Goal: Communication & Community: Answer question/provide support

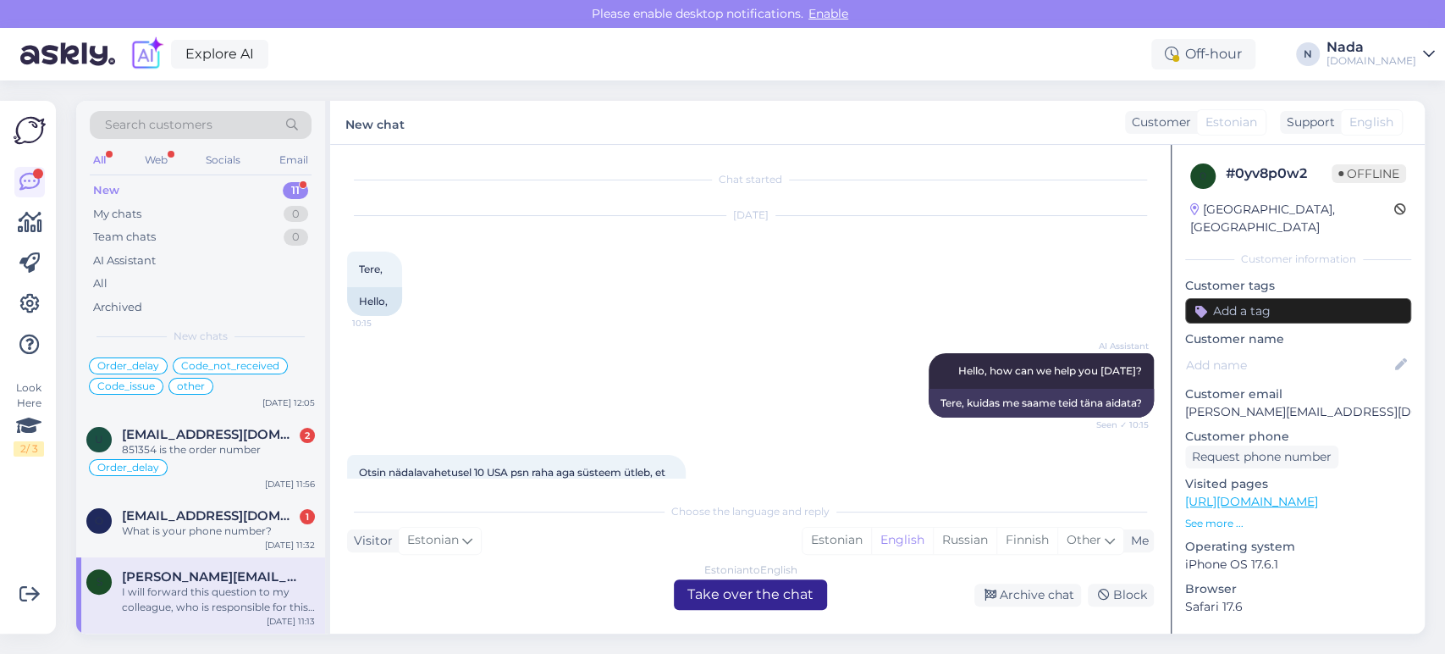
scroll to position [1456, 0]
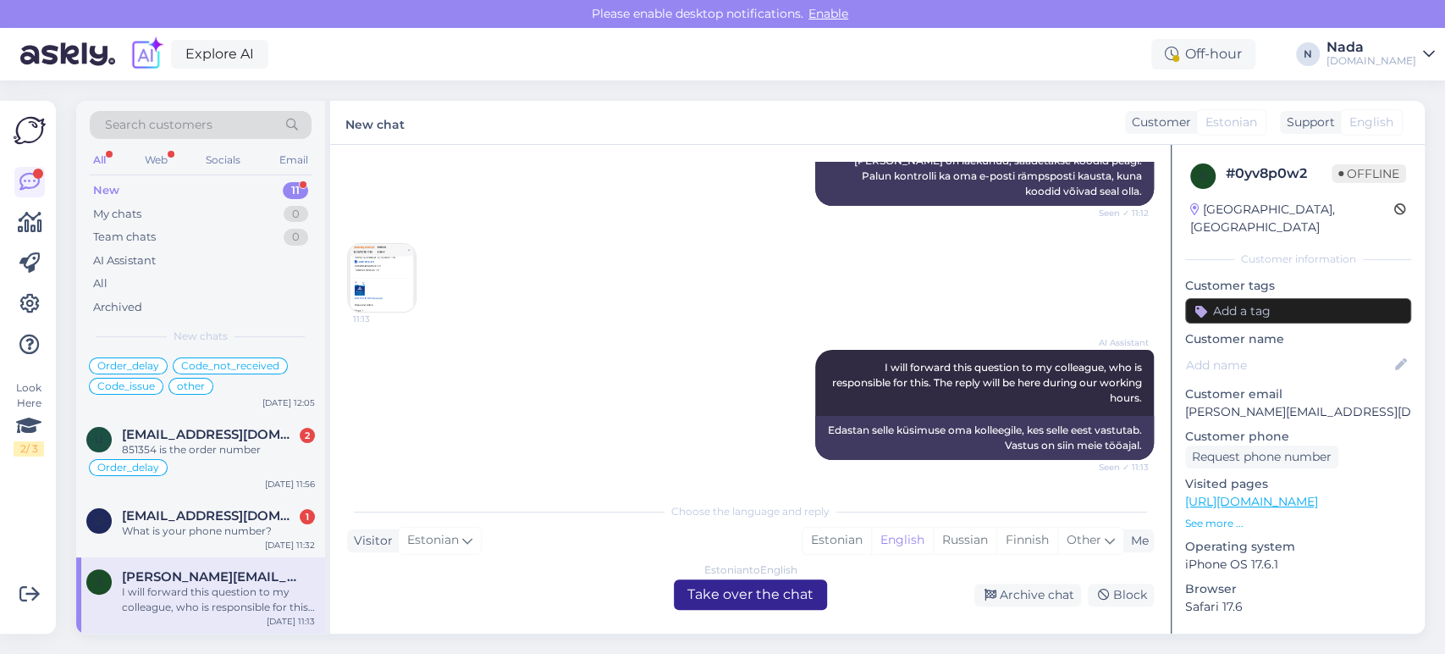
click at [732, 600] on div "Estonian to English Take over the chat" at bounding box center [750, 594] width 153 height 30
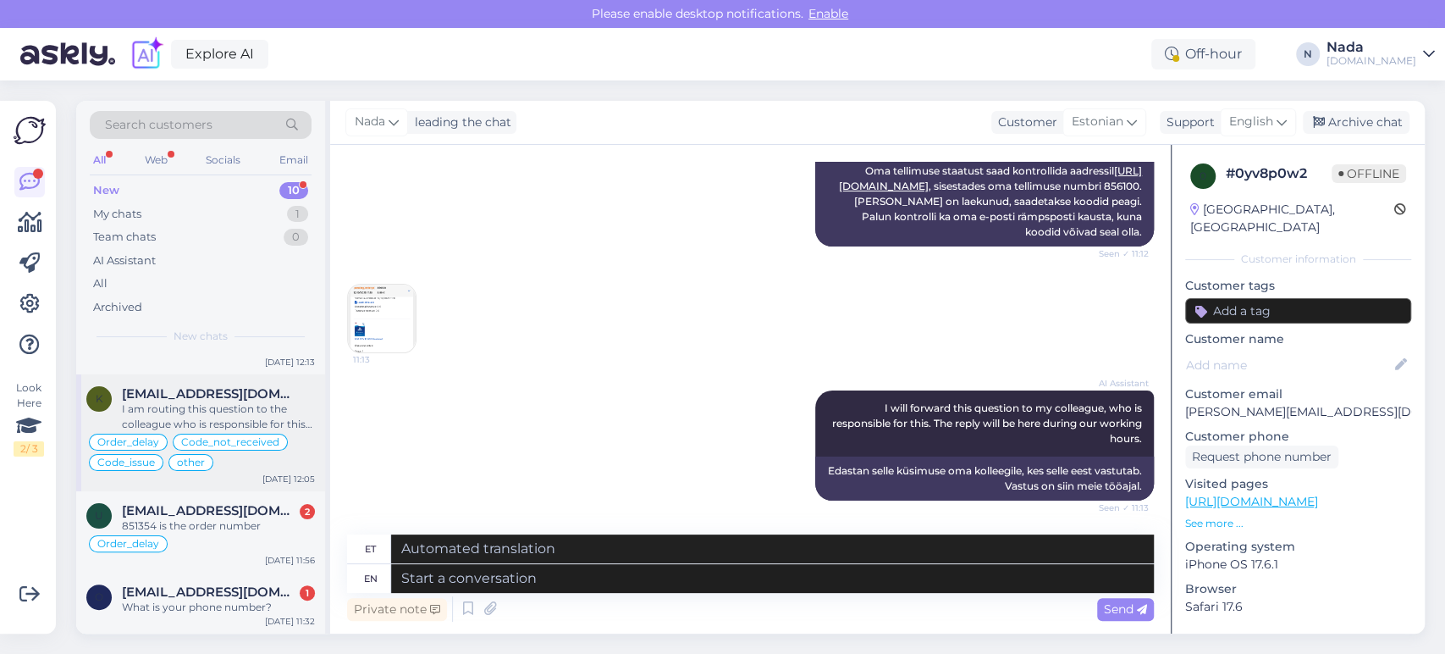
scroll to position [527, 0]
click at [261, 594] on span "Opewek540@gmail.com" at bounding box center [210, 591] width 176 height 15
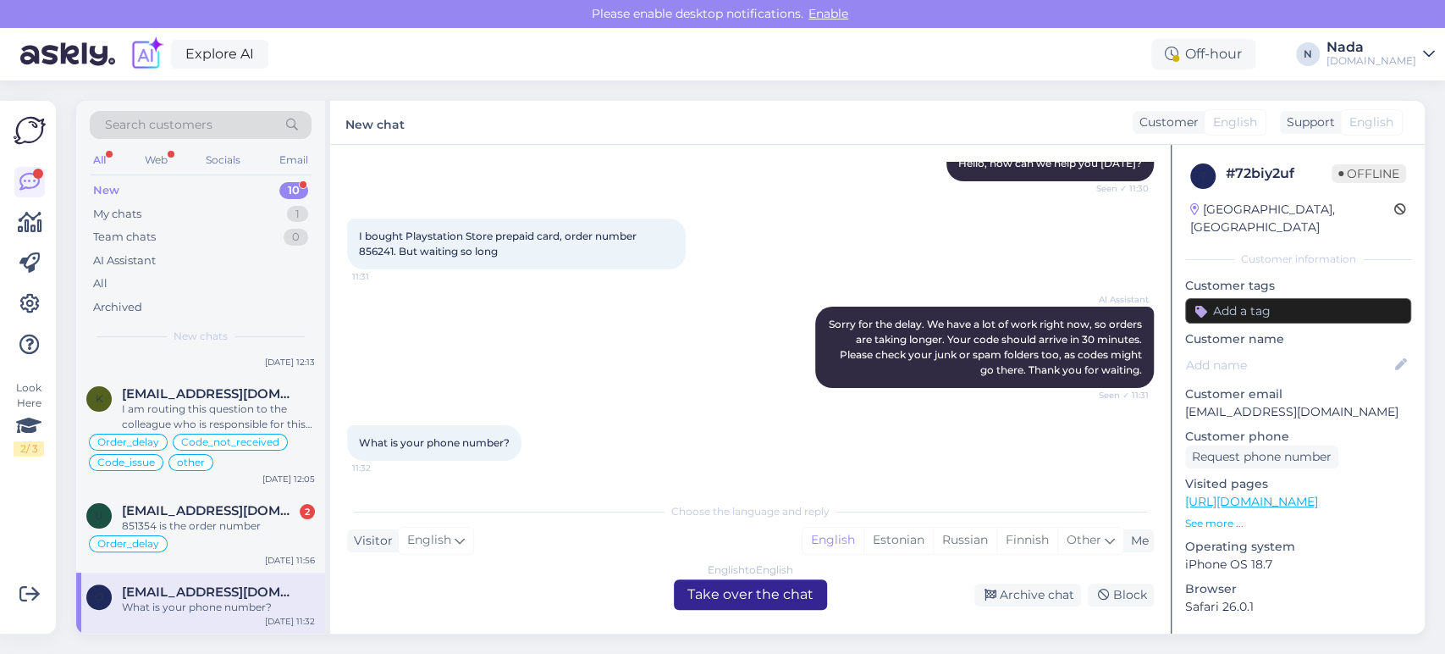
click at [771, 585] on div "English to English Take over the chat" at bounding box center [750, 594] width 153 height 30
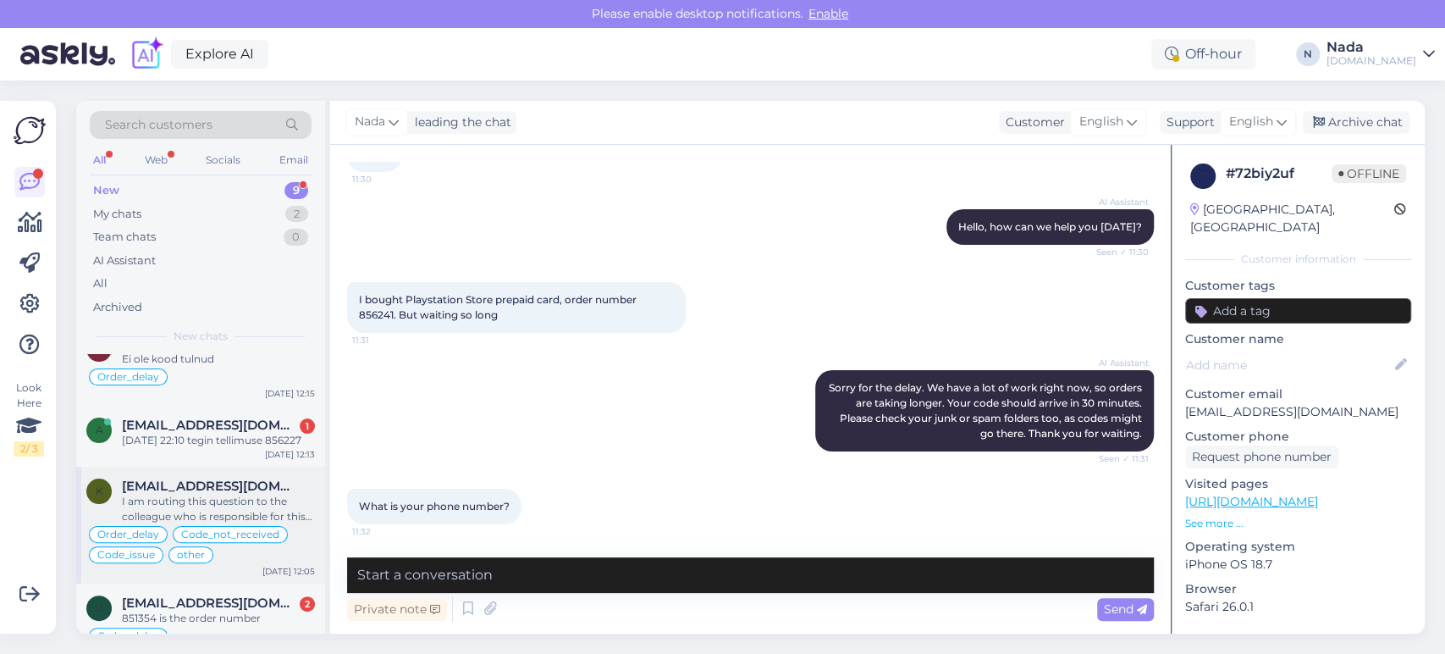
scroll to position [466, 0]
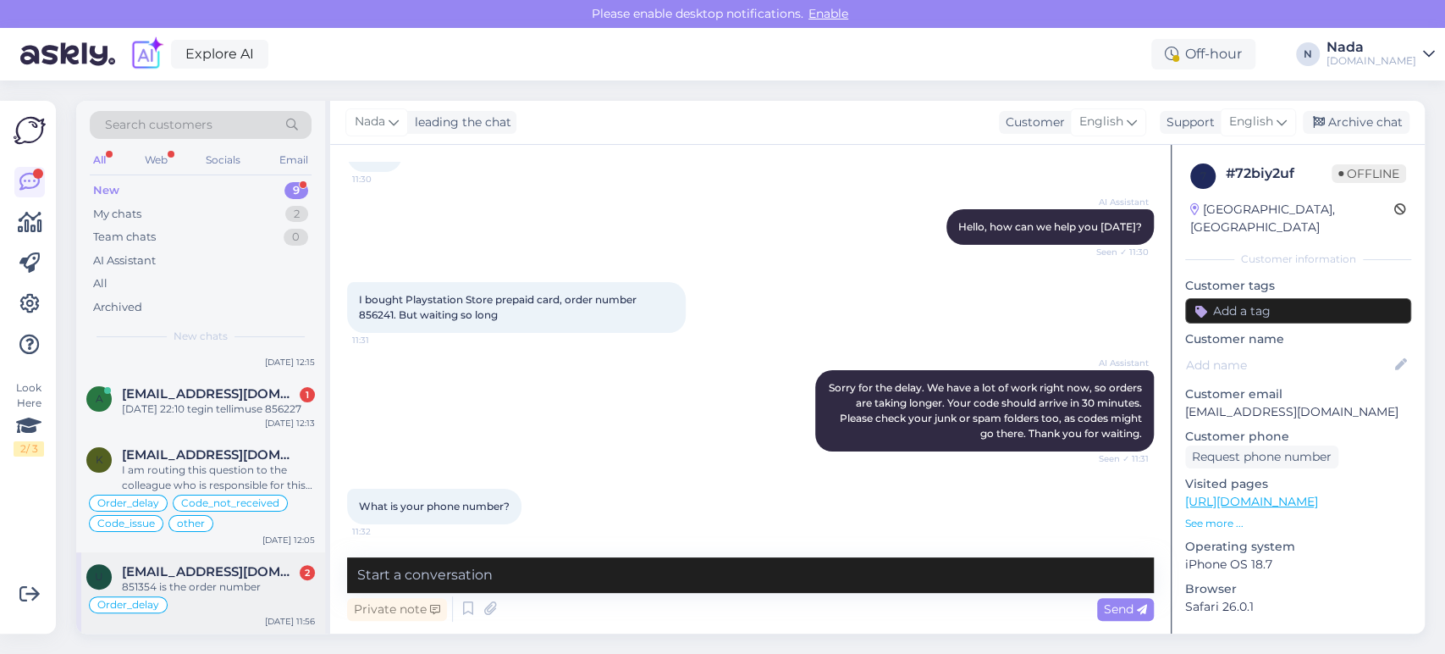
click at [235, 594] on div "851354 is the order number" at bounding box center [218, 586] width 193 height 15
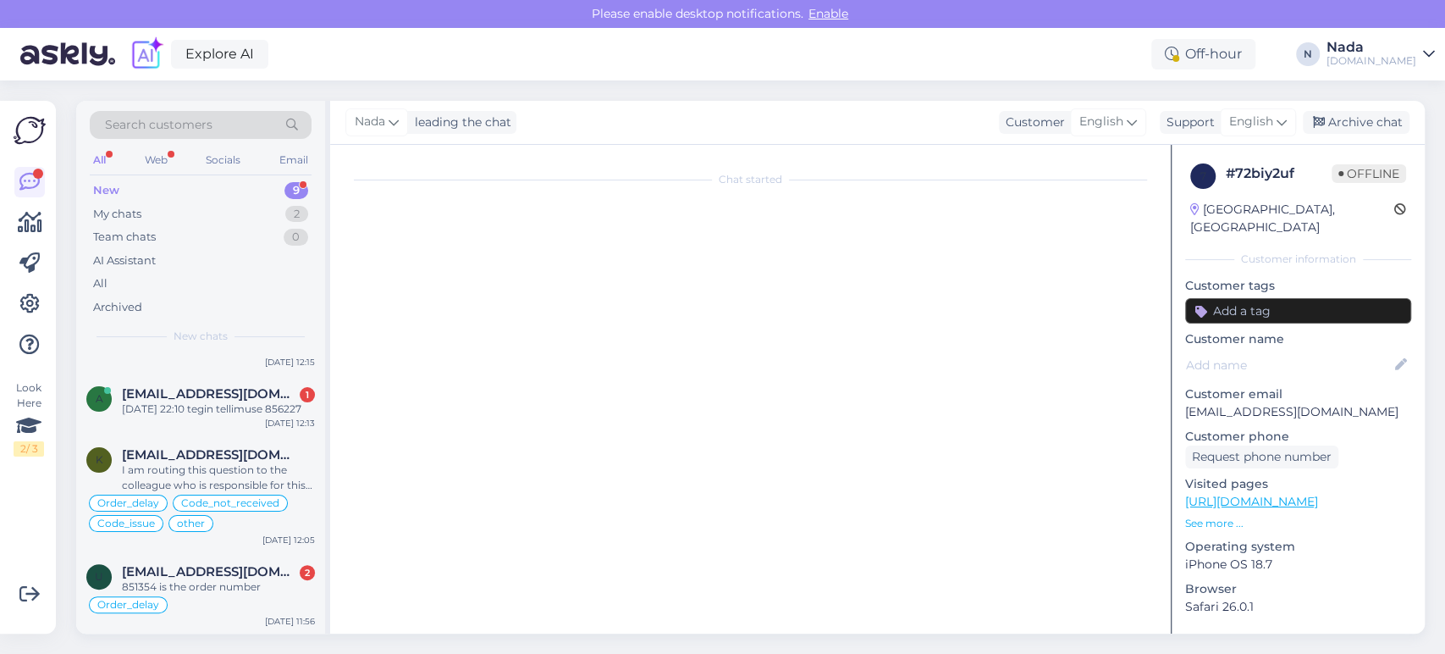
scroll to position [0, 0]
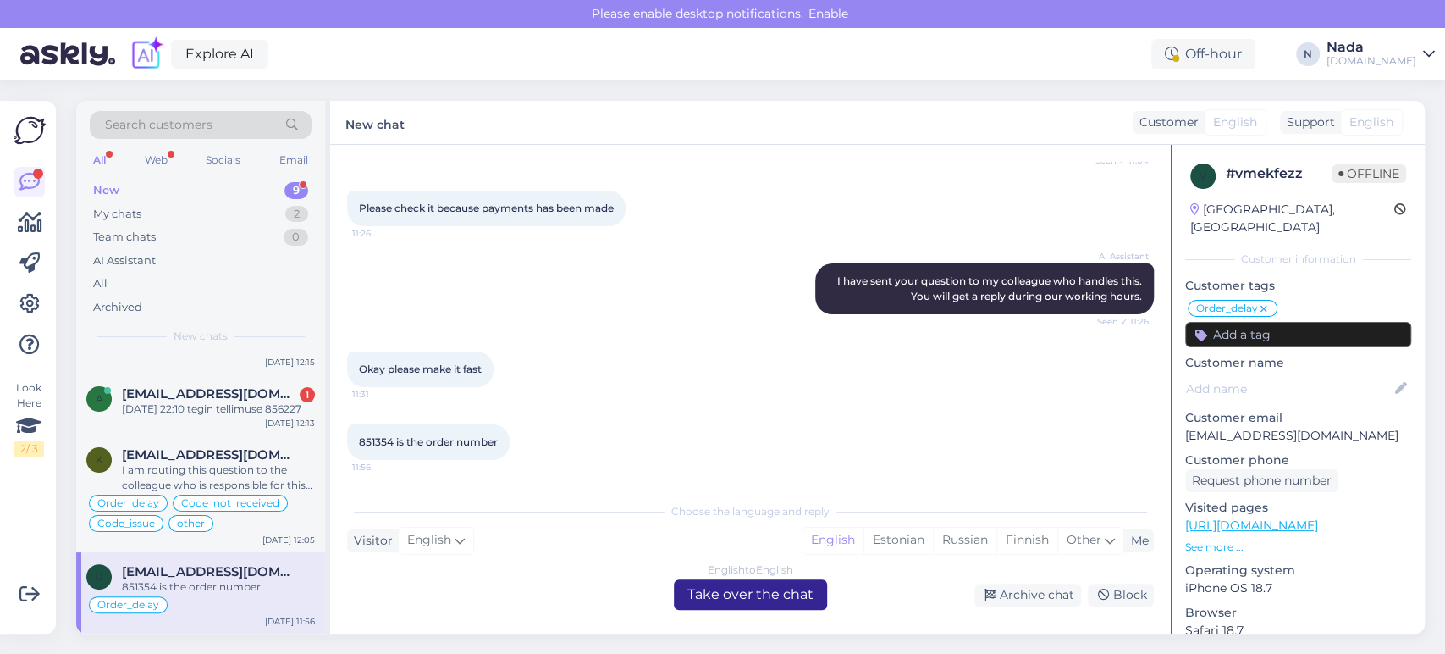
click at [699, 595] on div "English to English Take over the chat" at bounding box center [750, 594] width 153 height 30
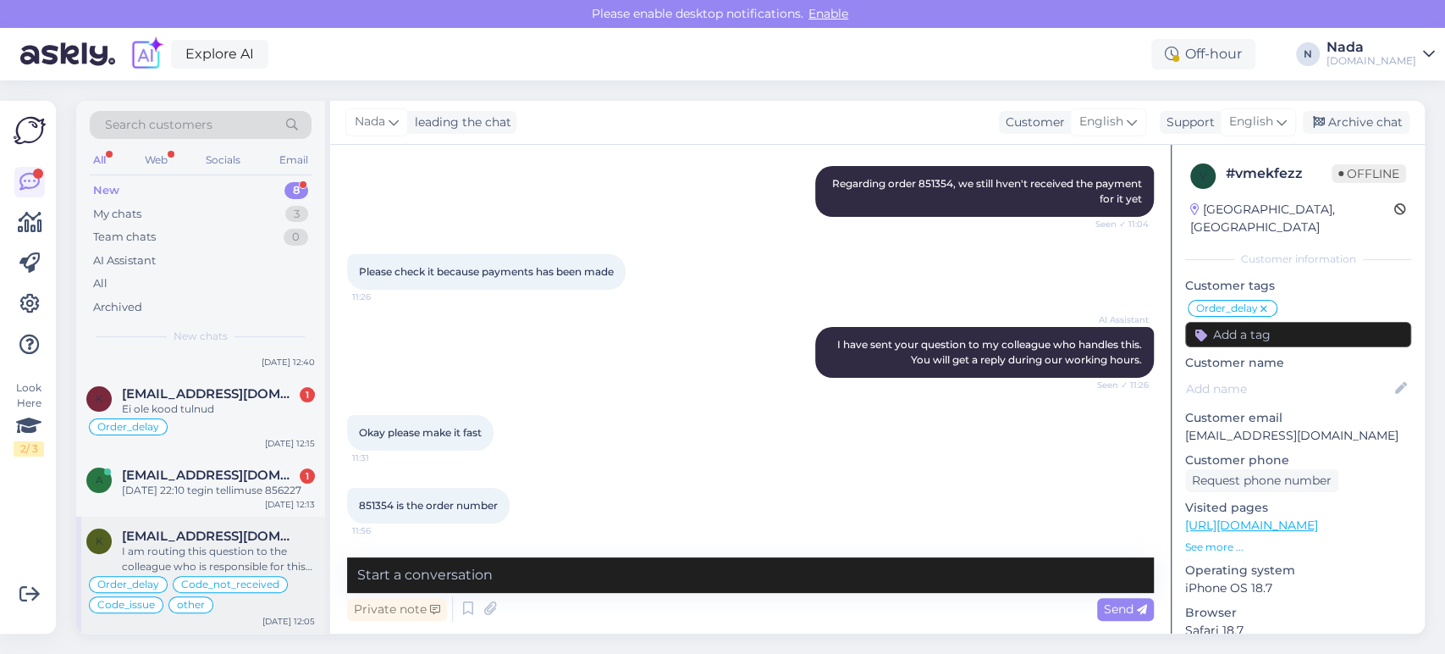
scroll to position [384, 0]
click at [221, 554] on div "I am routing this question to the colleague who is responsible for this topic. …" at bounding box center [218, 559] width 193 height 30
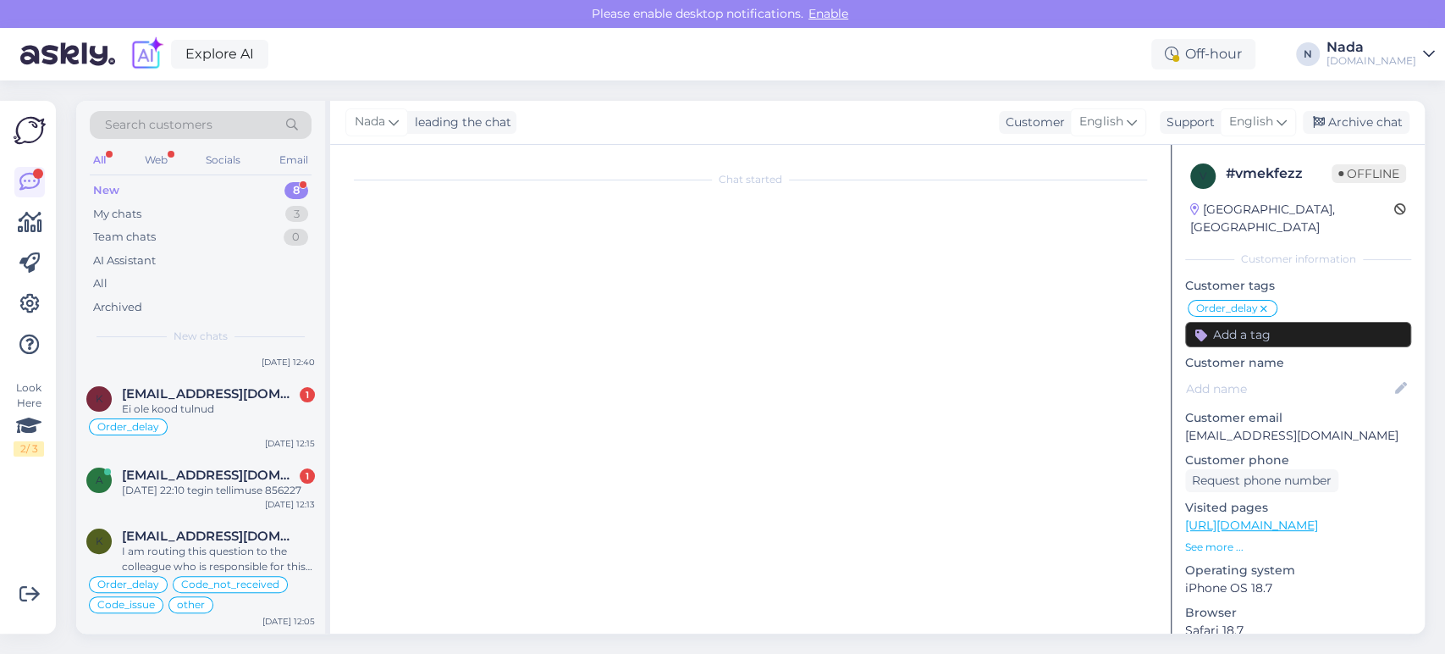
scroll to position [0, 0]
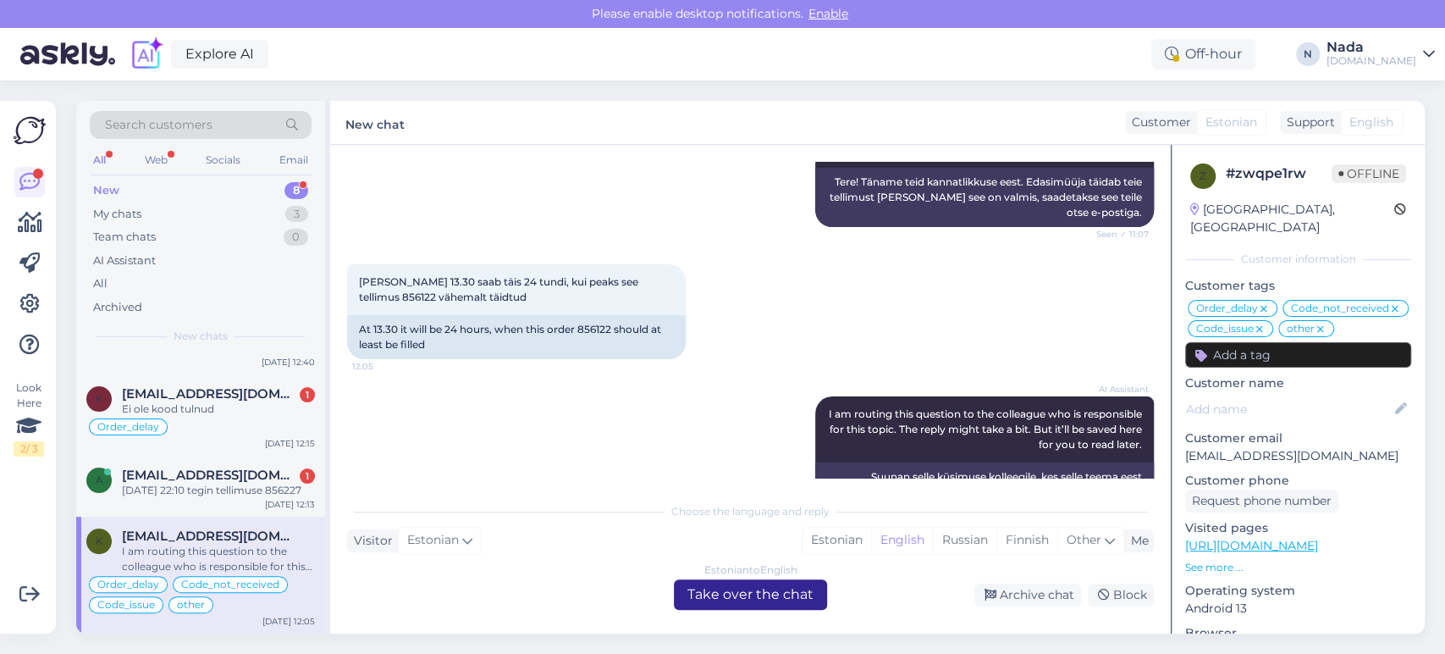
click at [758, 597] on div "Estonian to English Take over the chat" at bounding box center [750, 594] width 153 height 30
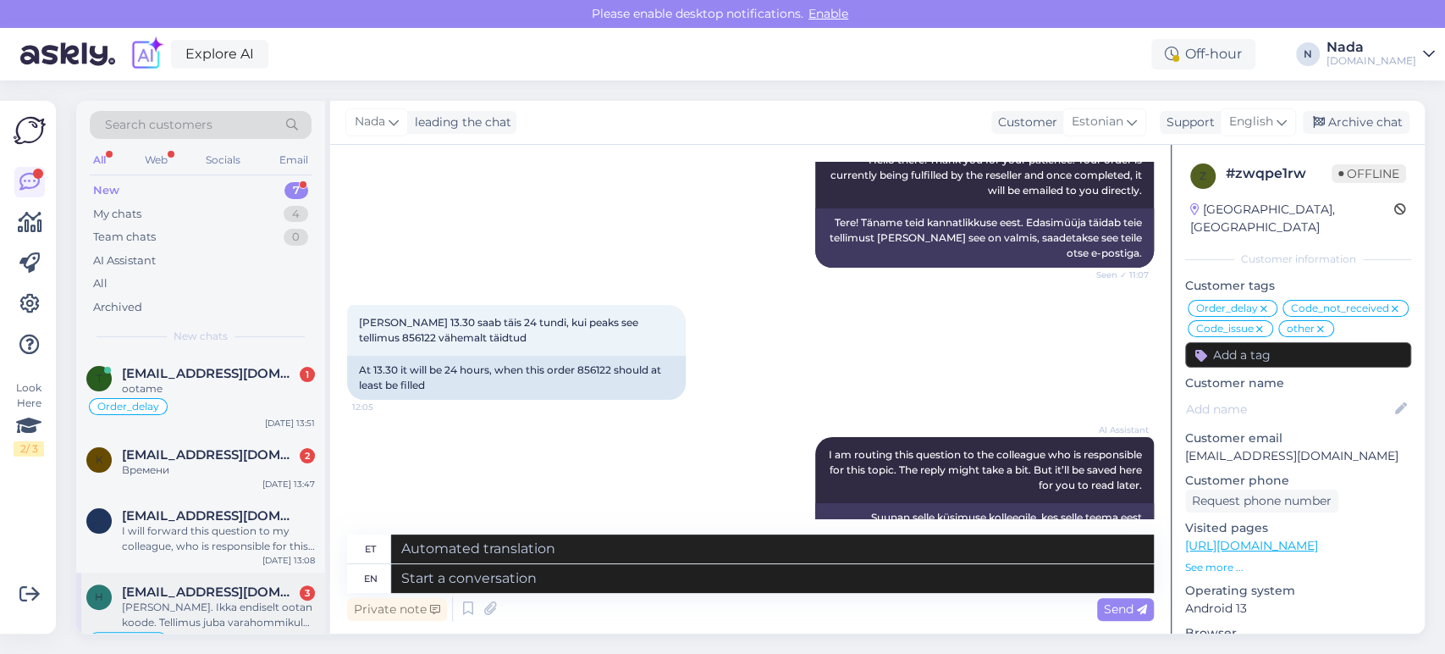
scroll to position [268, 0]
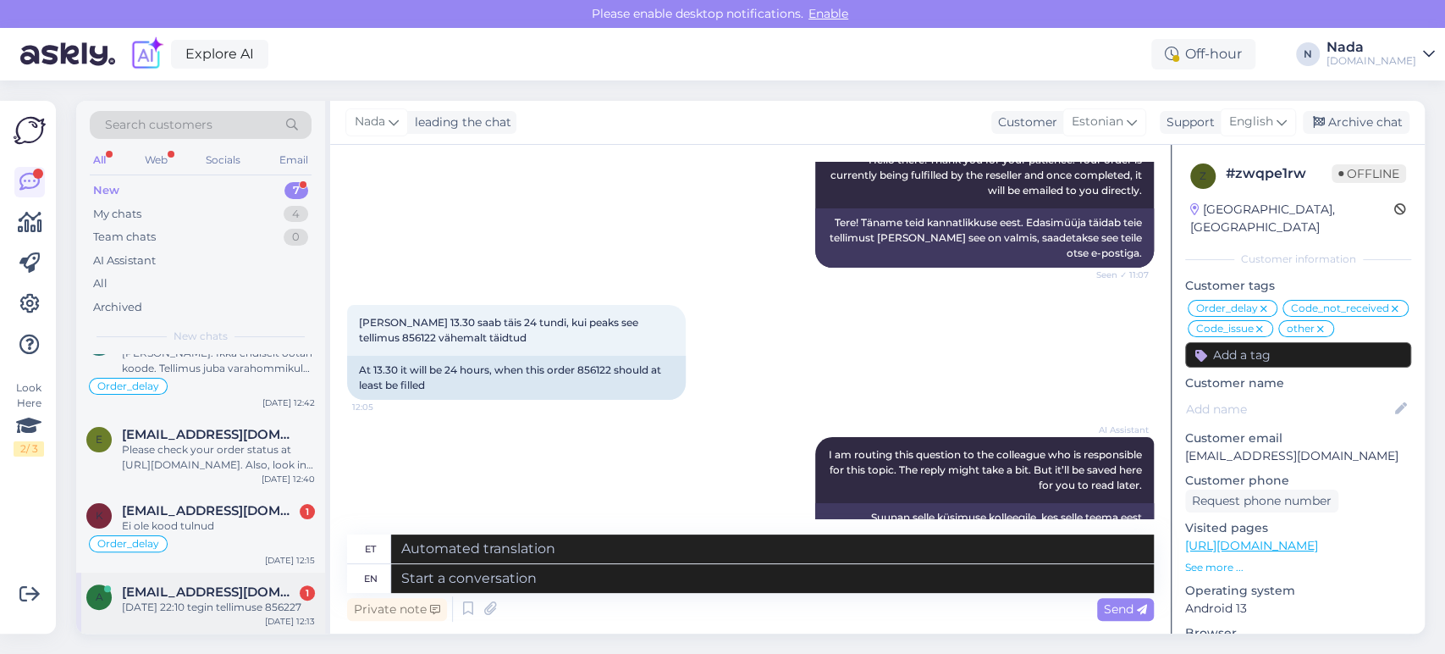
click at [214, 599] on div "12/10/2025 22:10 tegin tellimuse 856227" at bounding box center [218, 606] width 193 height 15
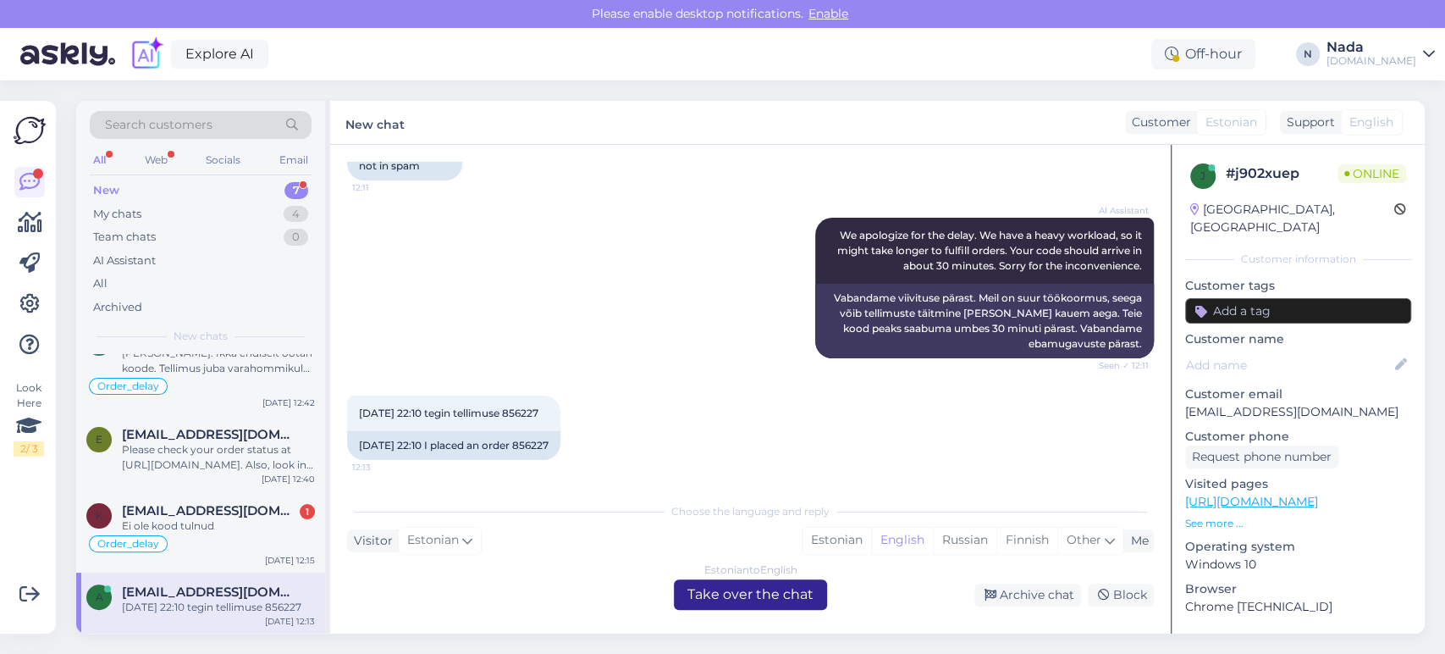
click at [798, 600] on div "Estonian to English Take over the chat" at bounding box center [750, 594] width 153 height 30
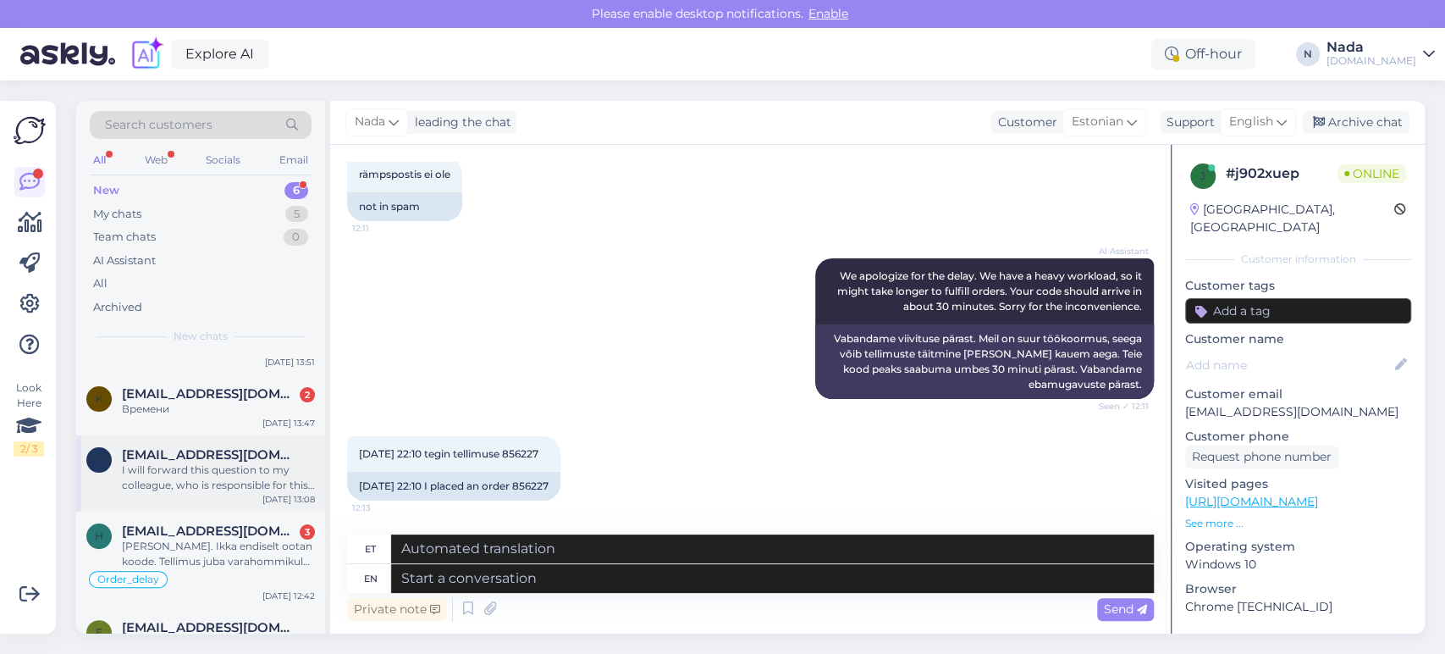
scroll to position [191, 0]
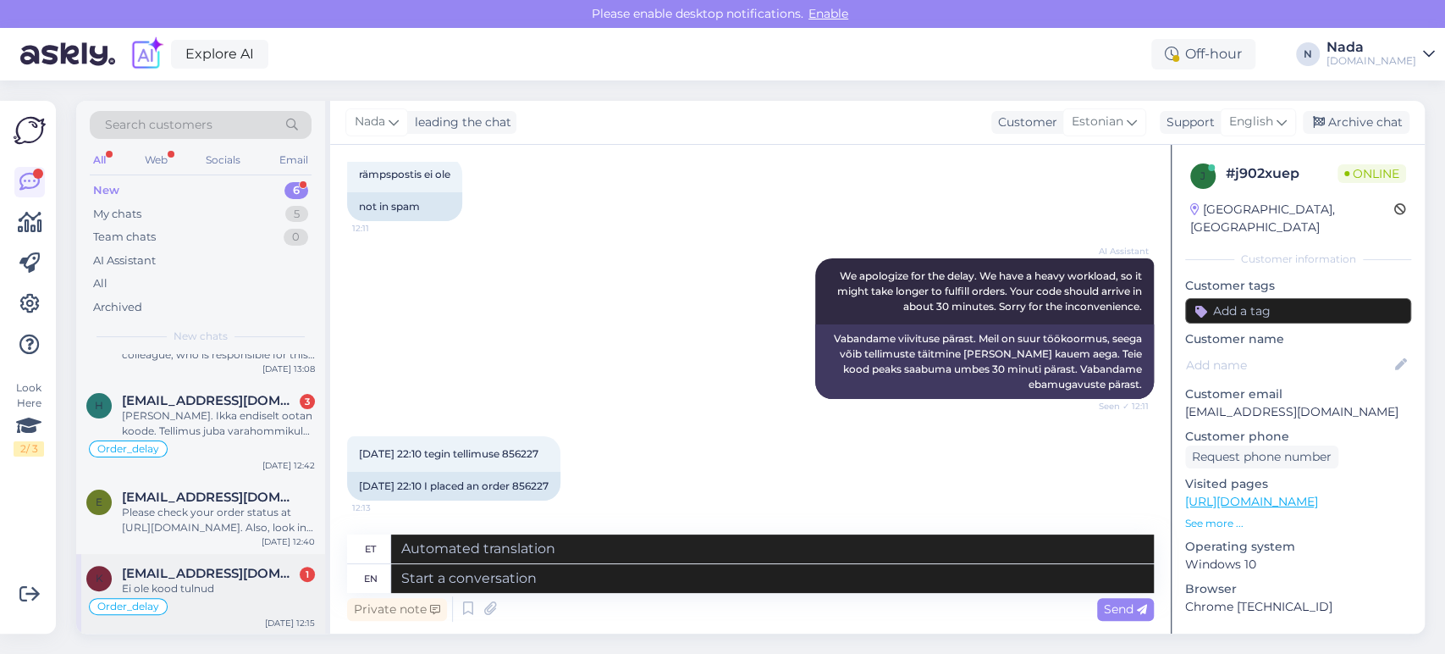
click at [241, 571] on span "kaurileht76@gmail.com" at bounding box center [210, 573] width 176 height 15
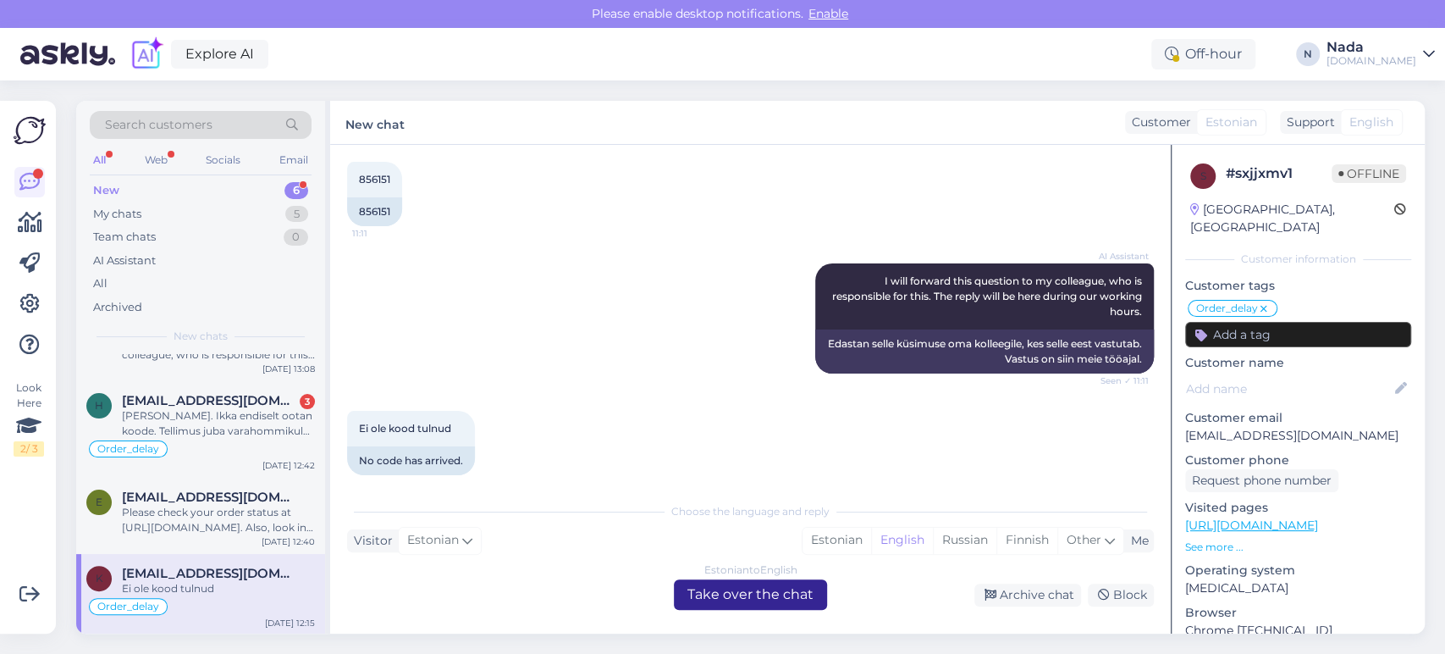
click at [757, 591] on div "Estonian to English Take over the chat" at bounding box center [750, 594] width 153 height 30
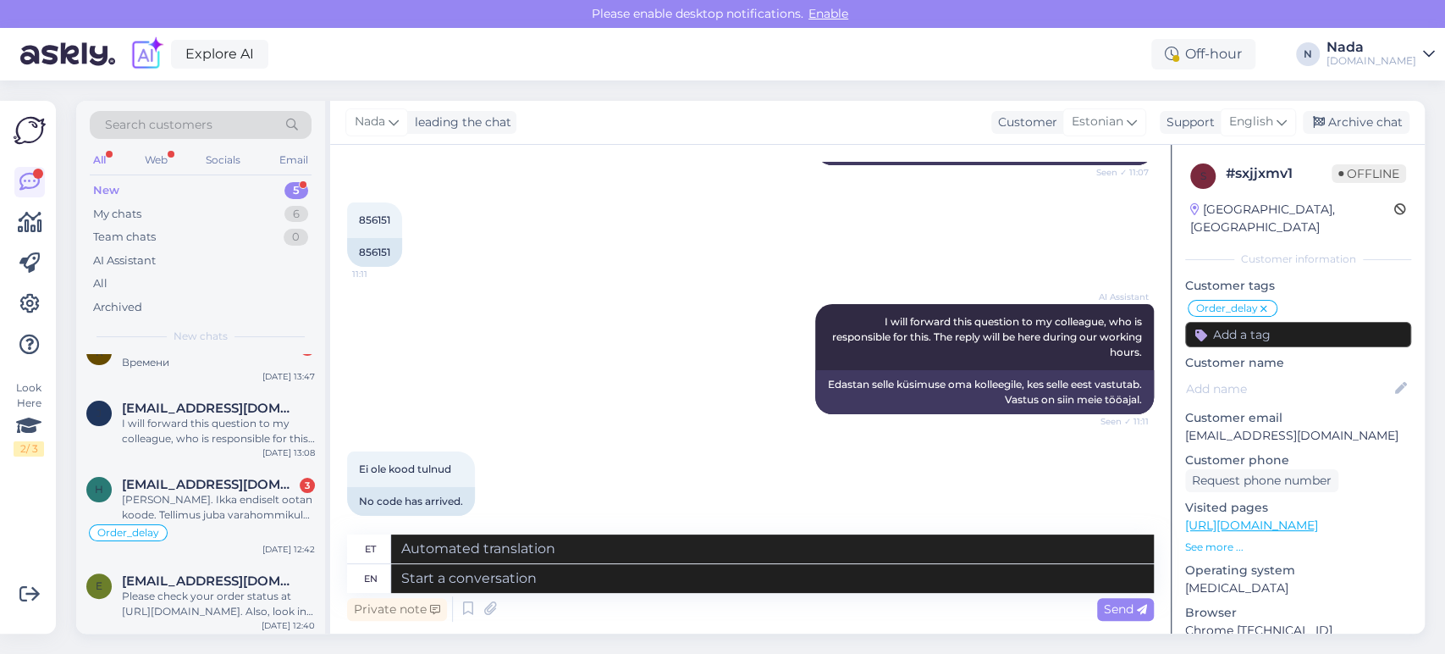
scroll to position [110, 0]
click at [215, 577] on span "ecbyu7+punktid@gmail.com" at bounding box center [210, 578] width 176 height 15
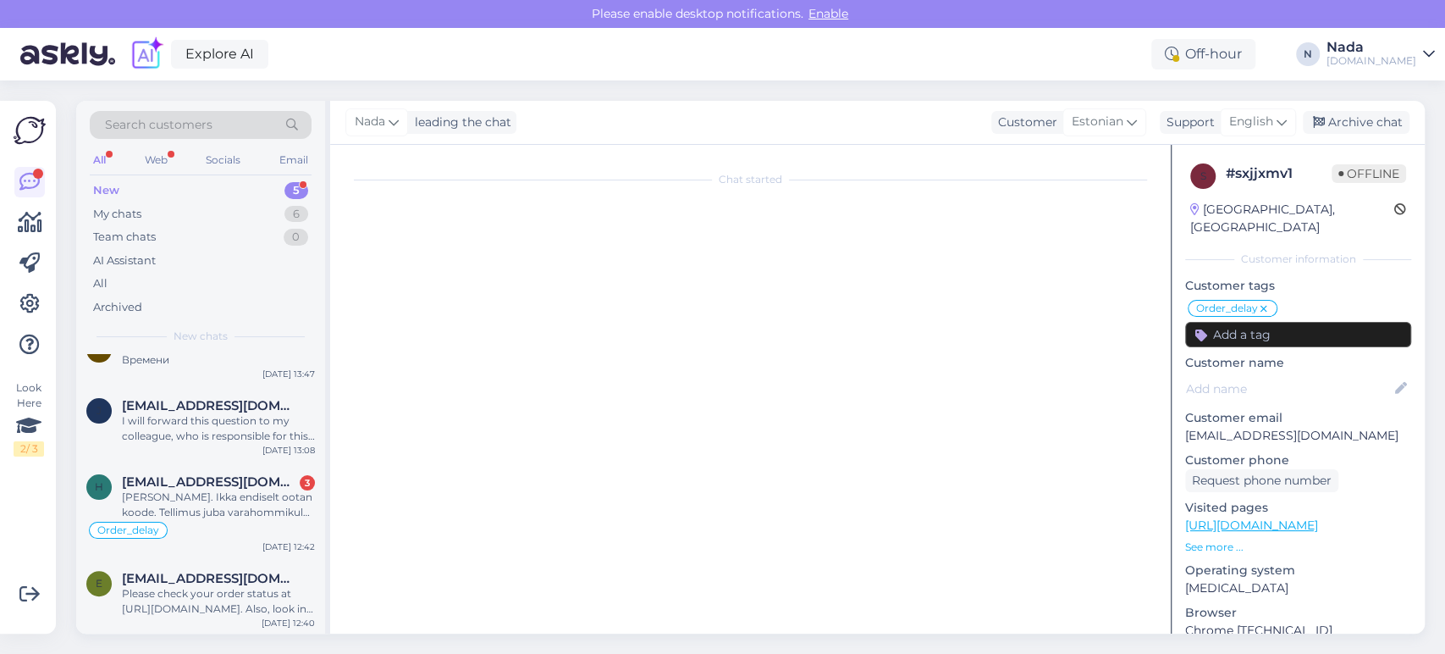
scroll to position [0, 0]
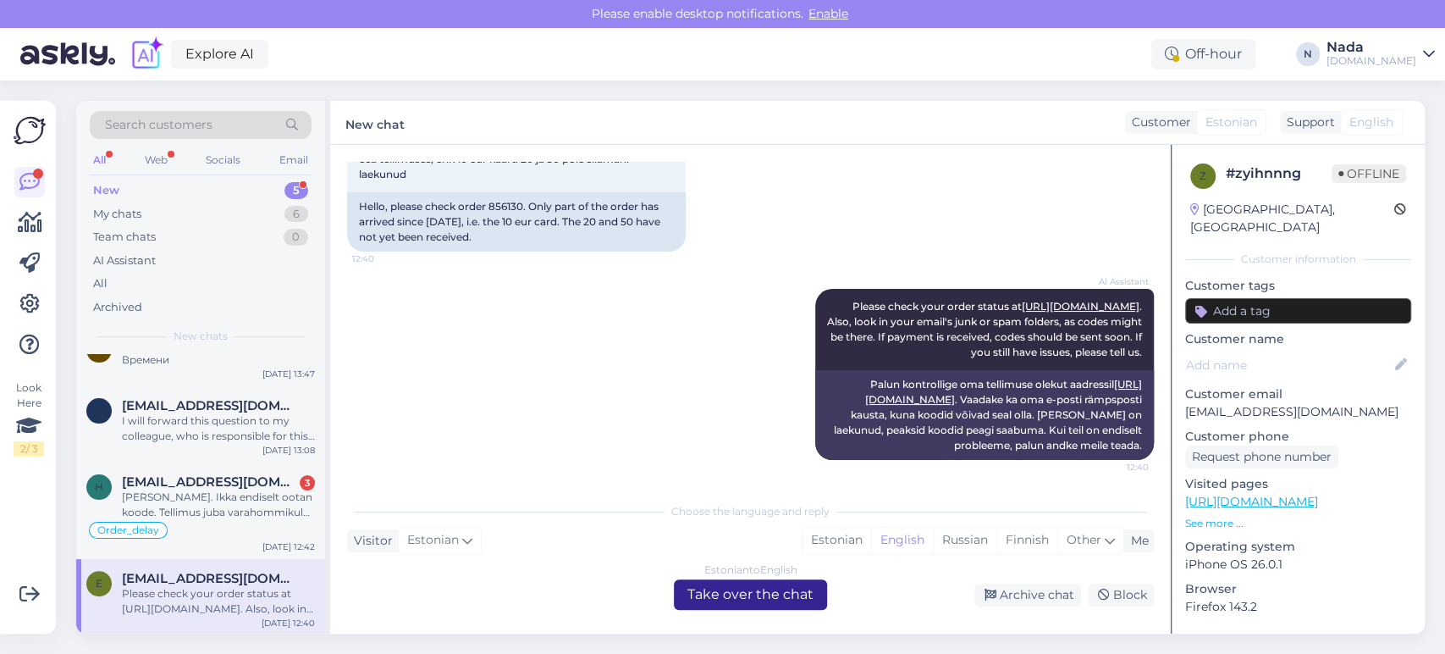
click at [772, 594] on div "Estonian to English Take over the chat" at bounding box center [750, 594] width 153 height 30
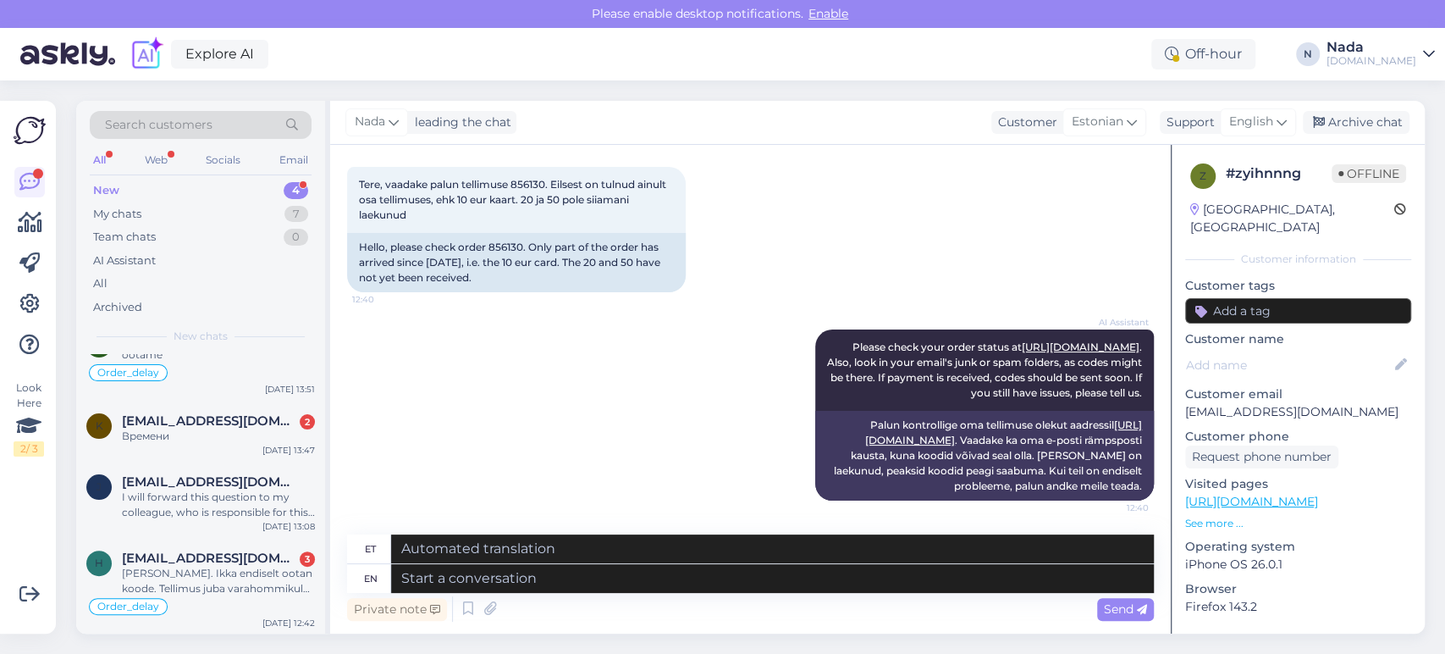
scroll to position [34, 0]
click at [238, 559] on span "hiljamoller@hotmail.com" at bounding box center [210, 557] width 176 height 15
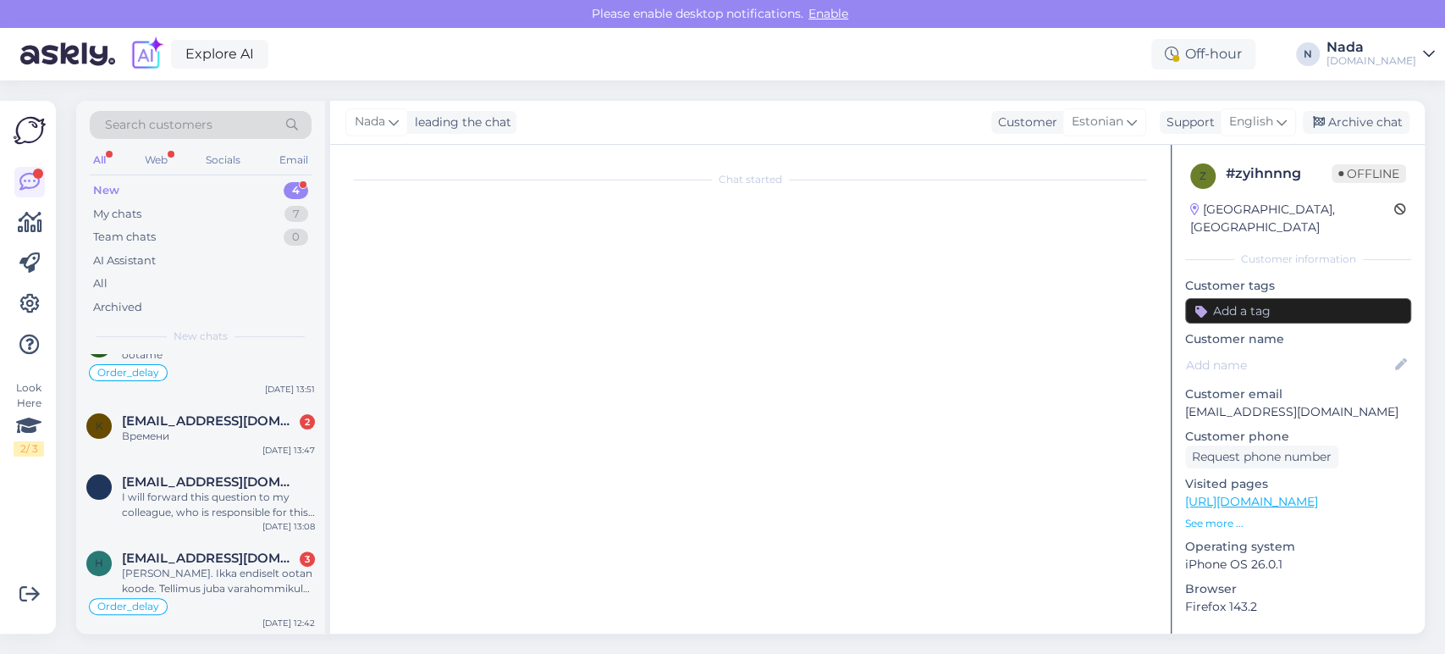
scroll to position [0, 0]
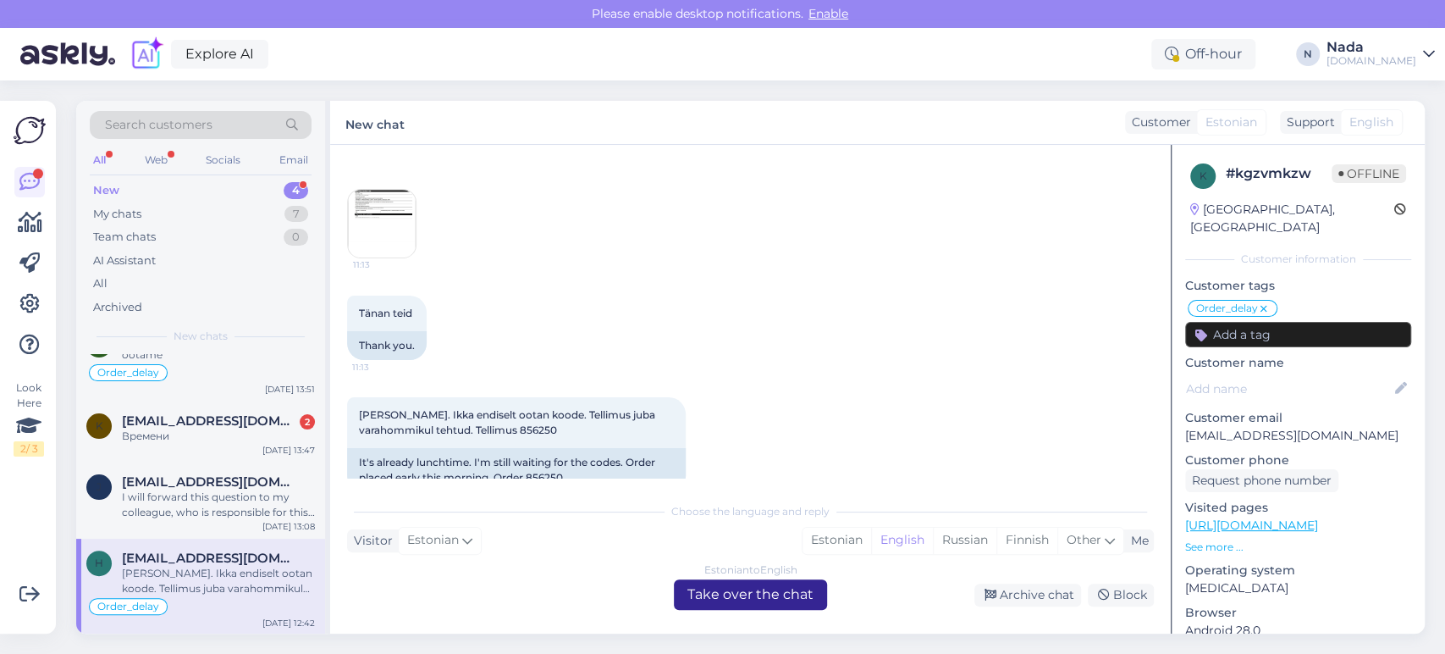
click at [716, 588] on div "Estonian to English Take over the chat" at bounding box center [750, 594] width 153 height 30
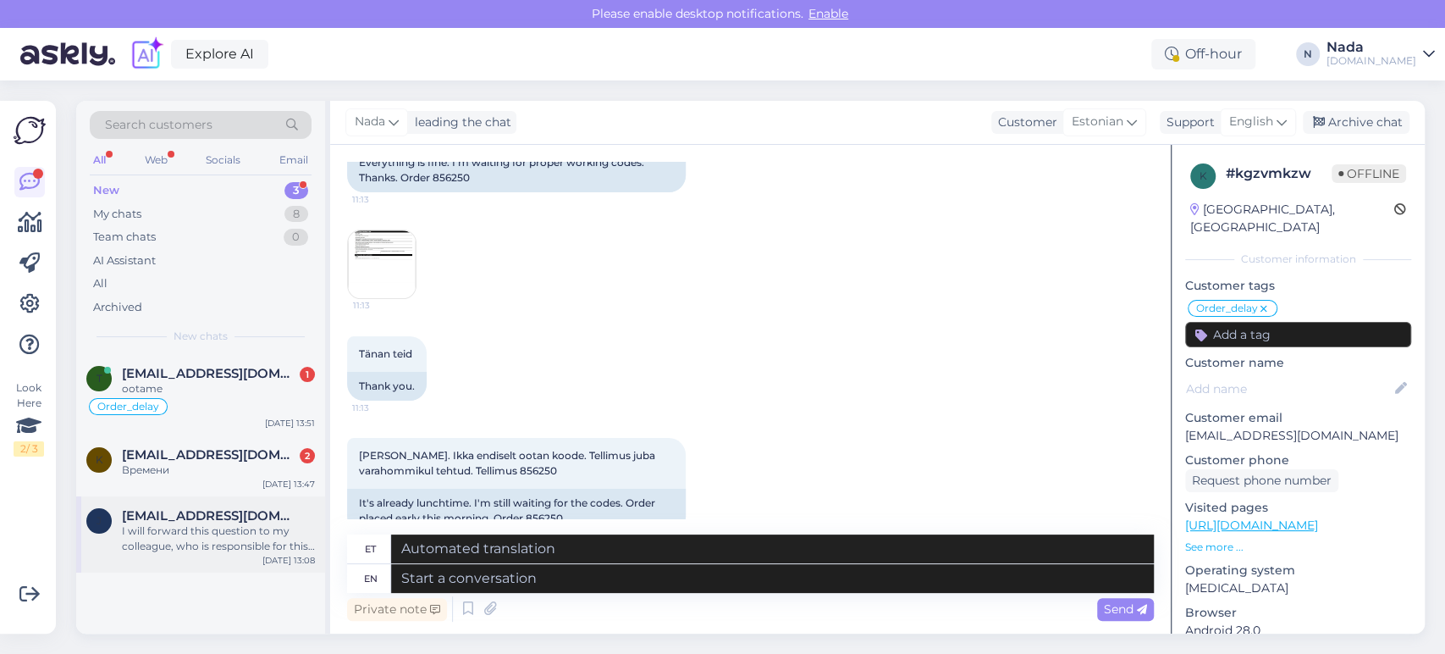
drag, startPoint x: 196, startPoint y: 521, endPoint x: 209, endPoint y: 522, distance: 12.7
click at [196, 521] on span "[EMAIL_ADDRESS][DOMAIN_NAME]" at bounding box center [210, 515] width 176 height 15
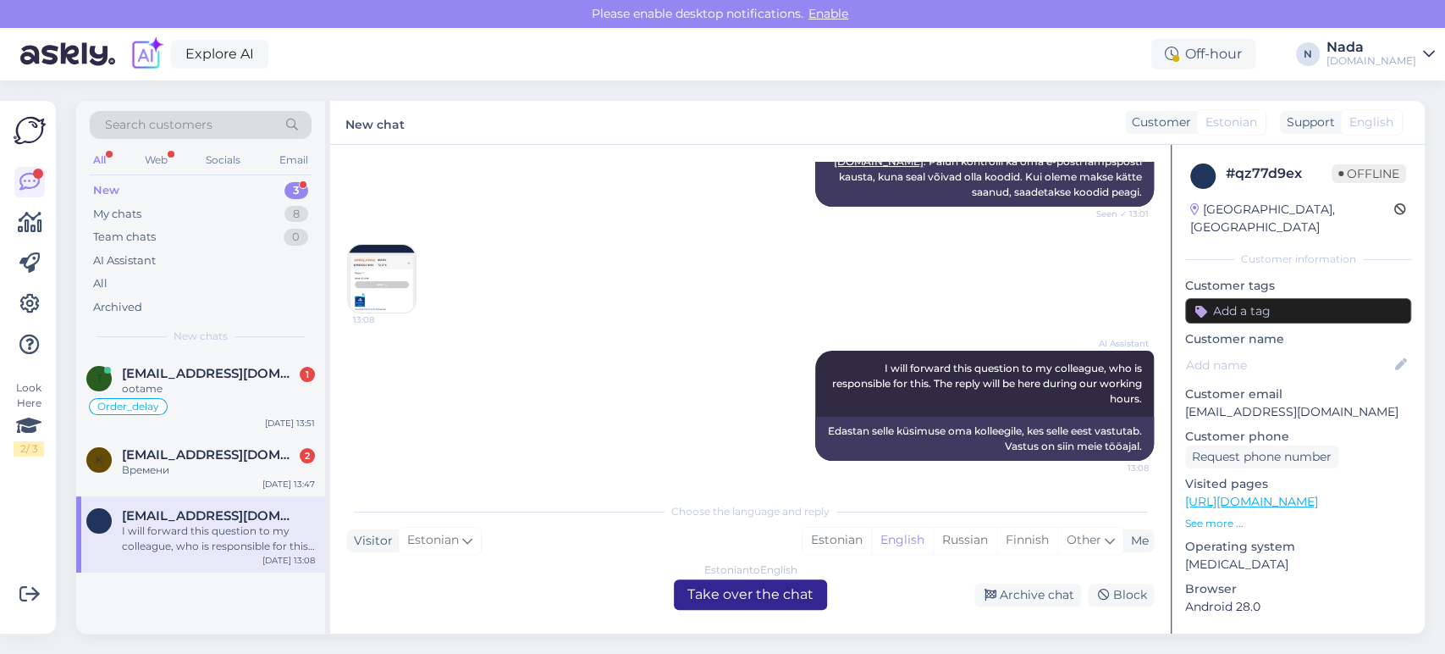
click at [758, 593] on div "Estonian to English Take over the chat" at bounding box center [750, 594] width 153 height 30
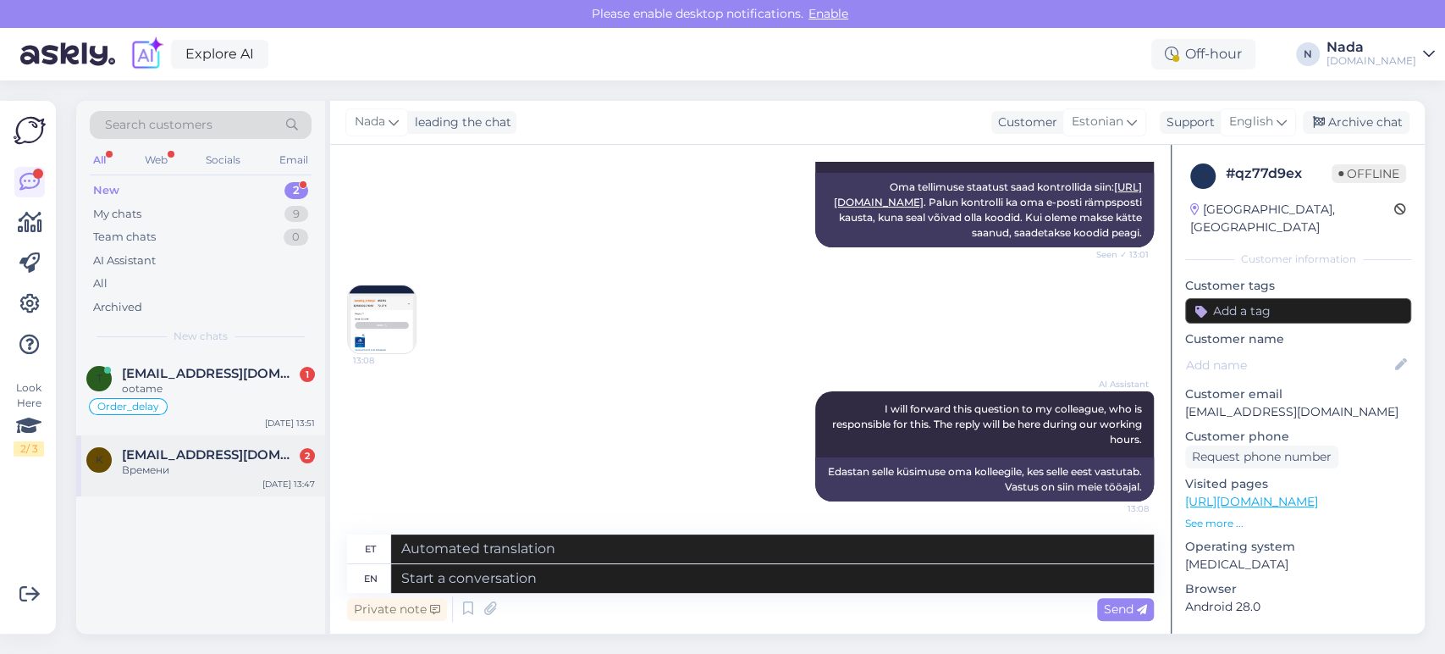
click at [239, 452] on span "[EMAIL_ADDRESS][DOMAIN_NAME]" at bounding box center [210, 454] width 176 height 15
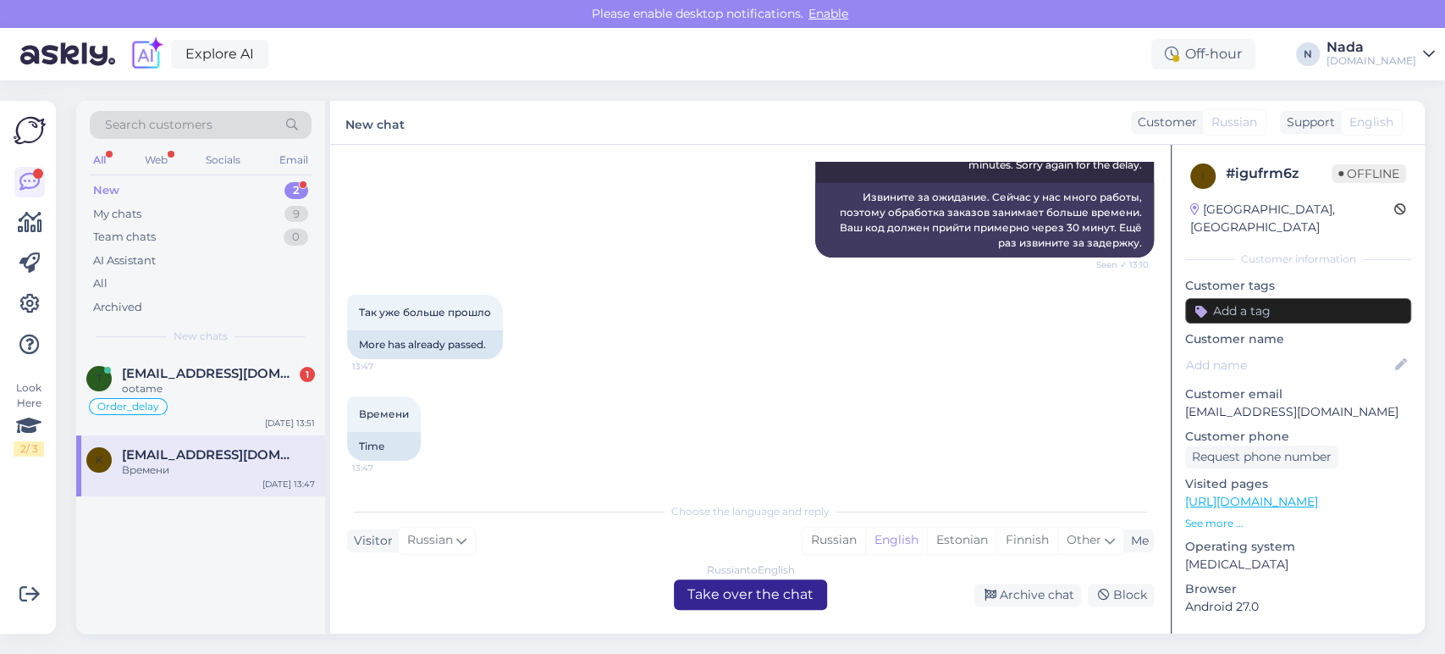
click at [804, 593] on div "Russian to English Take over the chat" at bounding box center [750, 594] width 153 height 30
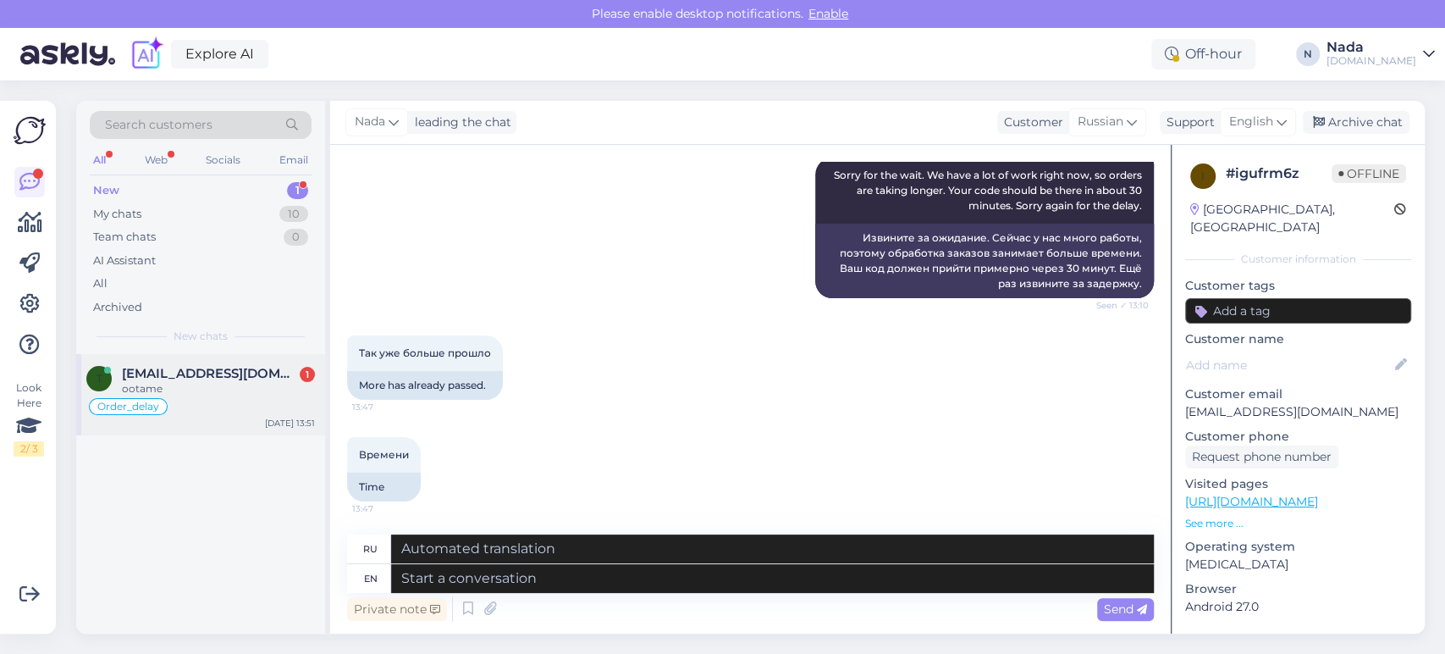
click at [246, 402] on div "Order_delay" at bounding box center [200, 406] width 229 height 20
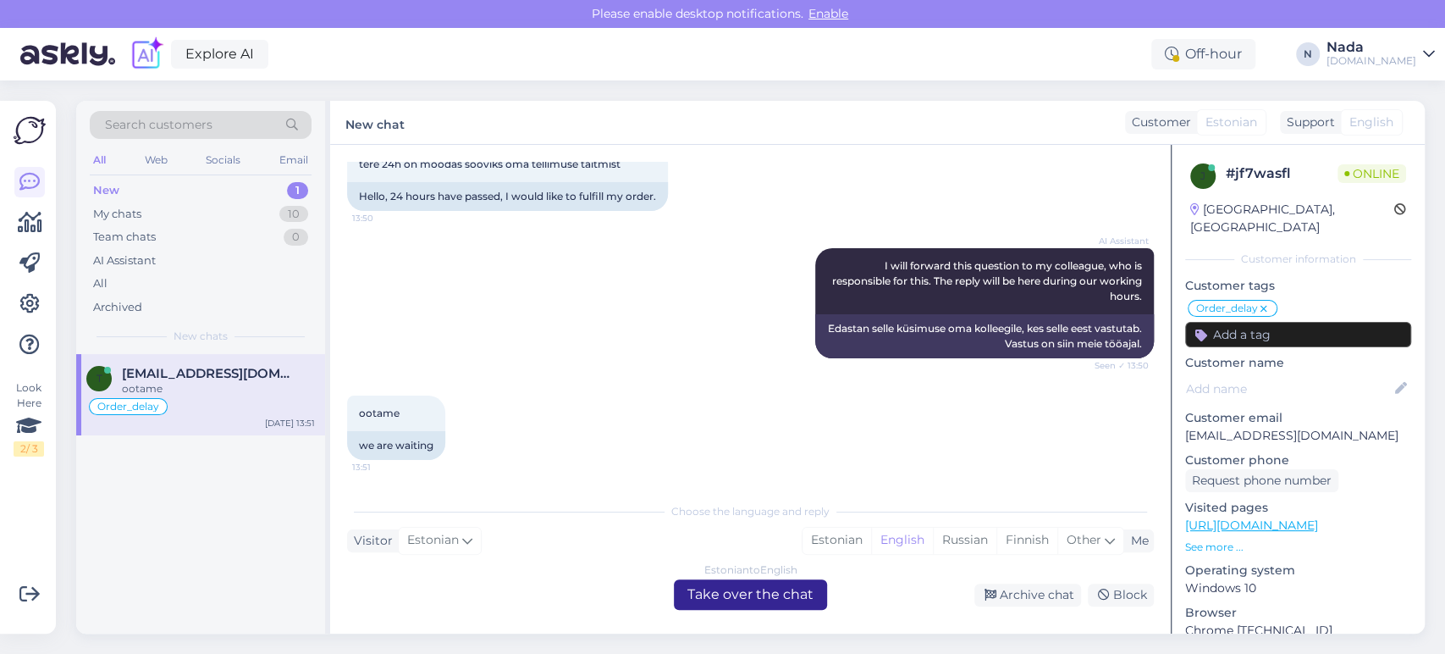
click at [743, 605] on div "Estonian to English Take over the chat" at bounding box center [750, 594] width 153 height 30
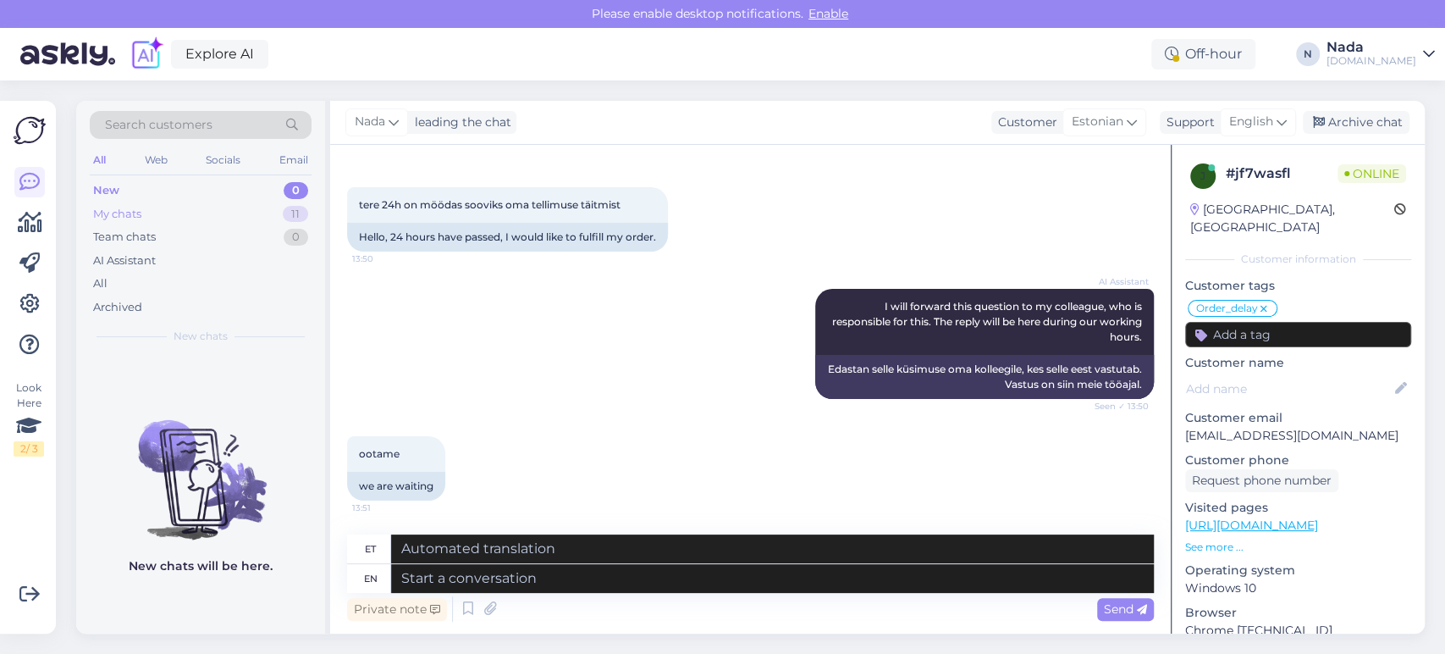
click at [178, 212] on div "My chats 11" at bounding box center [201, 214] width 222 height 24
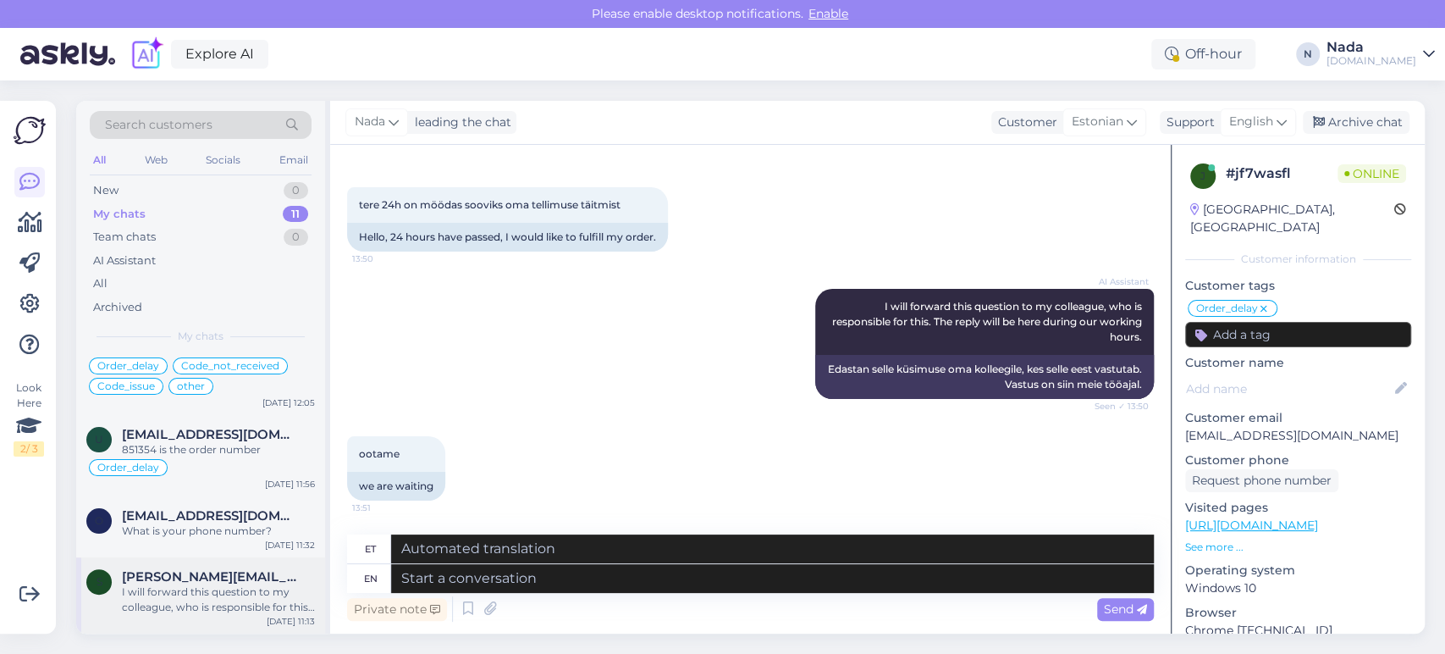
click at [268, 610] on div "I will forward this question to my colleague, who is responsible for this. The …" at bounding box center [218, 599] width 193 height 30
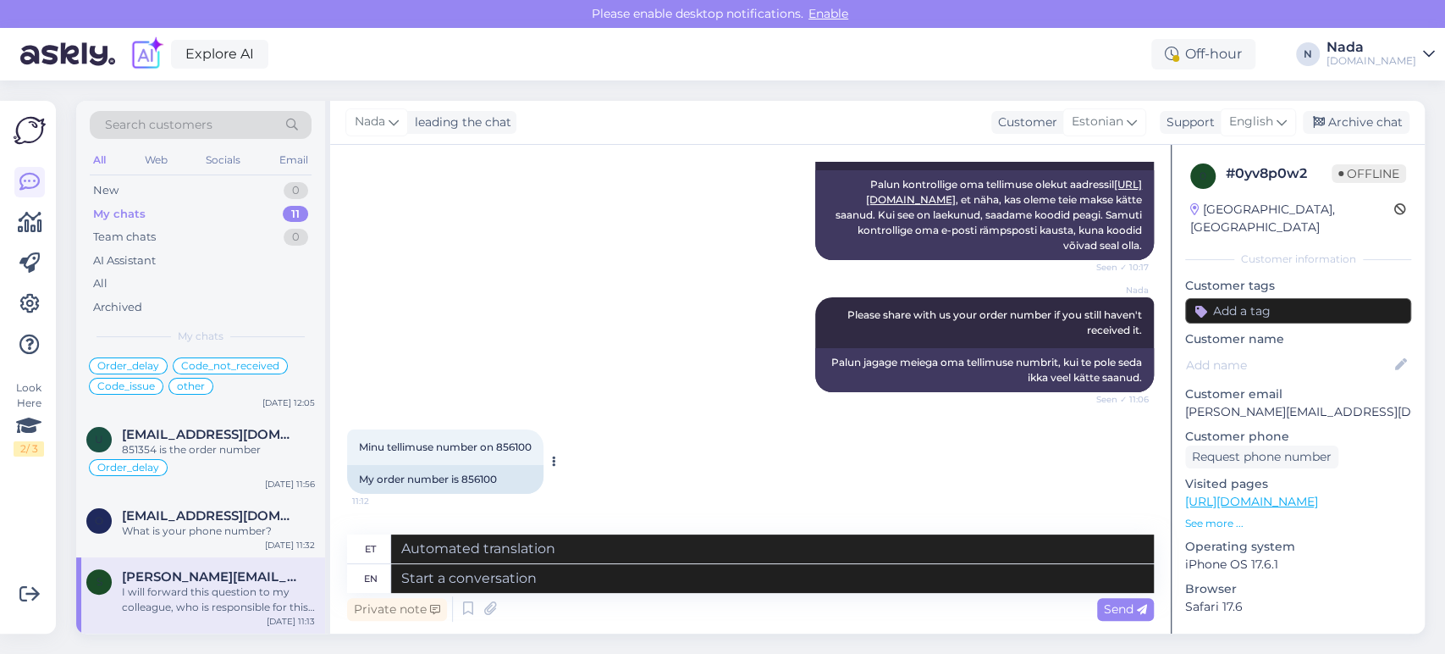
click at [478, 472] on div "My order number is 856100" at bounding box center [445, 479] width 196 height 29
copy div "856100"
click at [773, 575] on textarea at bounding box center [772, 578] width 763 height 29
paste textarea "Hello there! Thank you for your patience. Your order is currently being fulfill…"
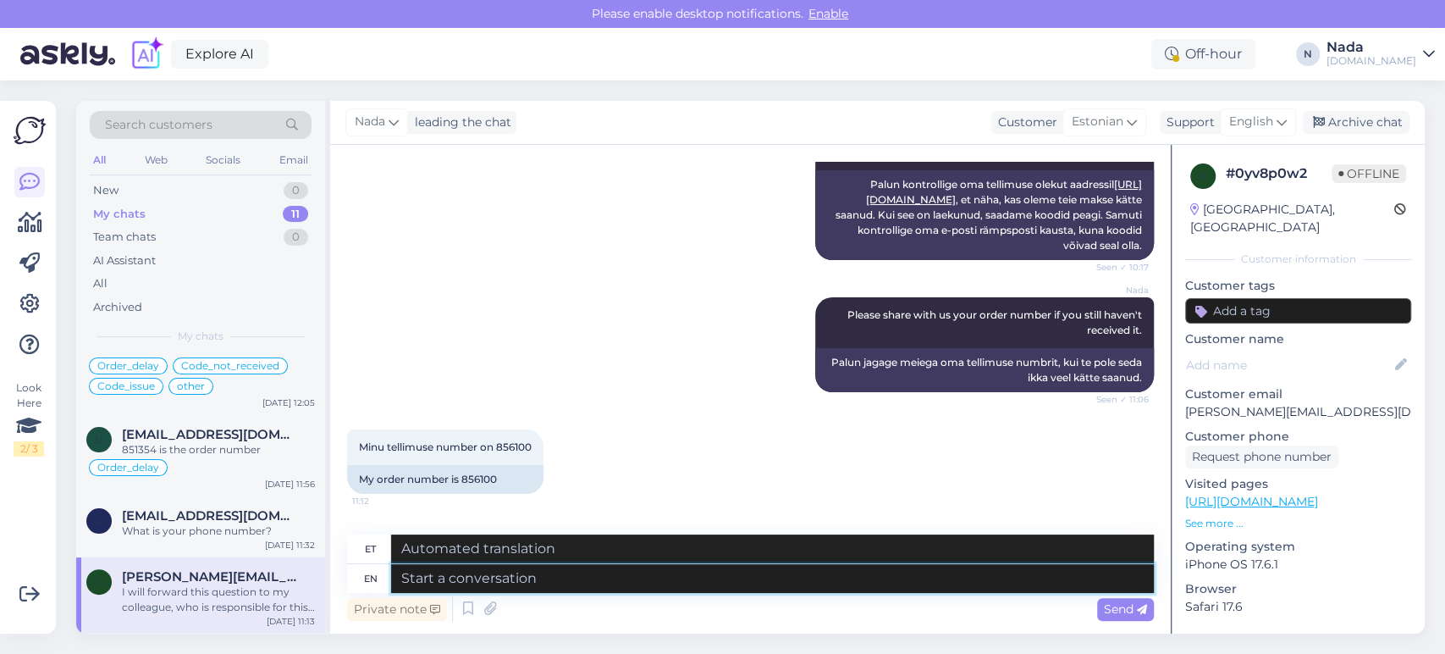
type textarea "Hello there! Thank you for your patience. Your order is currently being fulfill…"
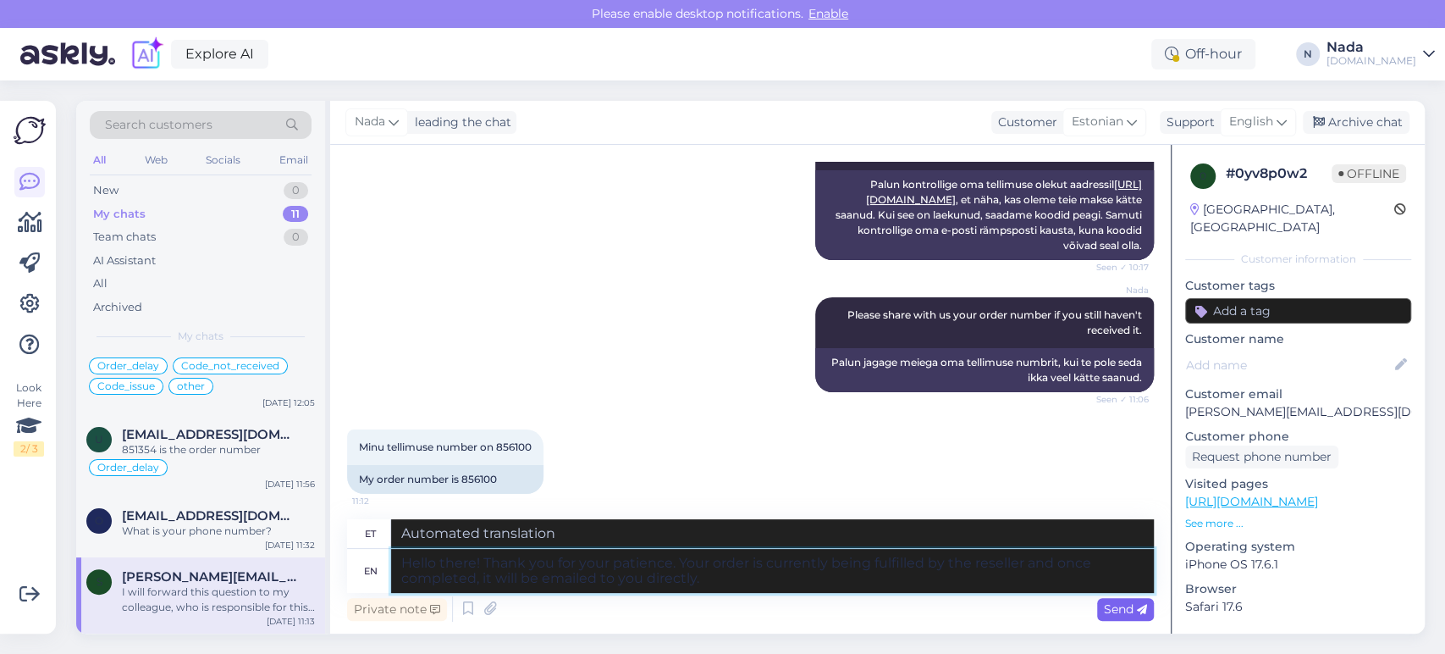
type textarea "Tere! Täname teid kannatlikkuse eest. Edasimüüja täidab teie tellimust [PERSON_…"
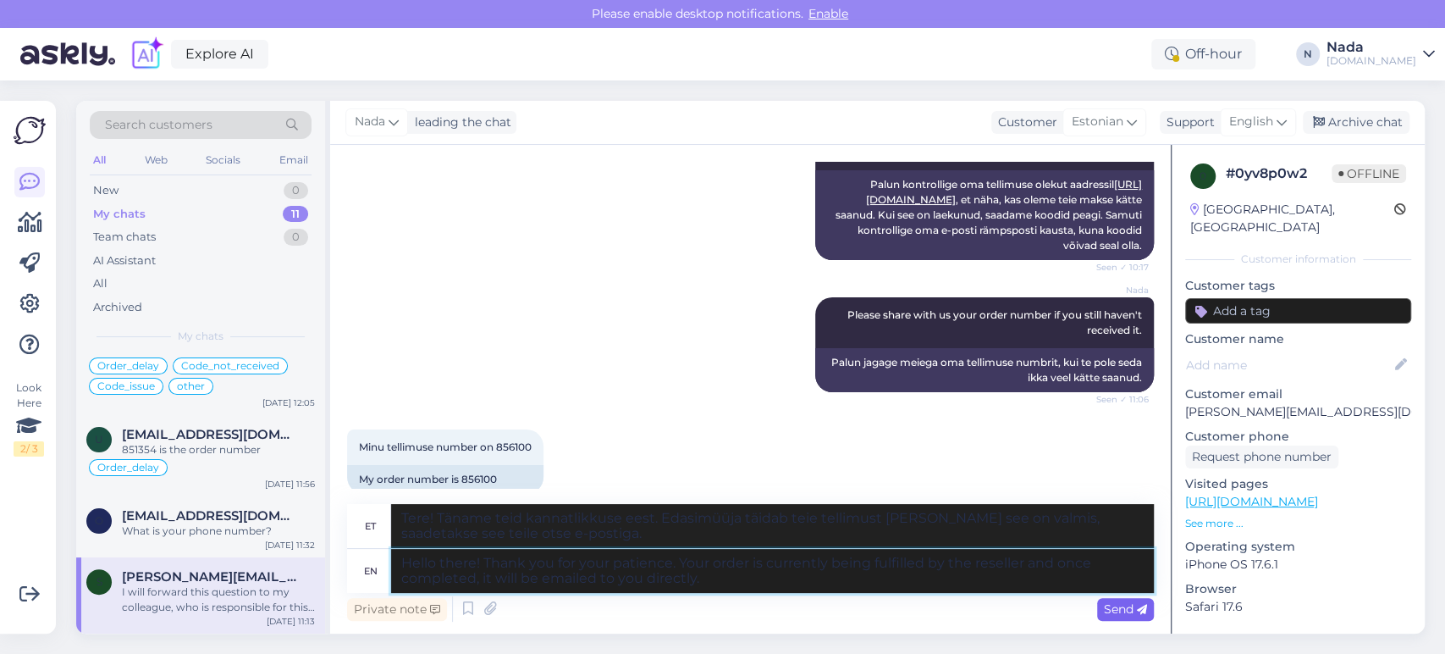
type textarea "Hello there! Thank you for your patience. Your order is currently being fulfill…"
click at [1128, 610] on span "Send" at bounding box center [1125, 608] width 43 height 15
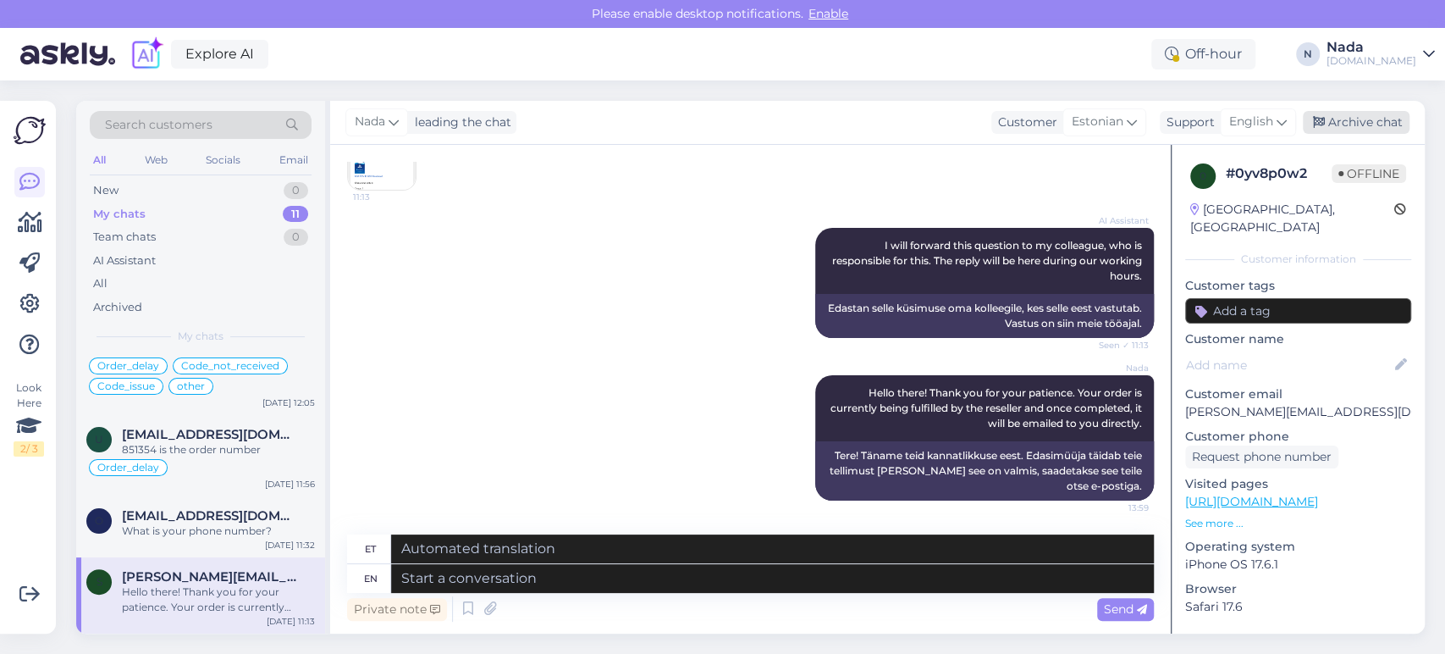
click at [1378, 129] on div "Archive chat" at bounding box center [1356, 122] width 107 height 23
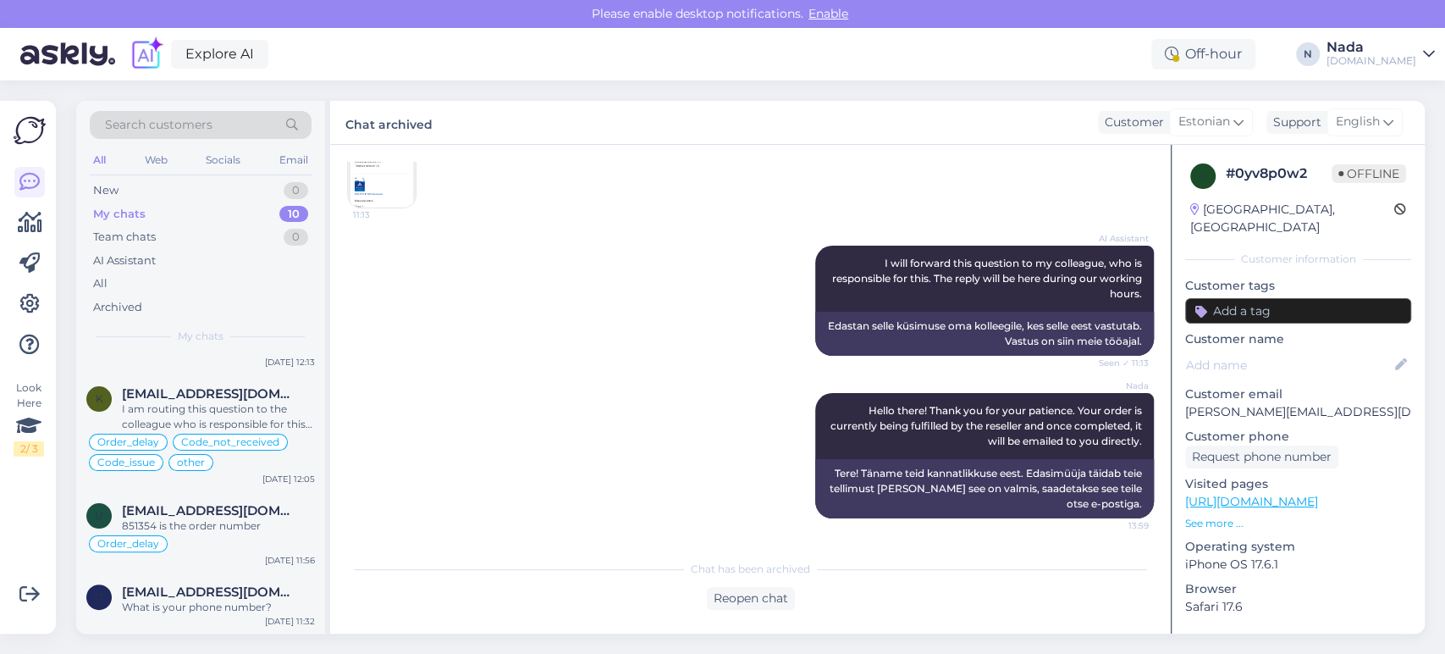
scroll to position [527, 0]
click at [230, 591] on span "Opewek540@gmail.com" at bounding box center [210, 591] width 176 height 15
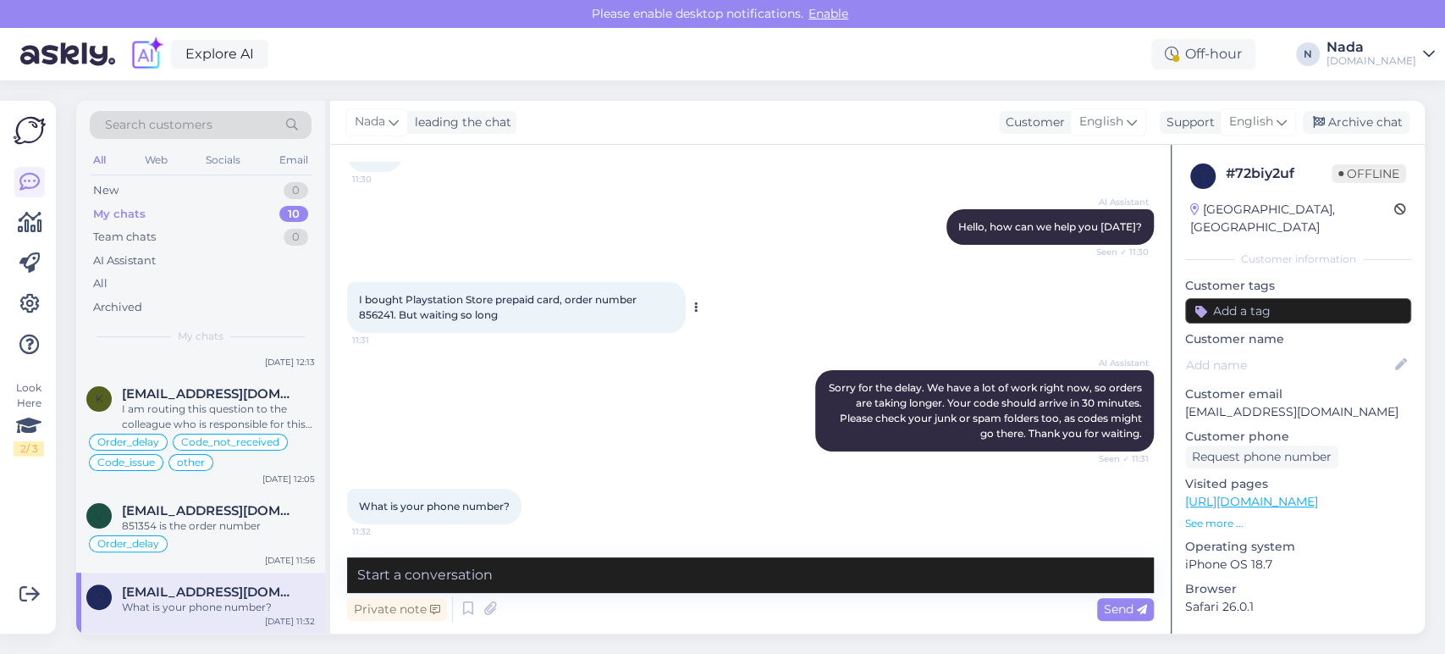
click at [369, 317] on span "I bought Playstation Store prepaid card, order number 856241. But waiting so lo…" at bounding box center [499, 307] width 280 height 28
copy span "856241"
click at [556, 575] on textarea at bounding box center [750, 575] width 807 height 36
paste textarea "Hello there! Thank you for your patience. Your order is currently being fulfill…"
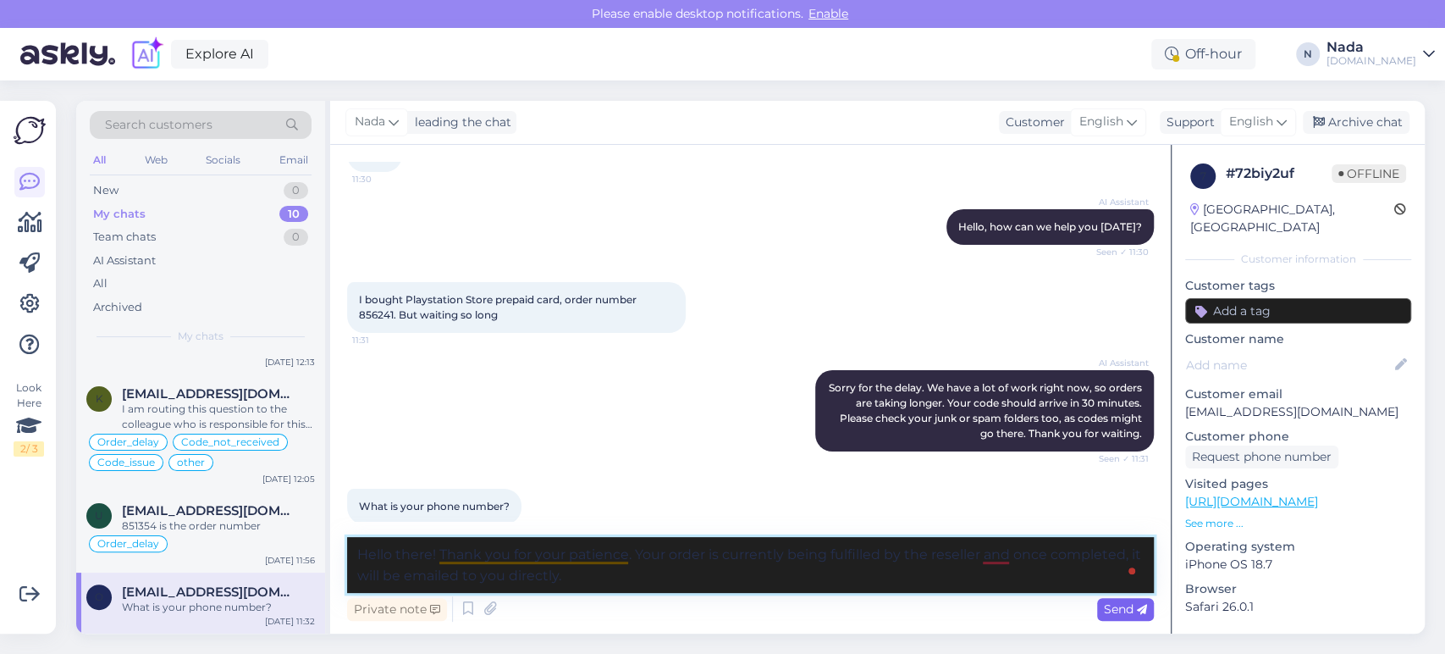
type textarea "Hello there! Thank you for your patience. Your order is currently being fulfill…"
click at [1133, 613] on span "Send" at bounding box center [1125, 608] width 43 height 15
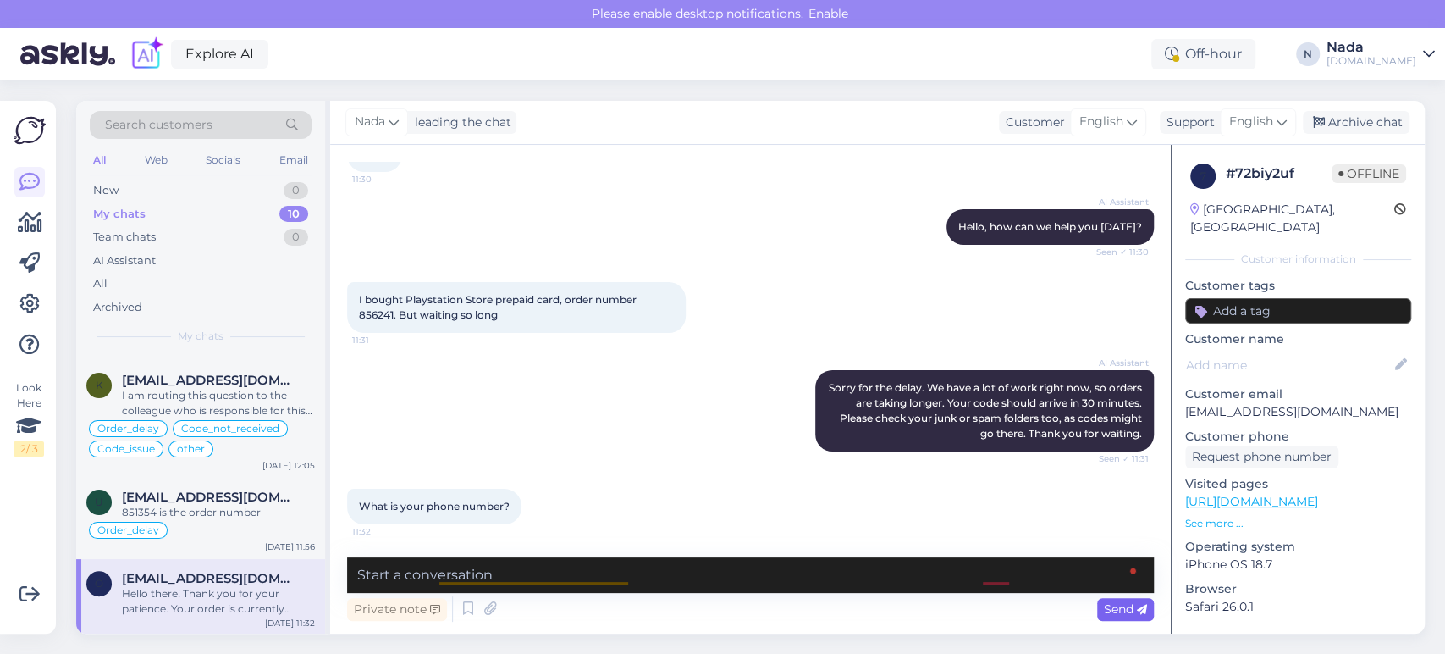
scroll to position [218, 0]
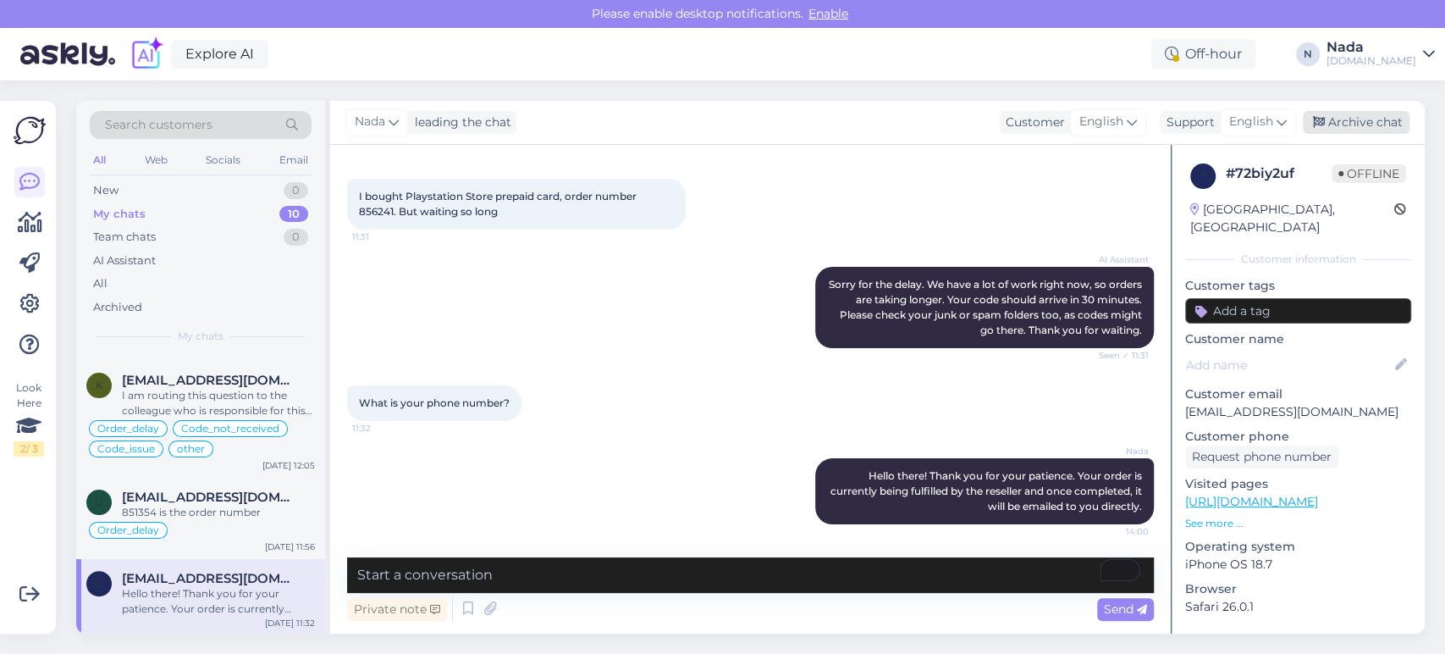
click at [1388, 126] on div "Archive chat" at bounding box center [1356, 122] width 107 height 23
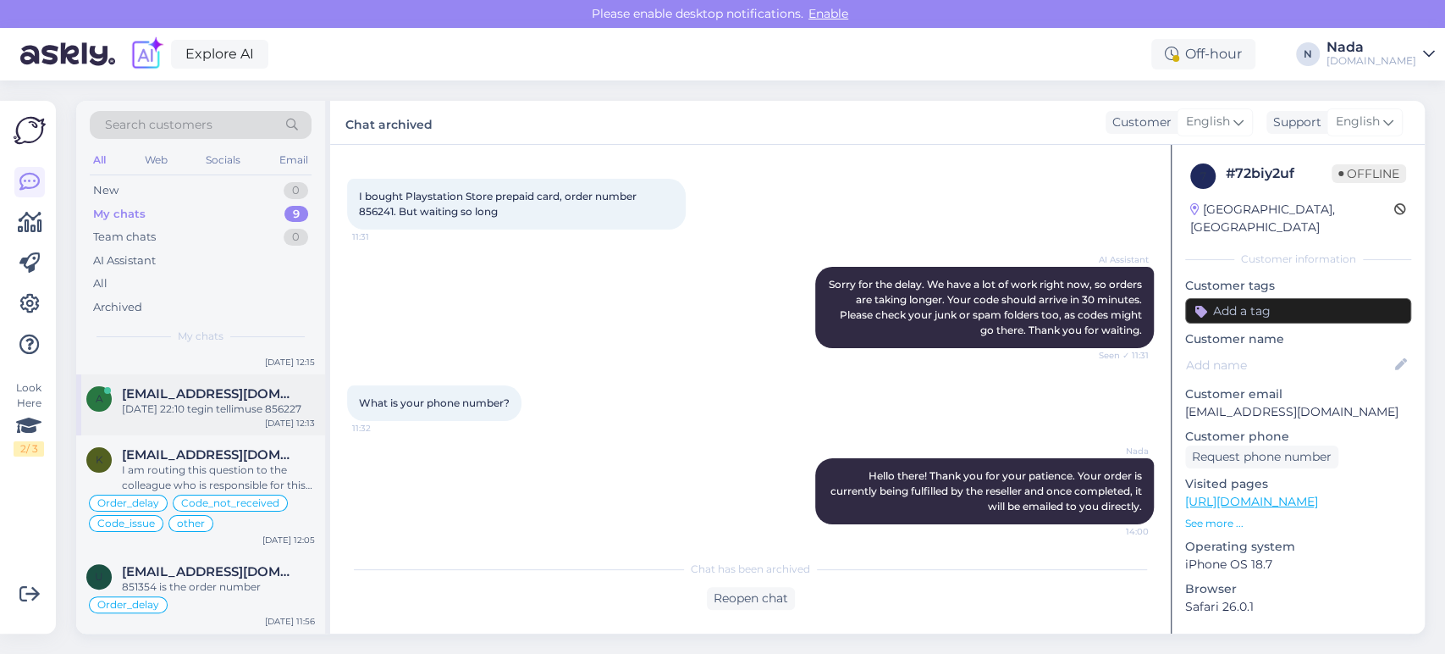
scroll to position [466, 0]
click at [296, 609] on div "Order_delay" at bounding box center [200, 604] width 229 height 20
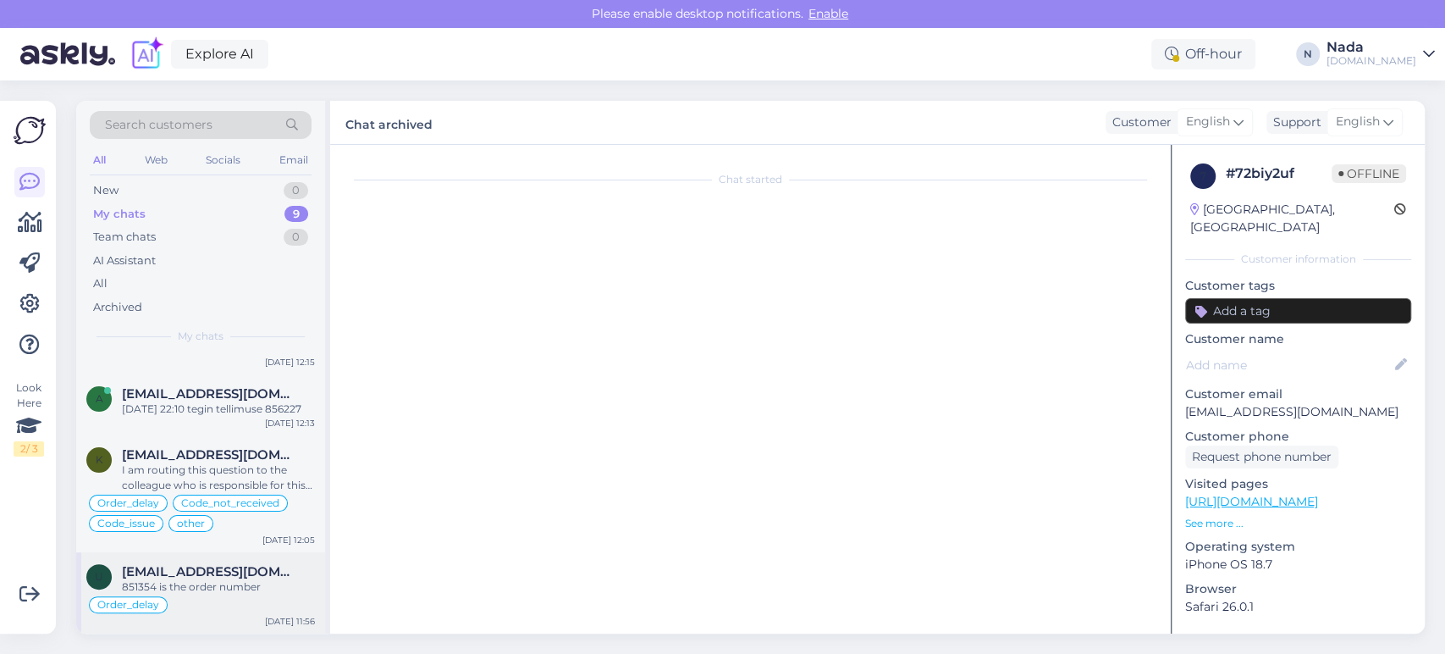
scroll to position [6311, 0]
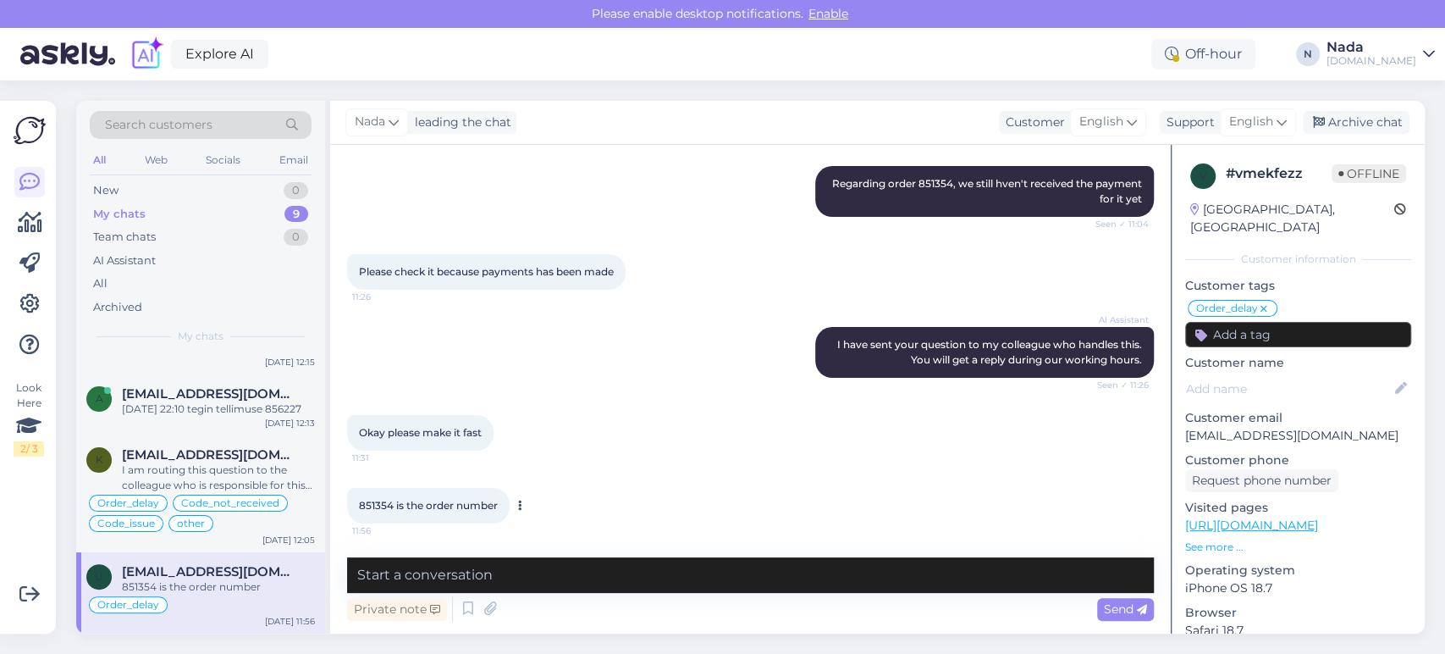
click at [373, 506] on span "851354 is the order number" at bounding box center [428, 505] width 139 height 13
copy span "851354"
click at [756, 474] on div "851354 is the order number 11:56" at bounding box center [750, 505] width 807 height 73
click at [1390, 125] on div "Archive chat" at bounding box center [1356, 122] width 107 height 23
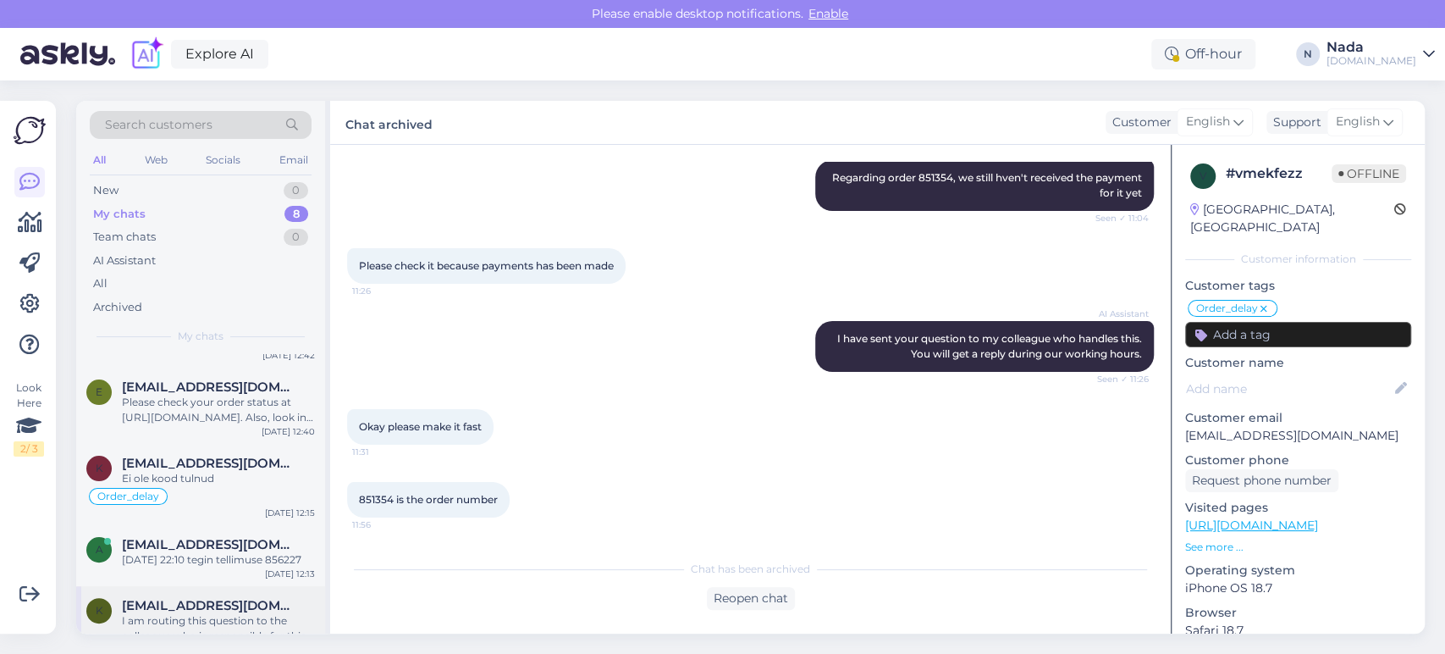
scroll to position [384, 0]
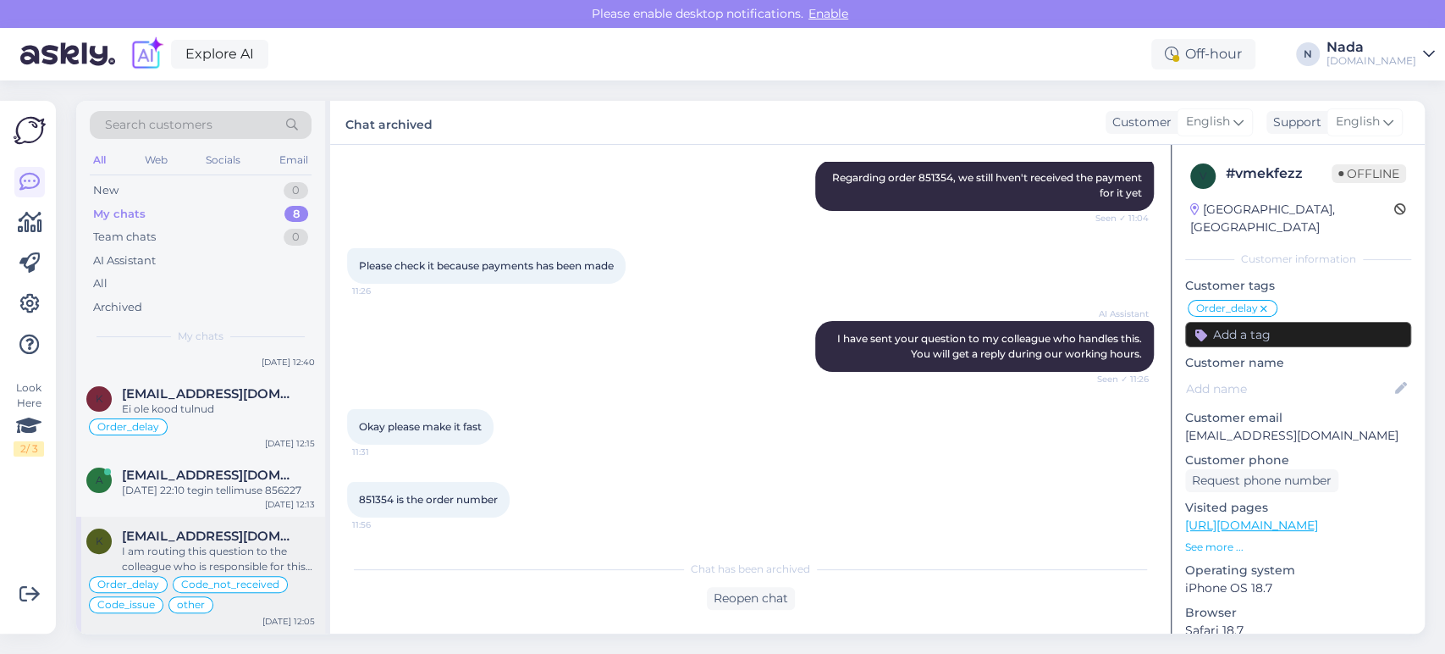
click at [275, 544] on div "I am routing this question to the colleague who is responsible for this topic. …" at bounding box center [218, 559] width 193 height 30
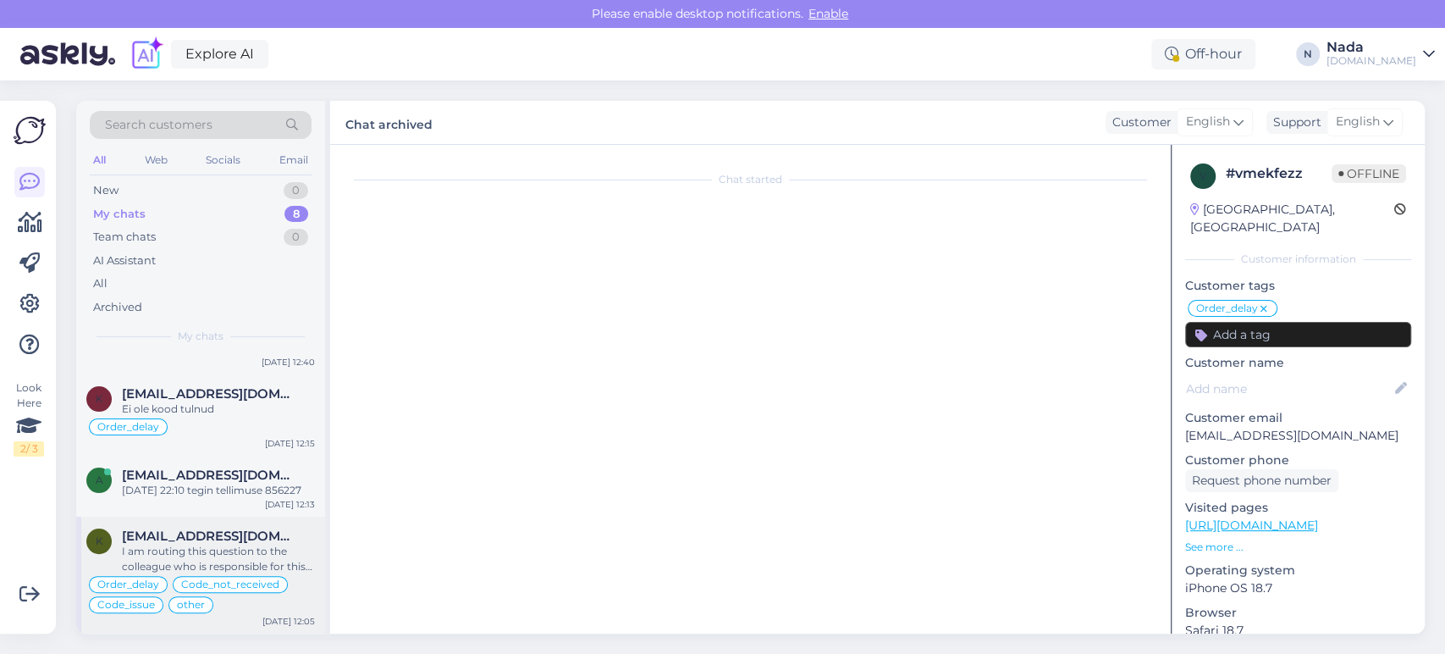
scroll to position [13231, 0]
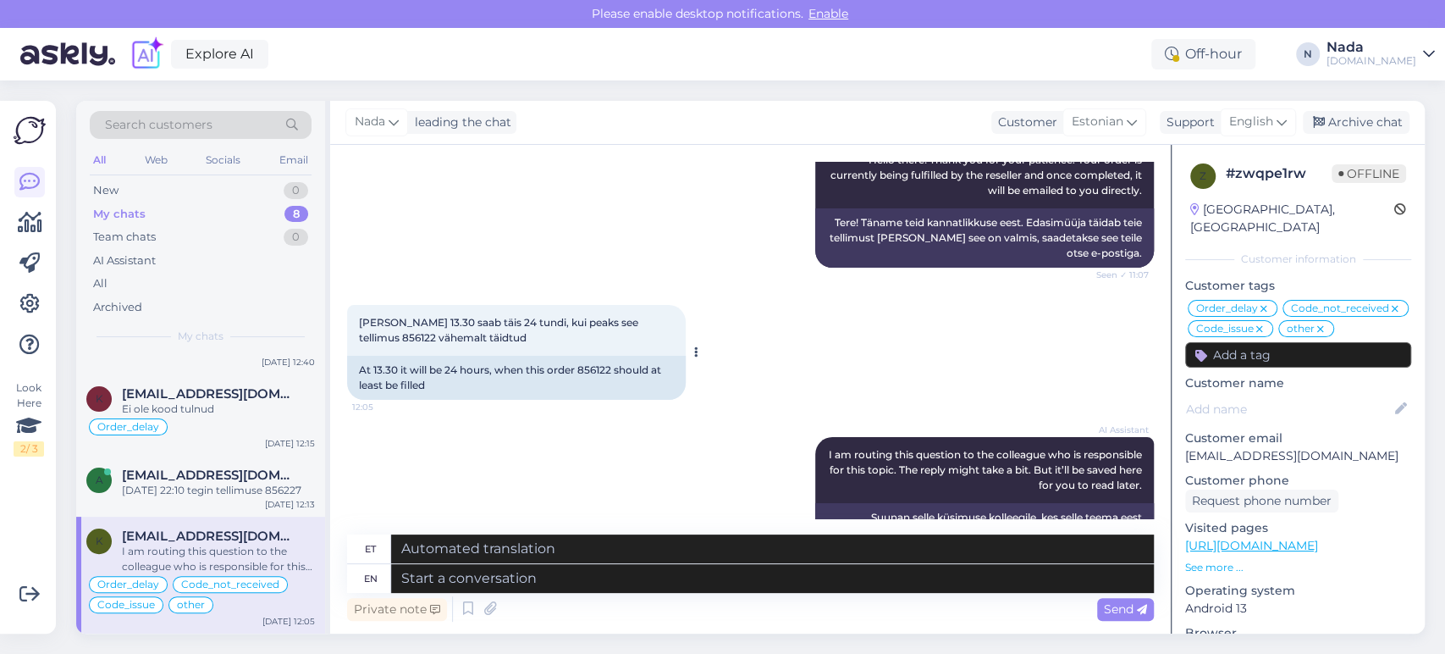
click at [605, 356] on div "At 13.30 it will be 24 hours, when this order 856122 should at least be filled" at bounding box center [516, 378] width 339 height 44
copy div "856122"
click at [682, 580] on textarea at bounding box center [772, 578] width 763 height 29
paste textarea "Thank you for your patience. It looks like your order is completed and emailed …"
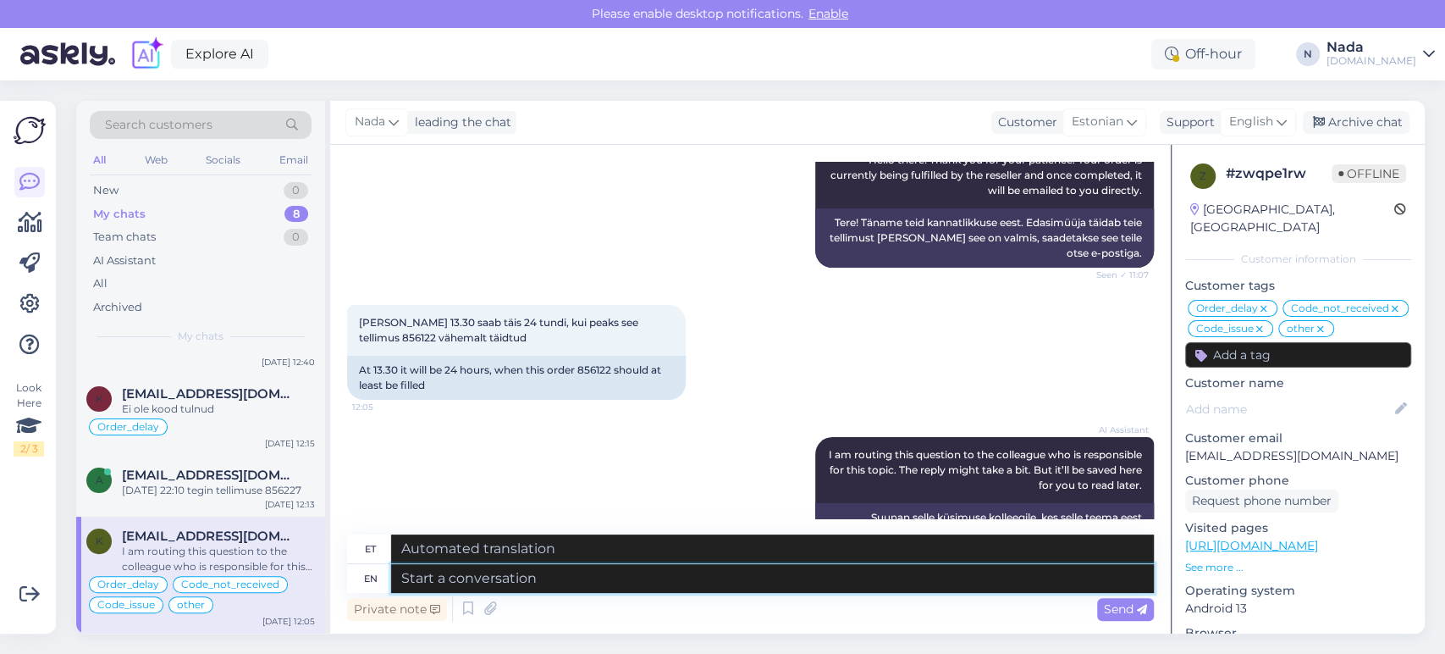
type textarea "Thank you for your patience. It looks like your order is completed and emailed …"
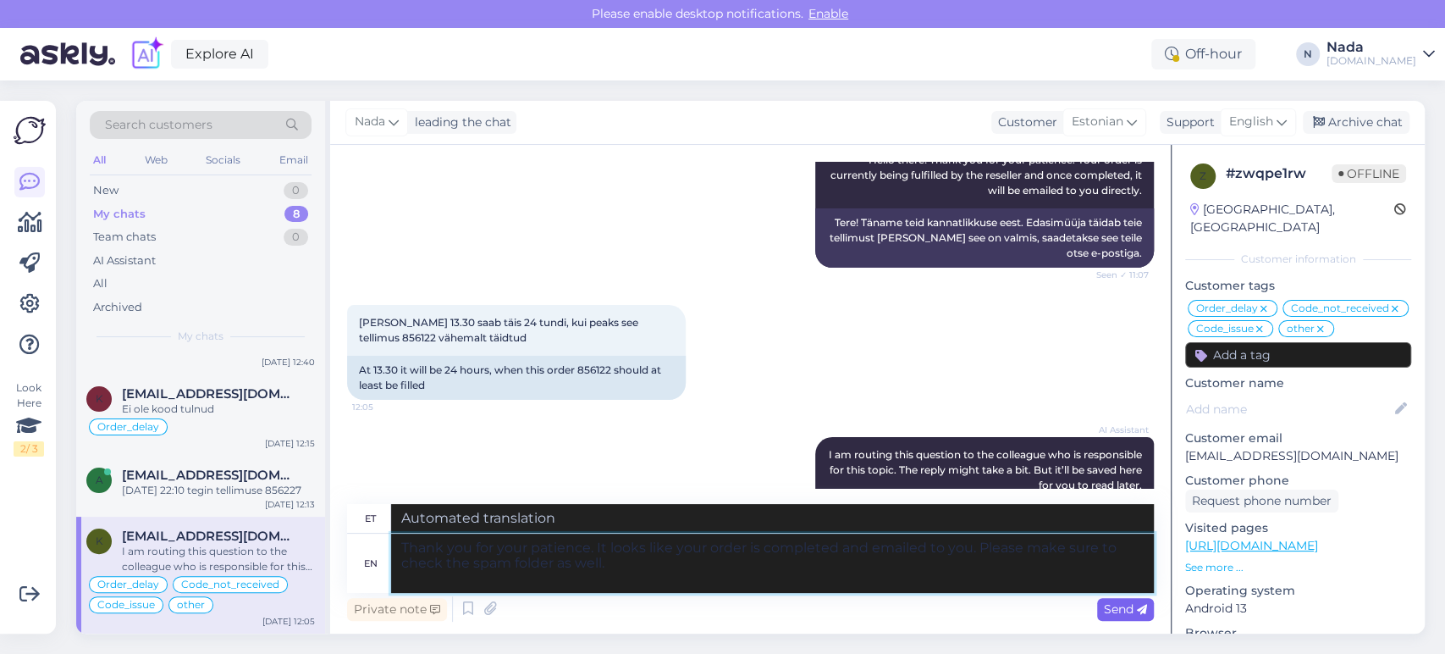
type textarea "Täname kannatlikkuse eest. Paistab, et teie tellimus on esitatud ja teile e-pos…"
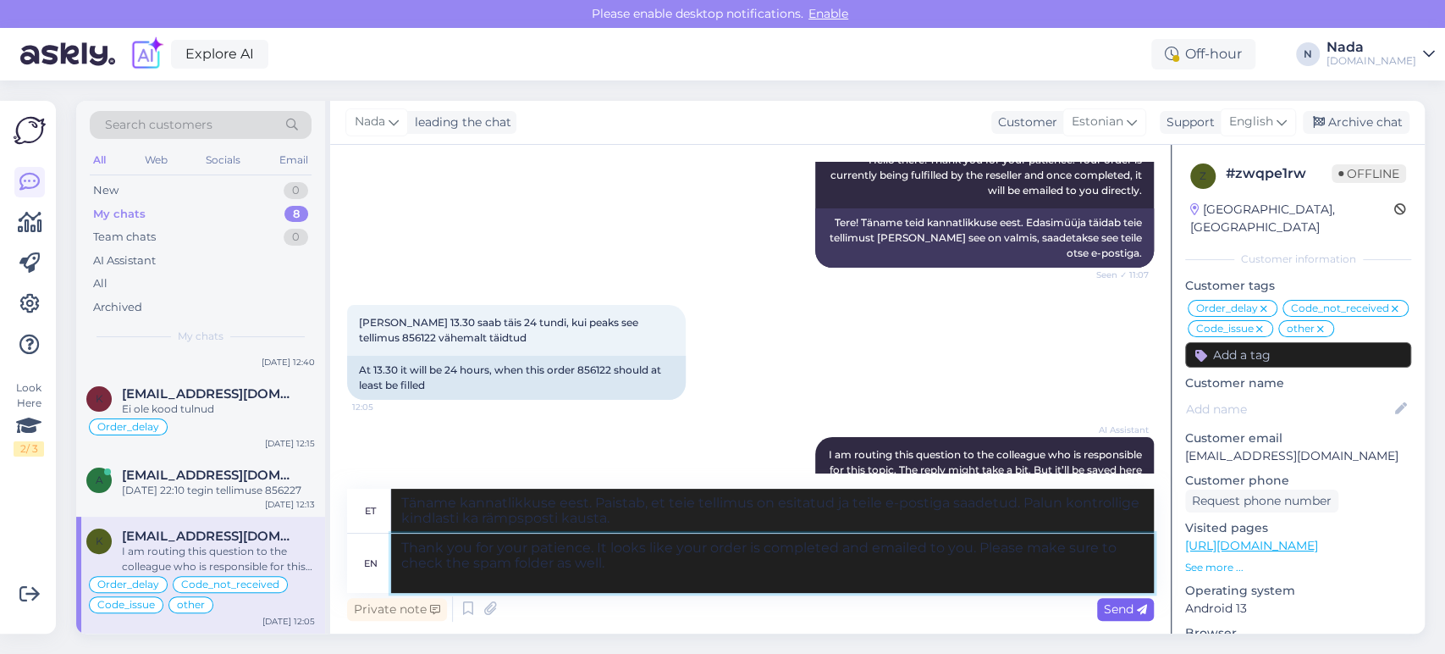
type textarea "Thank you for your patience. It looks like your order is completed and emailed …"
click at [1131, 610] on span "Send" at bounding box center [1125, 608] width 43 height 15
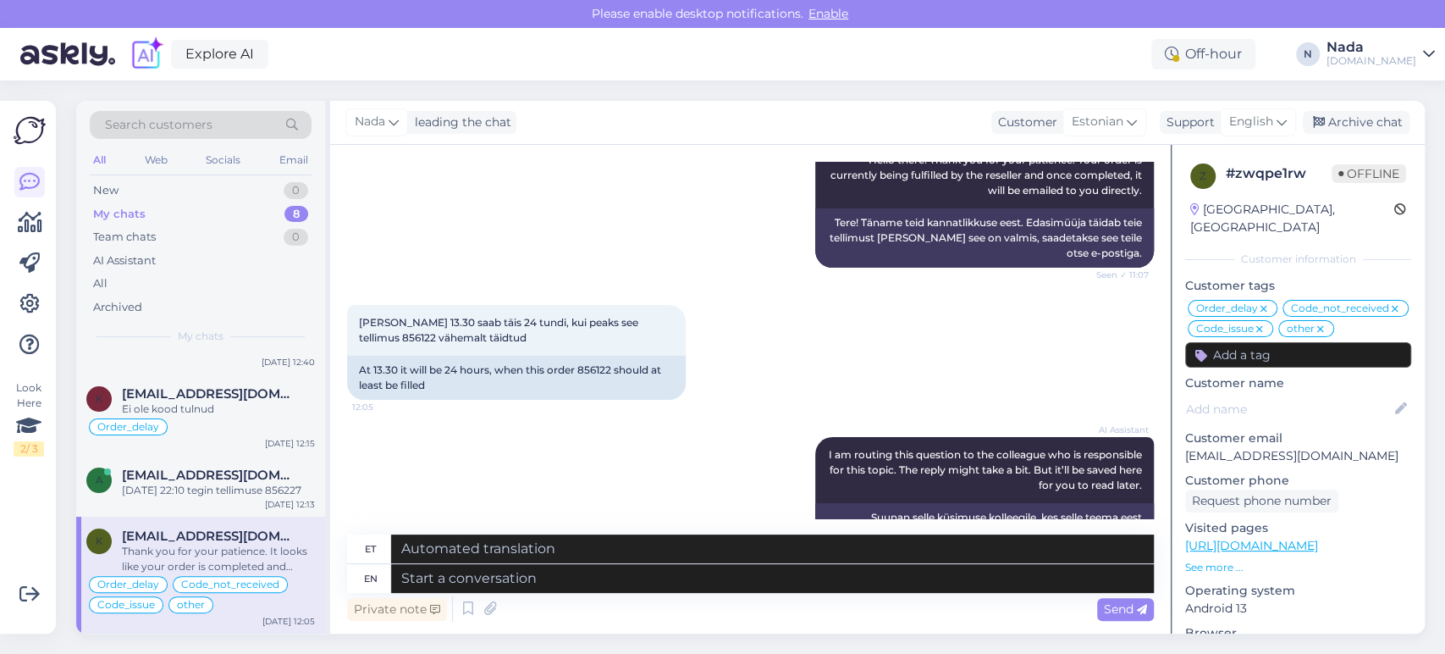
scroll to position [13394, 0]
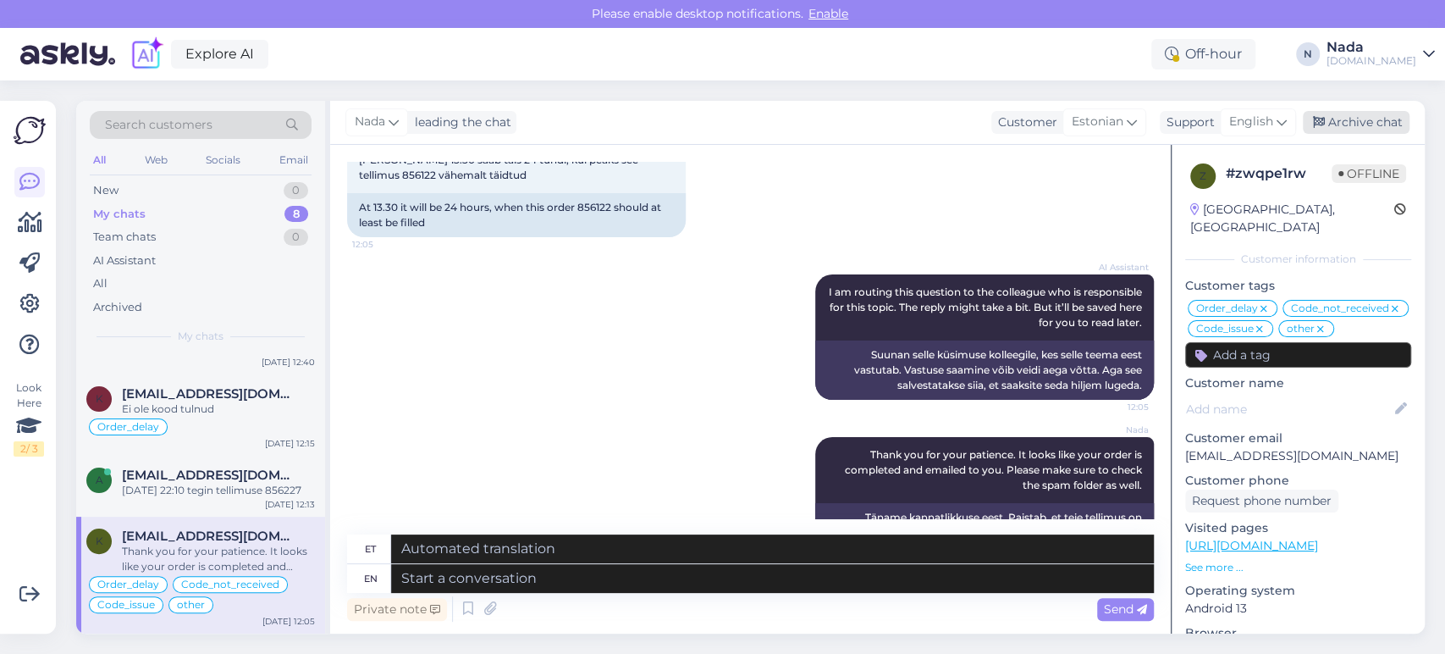
click at [1375, 122] on div "Archive chat" at bounding box center [1356, 122] width 107 height 23
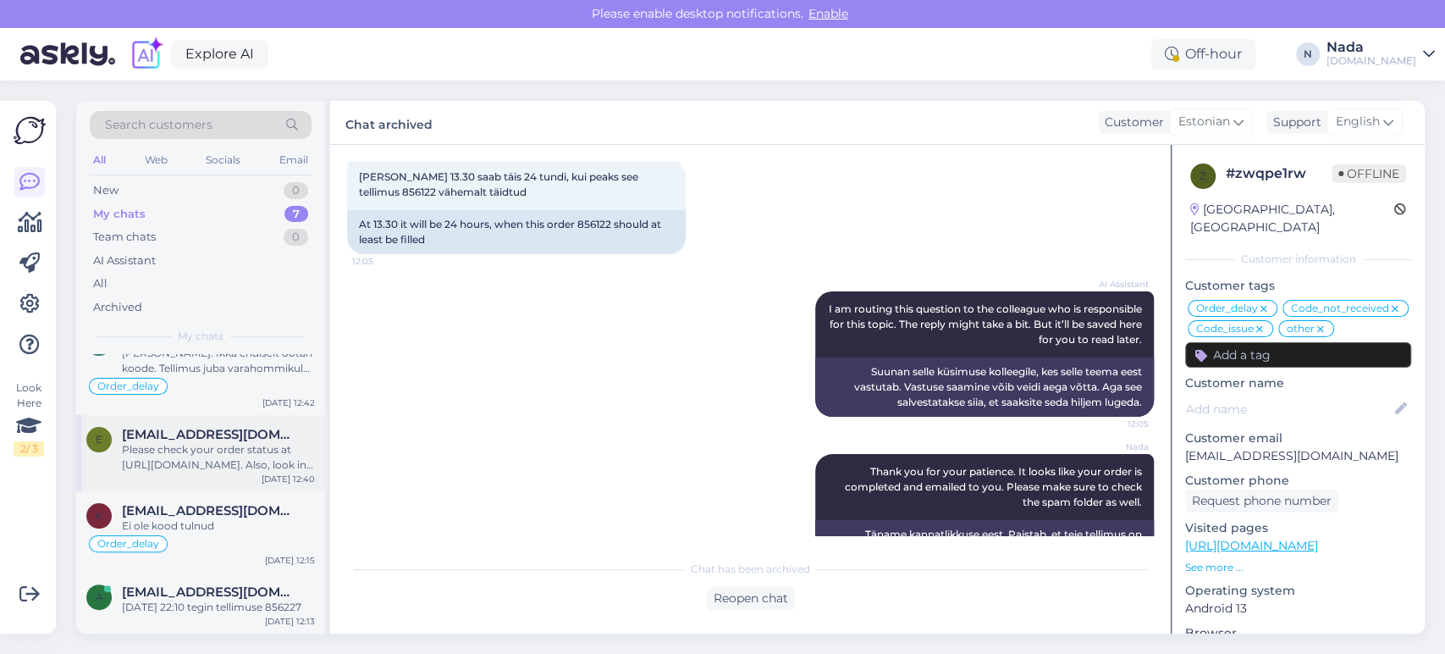
scroll to position [268, 0]
click at [184, 609] on div "12/10/2025 22:10 tegin tellimuse 856227" at bounding box center [218, 606] width 193 height 15
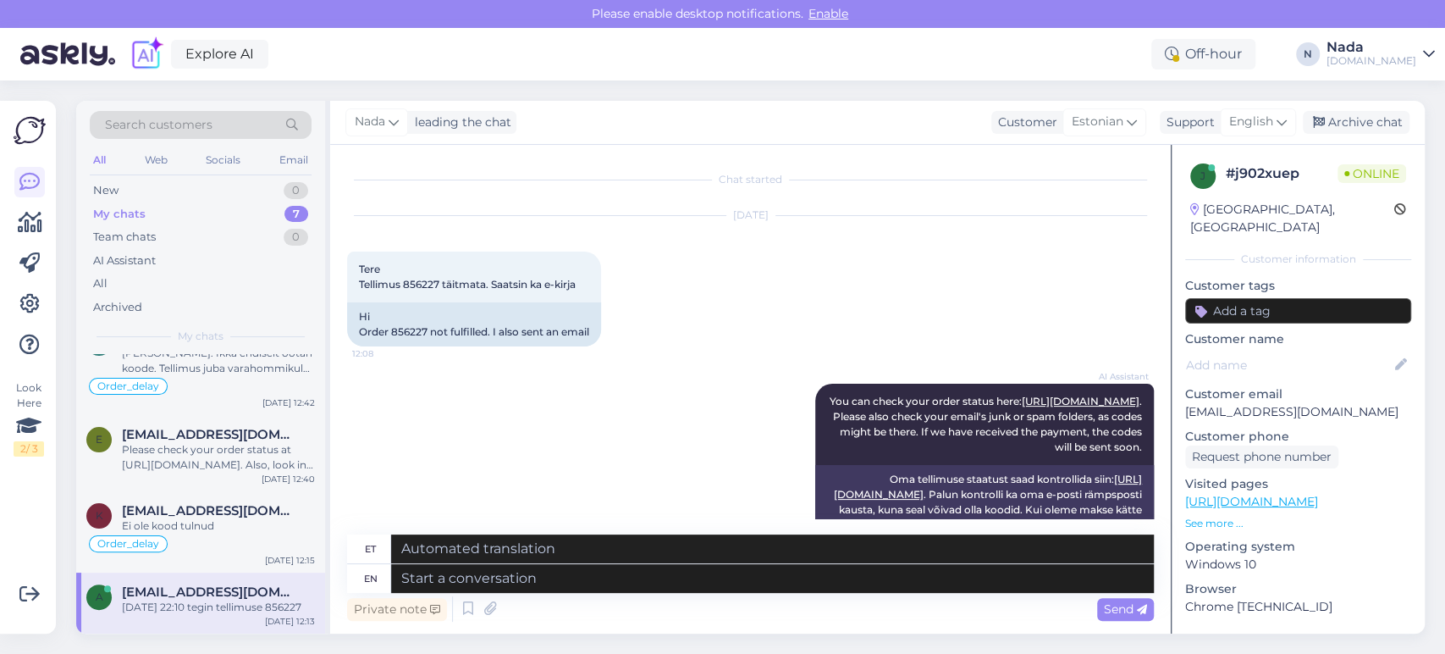
scroll to position [420, 0]
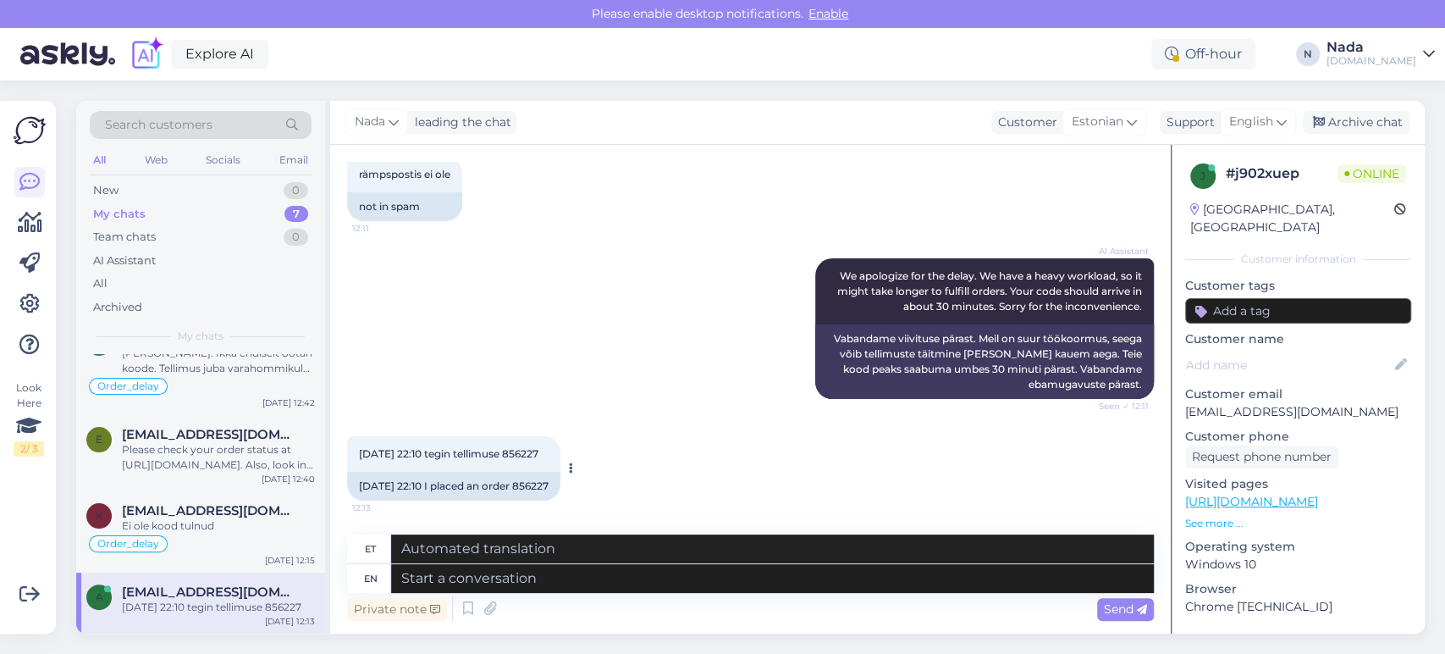
click at [549, 490] on div "12/10/2025 22:10 I placed an order 856227" at bounding box center [453, 486] width 213 height 29
click at [548, 490] on div "12/10/2025 22:10 I placed an order 856227" at bounding box center [453, 486] width 213 height 29
copy div "856227"
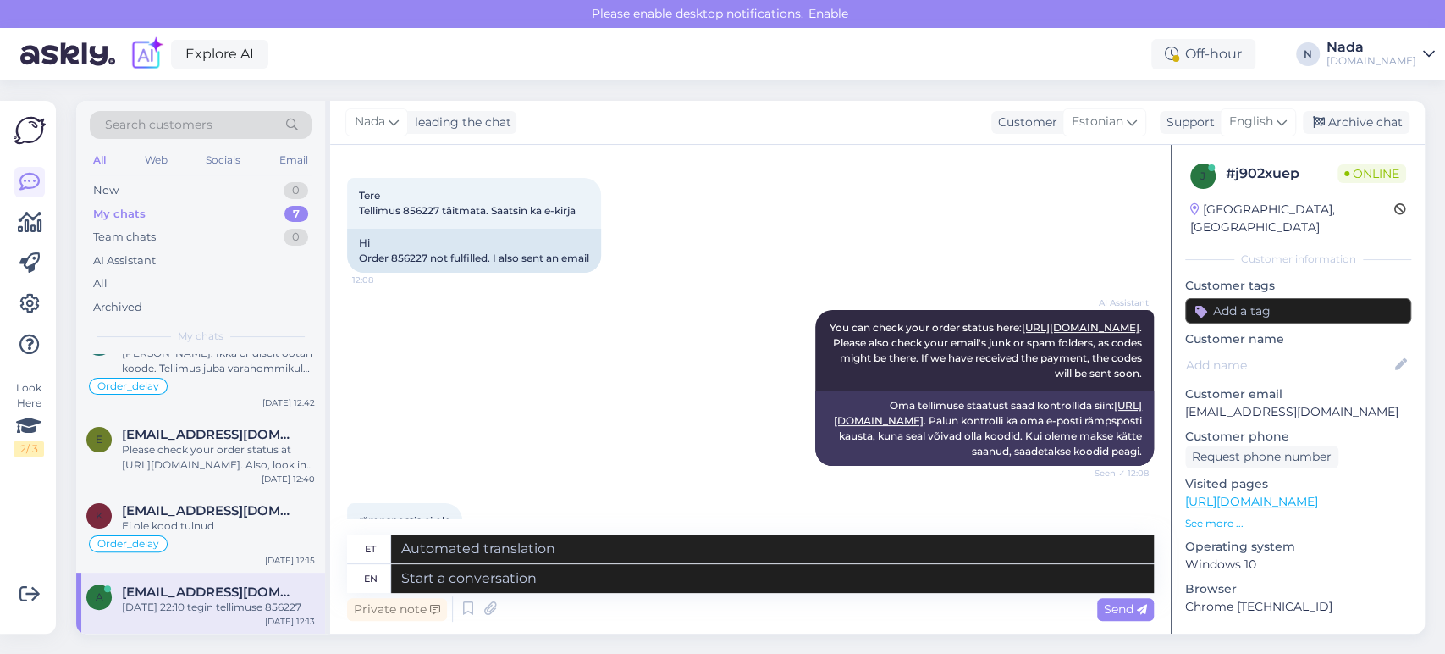
scroll to position [0, 0]
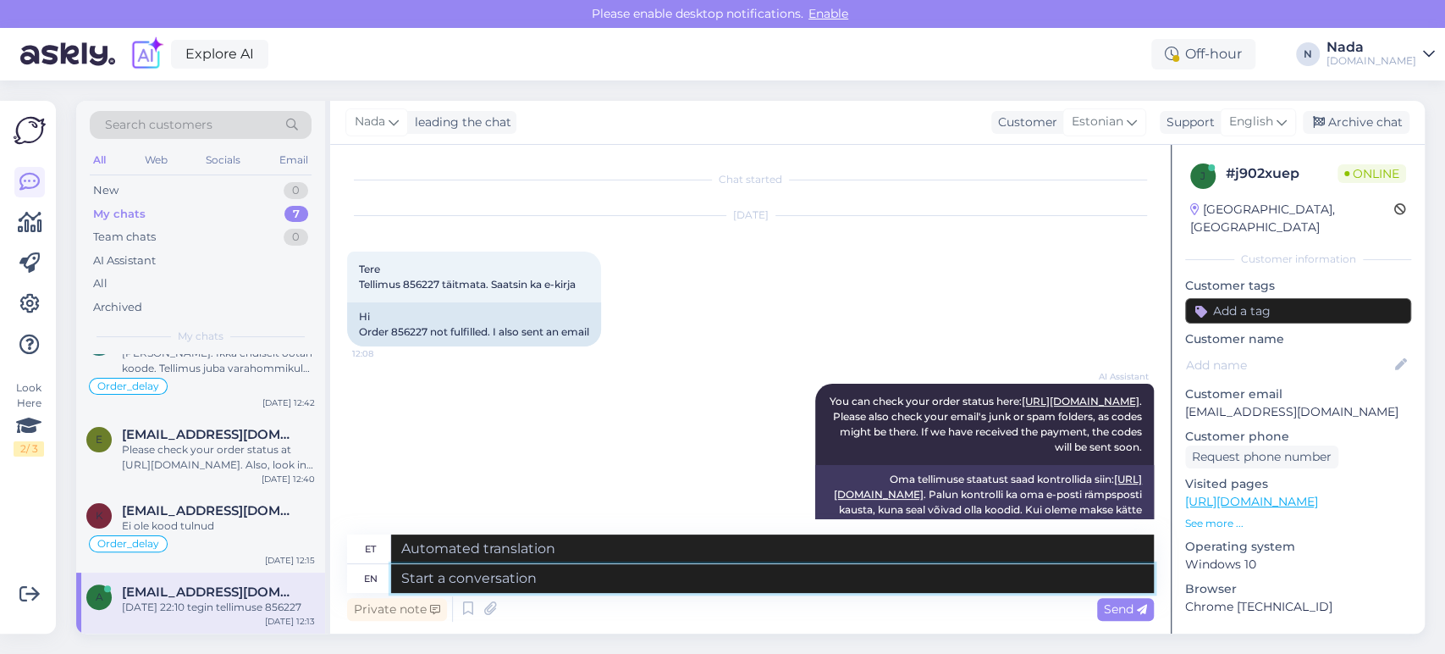
click at [623, 588] on textarea at bounding box center [772, 578] width 763 height 29
paste textarea "Hello there! Thank you for your patience. Your order is currently being fulfill…"
type textarea "Hello there! Thank you for your patience. Your order is currently being fulfill…"
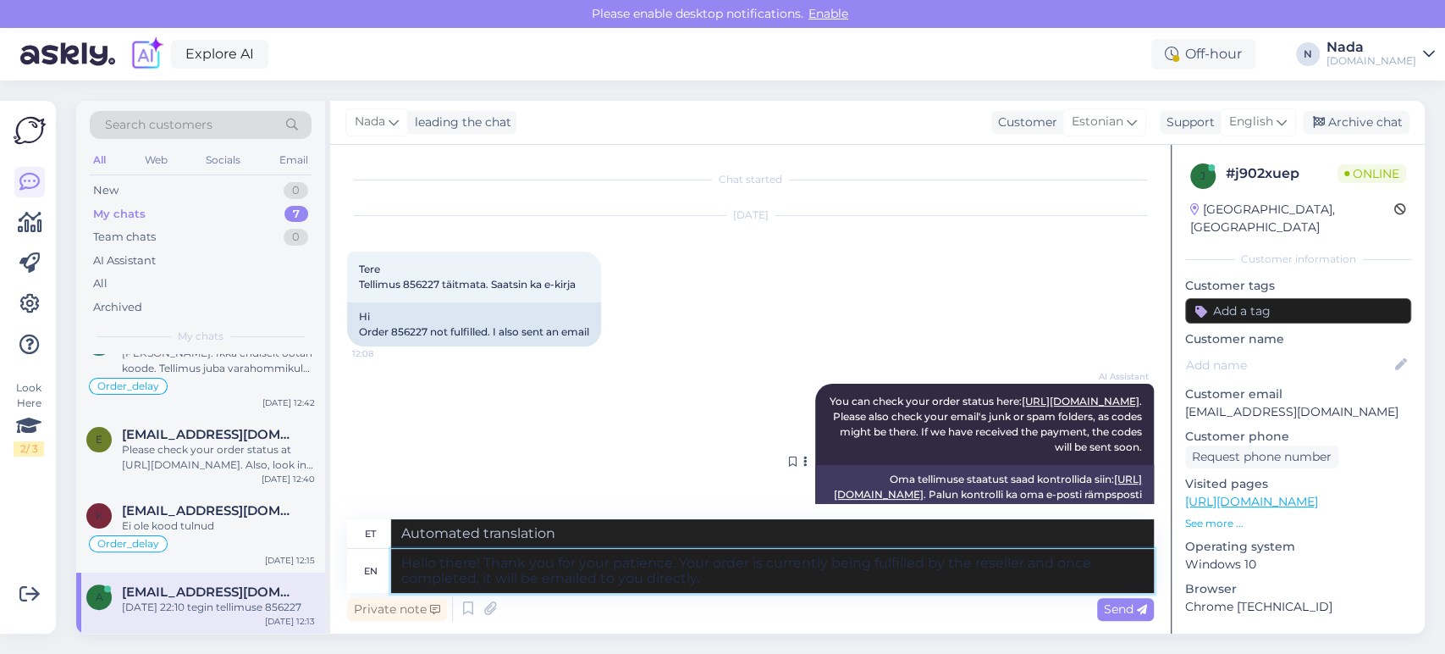
type textarea "Tere! Täname teid kannatlikkuse eest. Edasimüüja täidab teie tellimust [PERSON_…"
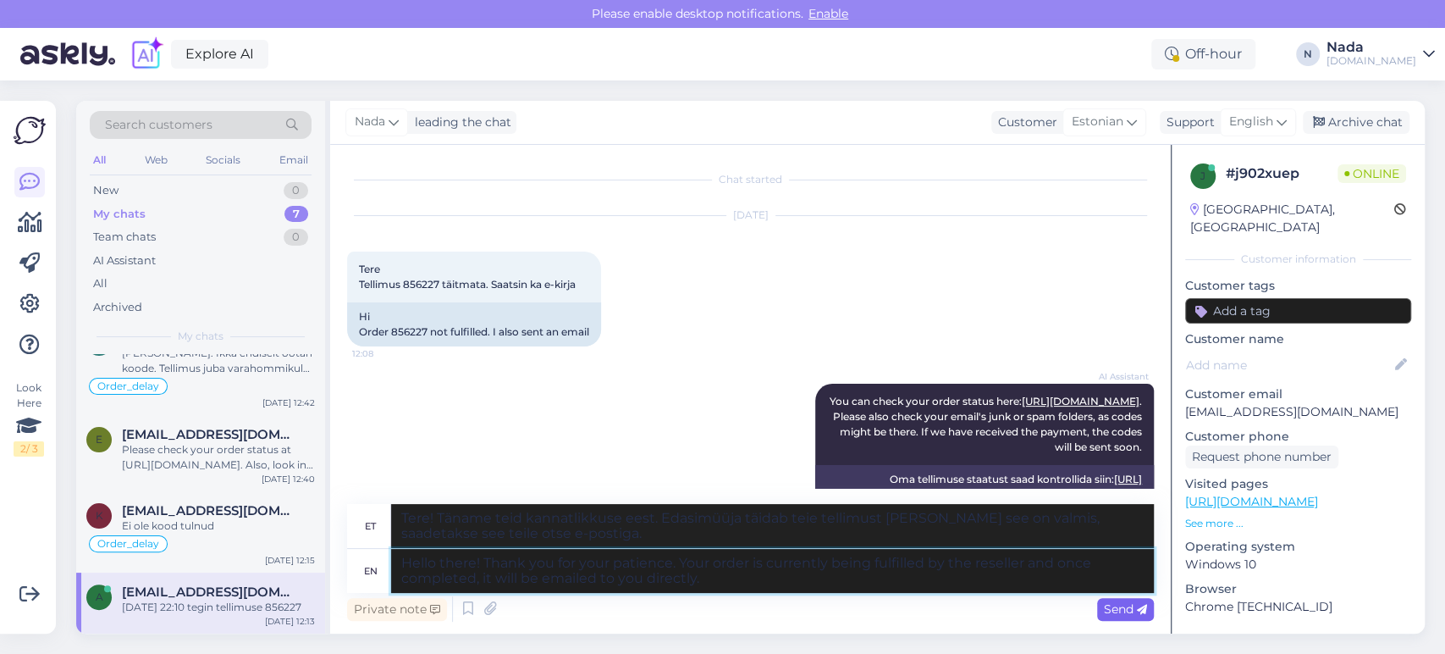
type textarea "Hello there! Thank you for your patience. Your order is currently being fulfill…"
click at [1138, 610] on icon at bounding box center [1142, 610] width 10 height 10
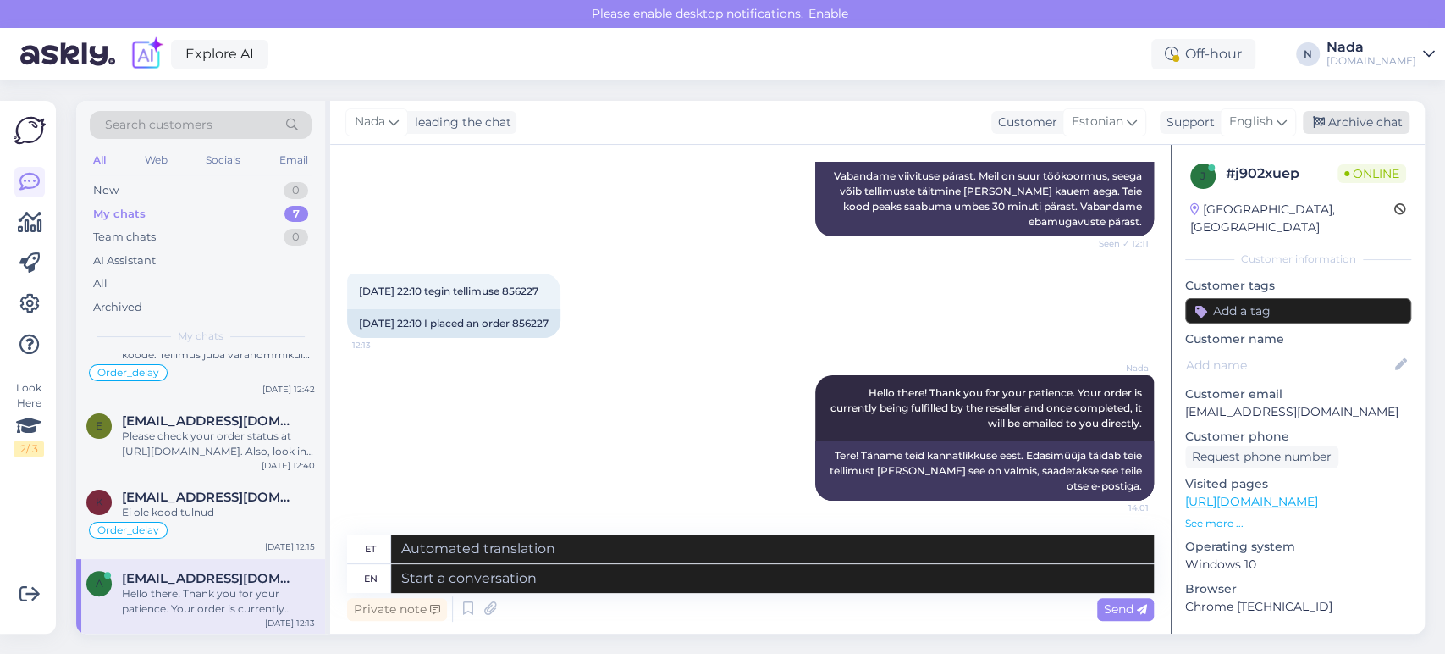
click at [1358, 124] on div "Archive chat" at bounding box center [1356, 122] width 107 height 23
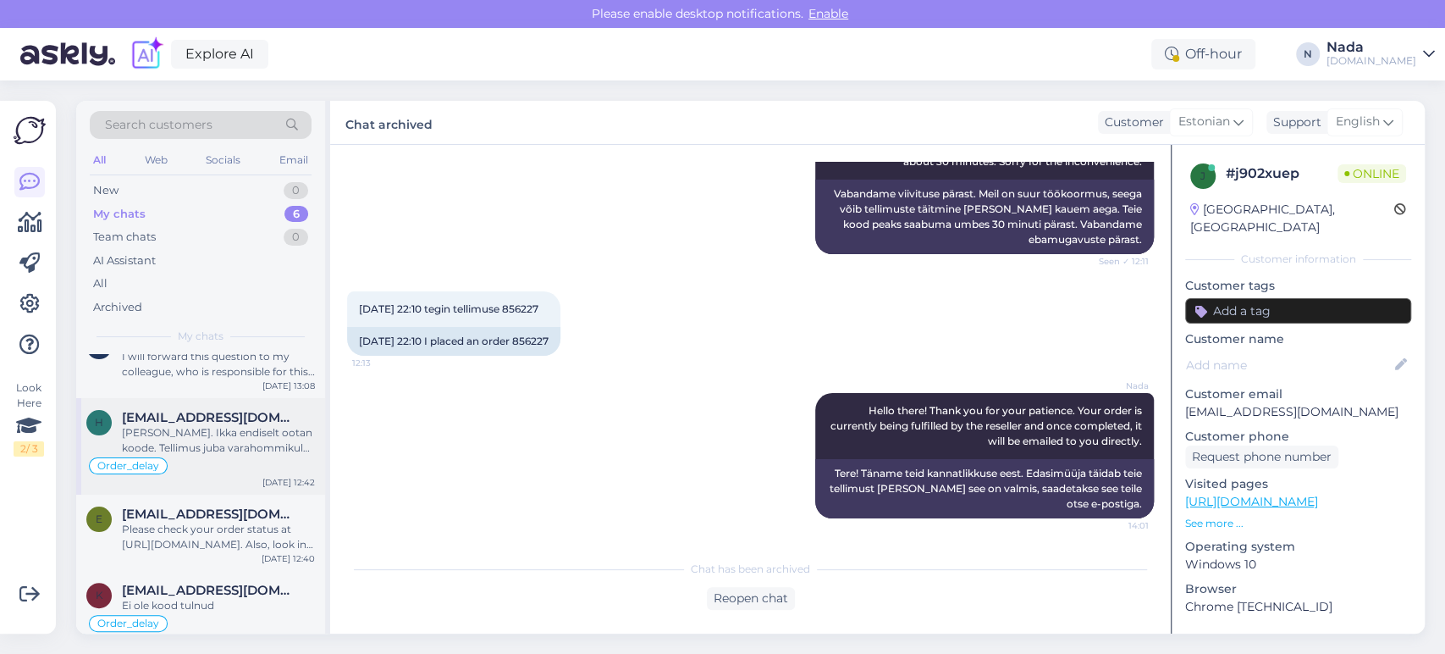
scroll to position [191, 0]
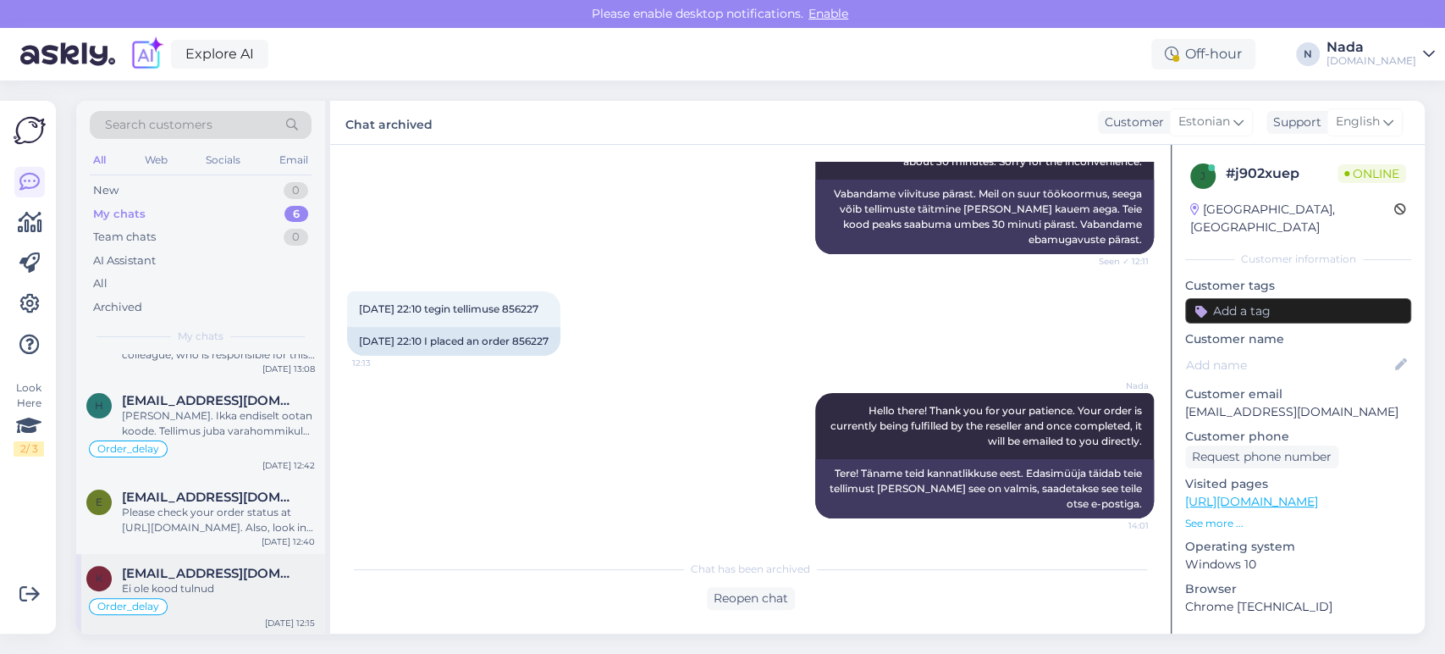
click at [259, 582] on div "Ei ole kood tulnud" at bounding box center [218, 588] width 193 height 15
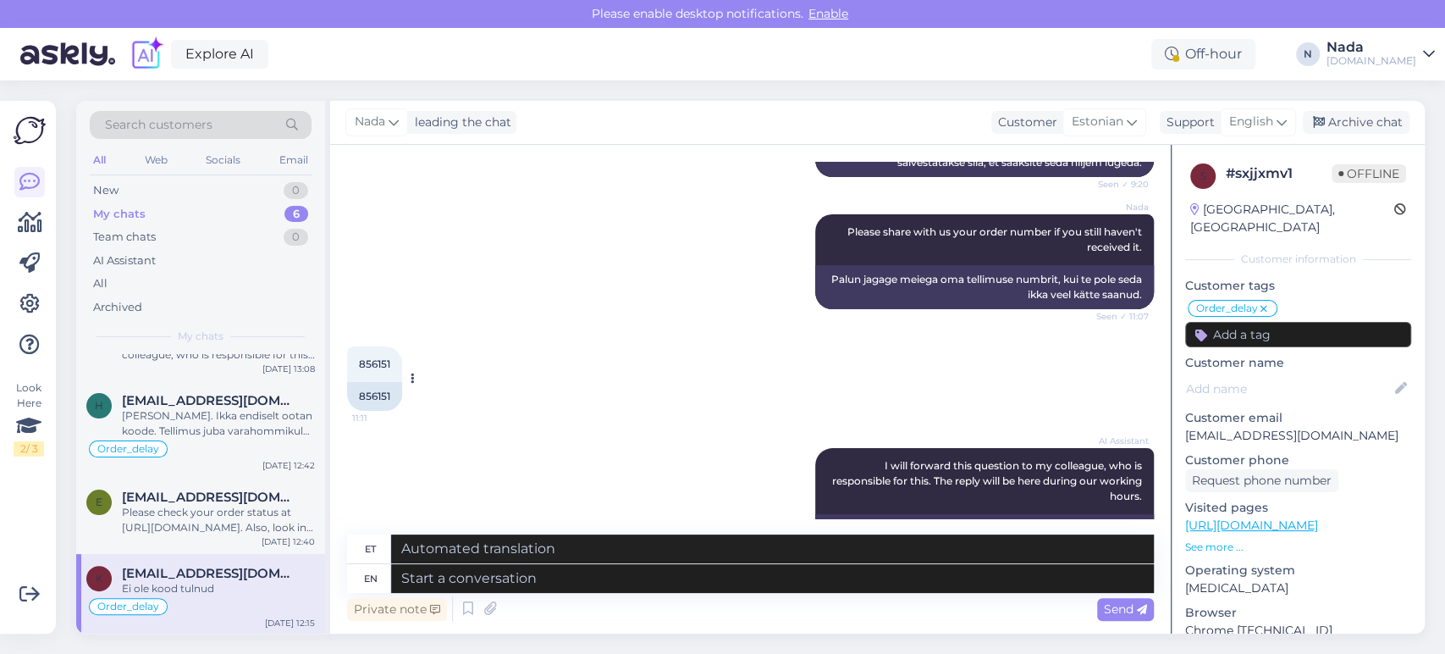
scroll to position [13141, 0]
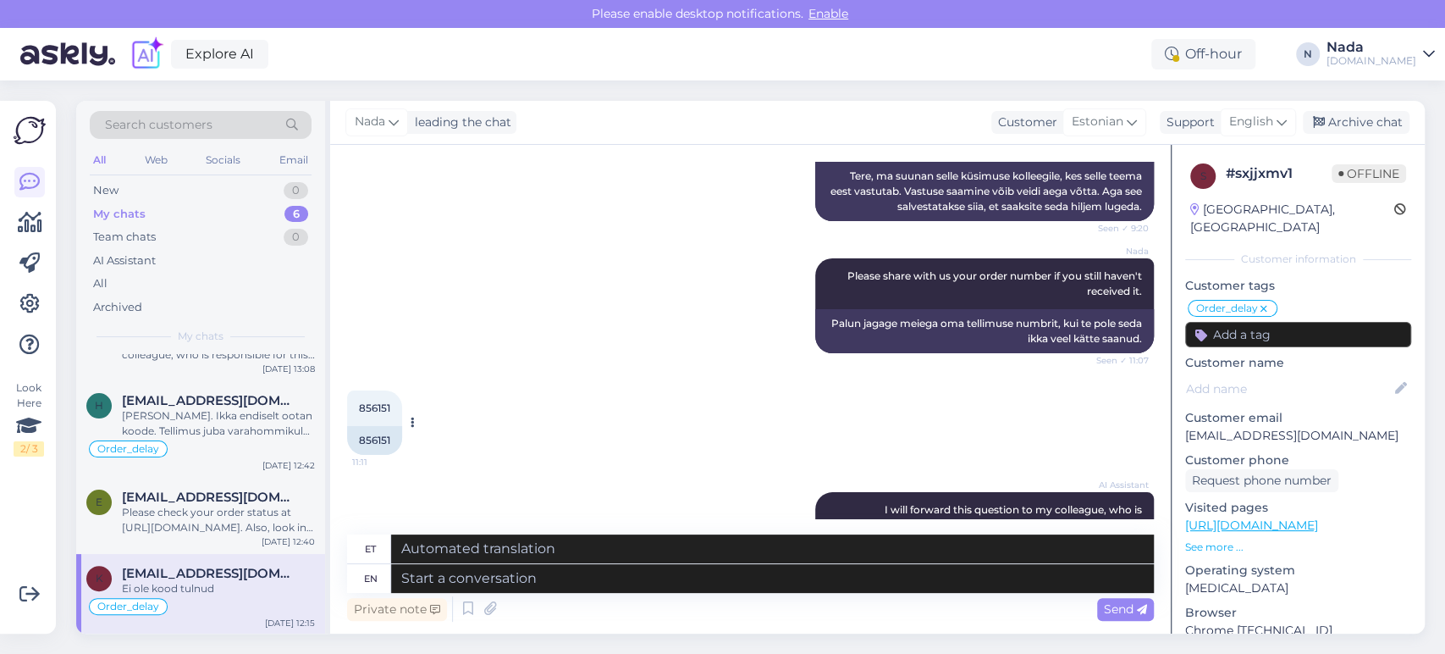
click at [379, 429] on div "856151" at bounding box center [374, 440] width 55 height 29
copy div "856151"
click at [682, 573] on textarea at bounding box center [772, 578] width 763 height 29
paste textarea "Hello there! Thank you for your patience. Your order is currently being fulfill…"
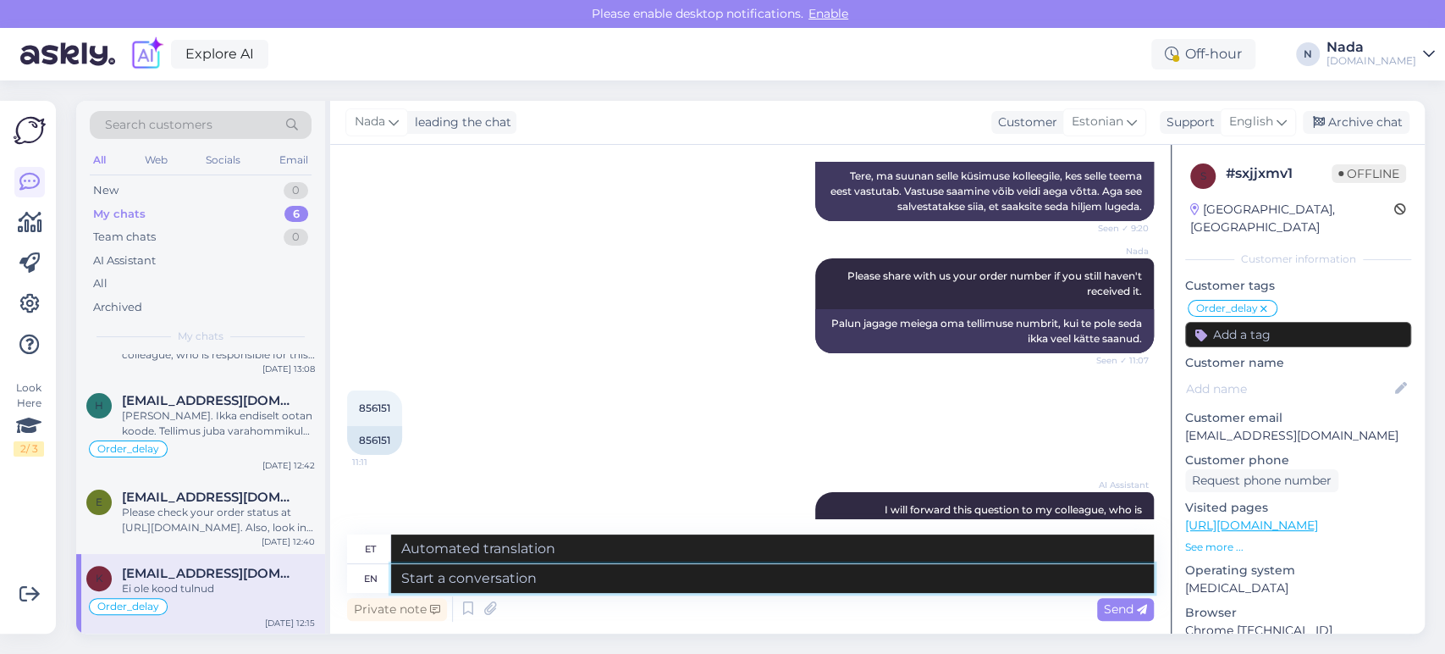
type textarea "Hello there! Thank you for your patience. Your order is currently being fulfill…"
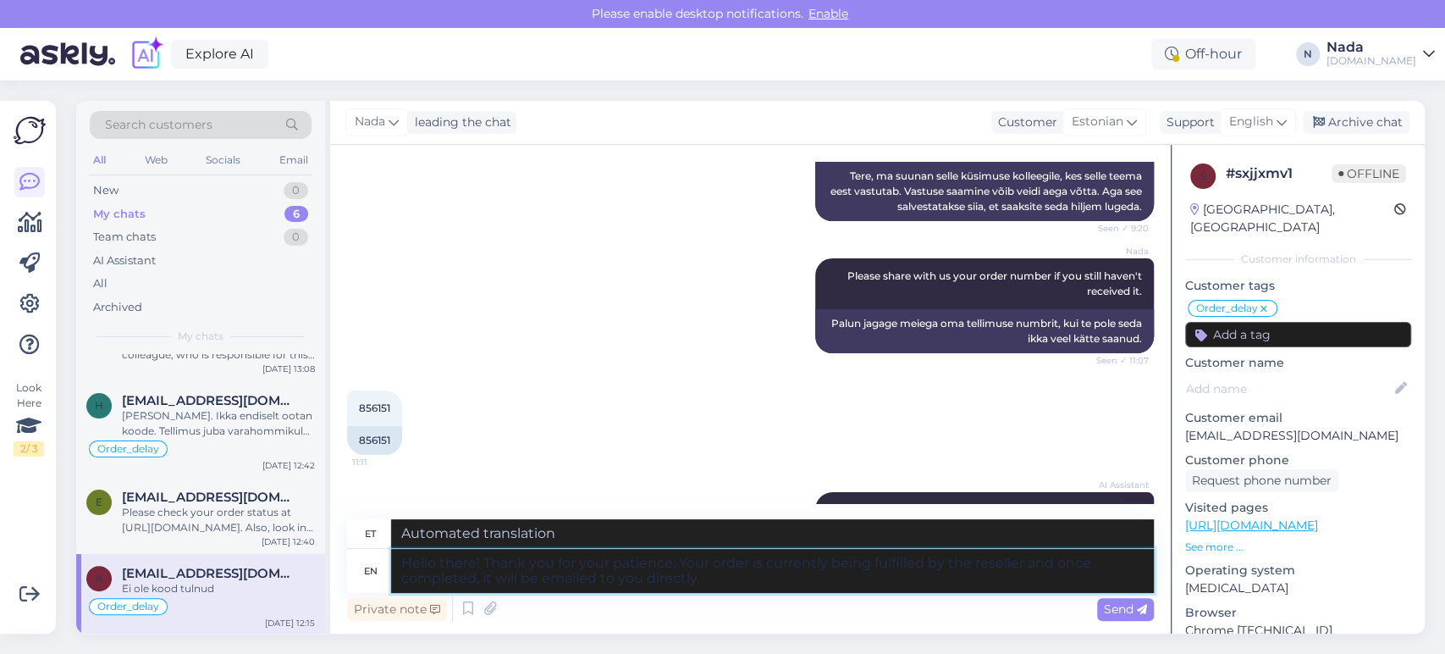
type textarea "Tere! Täname teid kannatlikkuse eest. Edasimüüja täidab teie tellimust [PERSON_…"
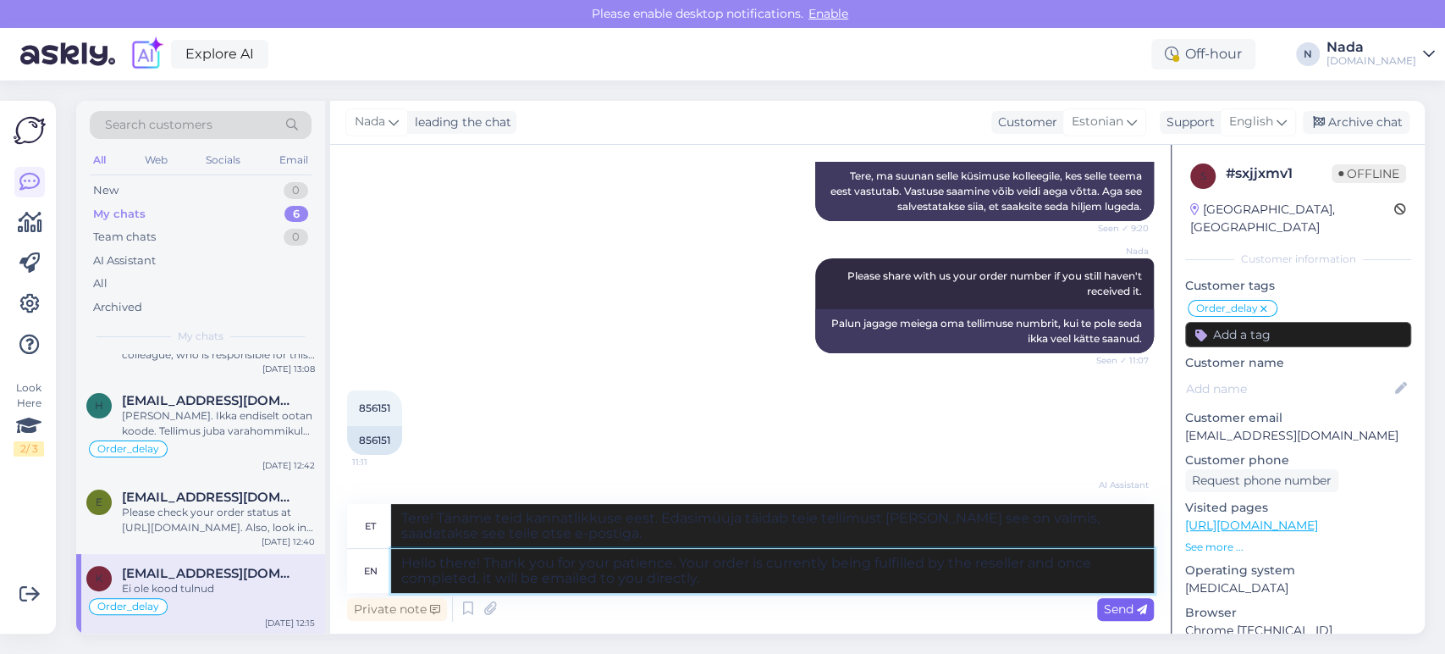
type textarea "Hello there! Thank you for your patience. Your order is currently being fulfill…"
click at [1108, 601] on div "Send" at bounding box center [1125, 609] width 57 height 23
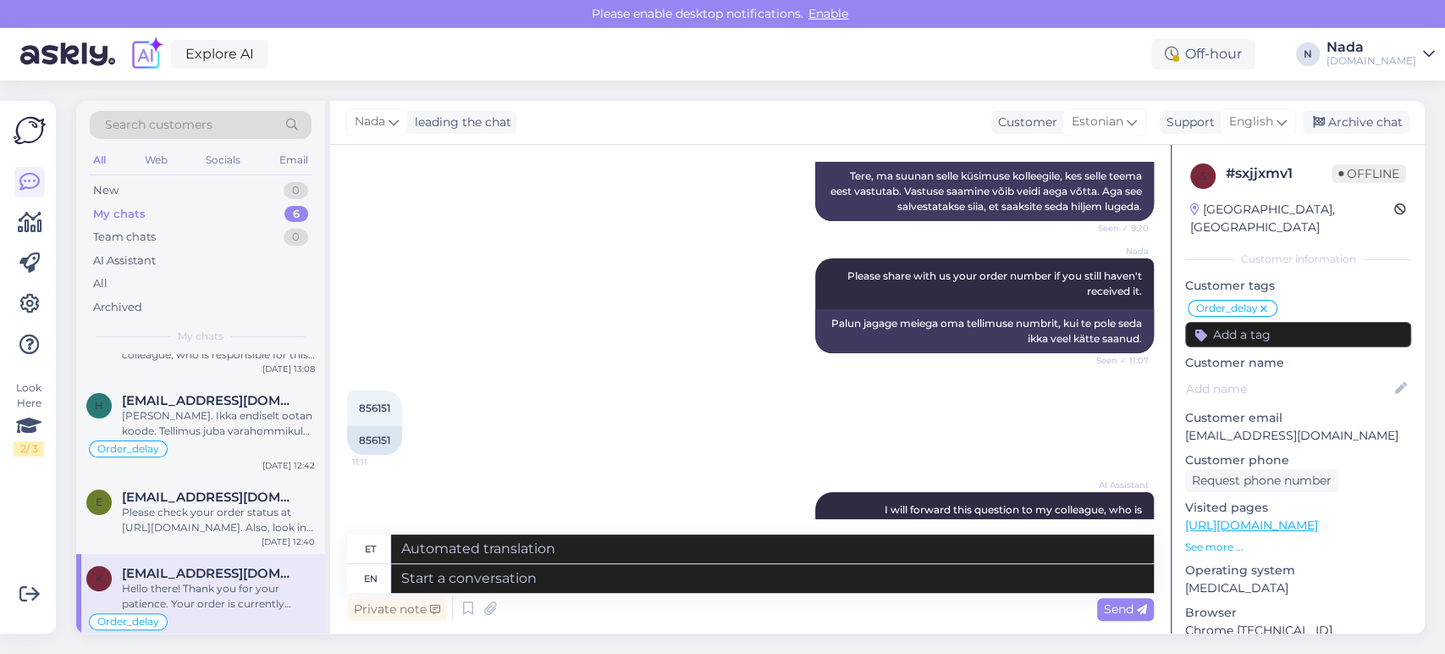
scroll to position [13491, 0]
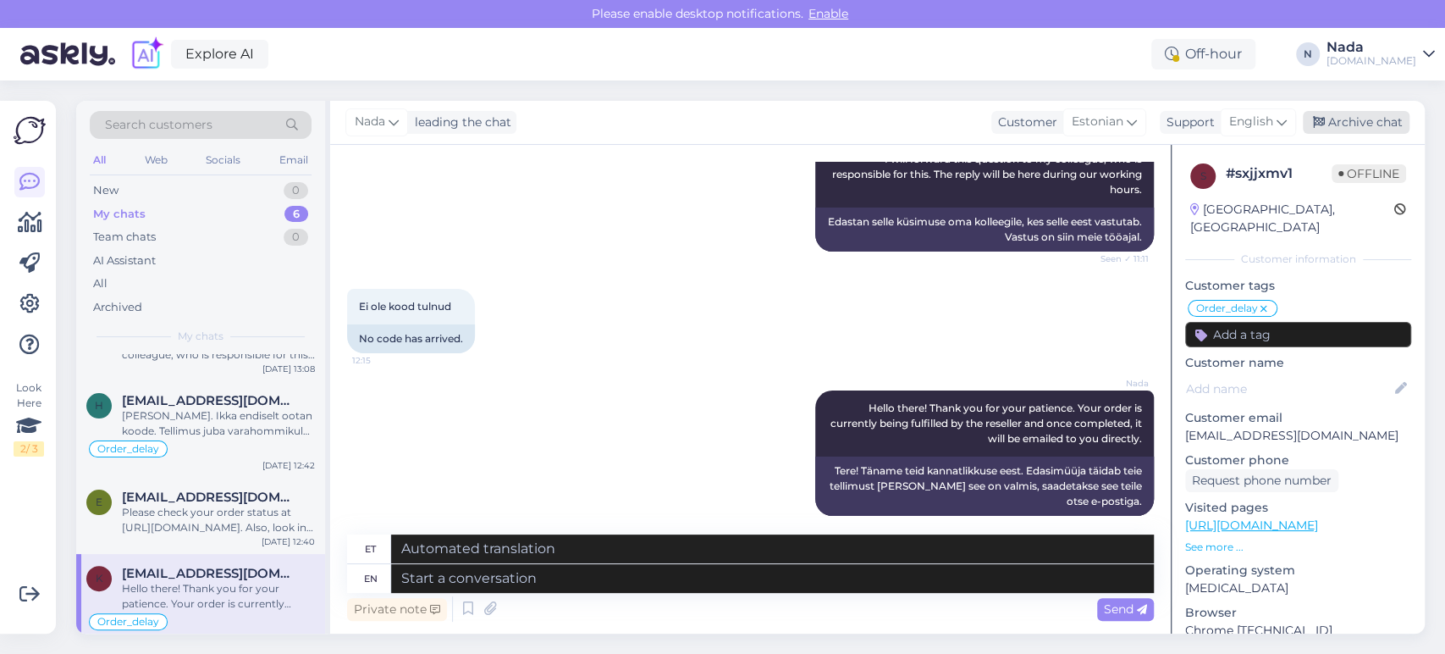
click at [1372, 122] on div "Archive chat" at bounding box center [1356, 122] width 107 height 23
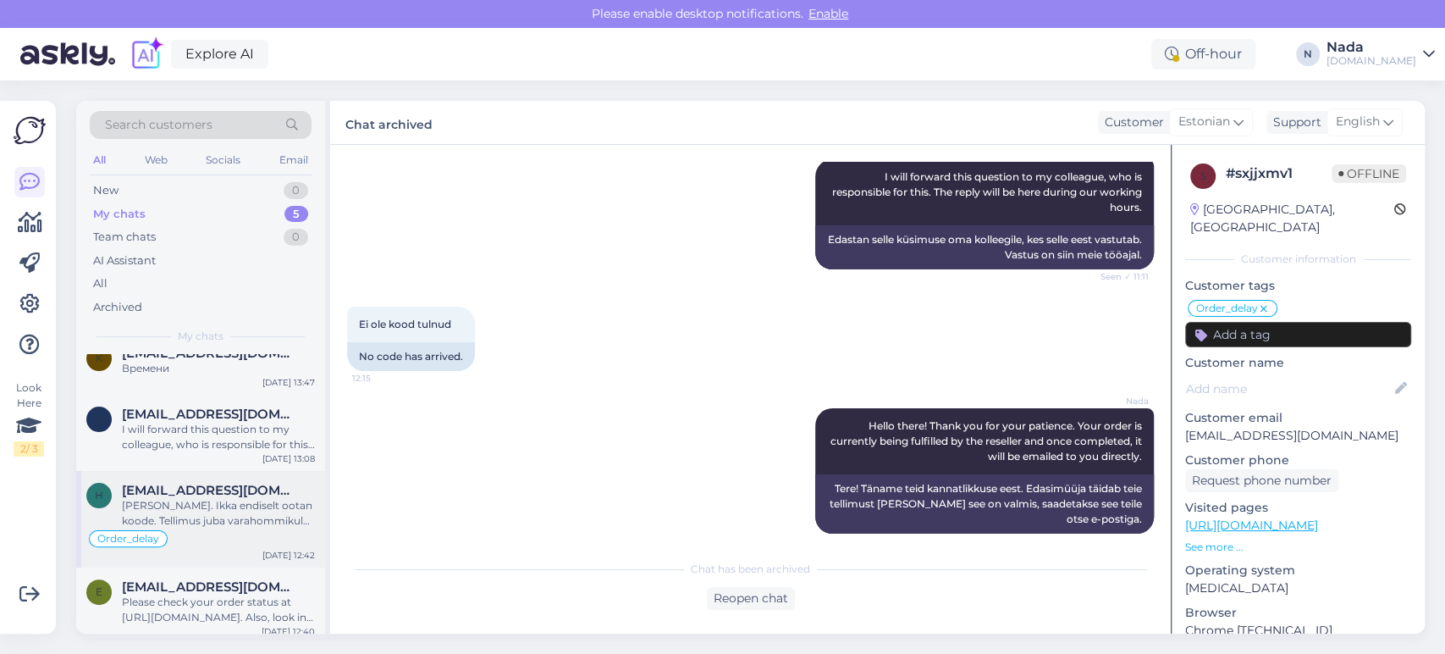
scroll to position [110, 0]
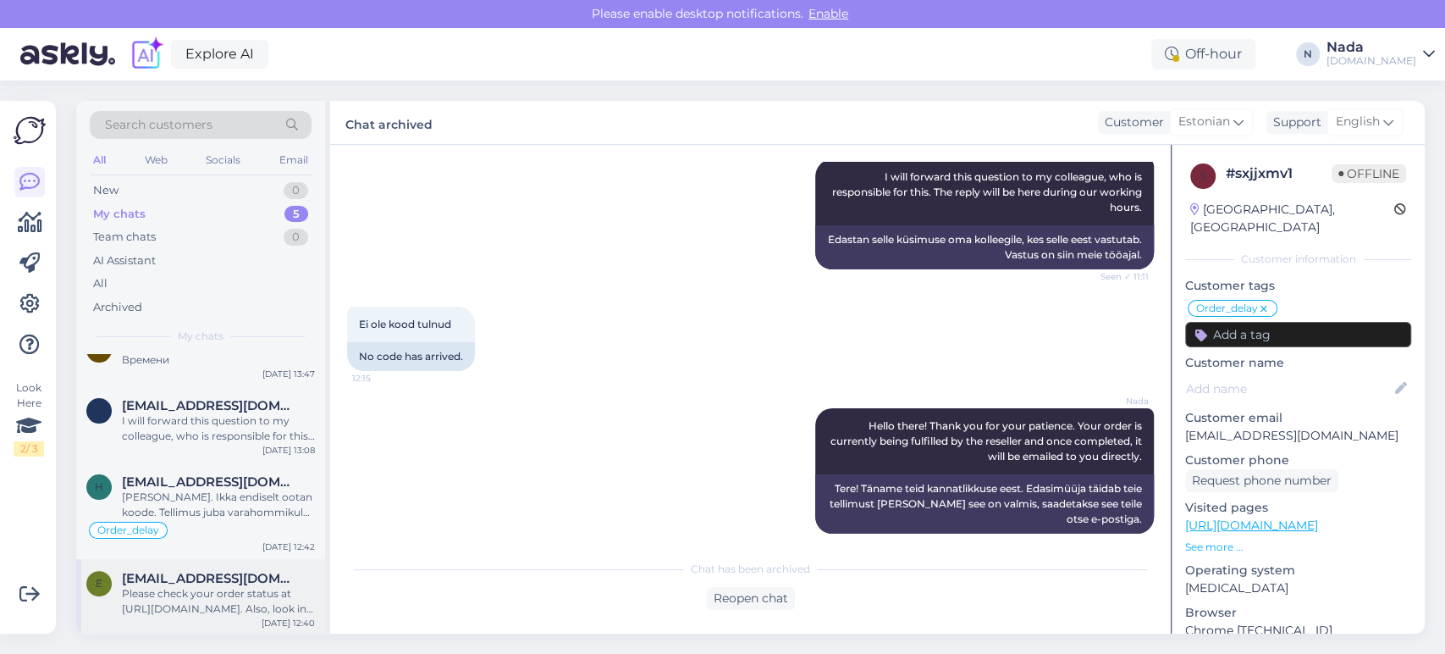
click at [233, 602] on div "Please check your order status at https://punktid.com/orderstatus. Also, look i…" at bounding box center [218, 601] width 193 height 30
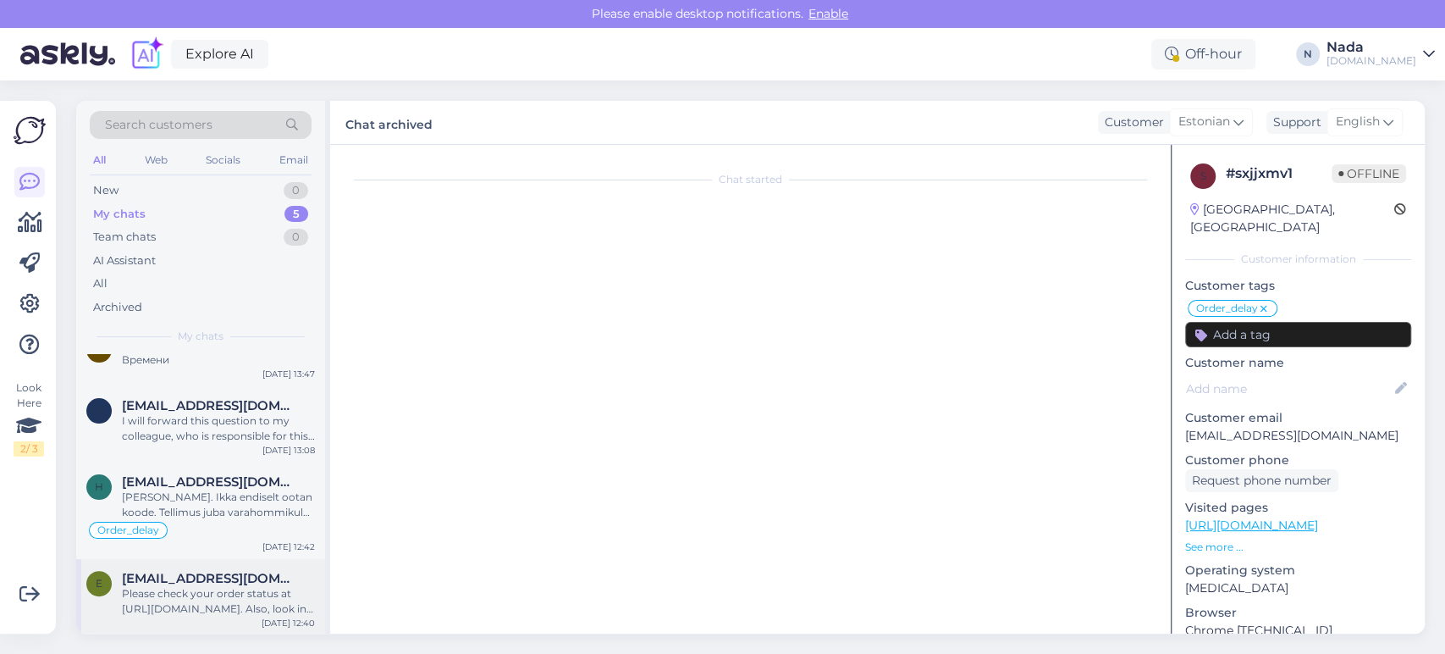
scroll to position [100, 0]
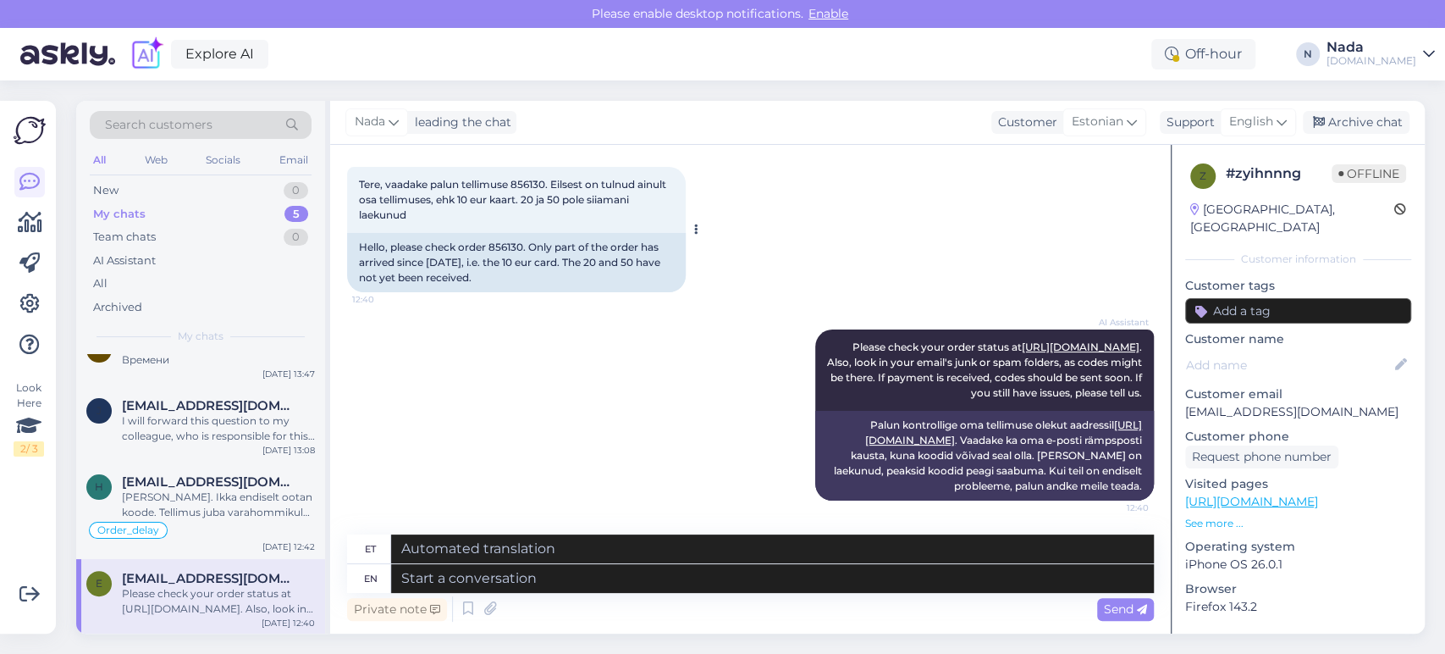
click at [520, 233] on div "Hello, please check order 856130. Only part of the order has arrived since yest…" at bounding box center [516, 262] width 339 height 59
copy div "856130"
click at [667, 577] on textarea at bounding box center [772, 578] width 763 height 29
paste textarea "Hello there! Thank you for your patience. Your order is currently being fulfill…"
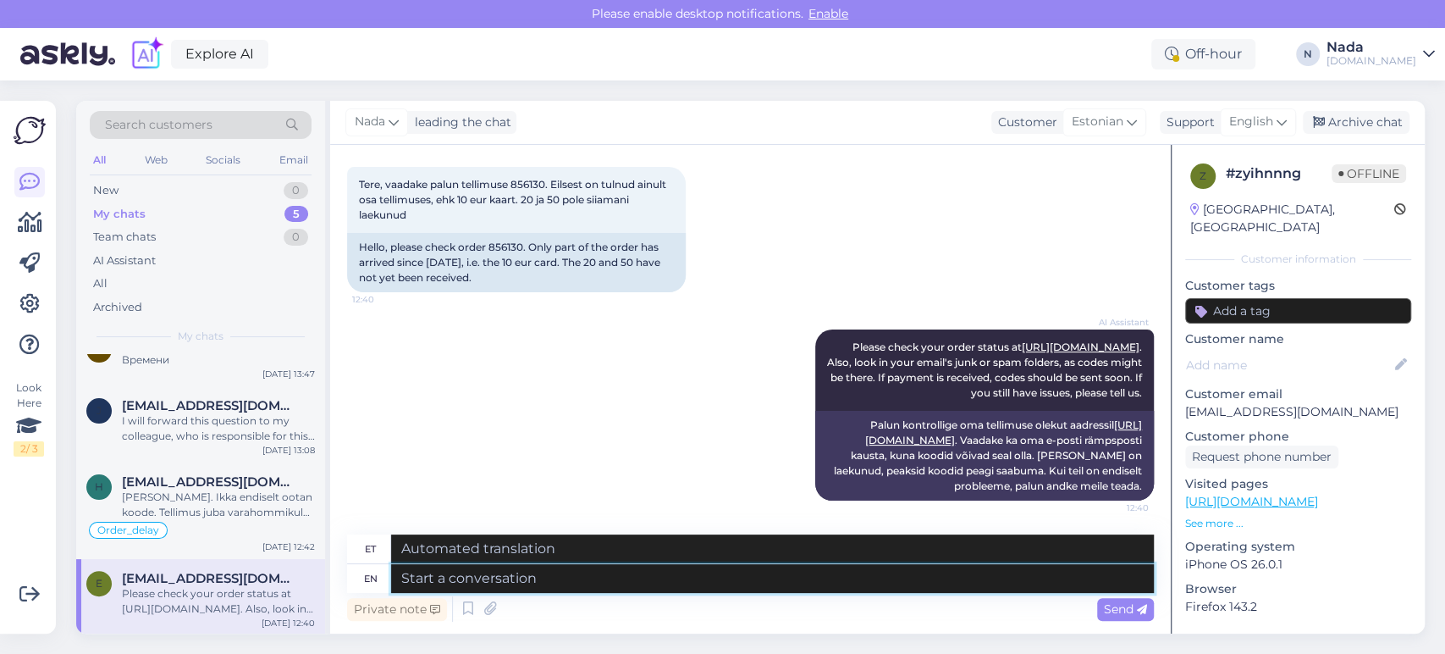
type textarea "Hello there! Thank you for your patience. Your order is currently being fulfill…"
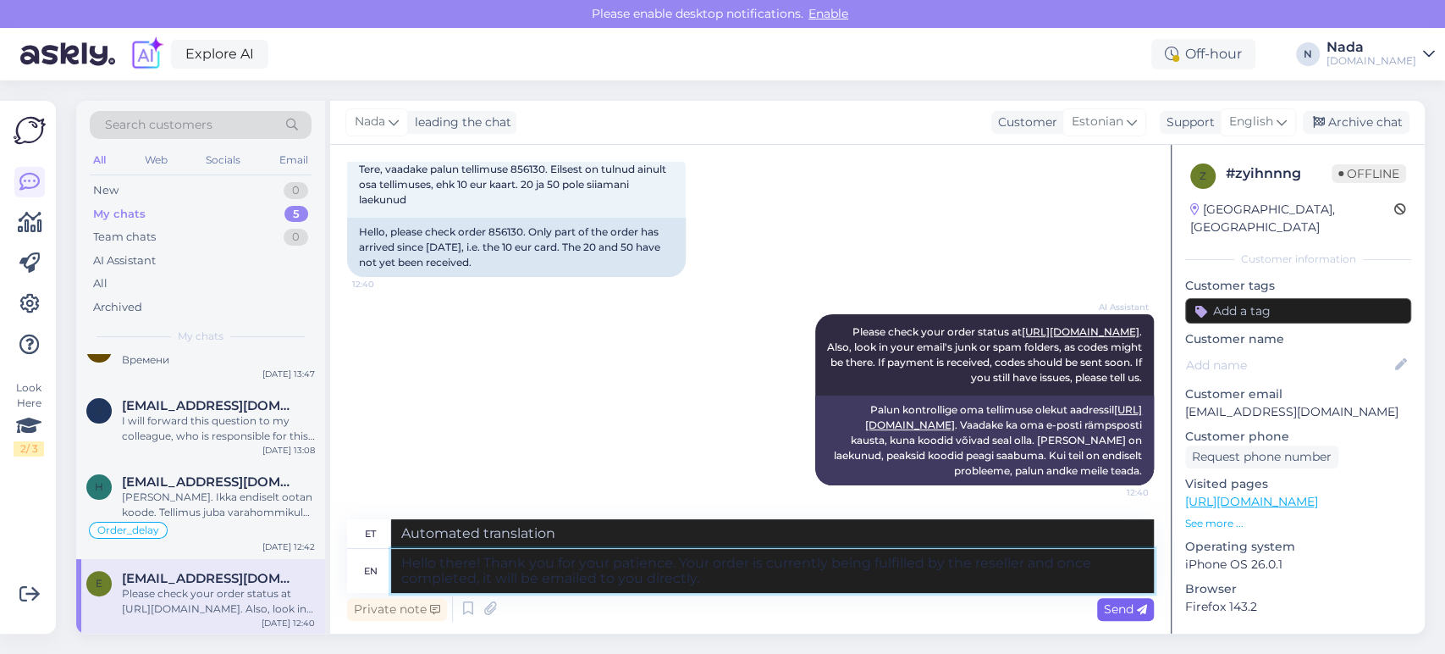
type textarea "Tere! Täname teid kannatlikkuse eest. Edasimüüja täidab teie tellimust [PERSON_…"
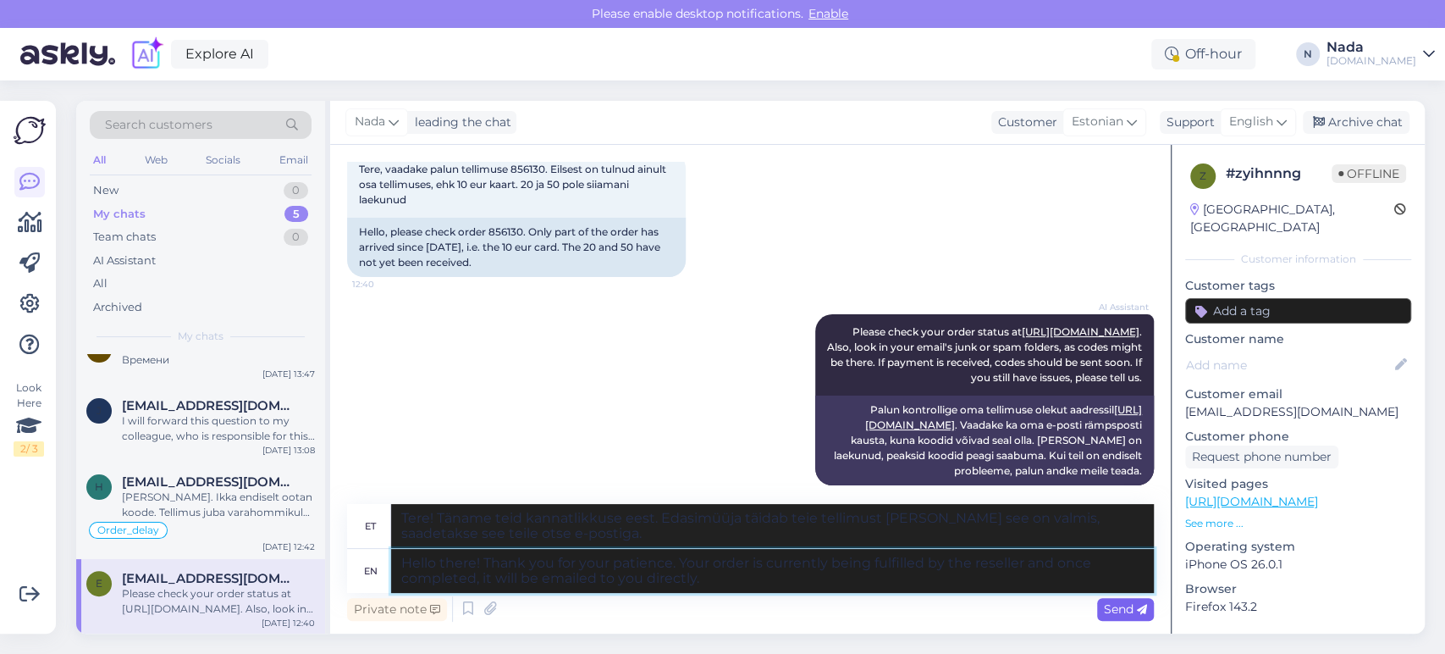
type textarea "Hello there! Thank you for your patience. Your order is currently being fulfill…"
click at [1127, 604] on span "Send" at bounding box center [1125, 608] width 43 height 15
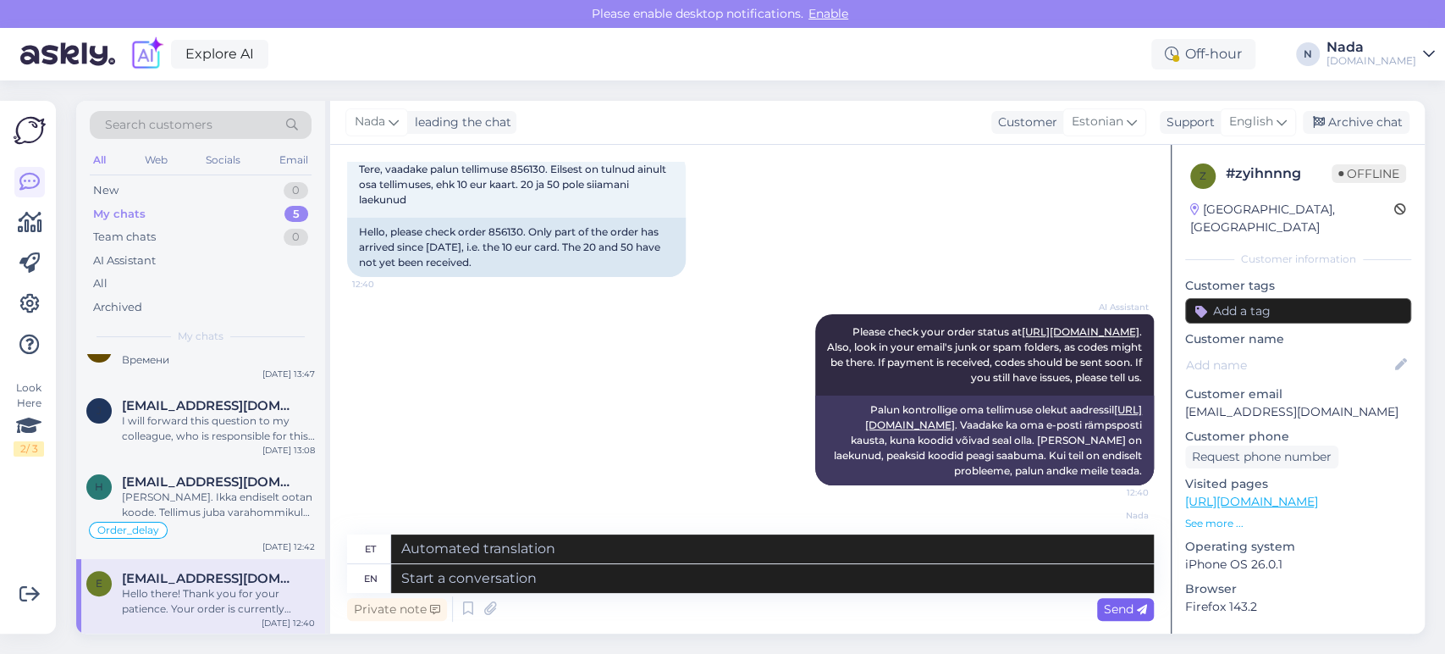
scroll to position [262, 0]
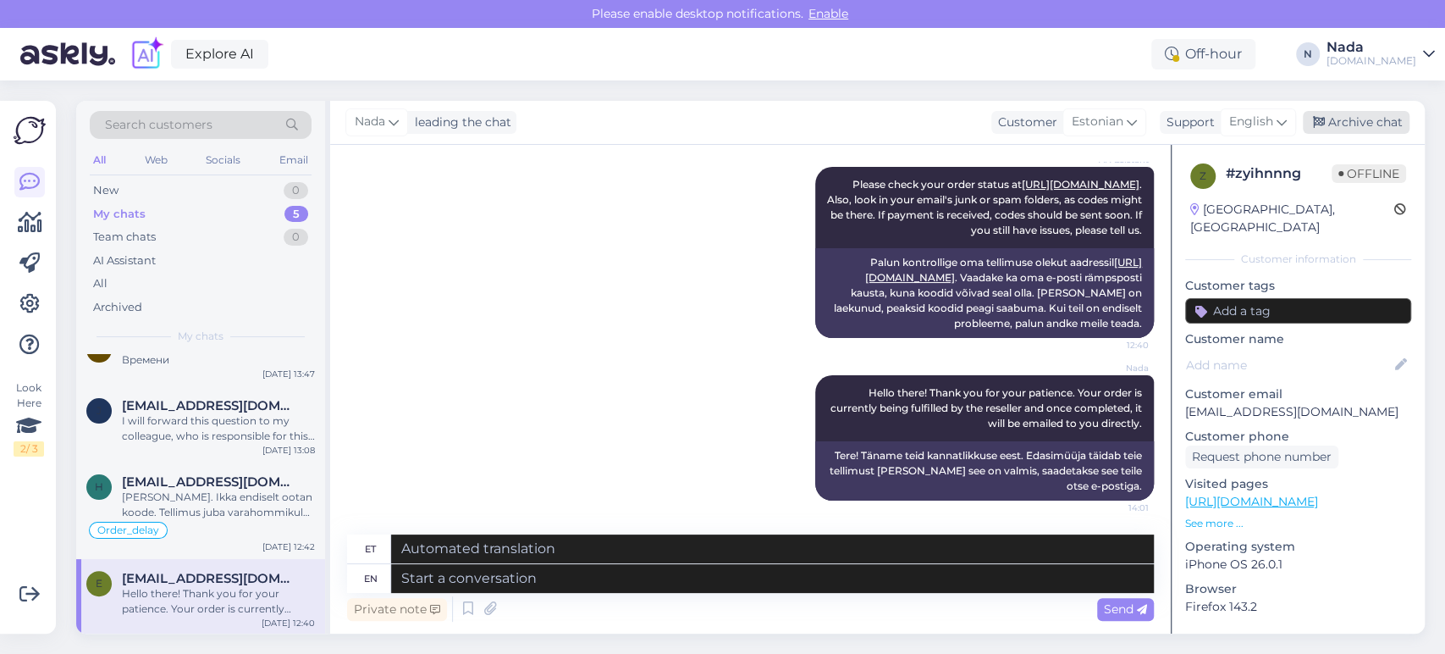
click at [1368, 120] on div "Archive chat" at bounding box center [1356, 122] width 107 height 23
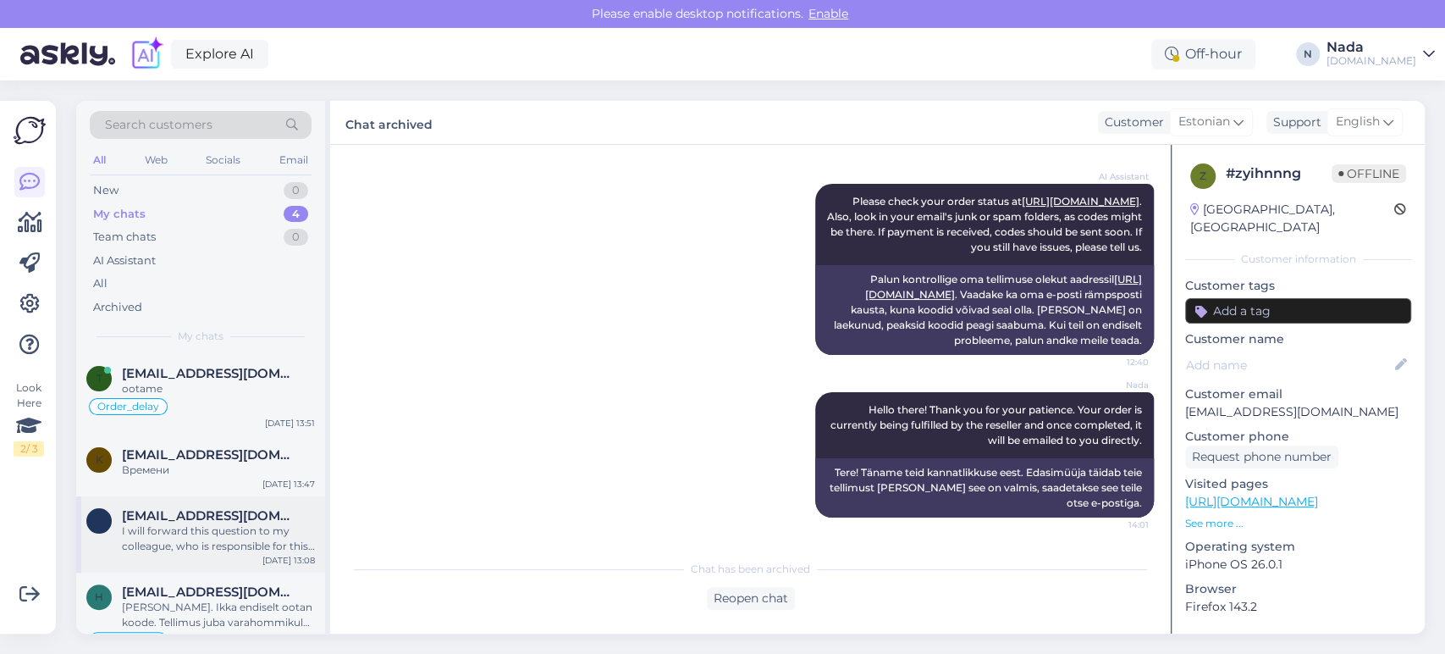
scroll to position [34, 0]
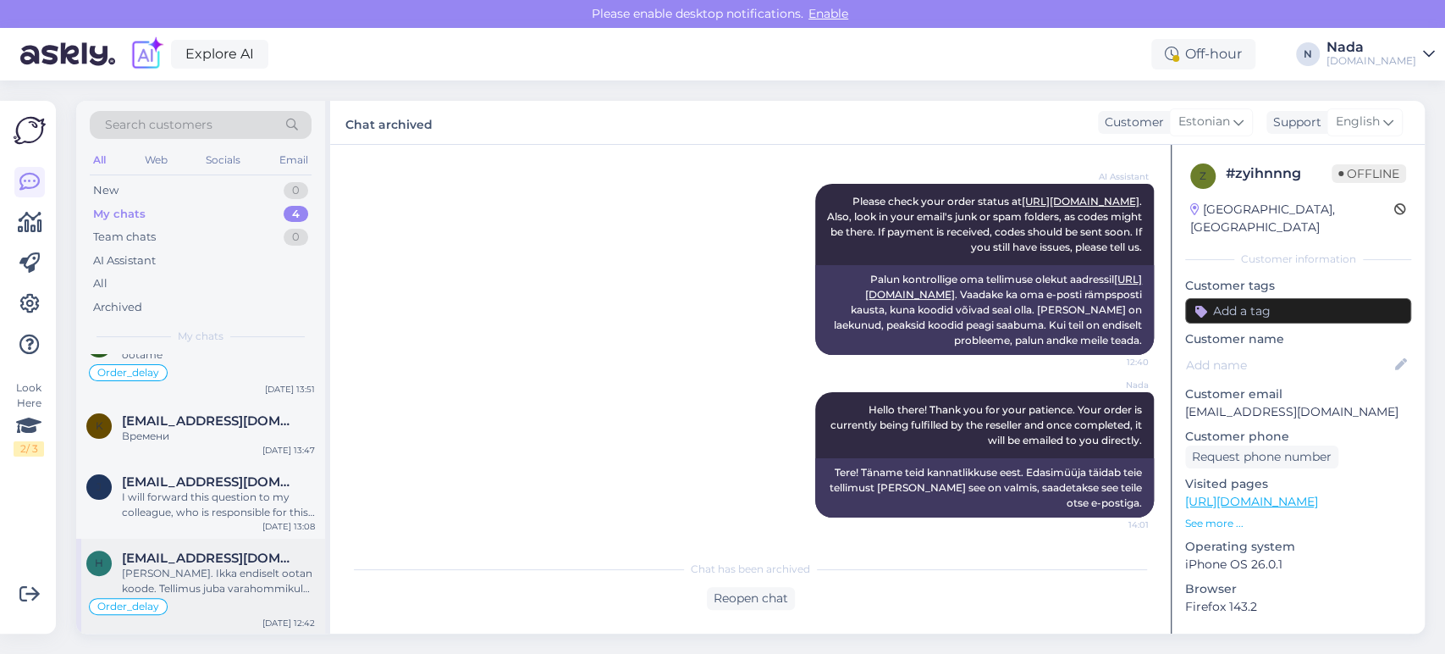
click at [222, 567] on div "Juba lõuna. Ikka endiselt ootan koode. Tellimus juba varahommikul tehtud. Telli…" at bounding box center [218, 581] width 193 height 30
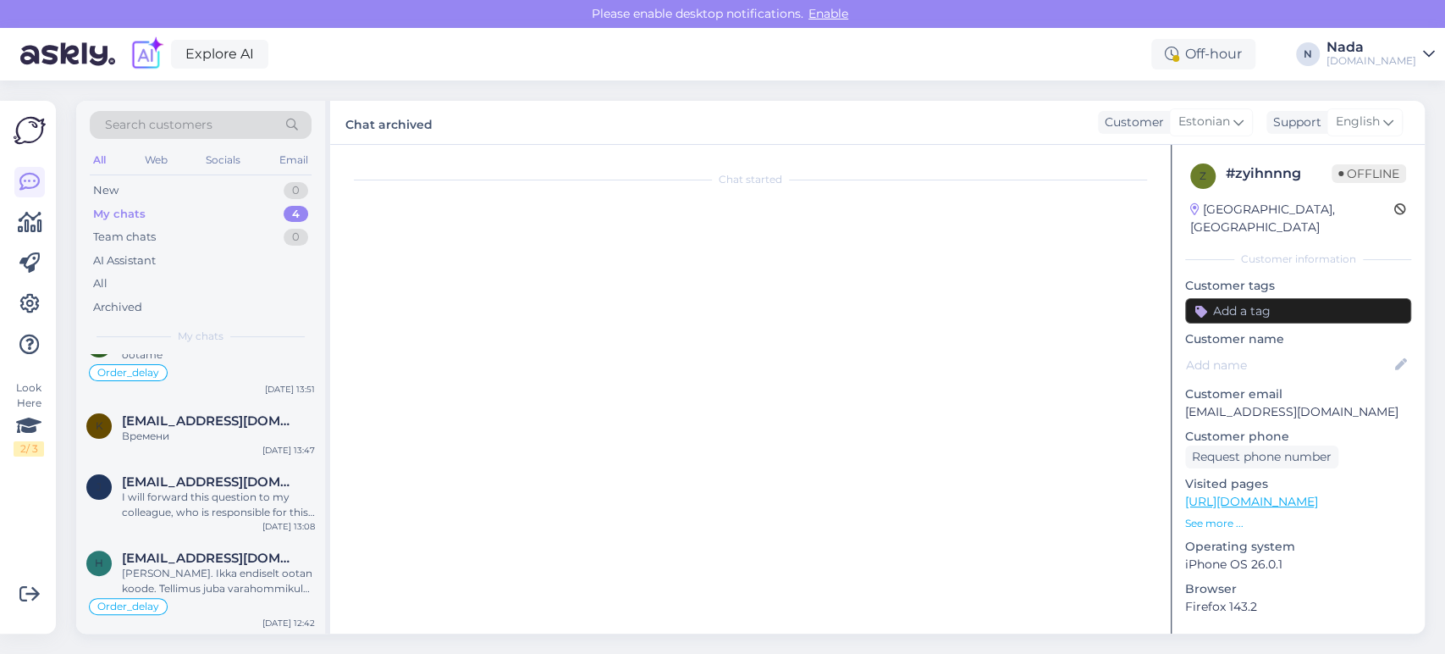
scroll to position [13032, 0]
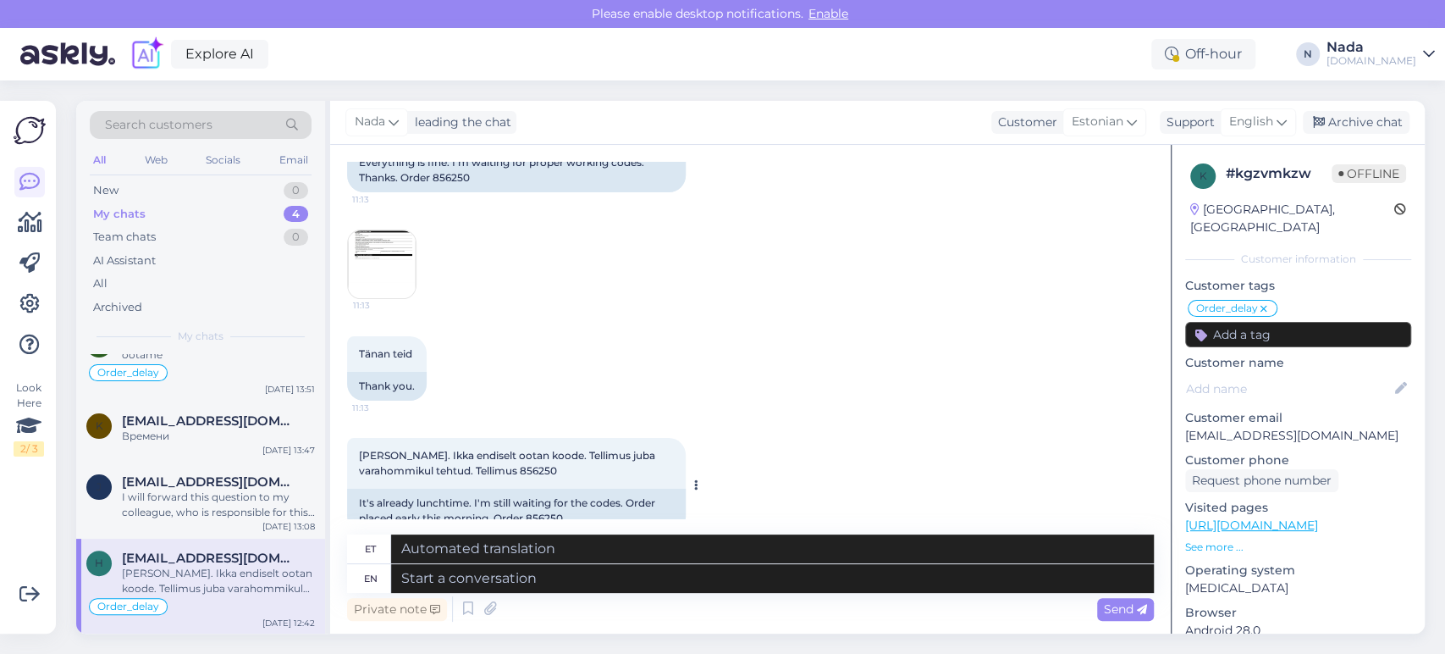
click at [554, 489] on div "It's already lunchtime. I'm still waiting for the codes. Order placed early thi…" at bounding box center [516, 511] width 339 height 44
click at [555, 489] on div "It's already lunchtime. I'm still waiting for the codes. Order placed early thi…" at bounding box center [516, 511] width 339 height 44
copy div "856250"
click at [614, 587] on textarea at bounding box center [772, 578] width 763 height 29
paste textarea "Hello there! Thank you for your patience. Your order is currently being fulfill…"
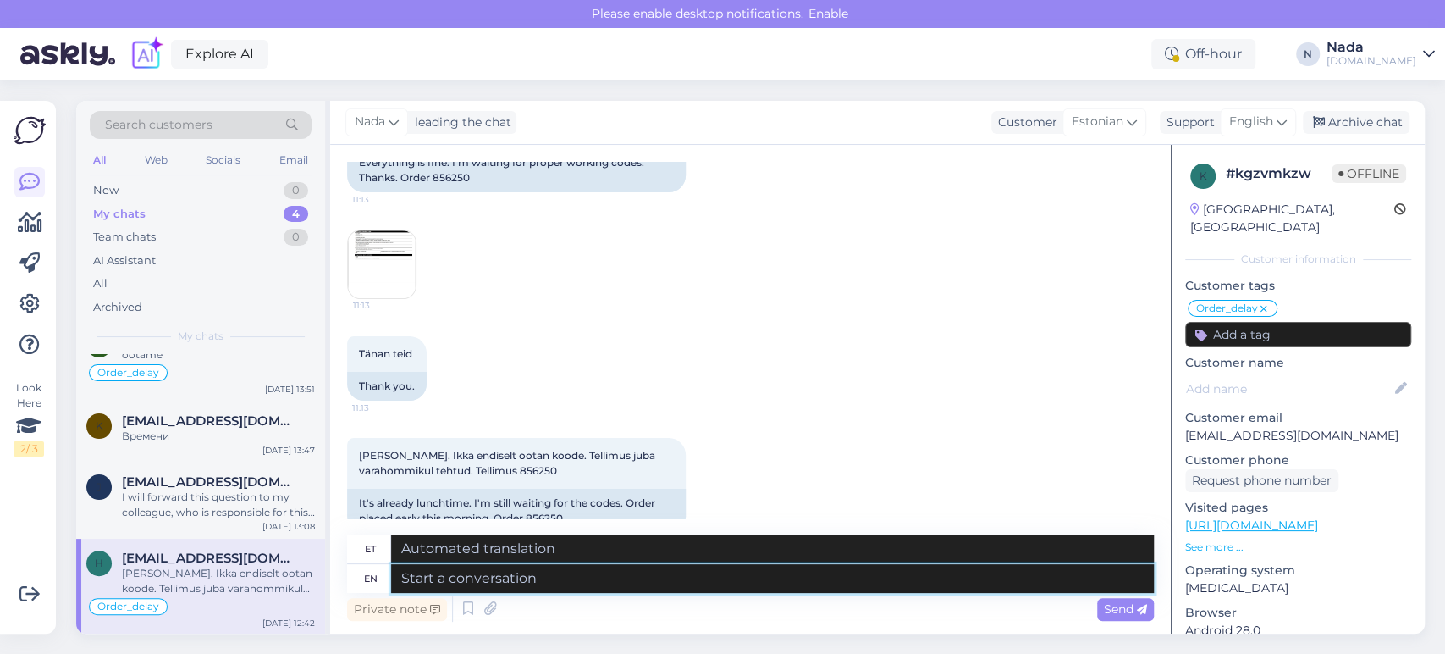
type textarea "Hello there! Thank you for your patience. Your order is currently being fulfill…"
type textarea "Tere! Täname teid kannatlikkuse eest. Edasimüüja täidab teie tellimust [PERSON_…"
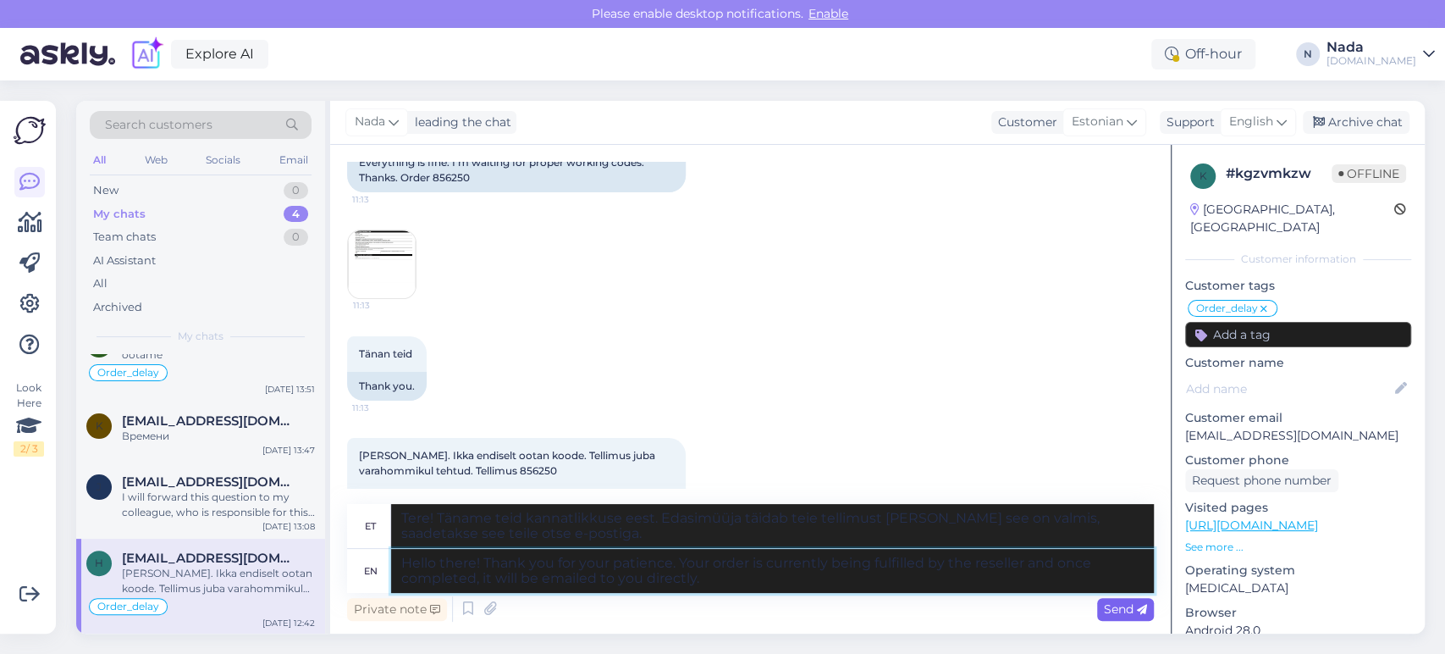
type textarea "Hello there! Thank you for your patience. Your order is currently being fulfill…"
click at [1118, 605] on span "Send" at bounding box center [1125, 608] width 43 height 15
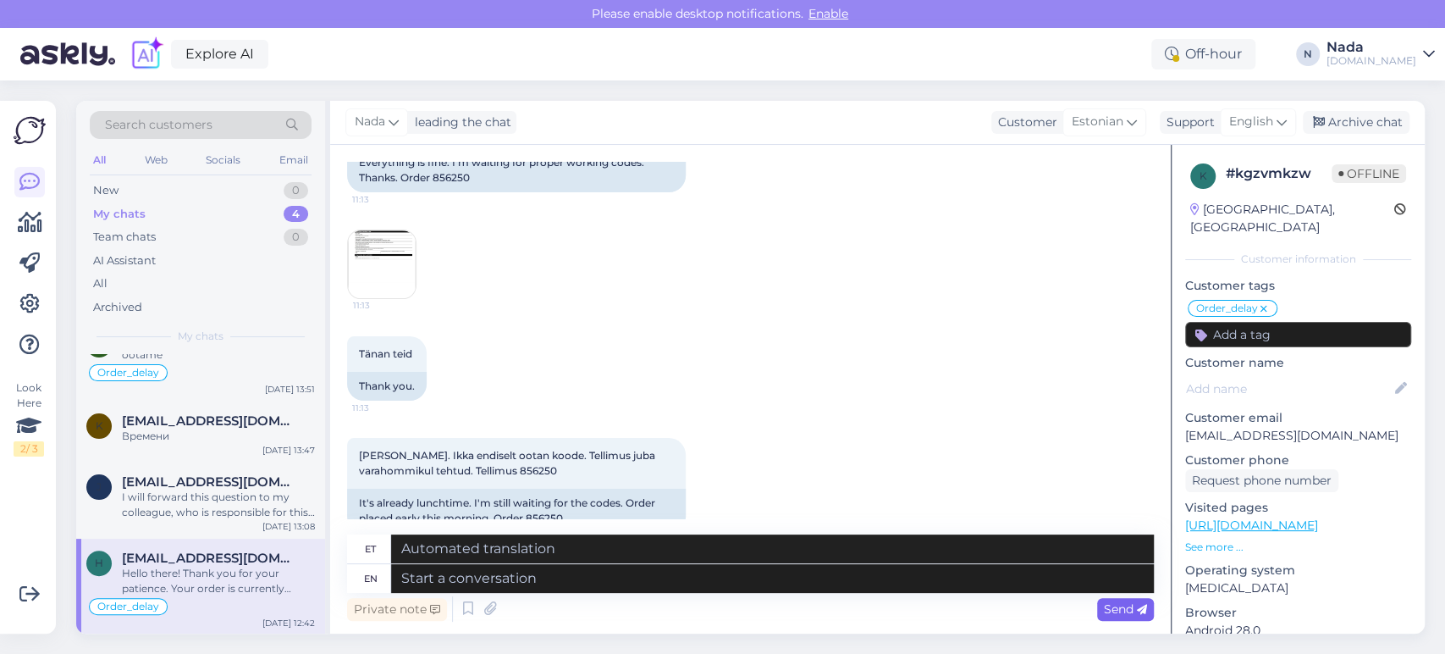
scroll to position [13195, 0]
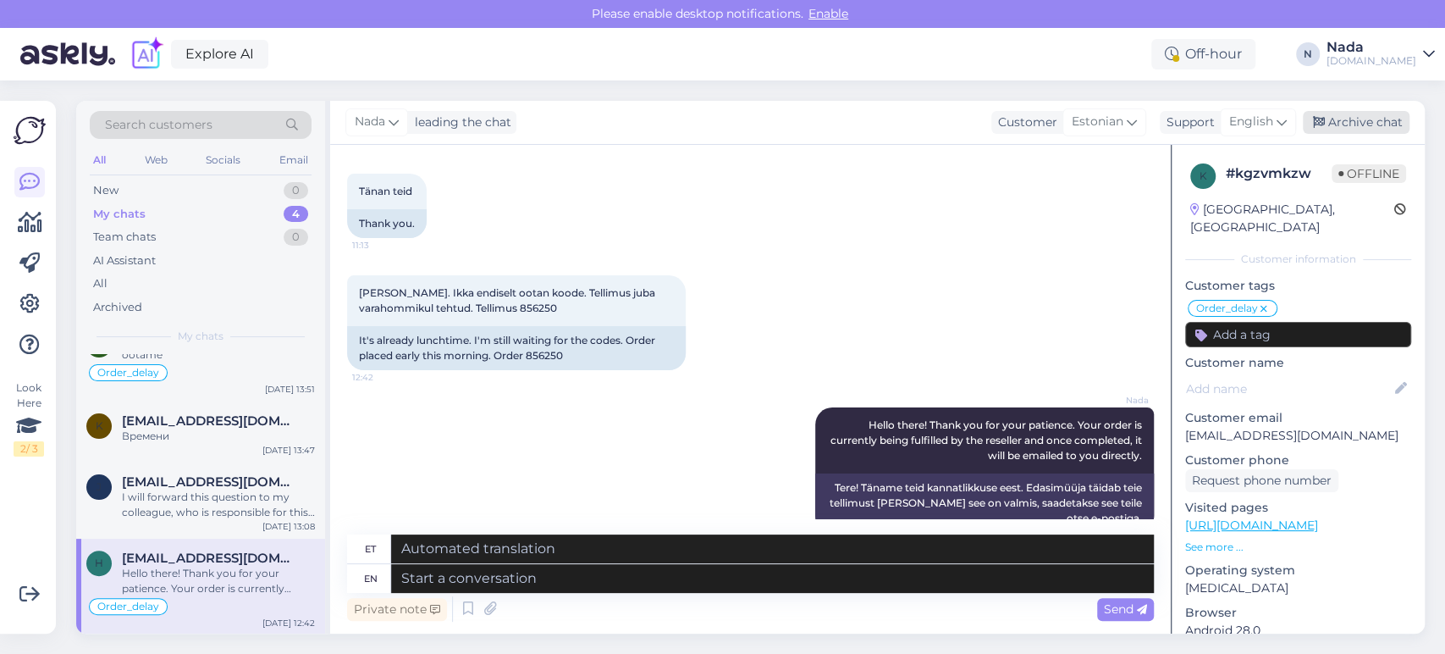
click at [1379, 120] on div "Archive chat" at bounding box center [1356, 122] width 107 height 23
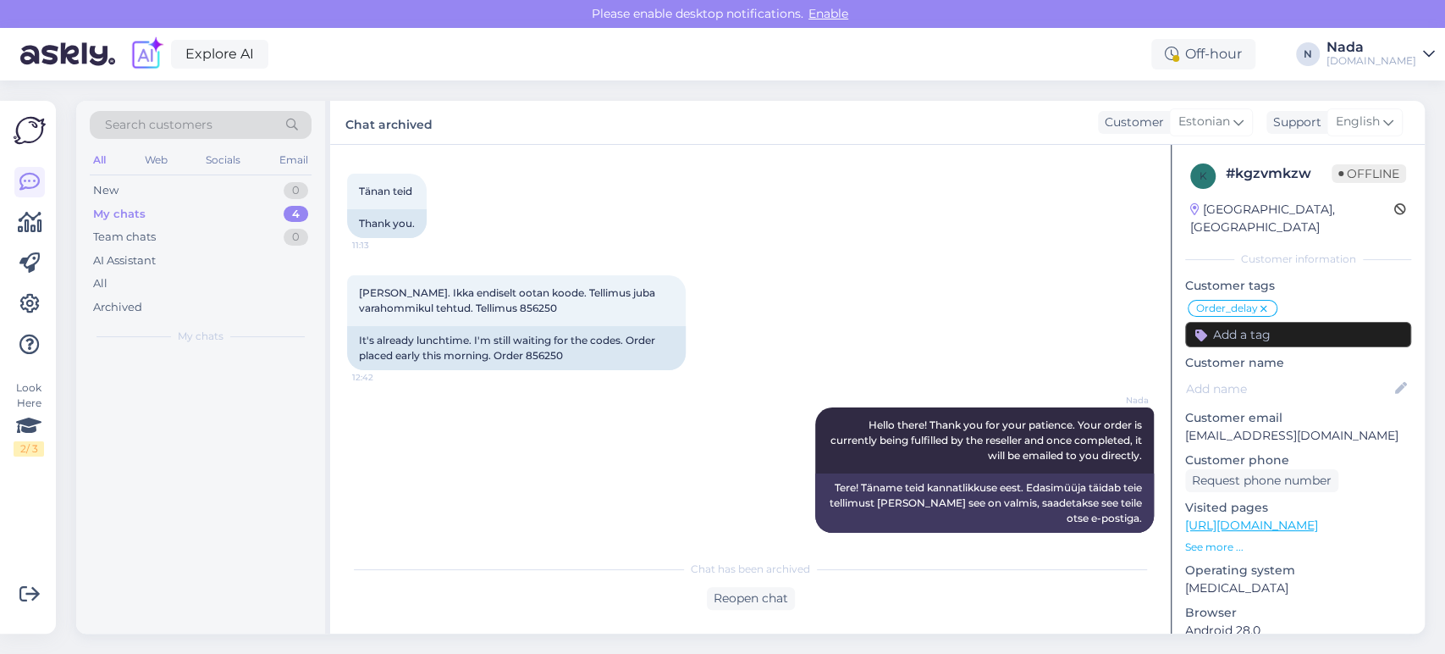
scroll to position [13177, 0]
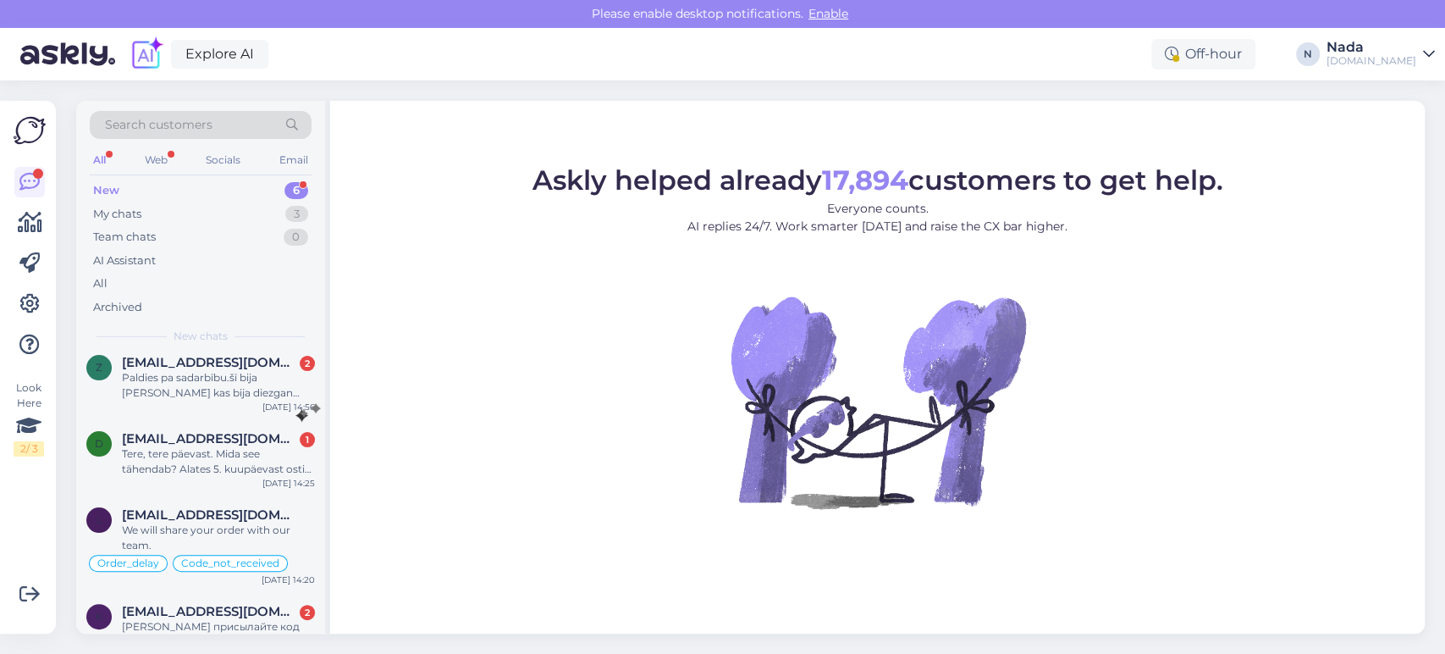
scroll to position [217, 0]
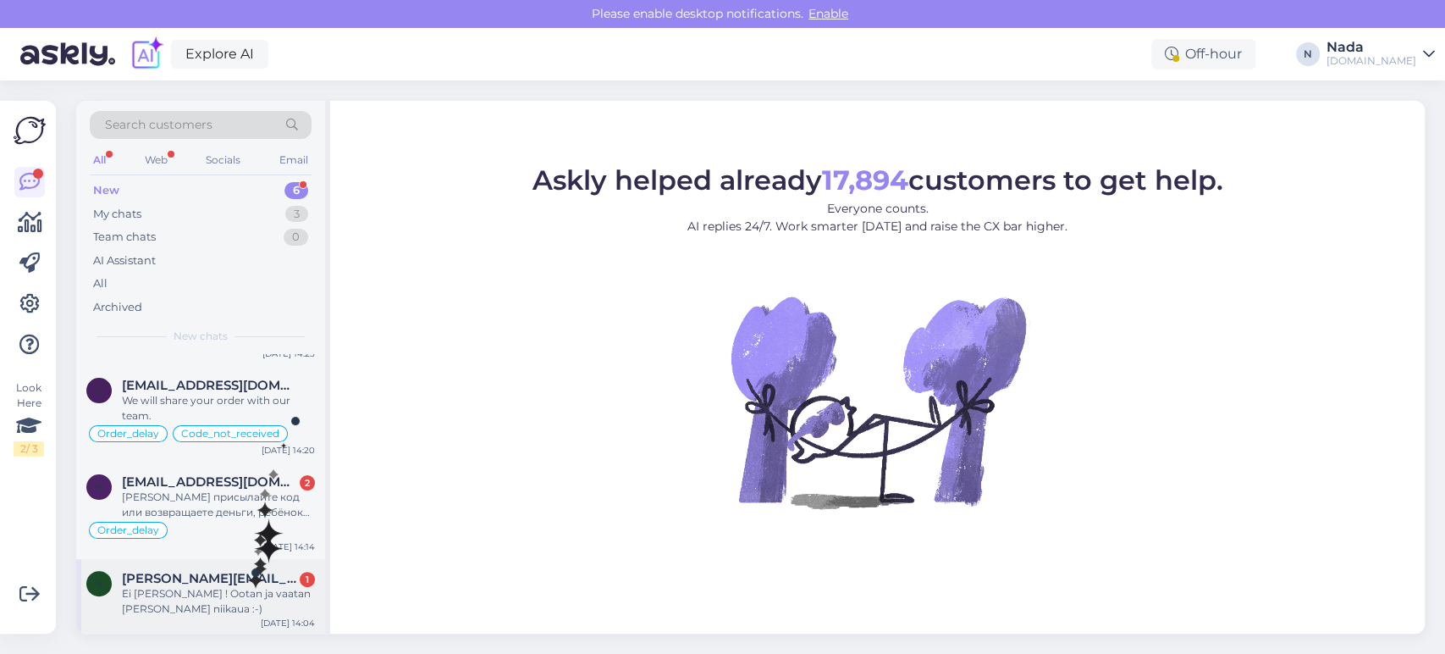
click at [241, 581] on span "[PERSON_NAME][EMAIL_ADDRESS][DOMAIN_NAME]" at bounding box center [210, 578] width 176 height 15
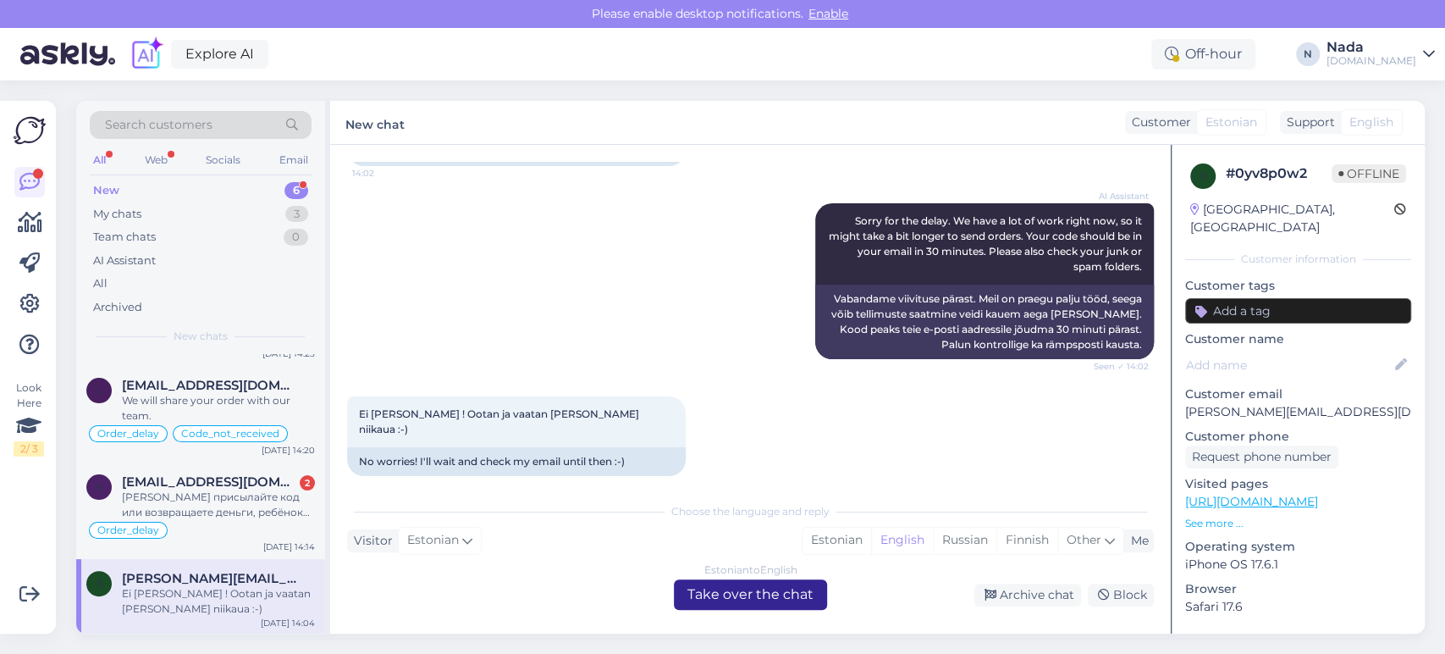
click at [693, 592] on div "Estonian to English Take over the chat" at bounding box center [750, 594] width 153 height 30
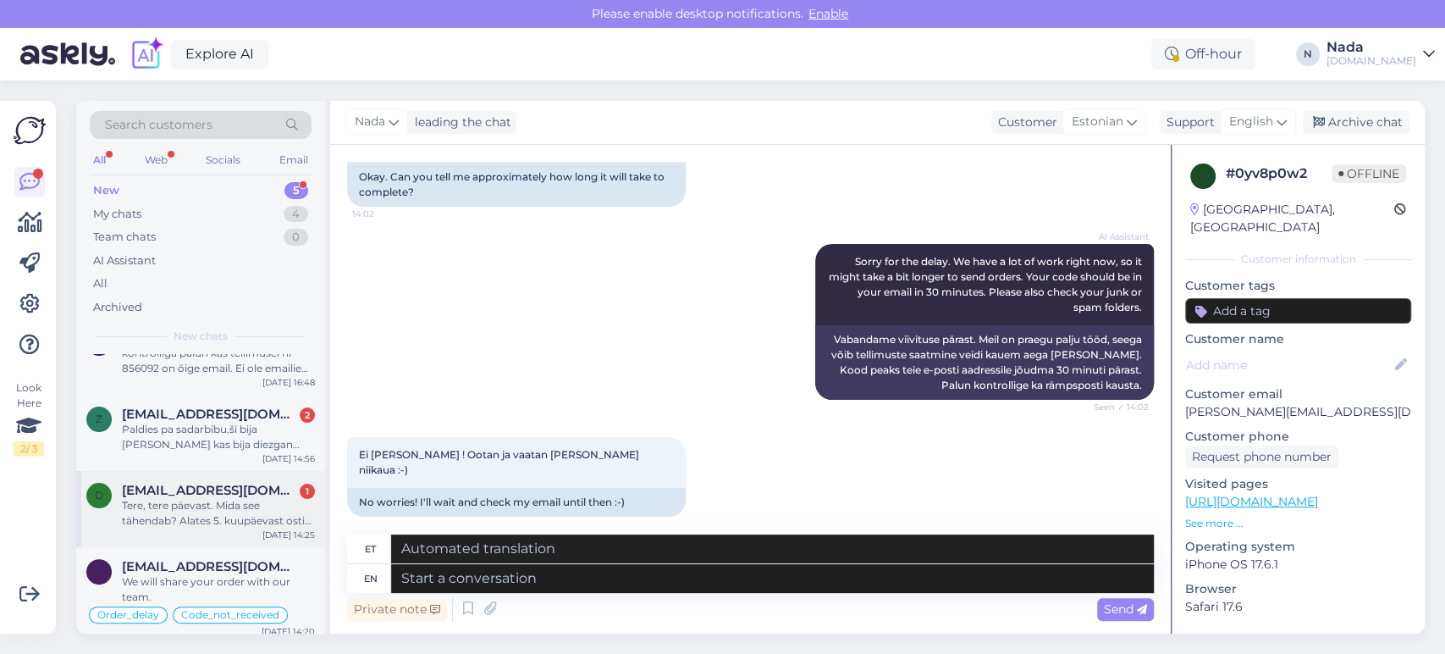
scroll to position [141, 0]
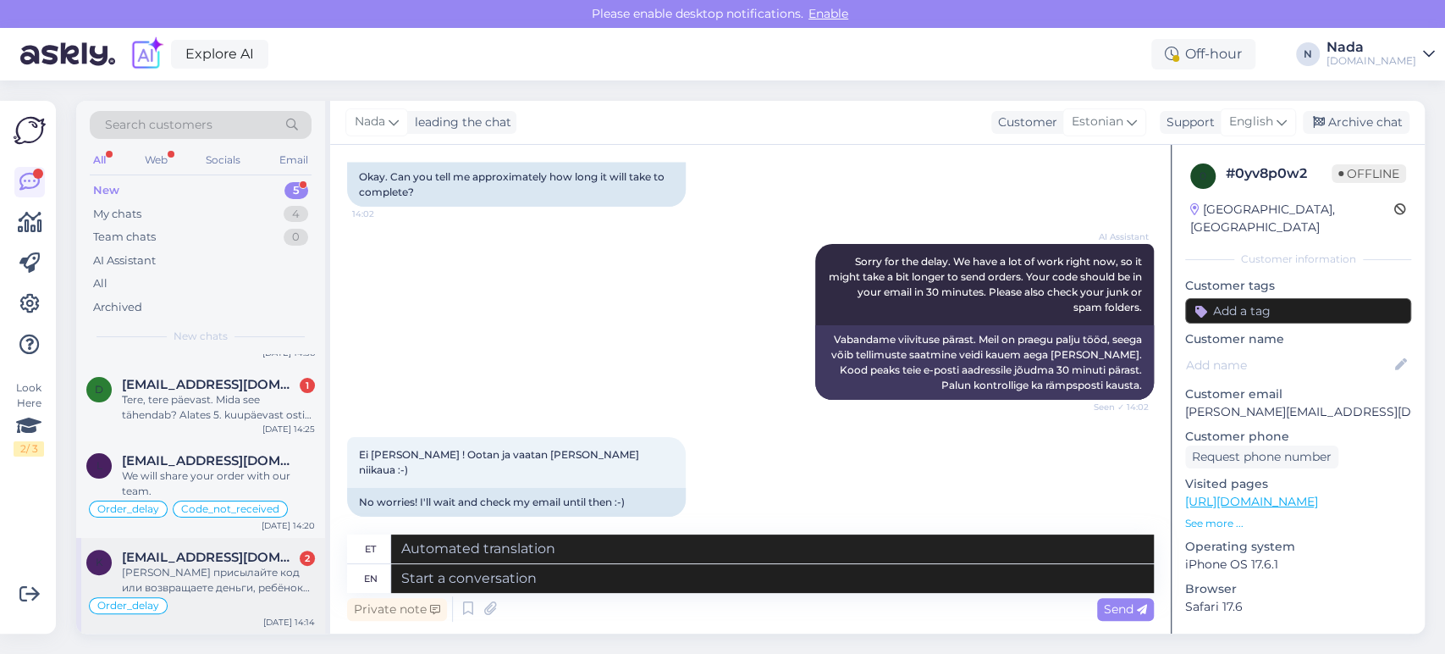
click at [224, 576] on div "[PERSON_NAME] присылайте код или возвращаете деньги, ребёнок ждёт свою карту! Б…" at bounding box center [218, 580] width 193 height 30
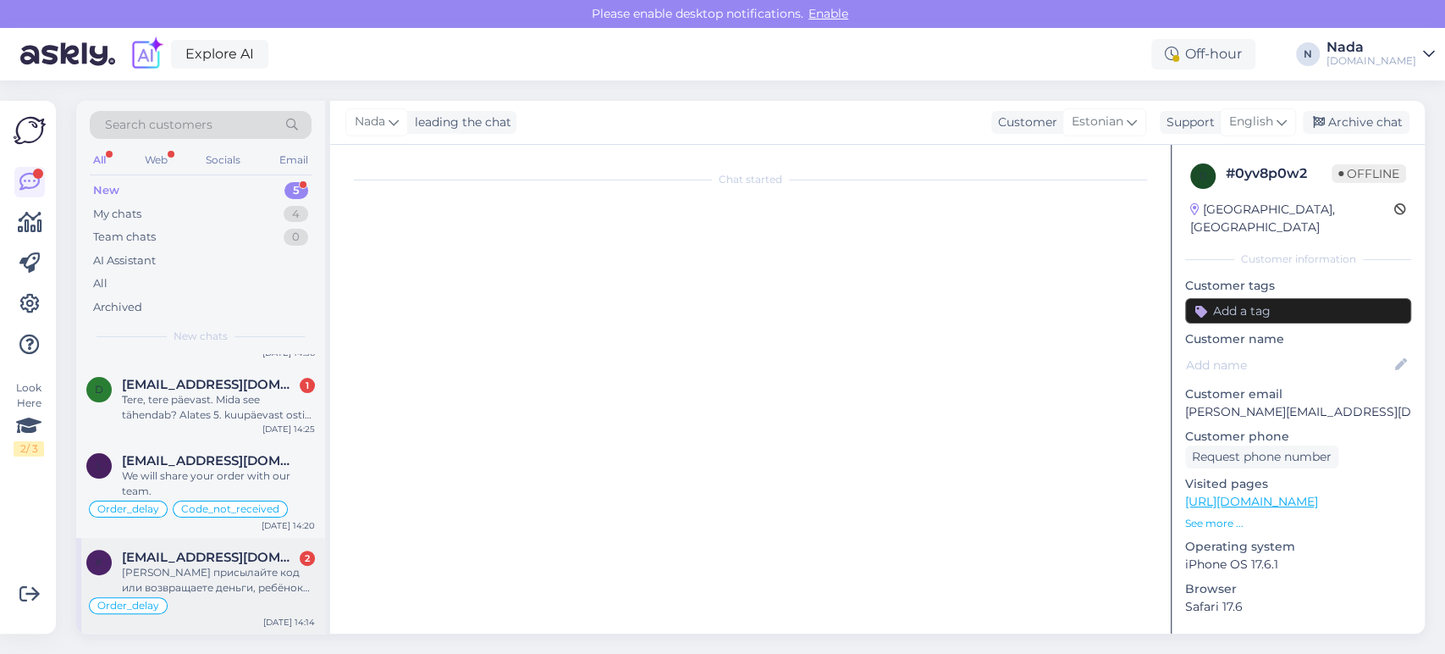
scroll to position [0, 0]
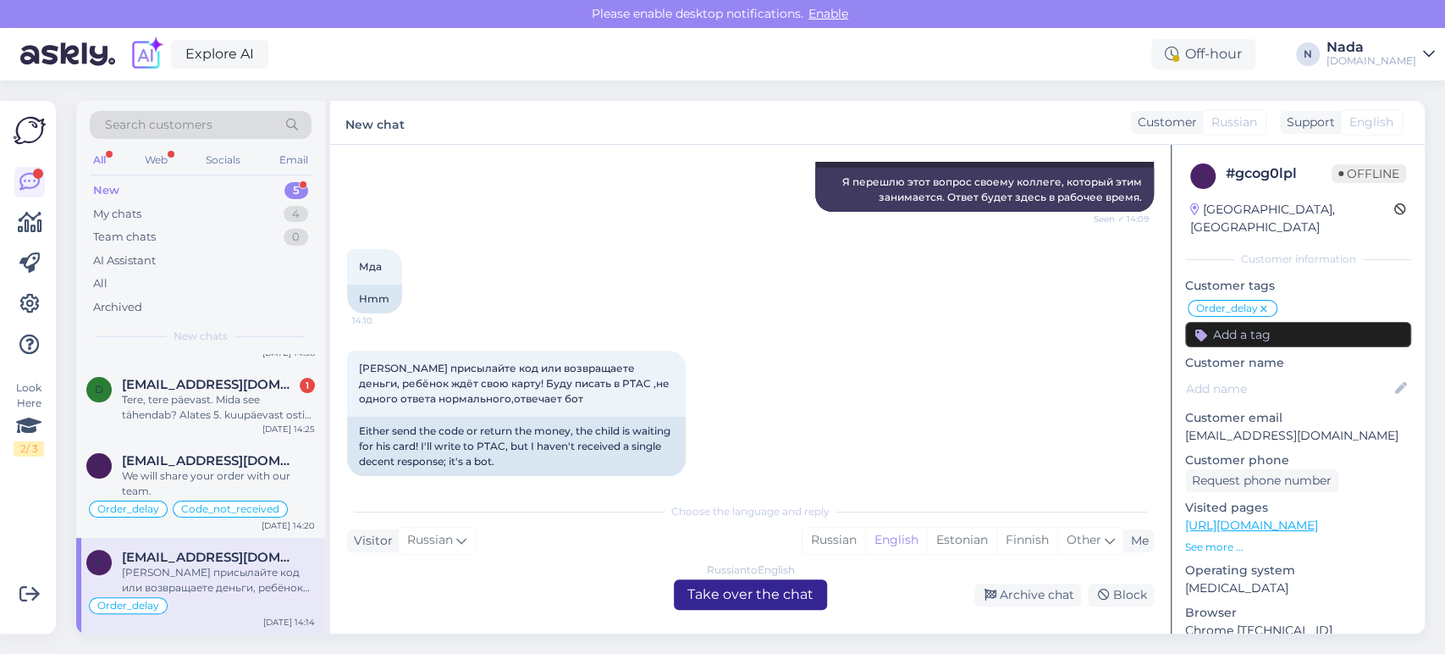
click at [700, 589] on div "Russian to English Take over the chat" at bounding box center [750, 594] width 153 height 30
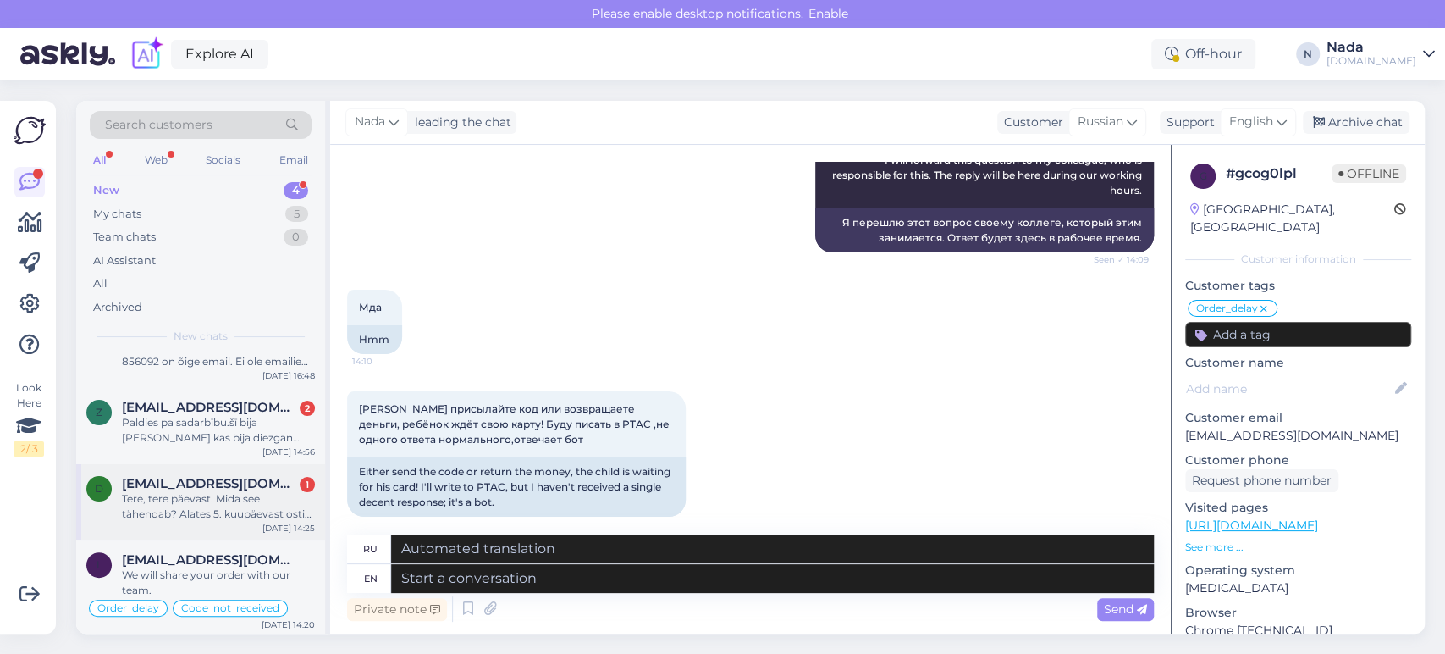
scroll to position [45, 0]
click at [268, 580] on div "We will share your order with our team." at bounding box center [218, 580] width 193 height 30
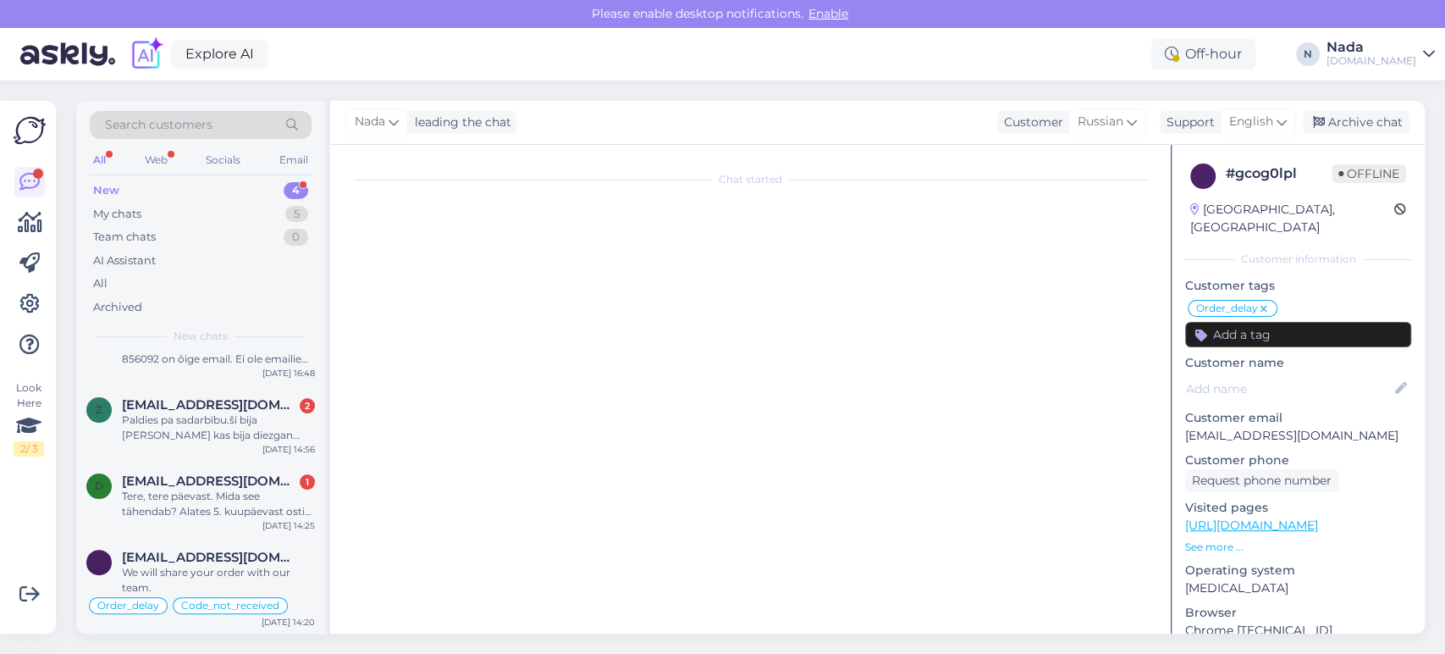
scroll to position [12409, 0]
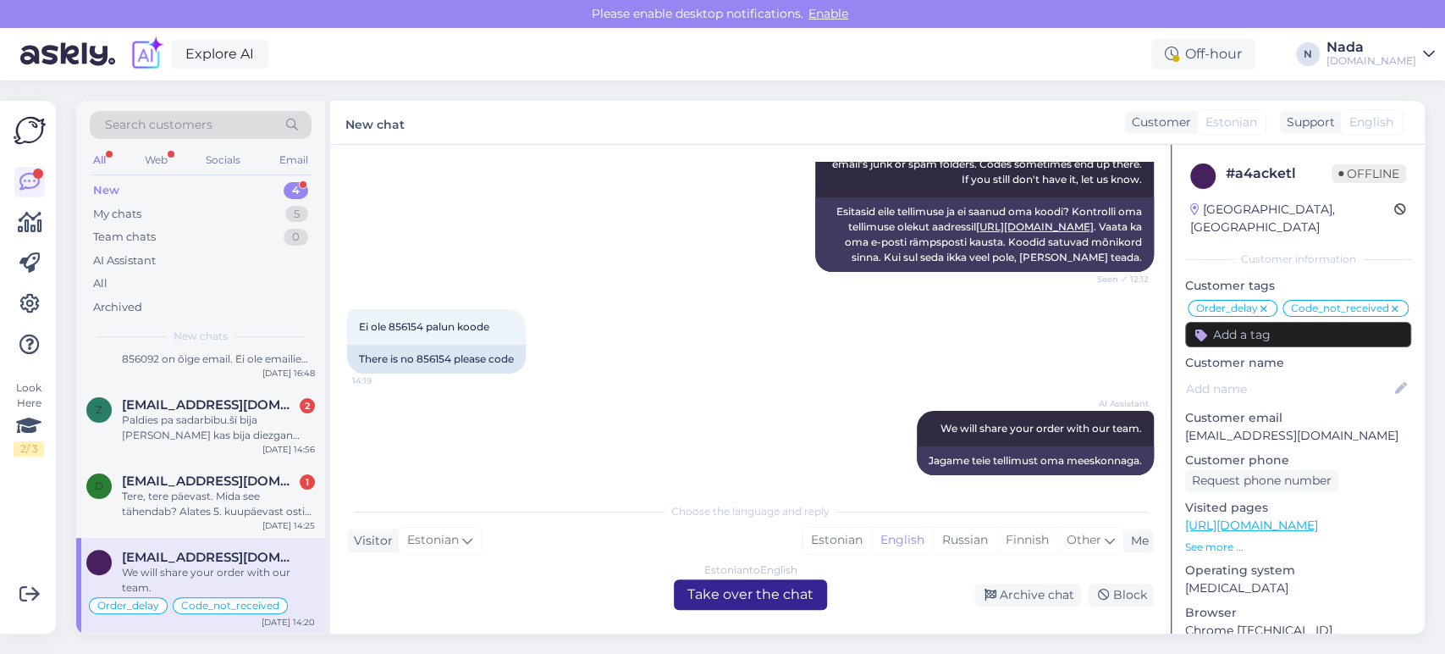
click at [773, 598] on div "Estonian to English Take over the chat" at bounding box center [750, 594] width 153 height 30
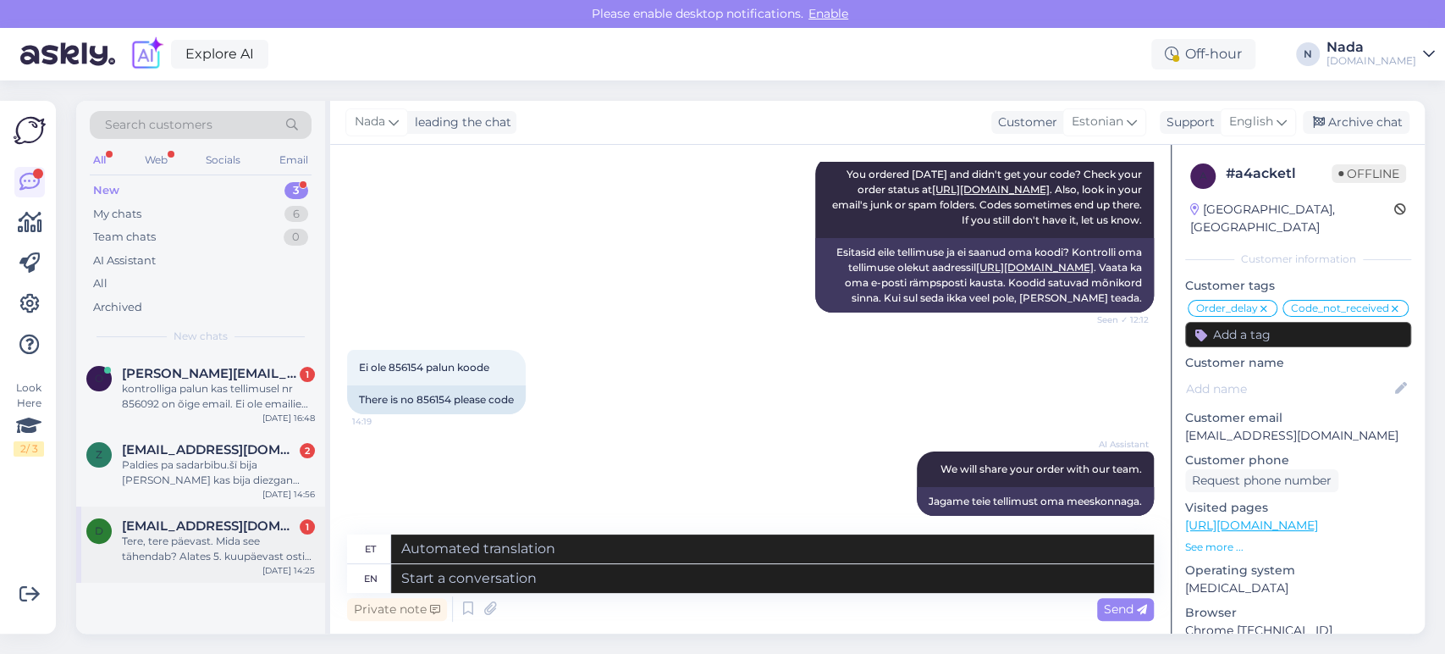
click at [257, 556] on div "Tere, tere päevast. Mida see tähendab? Alates 5. kuupäevast ostis mu naine 400 …" at bounding box center [218, 548] width 193 height 30
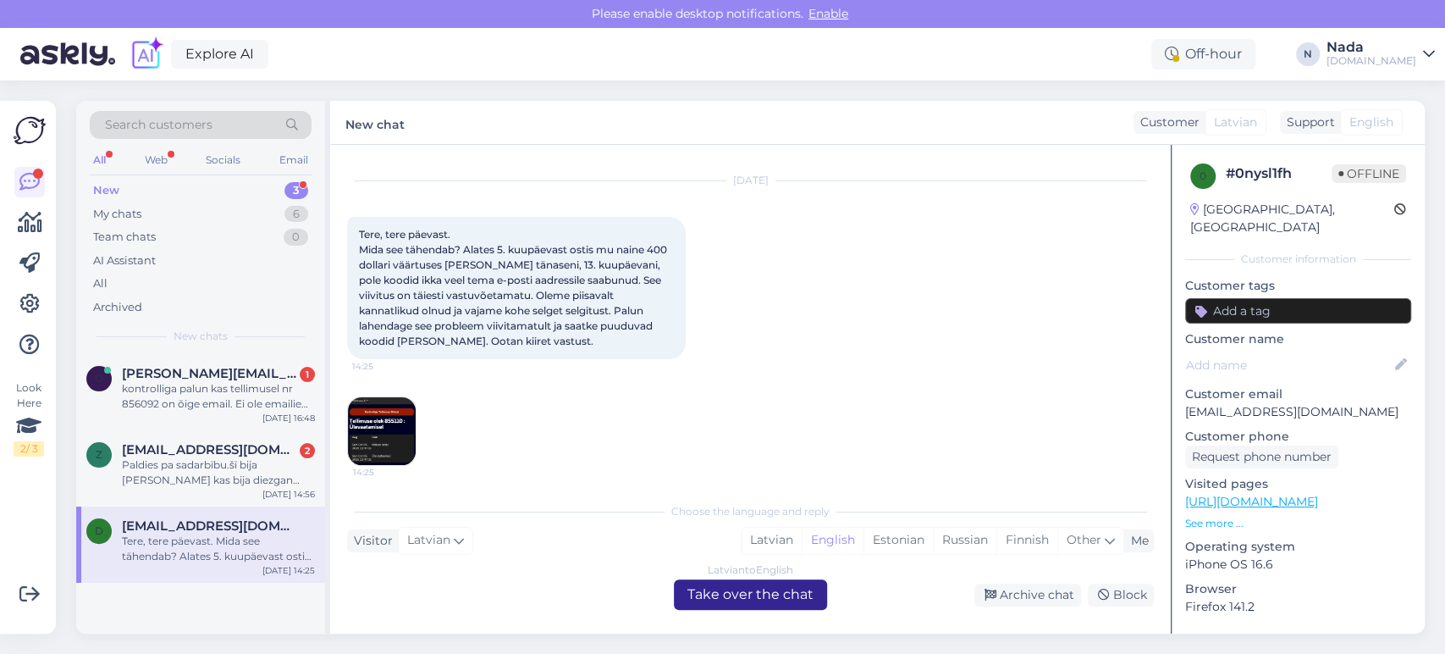
click at [745, 592] on div "Latvian to English Take over the chat" at bounding box center [750, 594] width 153 height 30
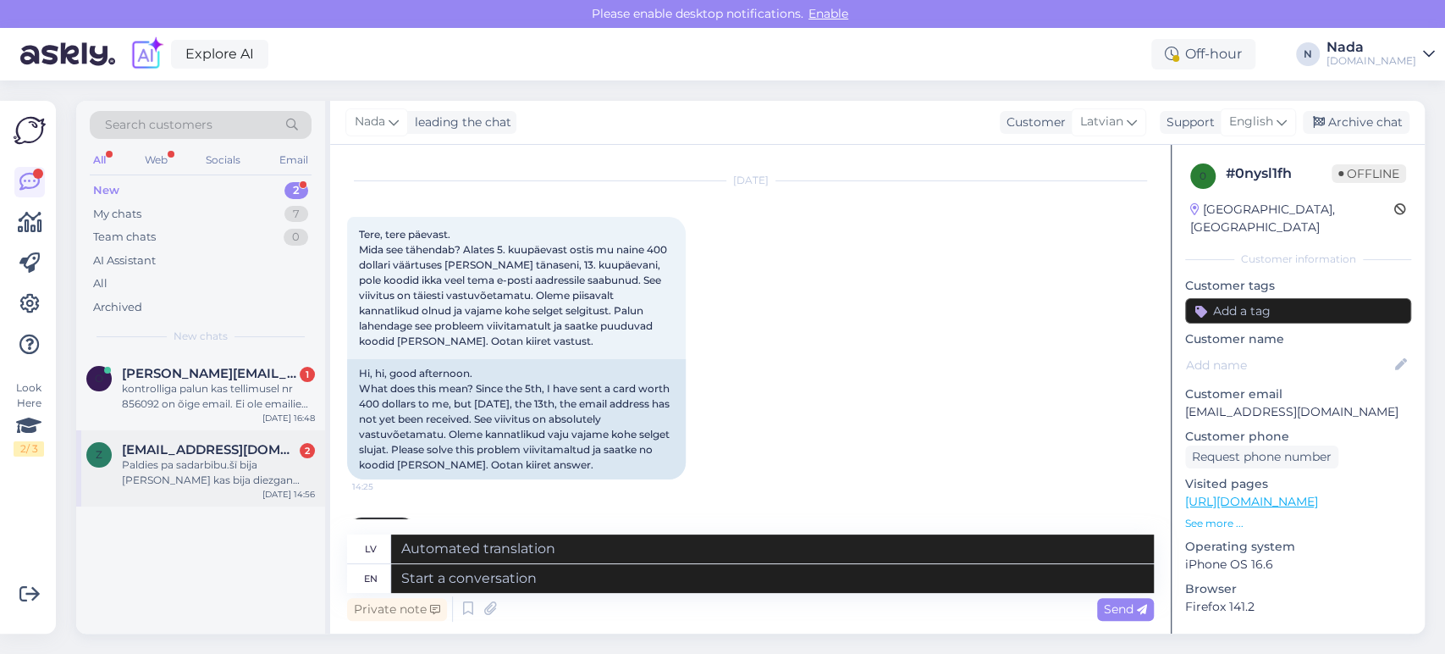
click at [277, 474] on div "Paldies pa sadarbību.šī bija [PERSON_NAME] kas bija diezgan [DOMAIN_NAME] paldi…" at bounding box center [218, 472] width 193 height 30
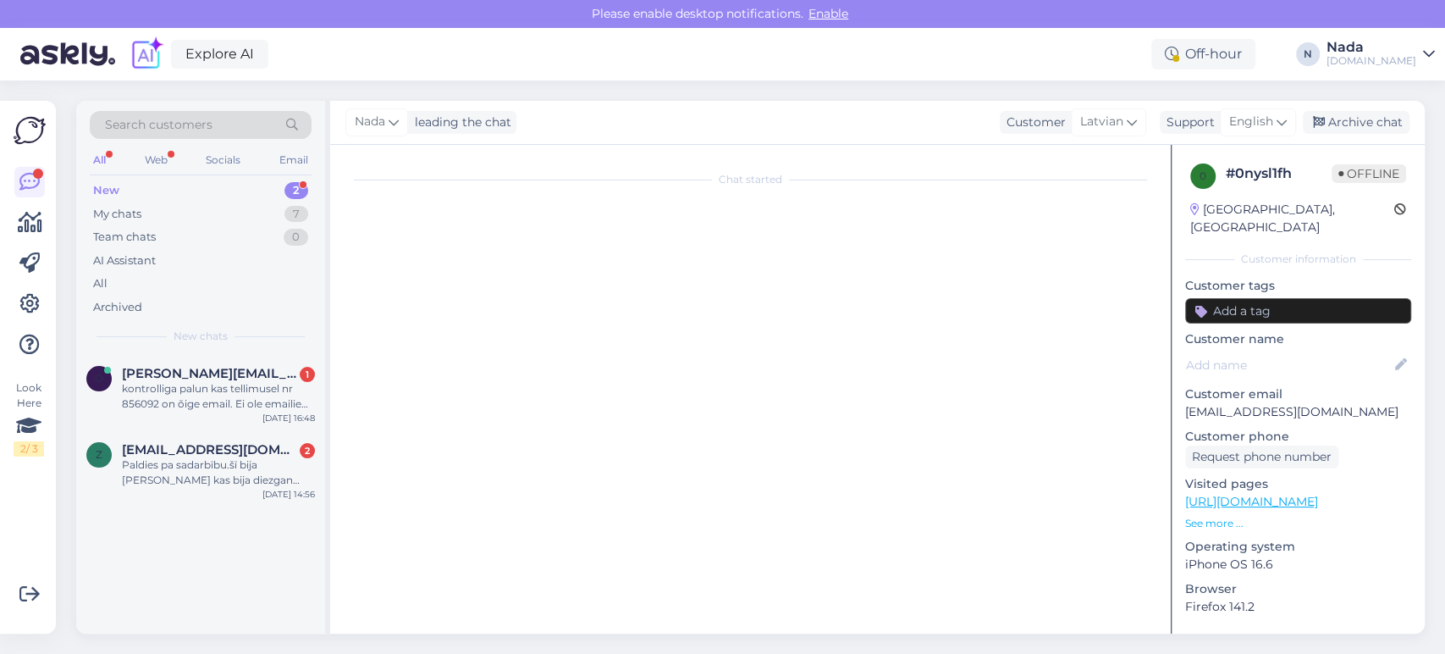
scroll to position [12906, 0]
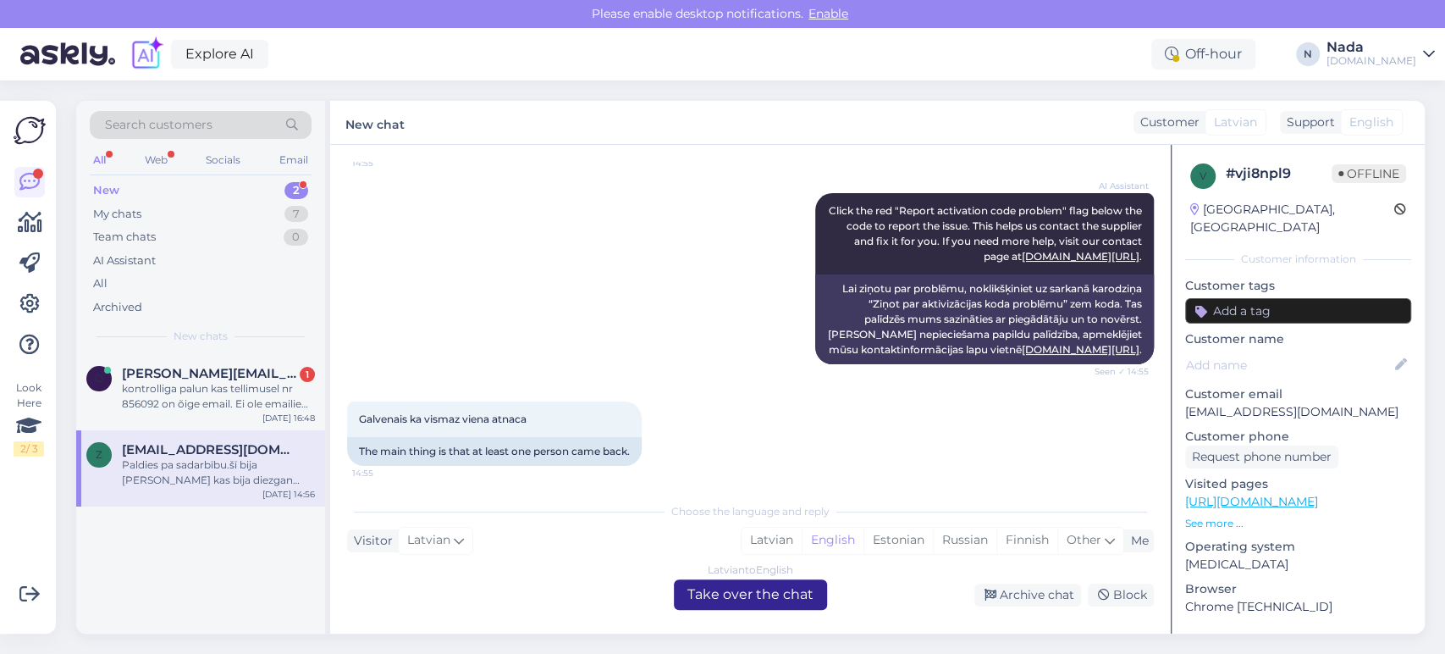
click at [798, 597] on div "Latvian to English Take over the chat" at bounding box center [750, 594] width 153 height 30
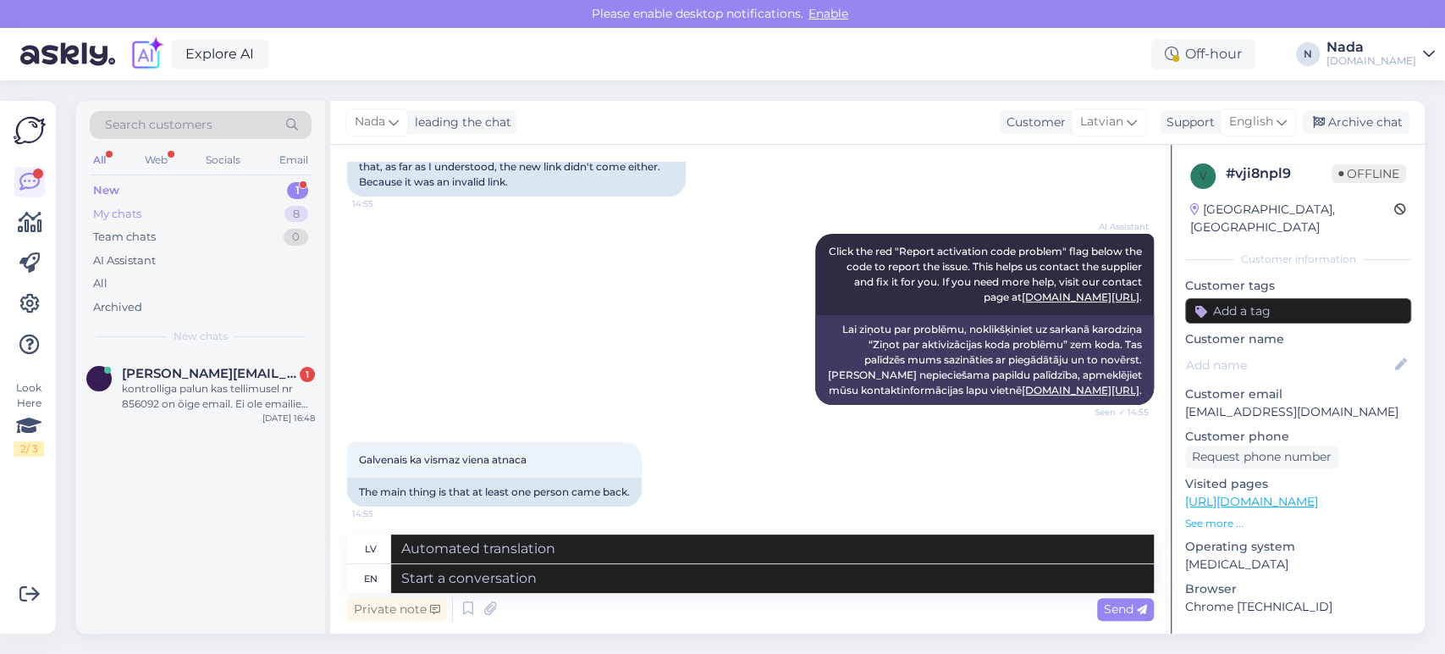
click at [118, 207] on div "My chats" at bounding box center [117, 214] width 48 height 17
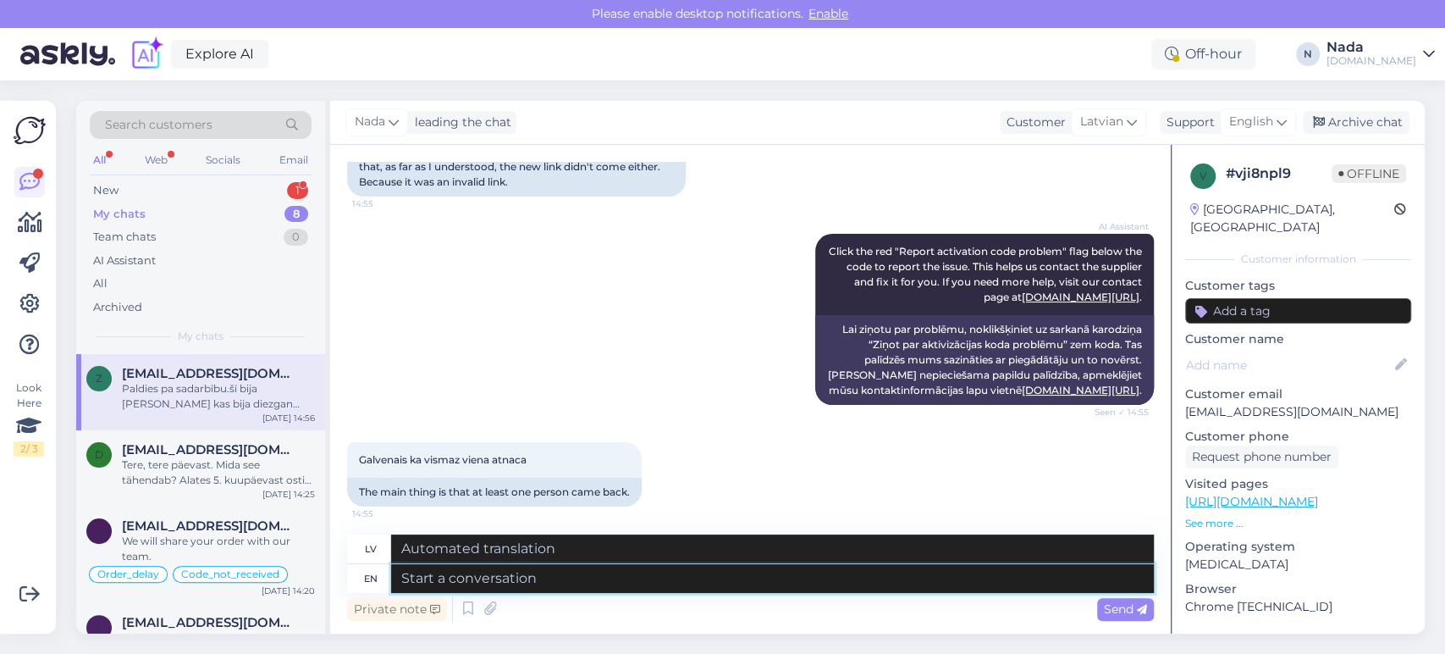
click at [752, 586] on textarea at bounding box center [772, 578] width 763 height 29
type textarea "Hello"
type textarea "Sveiki"
type textarea "H"
type textarea "IF"
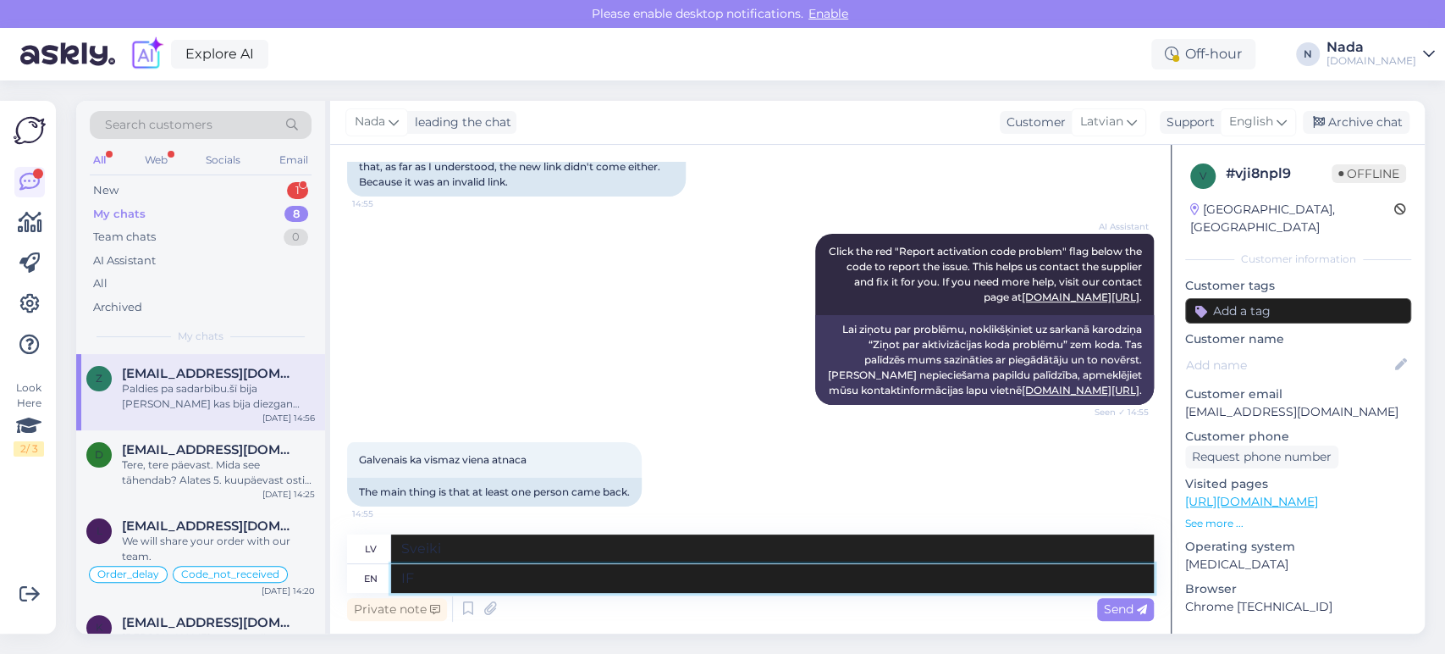
type textarea "[PERSON_NAME]"
type textarea "I"
type textarea "Es"
type textarea "If y"
type textarea "[PERSON_NAME]"
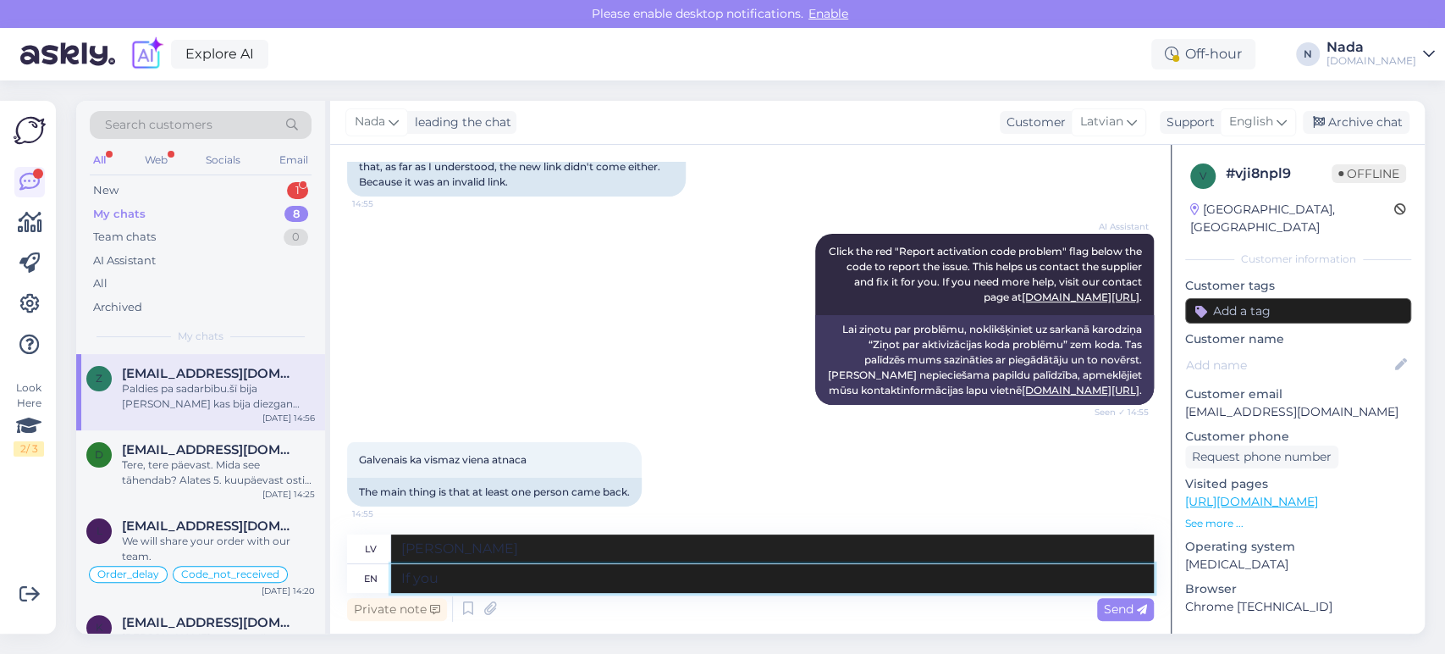
type textarea "If you r"
type textarea "Ja jūs"
type textarea "If you received a"
type textarea "Ja saņēmāt"
type textarea "If you received a code is"
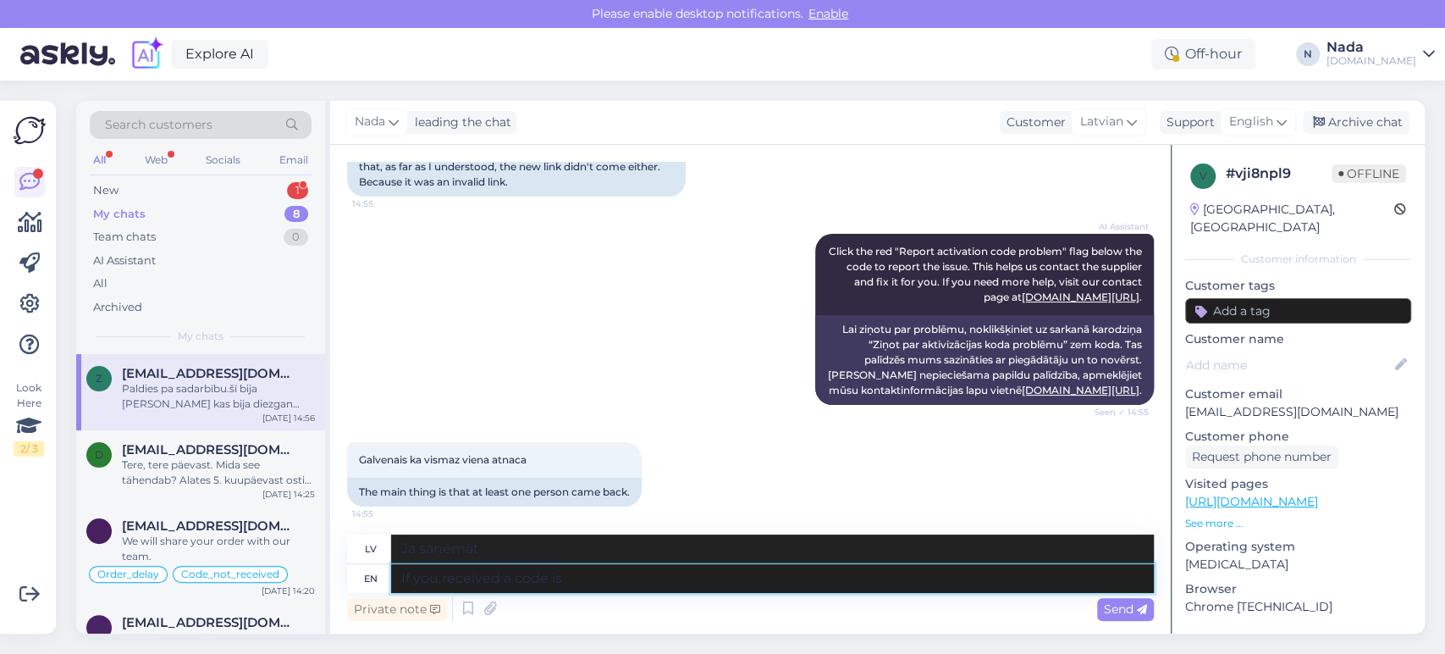
type textarea "Ja saņēmāt kodu"
type textarea "If you received a code issue b"
type textarea "Ja saņēmāt problēmas ar kodu"
type textarea "If you received a code issue please"
type textarea "Ja saņēmāt problēmas ar kodu, lūdzu"
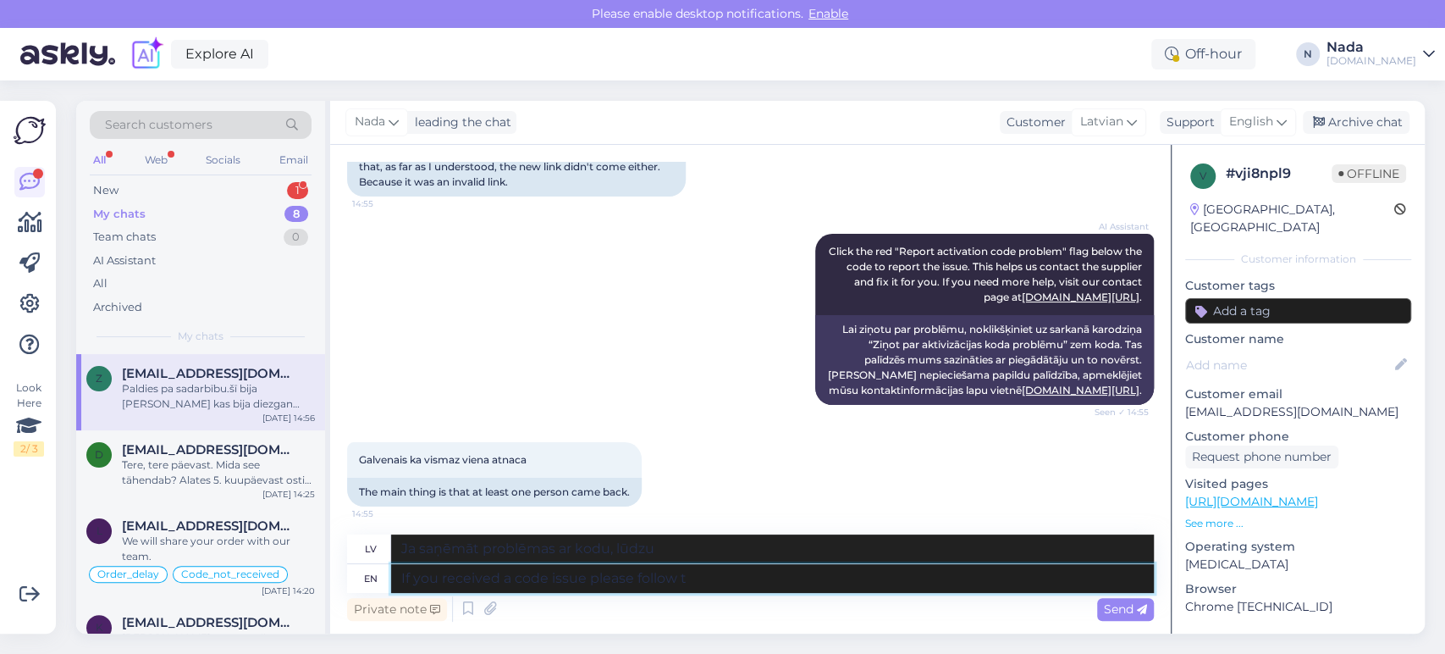
type textarea "If you received a code issue please follow th"
type textarea "[PERSON_NAME] problēmas ar kodu, lūdzu, veiciet tālāk norādītās darbības."
type textarea "If you received a code issue please follow the"
type textarea "Ja saņēmāt problēmas ar kodu, lūdzu, izpildiet norādījumus"
type textarea "If you received a code issue please follow the below s"
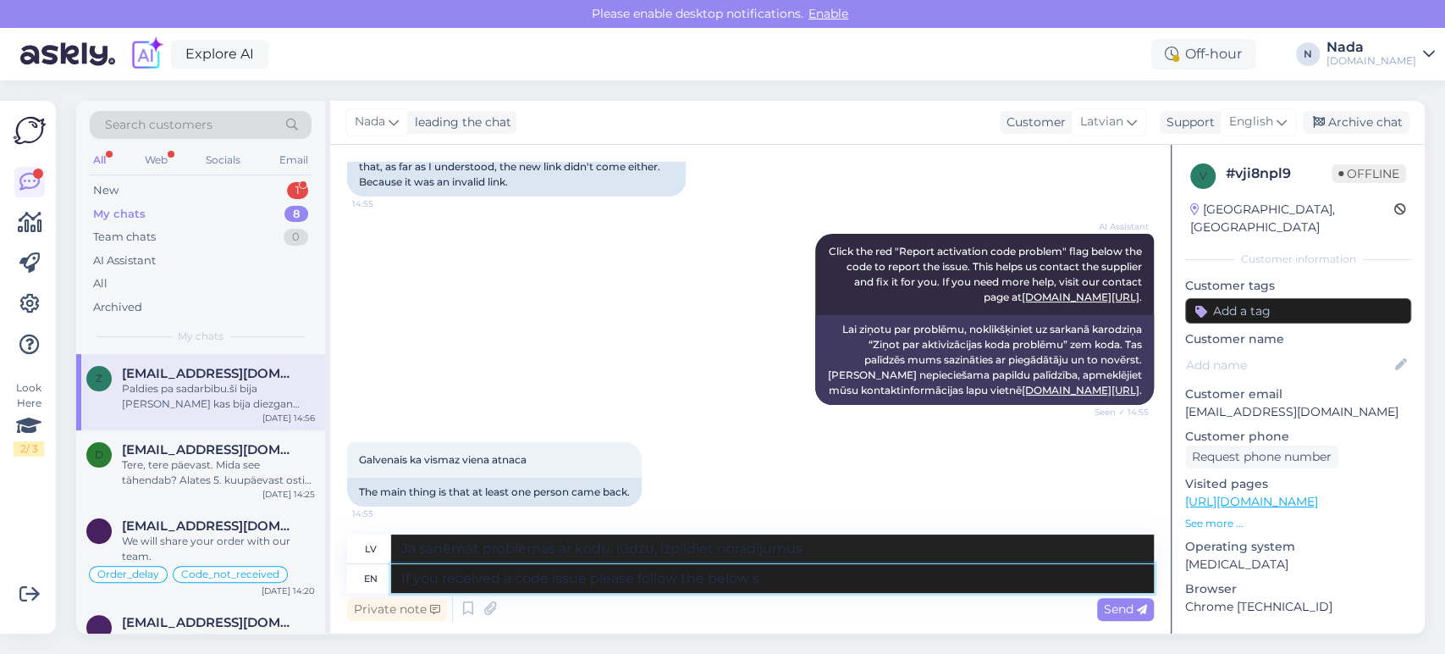
type textarea "[PERSON_NAME] problēmas ar kodu, lūdzu, veiciet tālāk norādītās darbības."
type textarea "If you received a code issue please follow the below steps to c"
type textarea "Ja saņēmāt problēmas ar kodu, lūdzu, veiciet tālāk norādītās darbības, lai"
type textarea "If you received a code issue please follow the below steps to create a"
type textarea "Ja saņēmāt problēmas ar kodu, lūdzu, veiciet tālāk norādītās darbības, lai izve…"
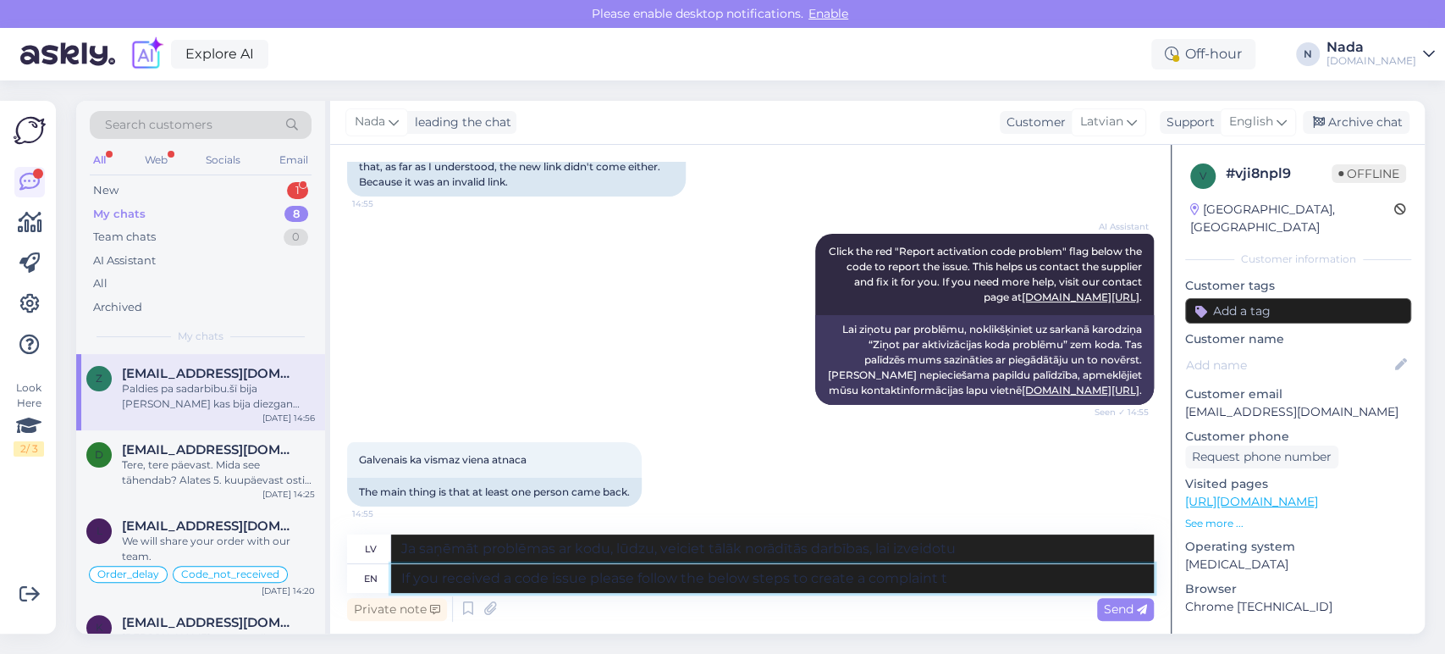
type textarea "If you received a code issue please follow the below steps to create a complain…"
type textarea "Ja saņēmāt problēmas ar kodu, lūdzu, veiciet tālāk norādītās darbības, lai izve…"
type textarea "If you received a code issue please follow the below steps to create a complain…"
type textarea "Ja saņēmāt informāciju par koda problēmu, lūdzu, veiciet tālāk norādītās darbīb…"
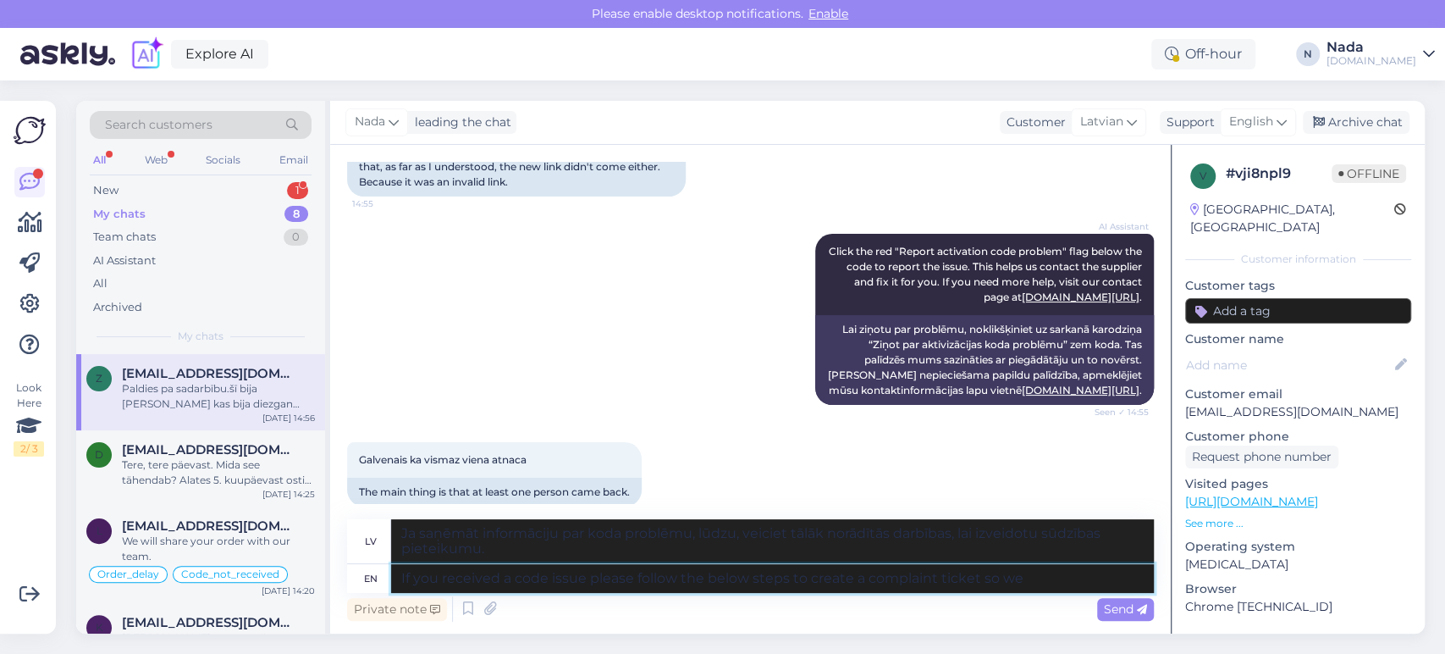
type textarea "If you received a code issue please follow the below steps to create a complain…"
type textarea "Ja saņēmāt informāciju par koda problēmu, lūdzu, veiciet tālāk norādītās darbīb…"
type textarea "If you received a code issue please follow the below steps to create a complain…"
type textarea "Ja saņēmāt informāciju par koda problēmu, lūdzu, veiciet tālāk norādītās darbīb…"
type textarea "If you received a code issue please follow the below steps to create a complain…"
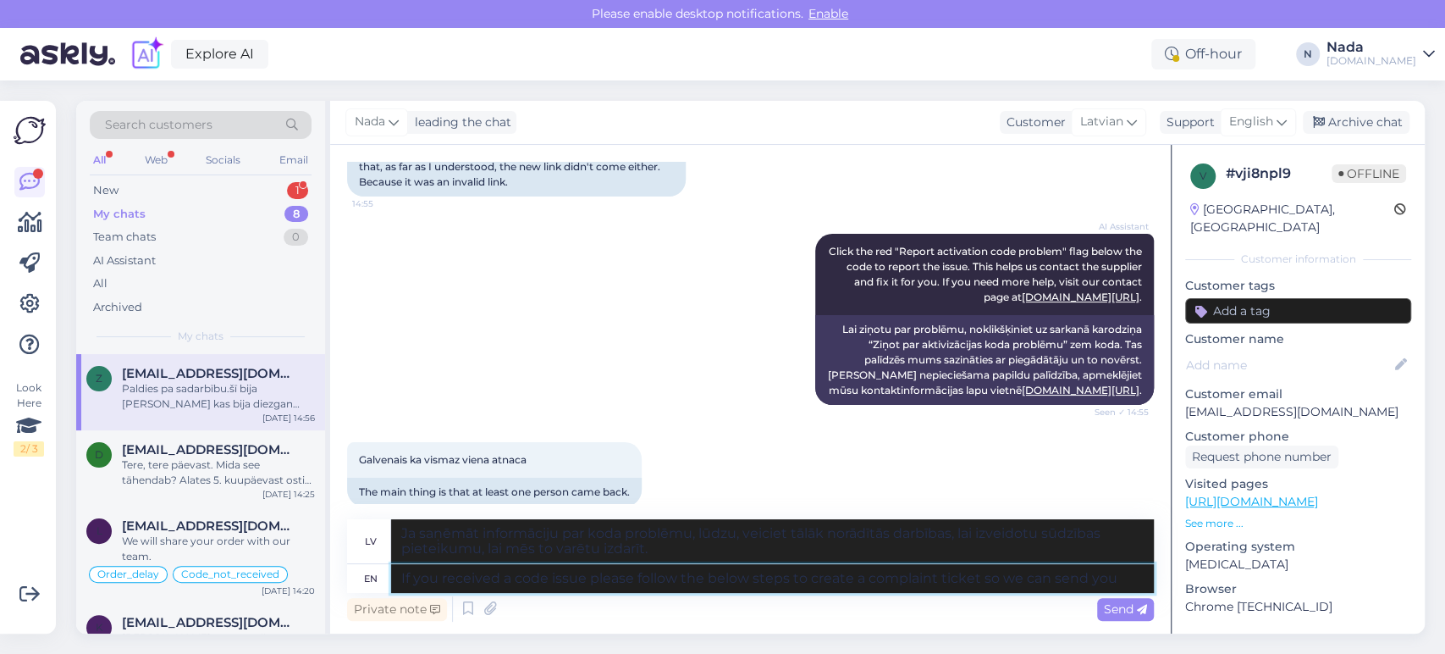
type textarea "Ja saņēmāt ziņojumu par problēmas ar kodu, lūdzu, veiciet tālāk norādītās darbī…"
type textarea "If you received a code issue please follow the below steps to create a complain…"
type textarea "Ja saņēmāt ziņojumu par problēmas ar kodu, lūdzu, veiciet tālāk norādītās darbī…"
type textarea "If you received a code issue please follow the below steps to create a complain…"
type textarea "Ja saņēmāt ziņojumu par problēmu ar kodu, lūdzu, veiciet tālāk norādītās darbīb…"
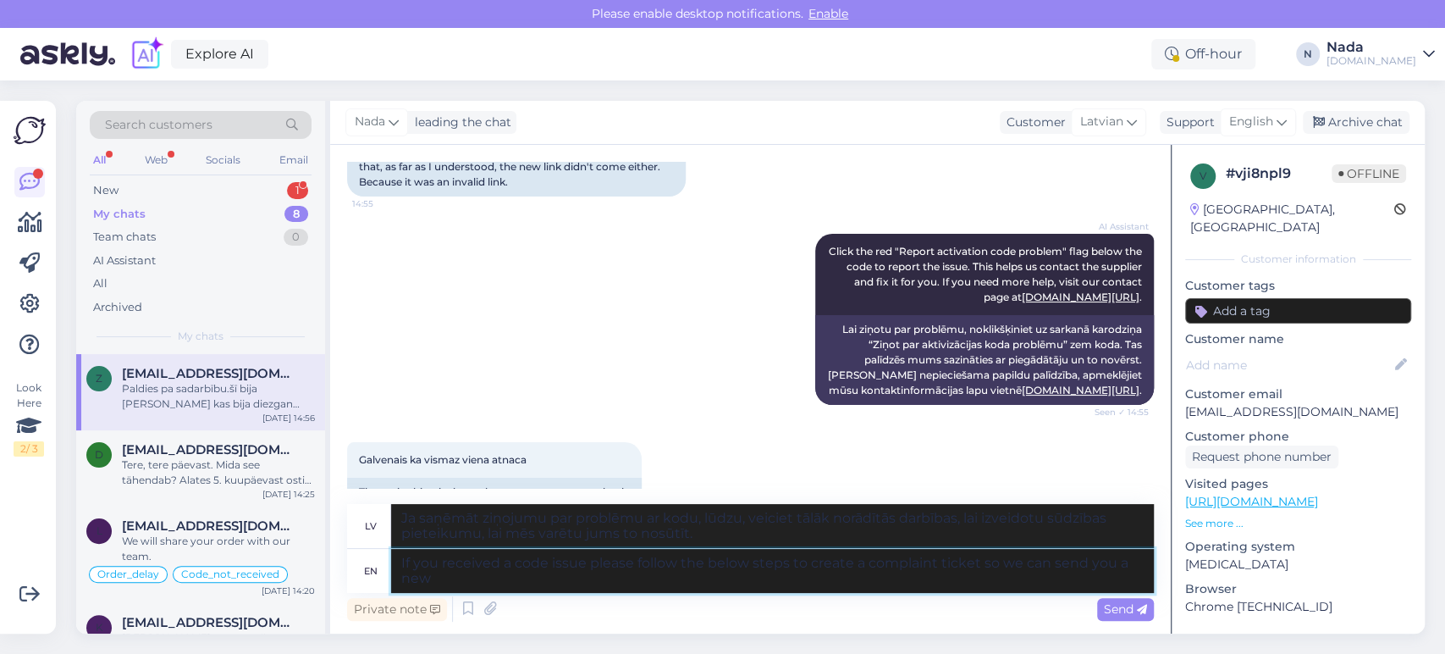
type textarea "If you received a code issue please follow the below steps to create a complain…"
type textarea "Ja saņēmāt ziņojumu par problēmas ar kodu, lūdzu, veiciet tālāk norādītās darbī…"
type textarea "If you received a code issue please follow the below steps to create a complain…"
type textarea "Ja saņēmāt ziņojumu par koda problēmu, lūdzu, veiciet tālāk norādītās darbības,…"
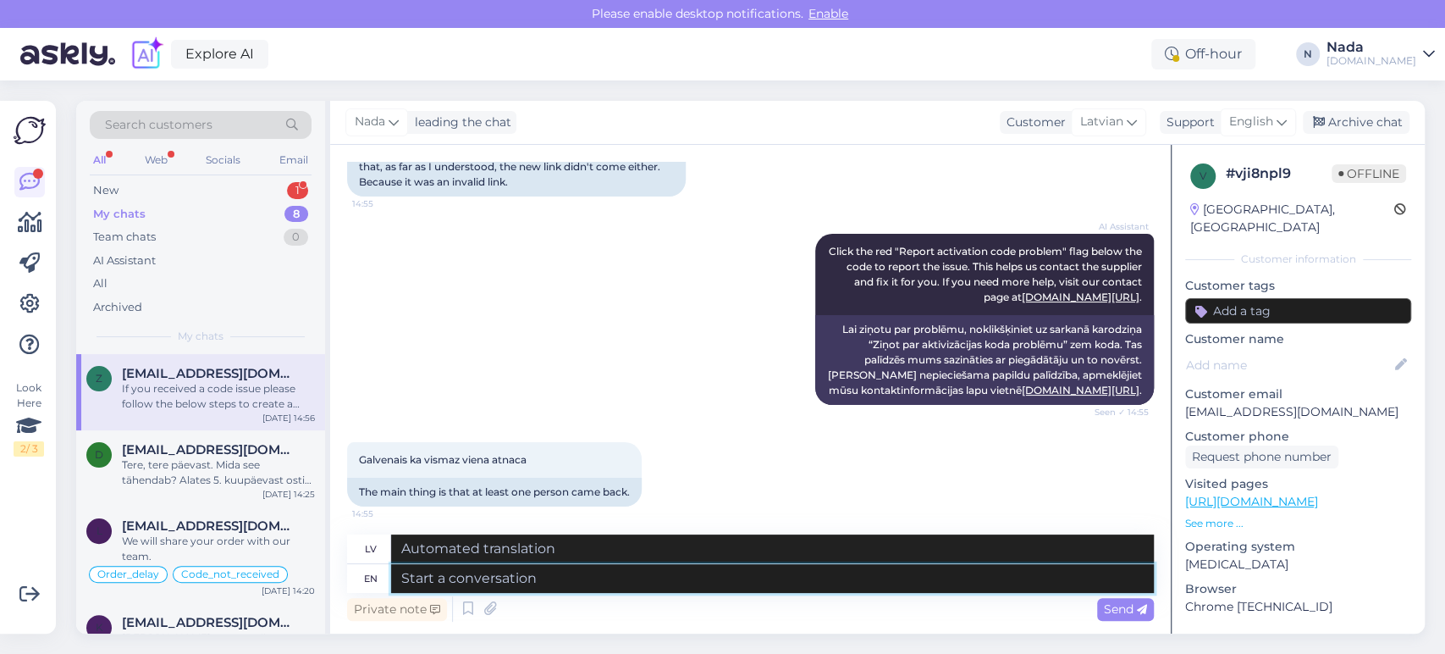
scroll to position [13013, 0]
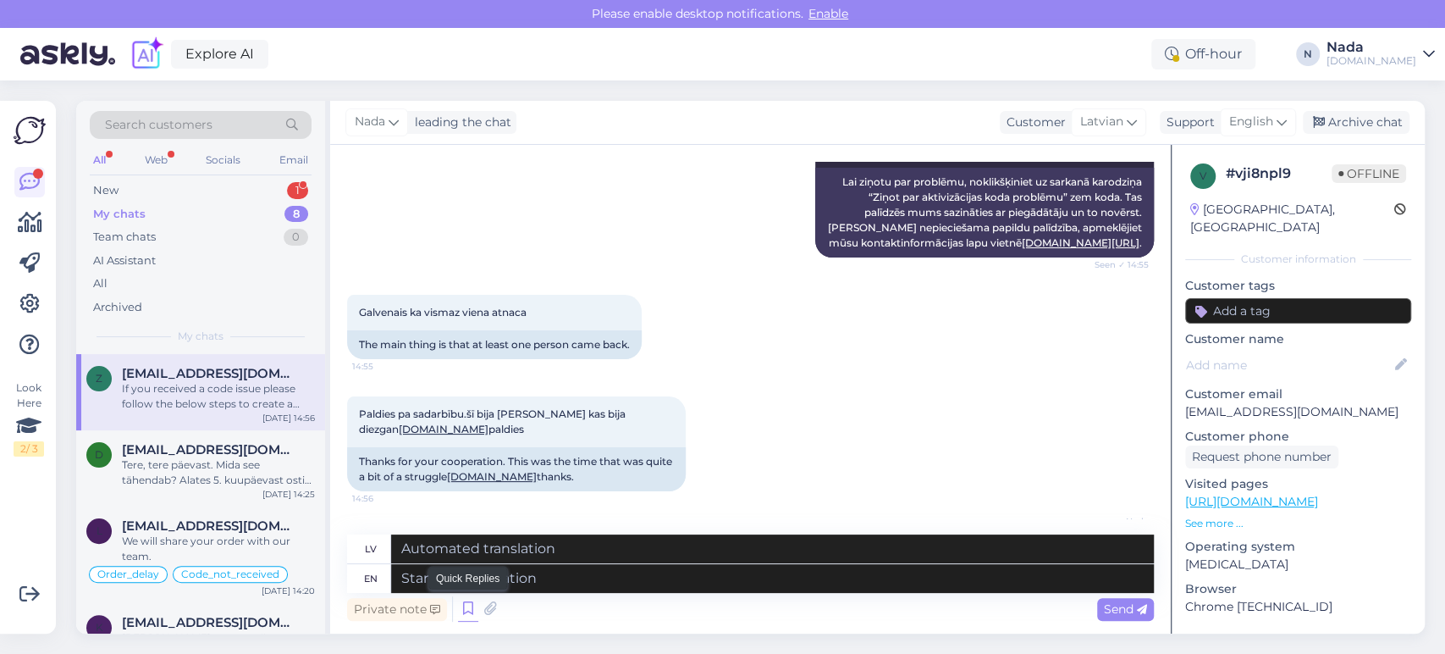
click at [475, 605] on icon at bounding box center [468, 608] width 20 height 25
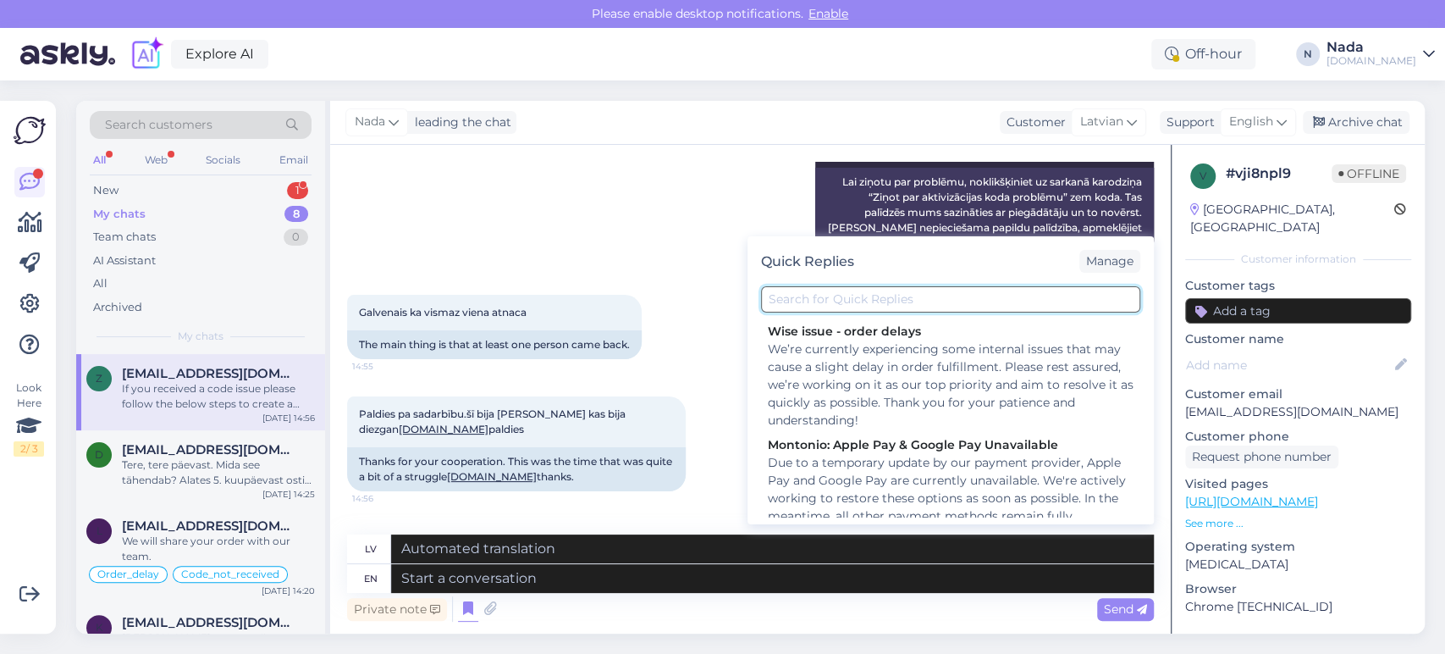
click at [841, 301] on input "text" at bounding box center [950, 299] width 379 height 26
type input "i"
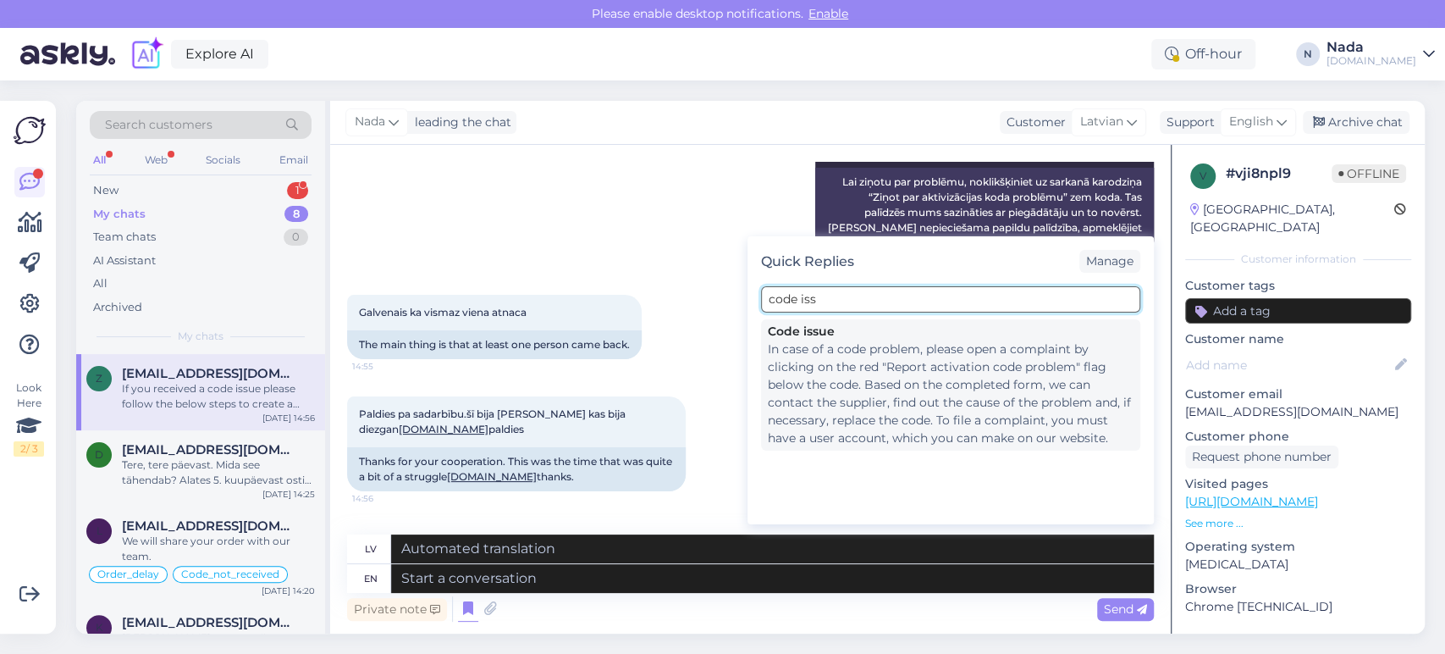
type input "code iss"
click at [844, 362] on div "In case of a code problem, please open a complaint by clicking on the red "Repo…" at bounding box center [951, 393] width 366 height 107
type textarea "Ja rodas problēma ar kodu, lūdzu, atveriet sūdzību, zem koda noklikšķinot uz sa…"
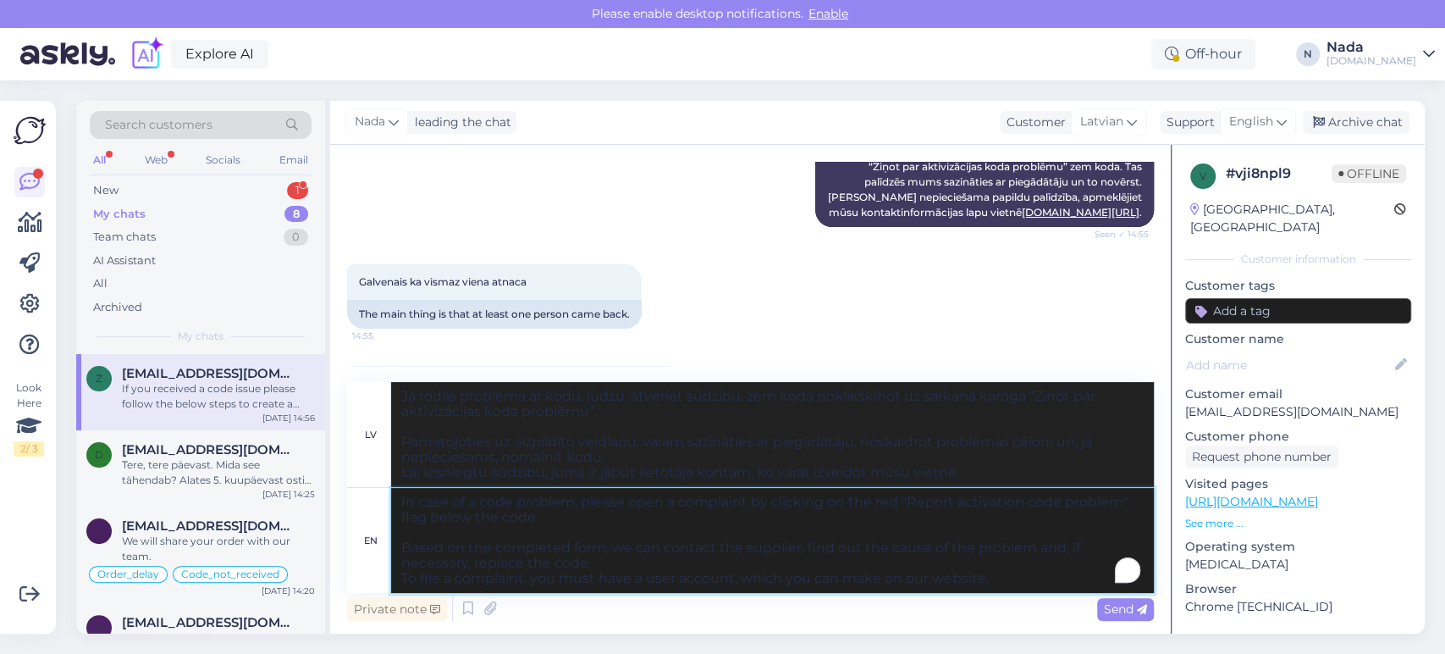
drag, startPoint x: 561, startPoint y: 503, endPoint x: 400, endPoint y: 503, distance: 161.7
click at [400, 503] on textarea "In case of a code problem, please open a complaint by clicking on the red "Repo…" at bounding box center [772, 540] width 763 height 105
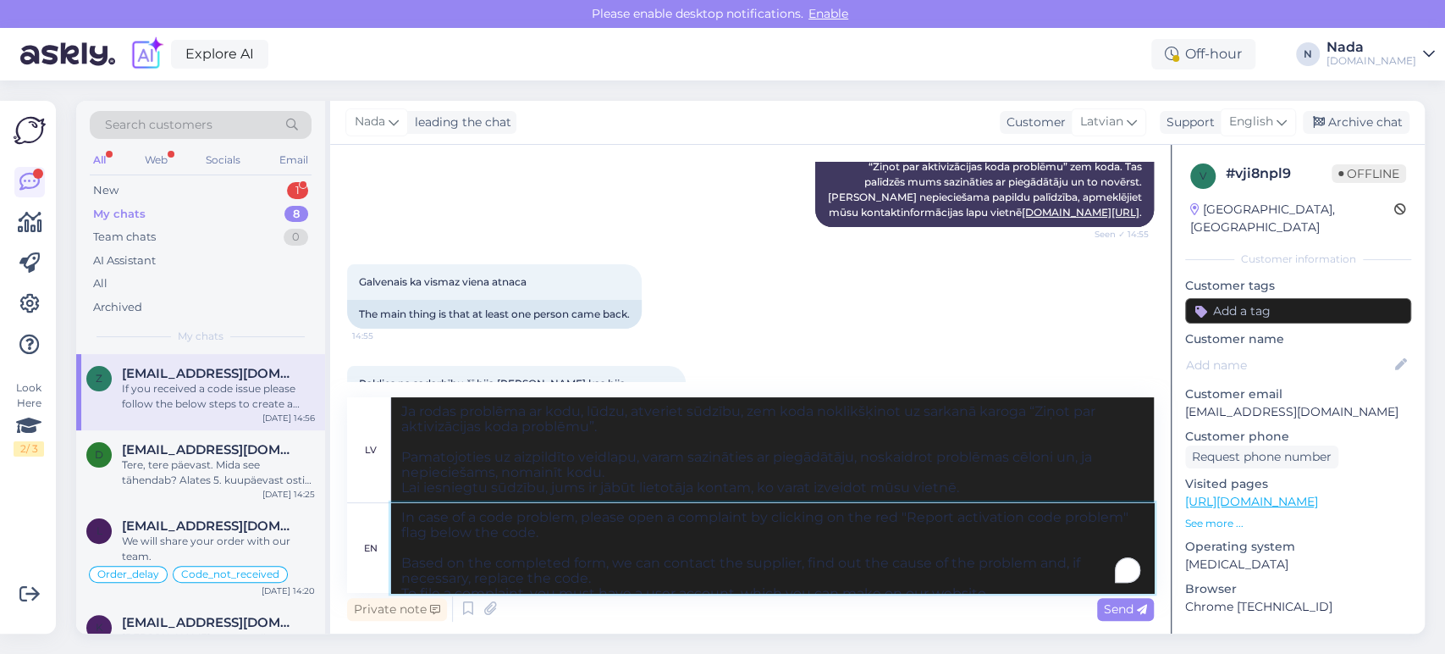
type textarea "please open a complaint by clicking on the red "Report activation code problem"…"
type textarea "Lūdzu, atveriet sūdzību, noklikšķinot uz sarkanā karodziņa "Ziņot par aktivizāc…"
type textarea "please open a complaint by clicking on the red "Report activation code problem"…"
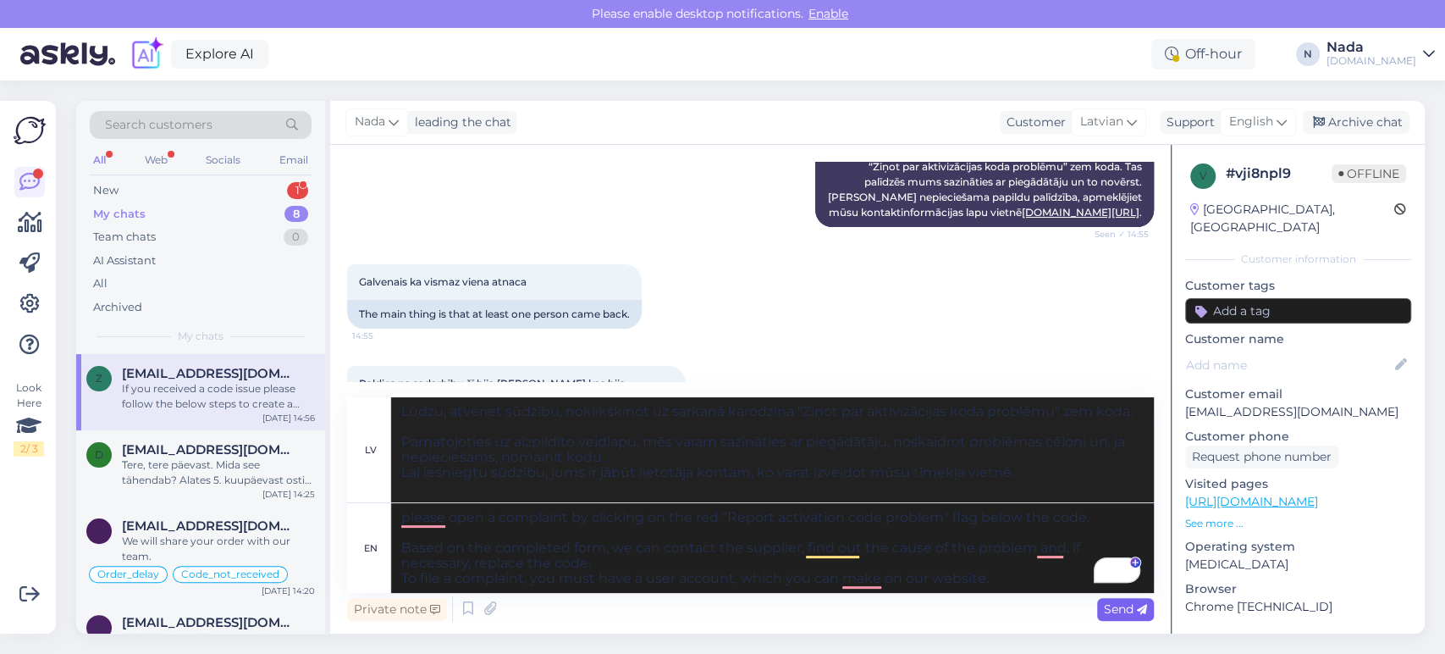
click at [1137, 605] on icon at bounding box center [1142, 610] width 10 height 10
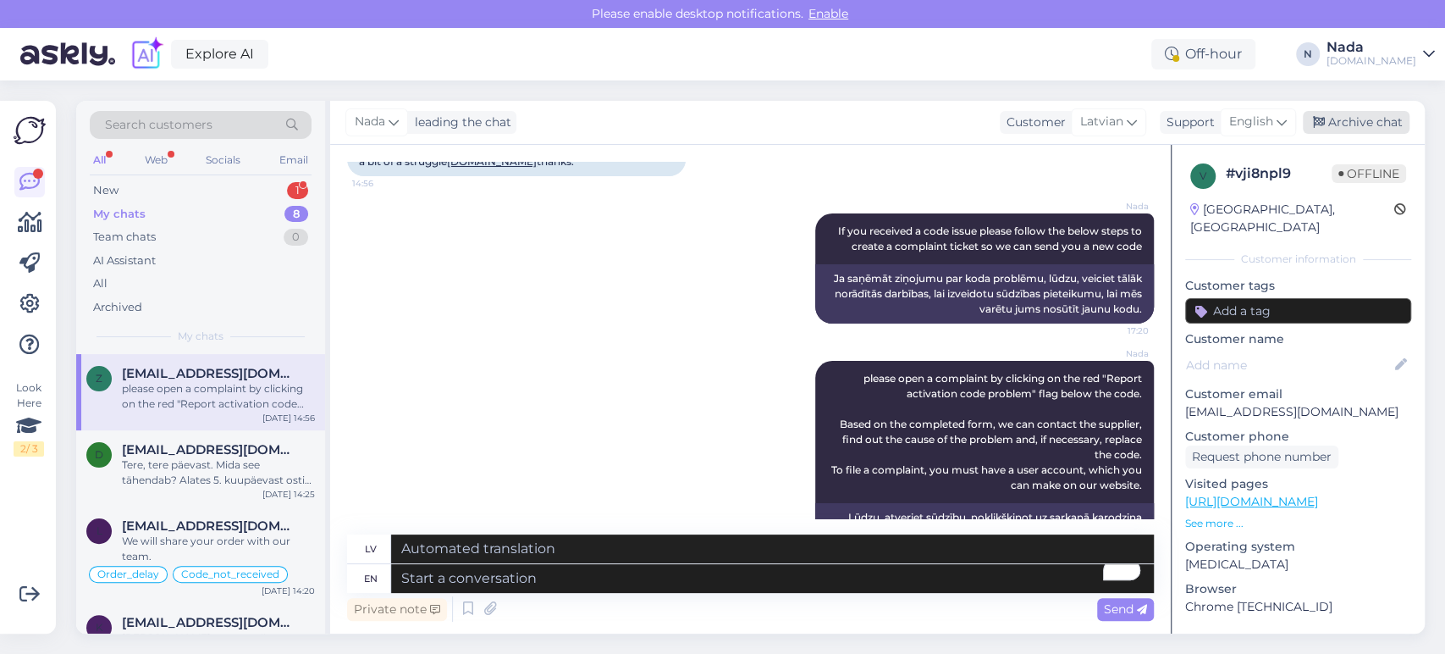
click at [1383, 133] on div "Archive chat" at bounding box center [1356, 122] width 107 height 23
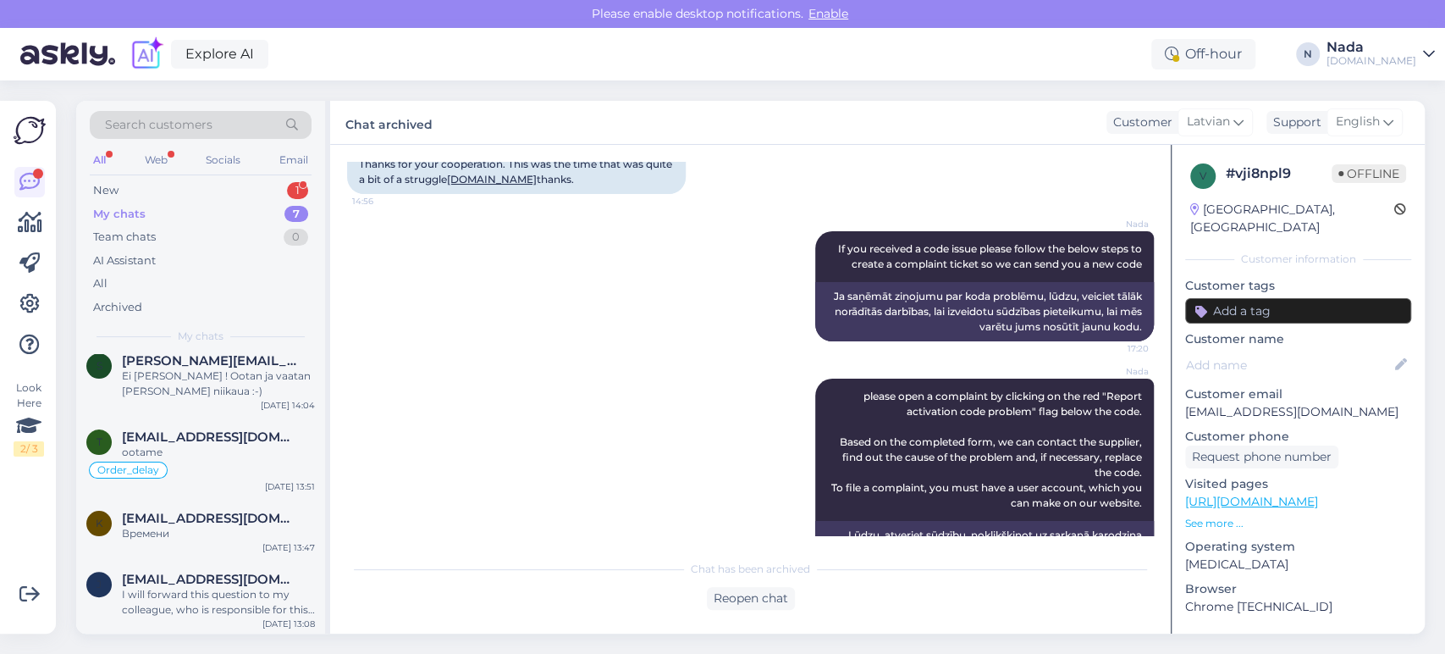
scroll to position [283, 0]
click at [214, 588] on div "I will forward this question to my colleague, who is responsible for this. The …" at bounding box center [218, 601] width 193 height 30
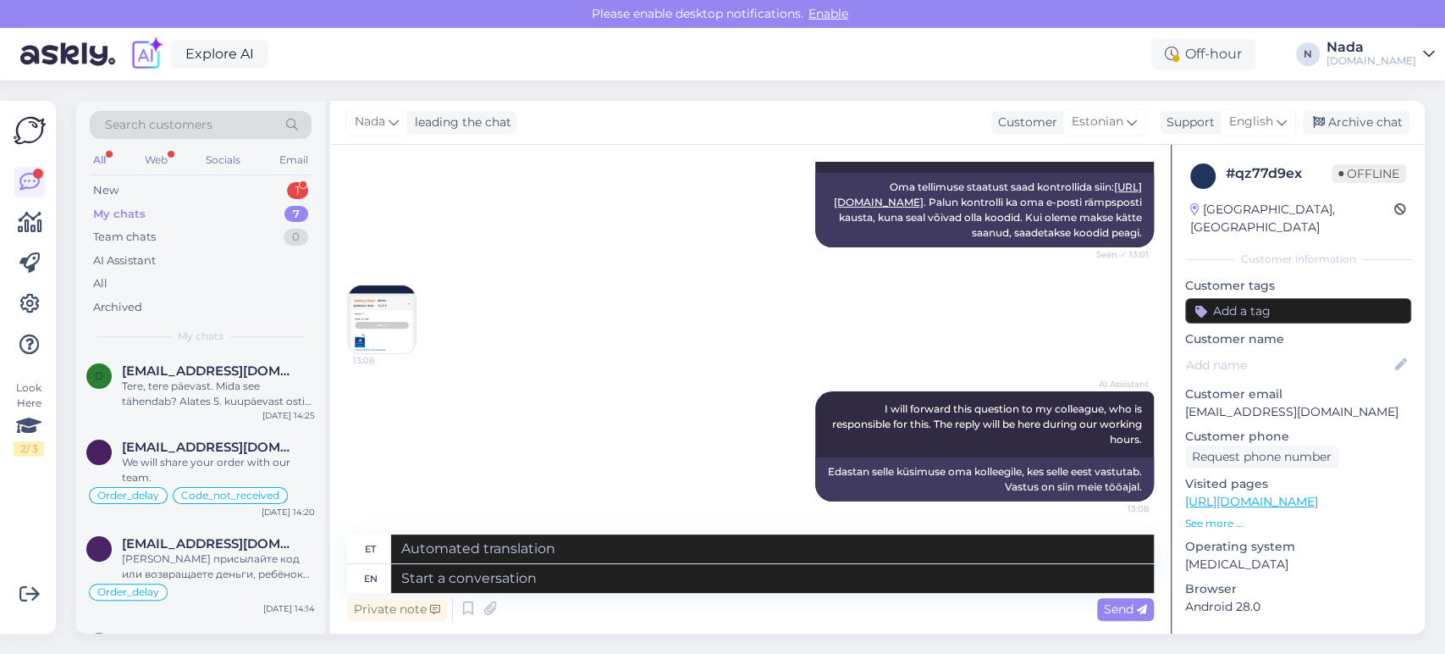
scroll to position [0, 0]
click at [255, 412] on div "D [EMAIL_ADDRESS][DOMAIN_NAME] Tere, tere päevast. Mida see tähendab? Alates 5.…" at bounding box center [200, 392] width 249 height 76
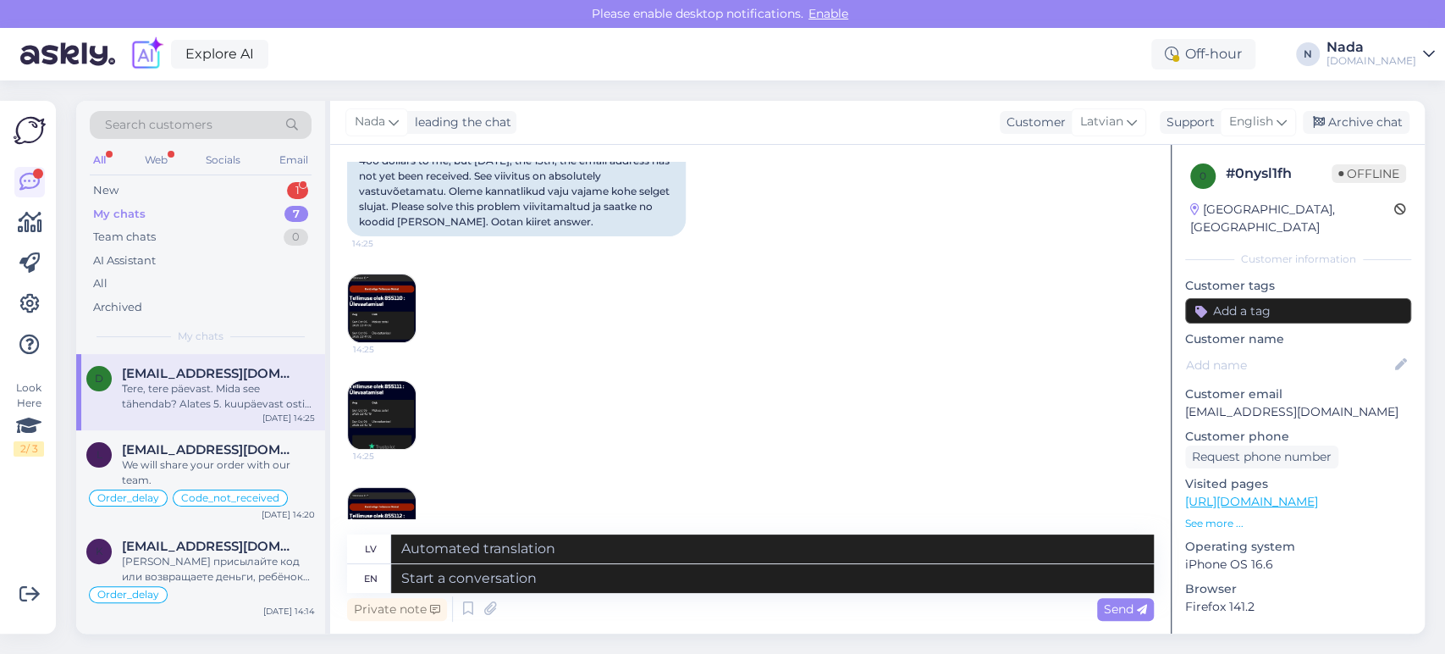
scroll to position [251, 0]
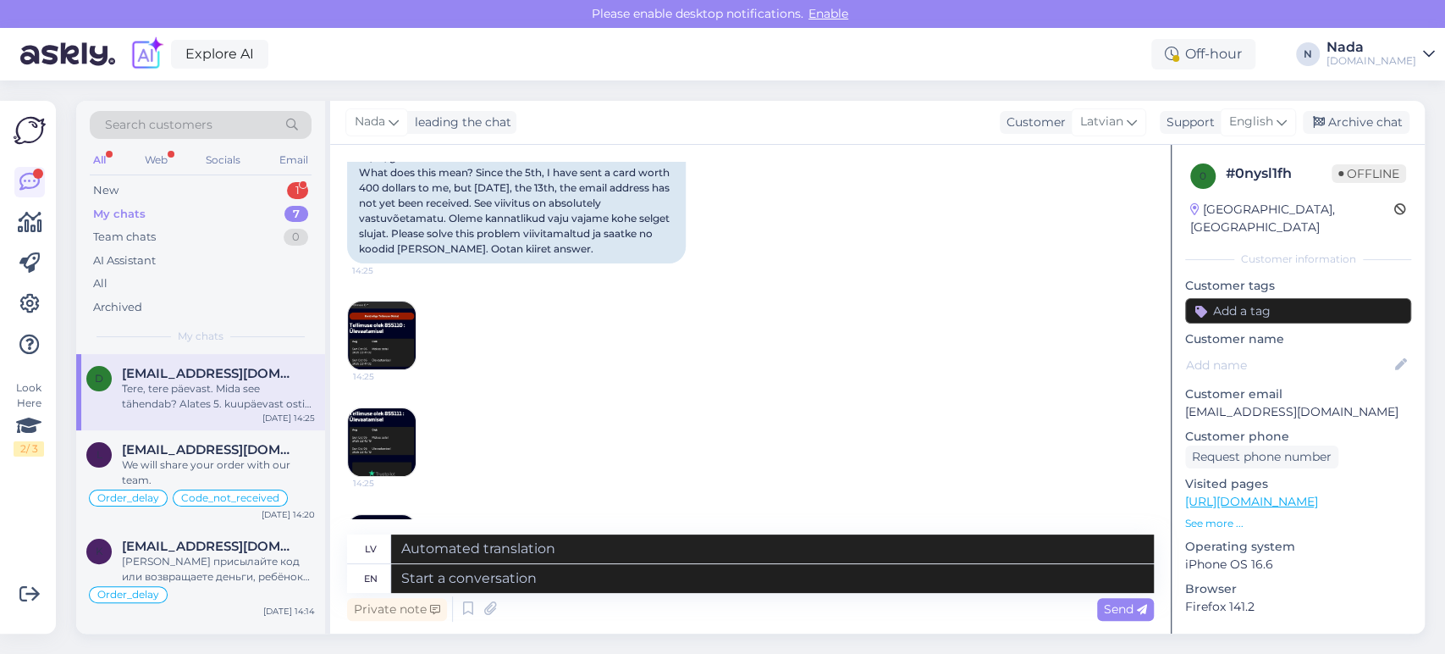
click at [397, 345] on img at bounding box center [382, 335] width 68 height 68
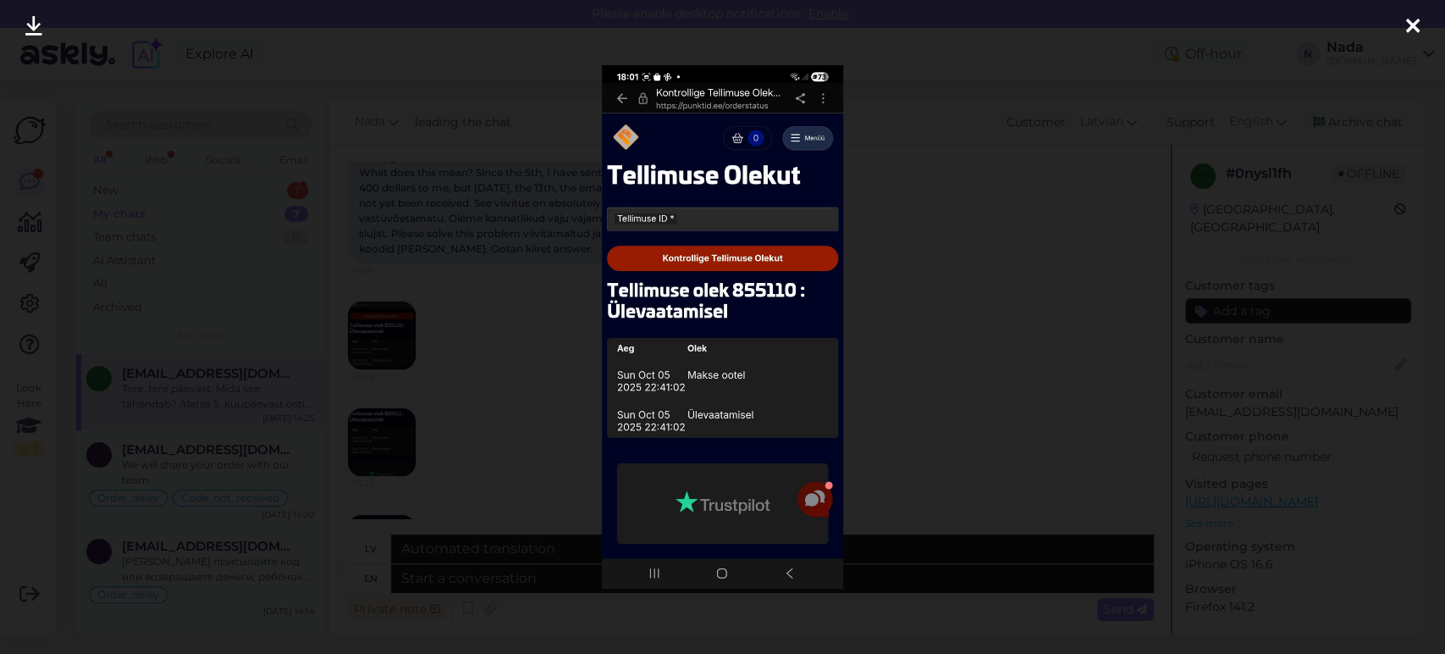
click at [535, 249] on div at bounding box center [722, 327] width 1445 height 654
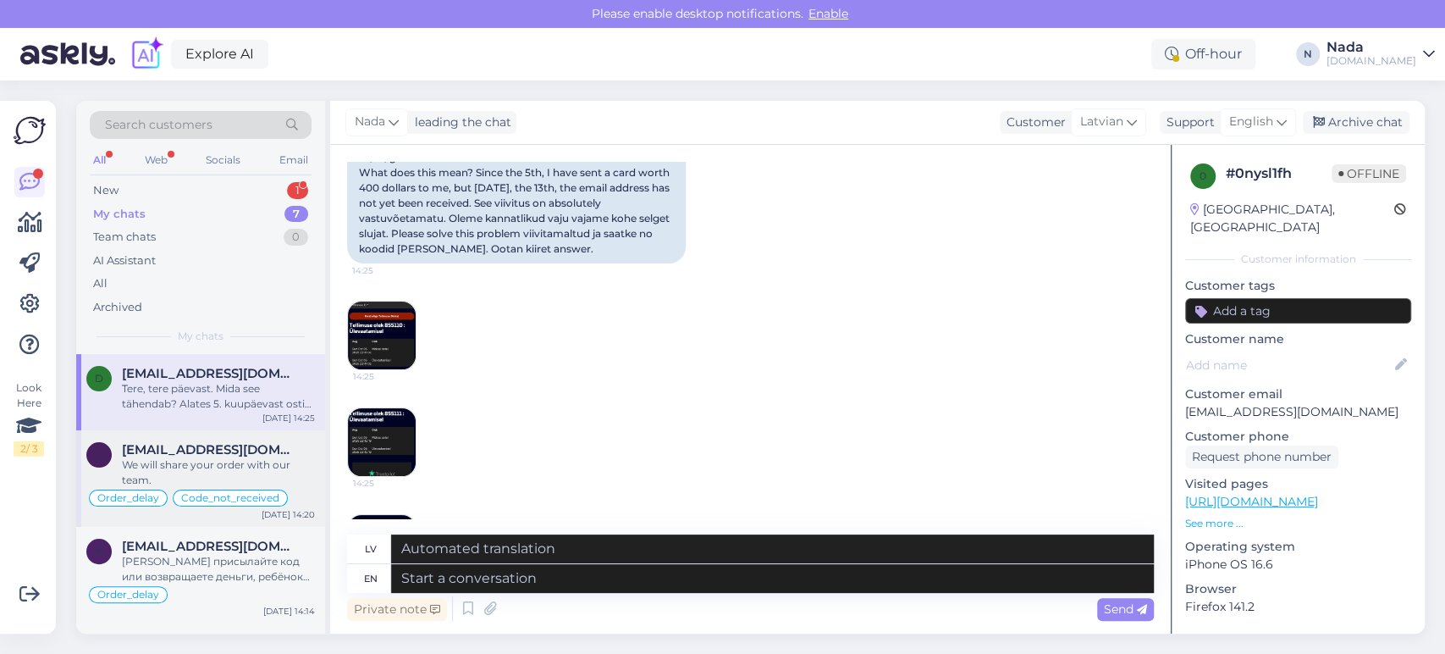
click at [239, 457] on div "We will share your order with our team." at bounding box center [218, 472] width 193 height 30
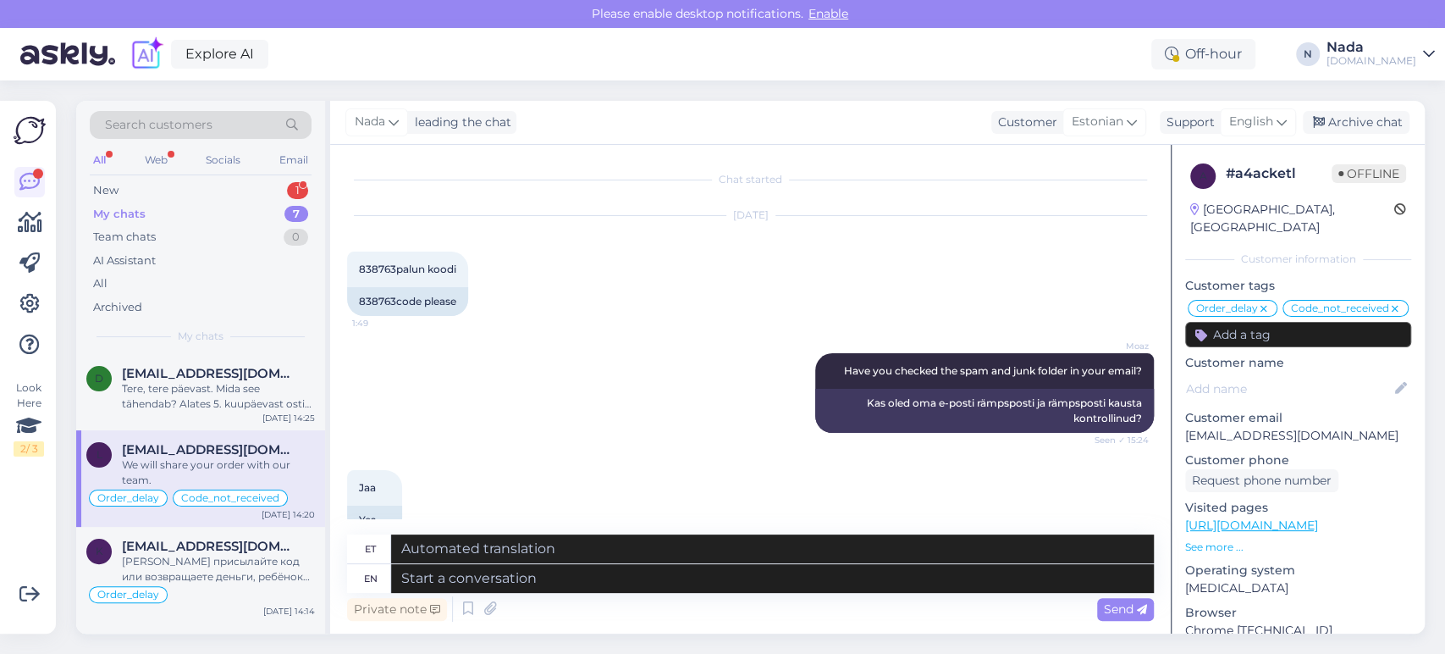
scroll to position [12368, 0]
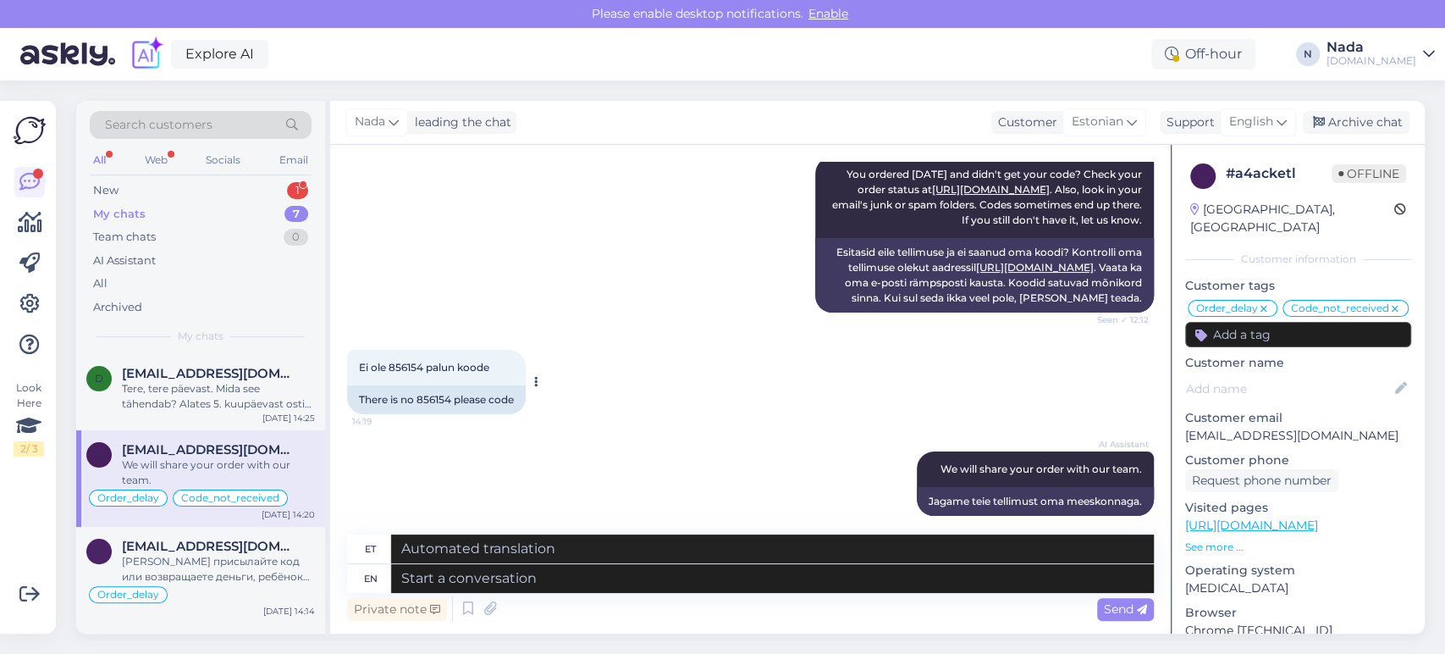
click at [436, 387] on div "There is no 856154 please code" at bounding box center [436, 399] width 179 height 29
click at [436, 386] on div "There is no 856154 please code" at bounding box center [436, 399] width 179 height 29
copy div "856154"
click at [690, 578] on textarea at bounding box center [772, 578] width 763 height 29
paste textarea "Thank you for your patience. It looks like your order is completed and emailed …"
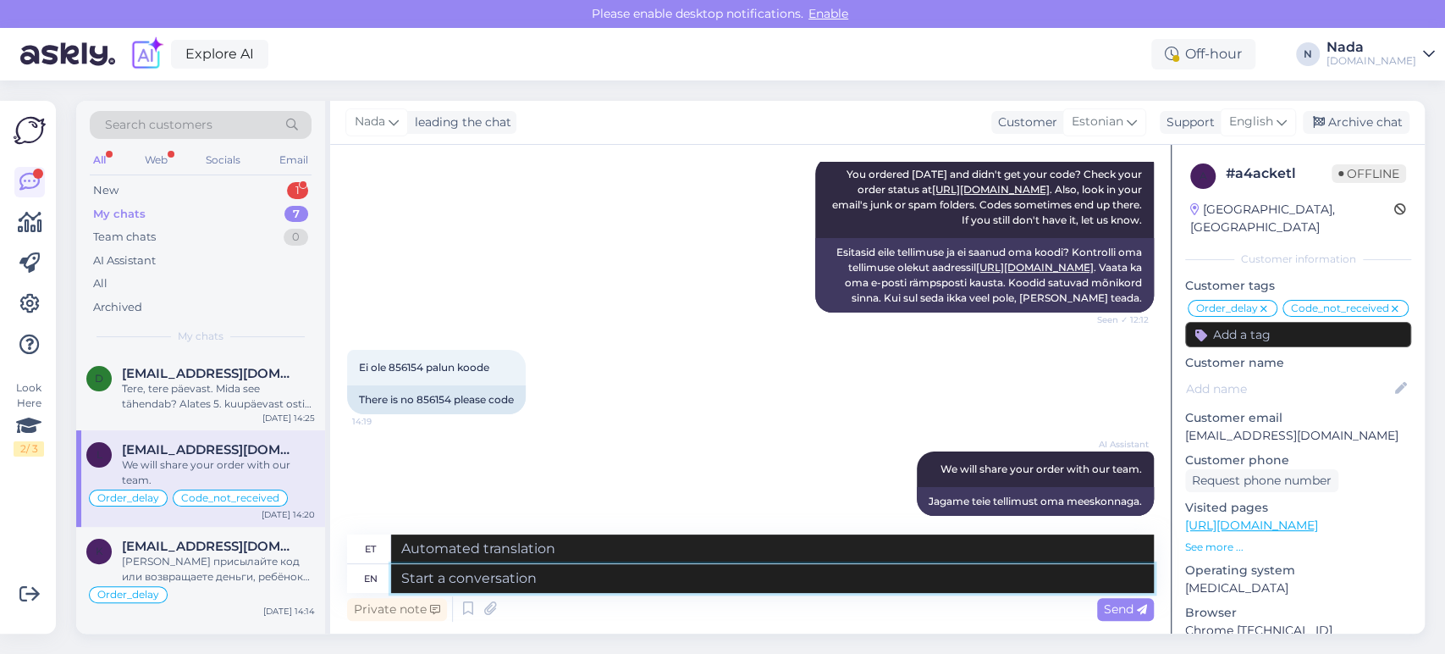
type textarea "Thank you for your patience. It looks like your order is completed and emailed …"
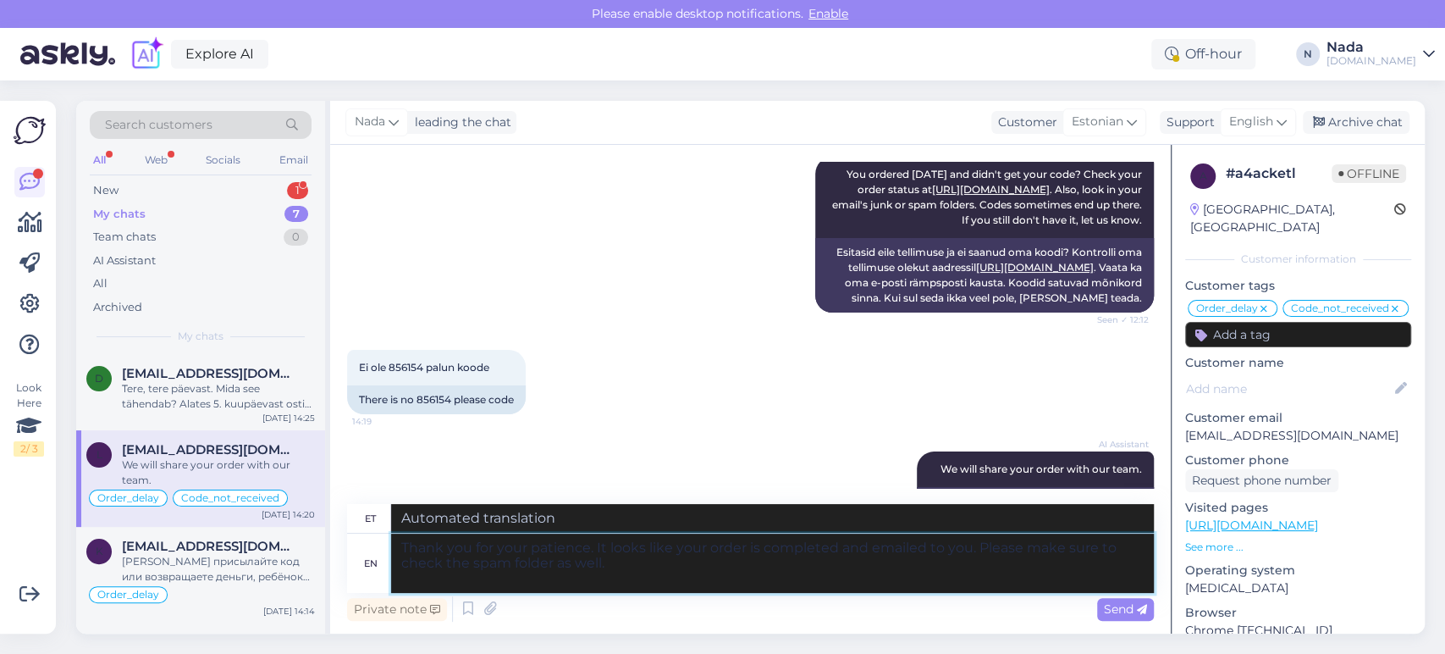
type textarea "Täname kannatlikkuse eest. Paistab, et teie tellimus on esitatud ja teile e-pos…"
type textarea "Thank you for your patience. It looks like your order is completed and emailed …"
click at [1127, 616] on div "Send" at bounding box center [1125, 609] width 57 height 23
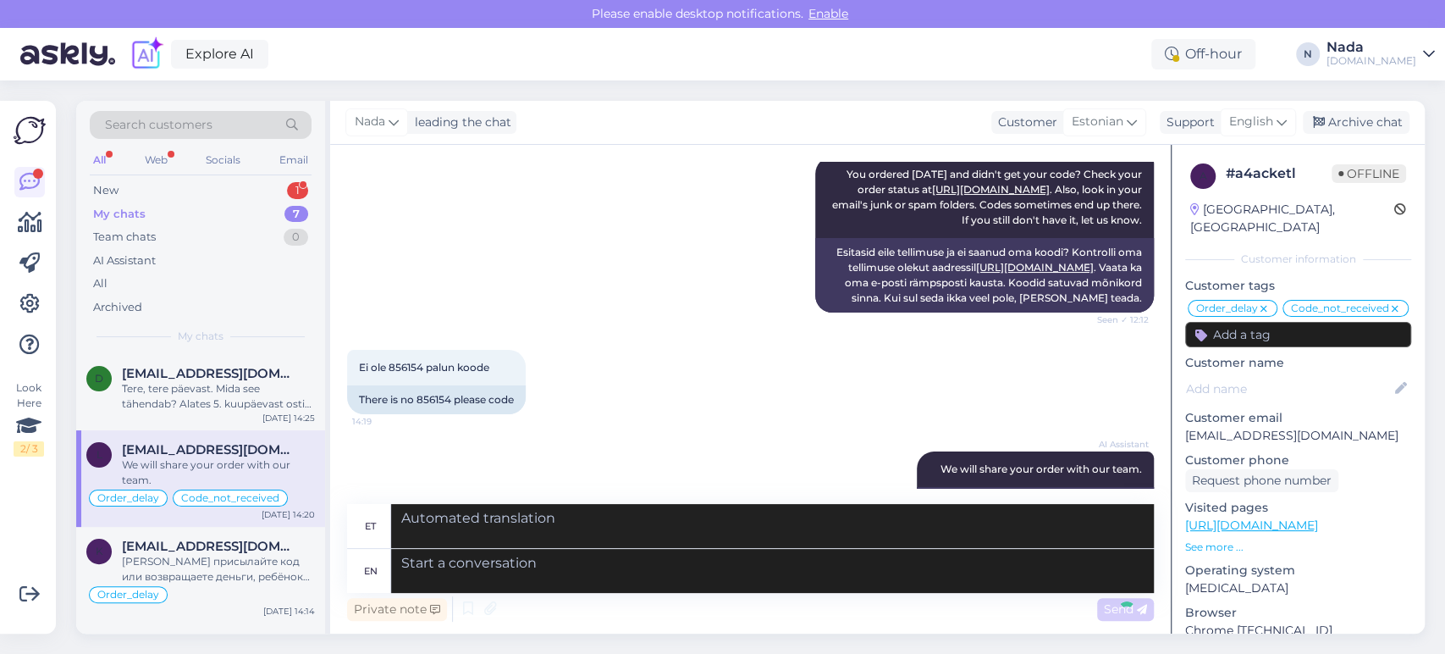
scroll to position [12531, 0]
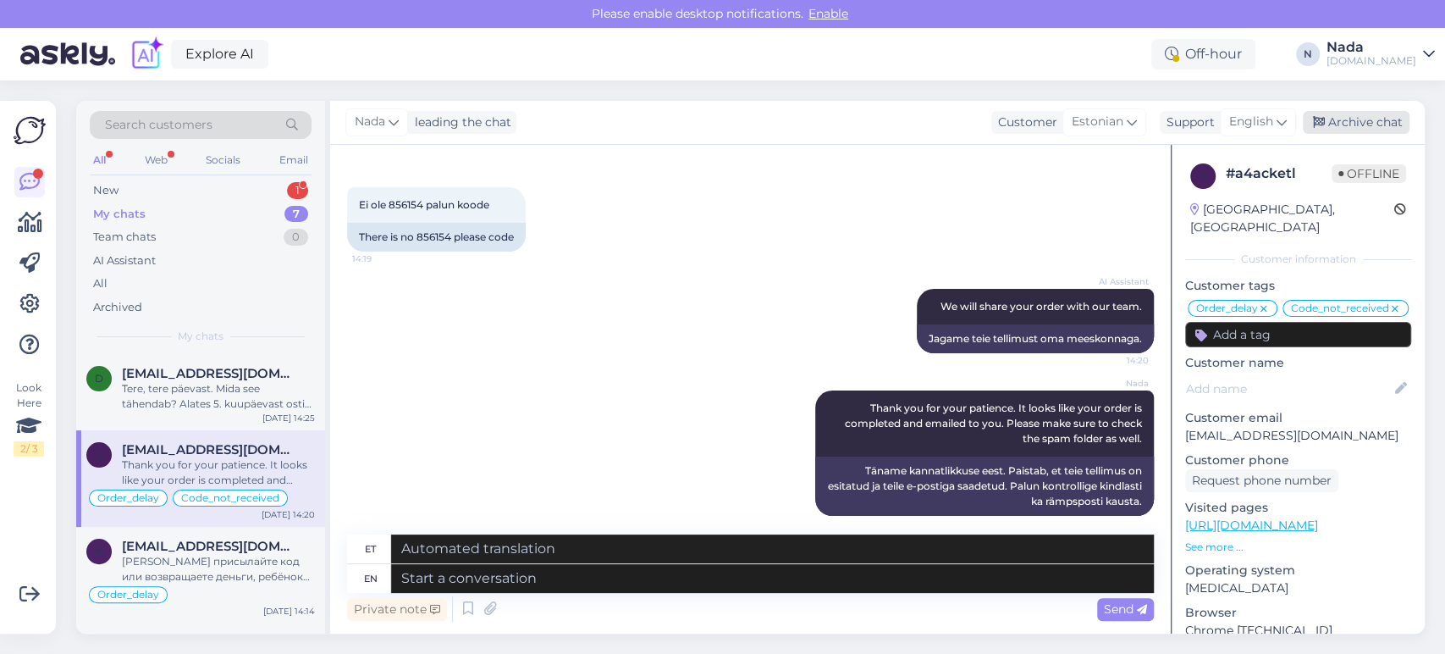
click at [1328, 128] on div "Archive chat" at bounding box center [1356, 122] width 107 height 23
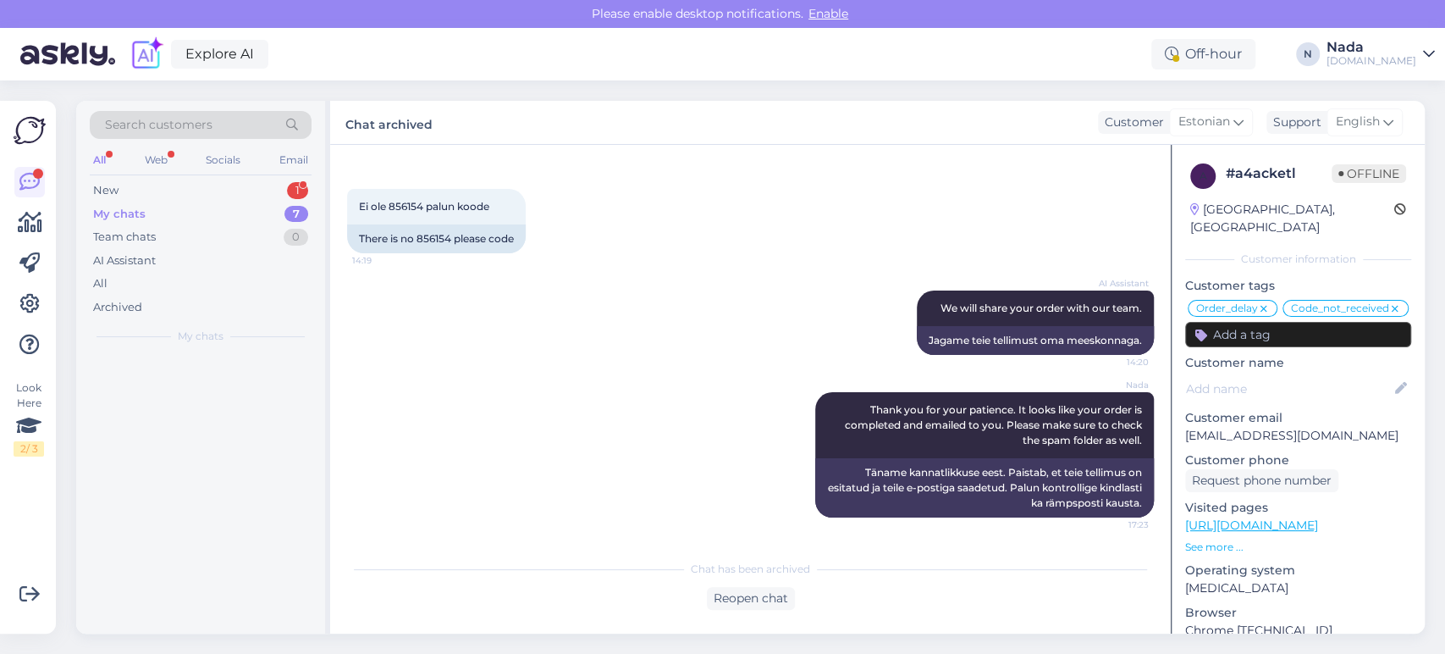
scroll to position [12513, 0]
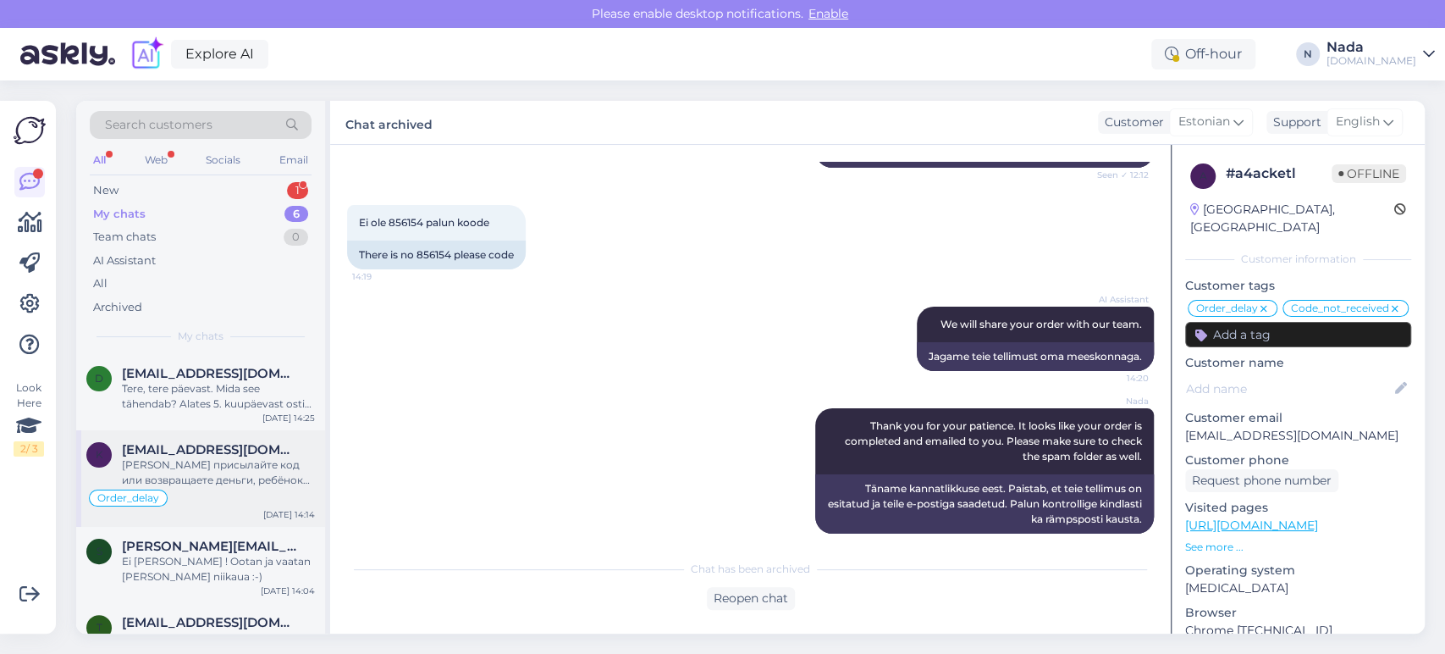
click at [230, 468] on div "[PERSON_NAME] присылайте код или возвращаете деньги, ребёнок ждёт свою карту! Б…" at bounding box center [218, 472] width 193 height 30
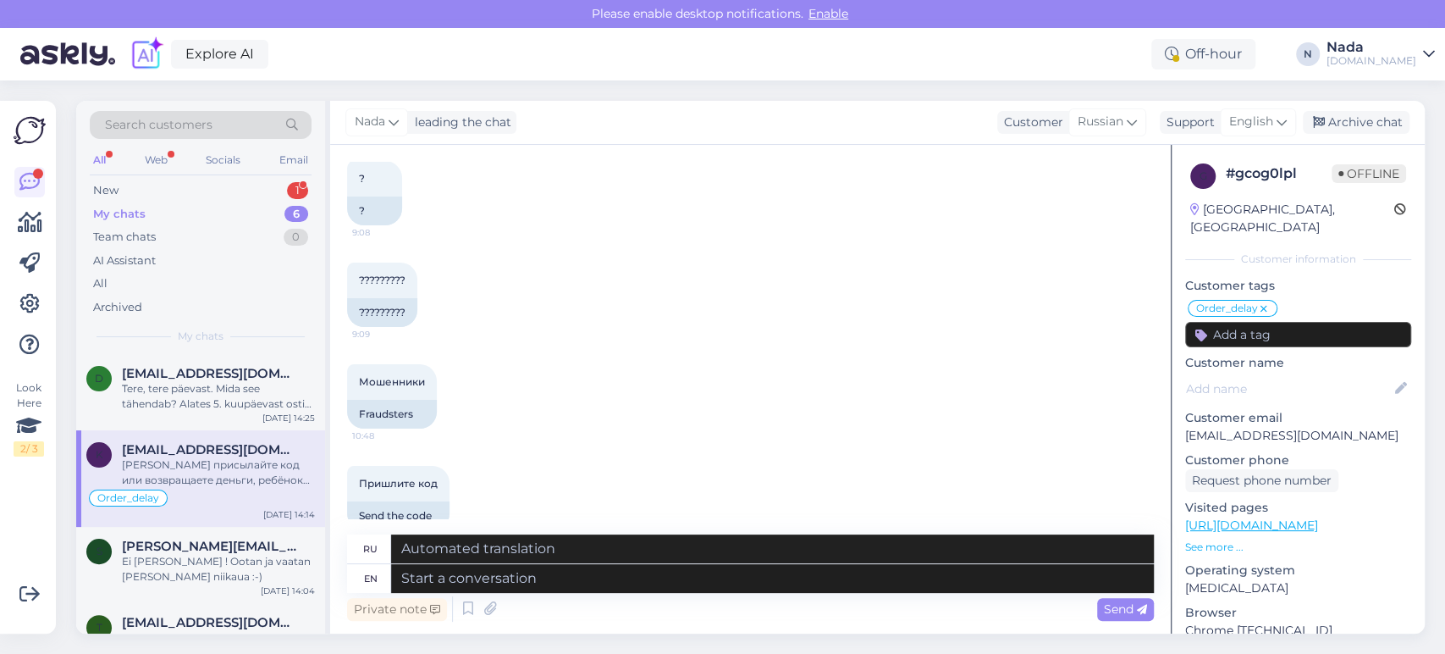
scroll to position [1744, 0]
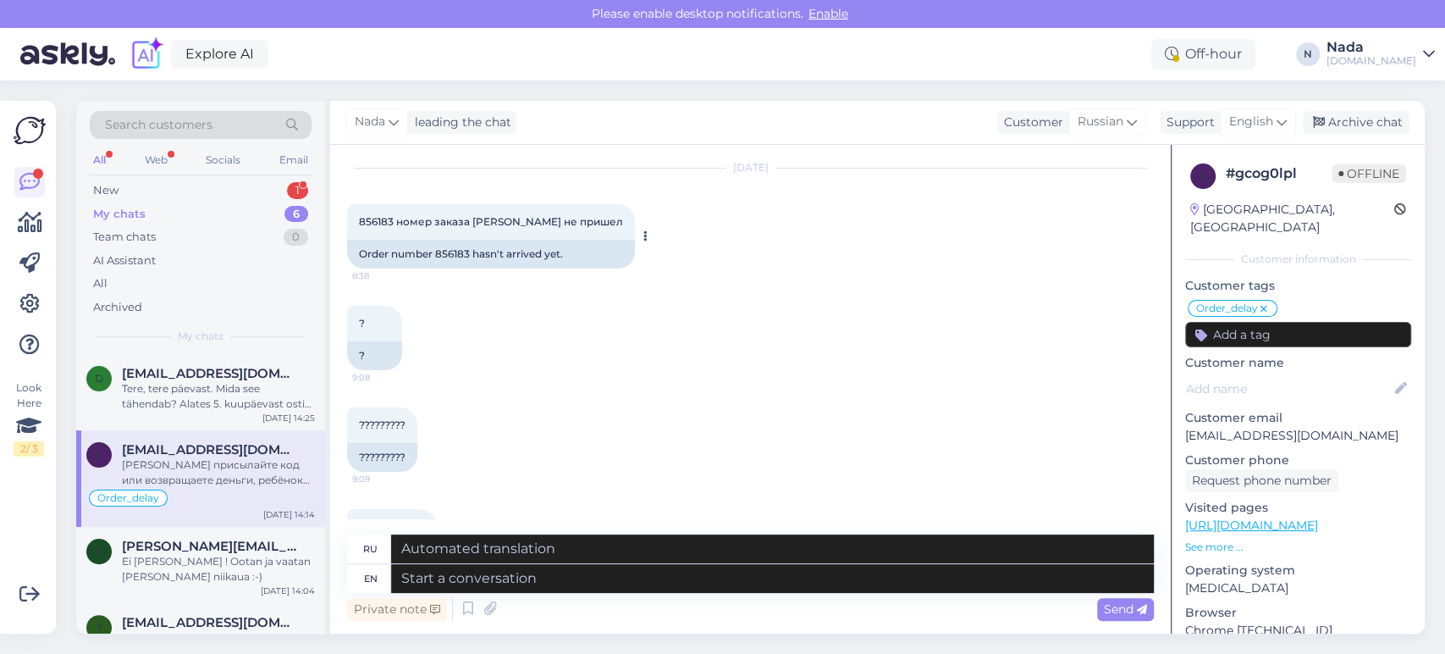
click at [465, 240] on div "Order number 856183 hasn't arrived yet." at bounding box center [491, 254] width 288 height 29
copy div "856183"
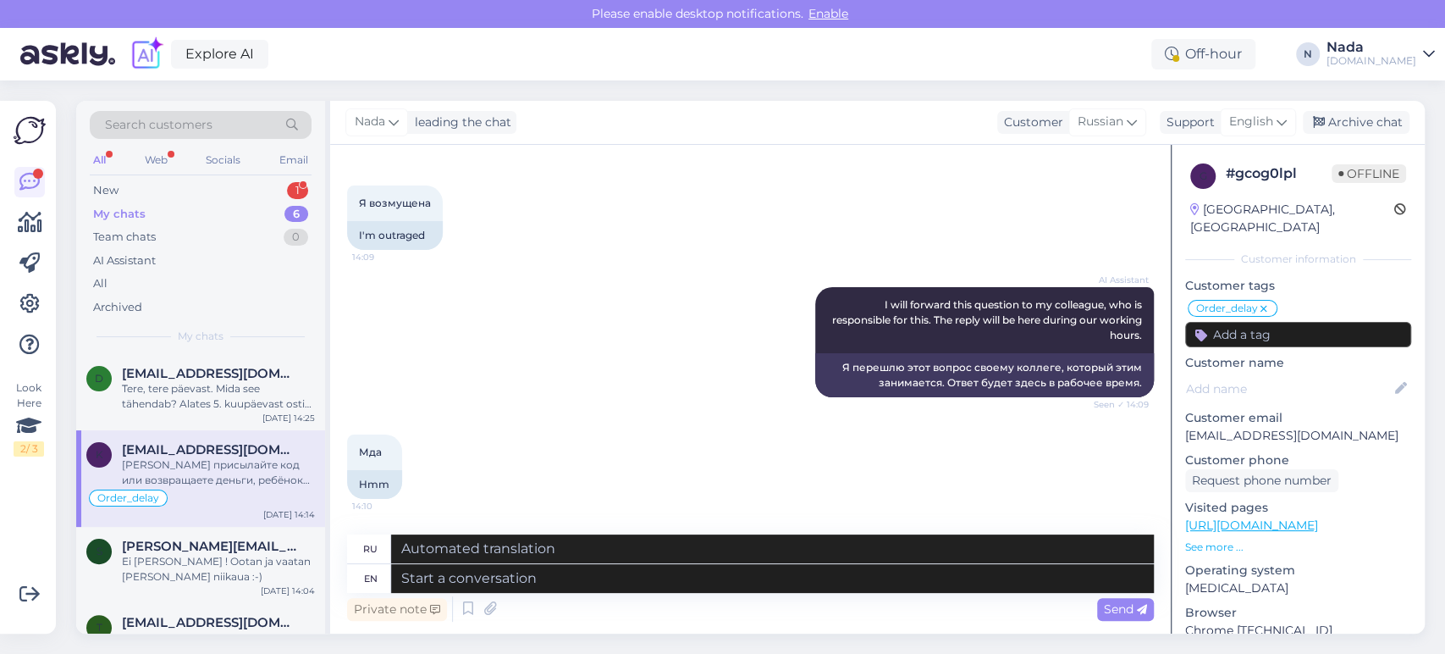
scroll to position [2873, 0]
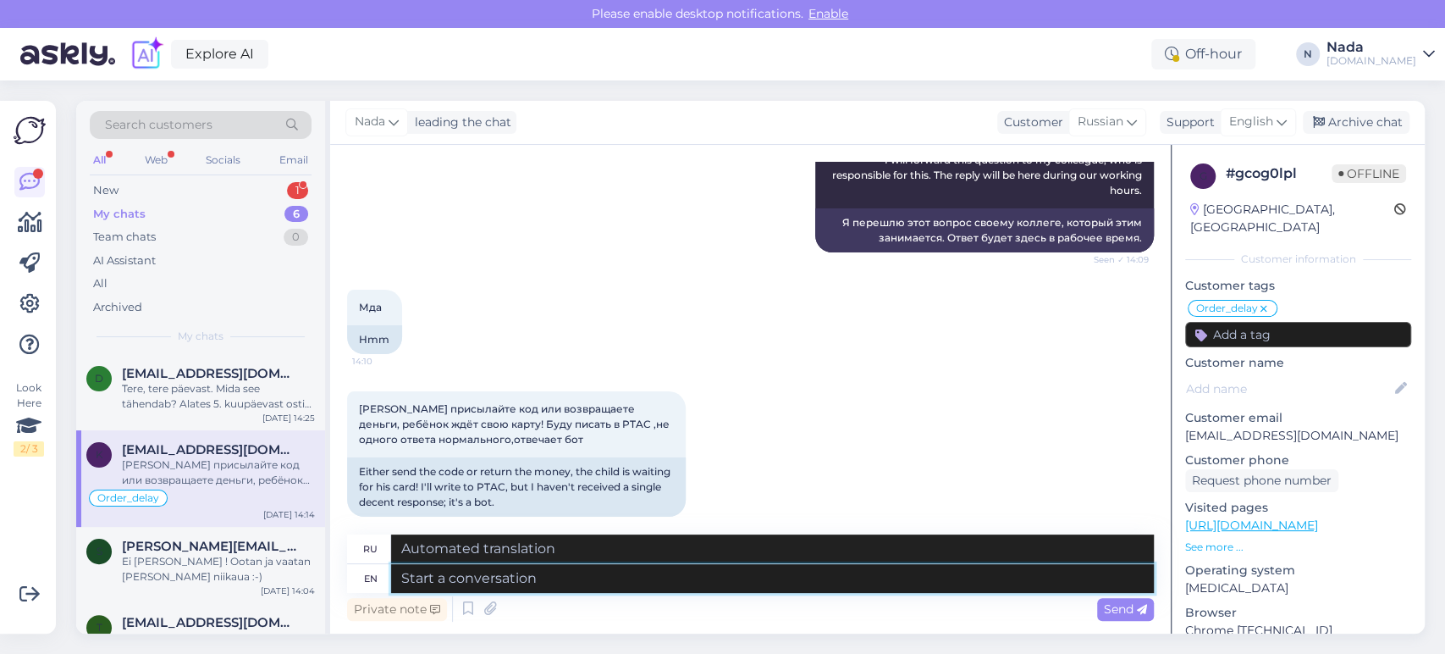
click at [763, 574] on textarea at bounding box center [772, 578] width 763 height 29
paste textarea "Thank you for your patience. It looks like your order is completed and emailed …"
type textarea "Thank you for your patience. It looks like your order is completed and emailed …"
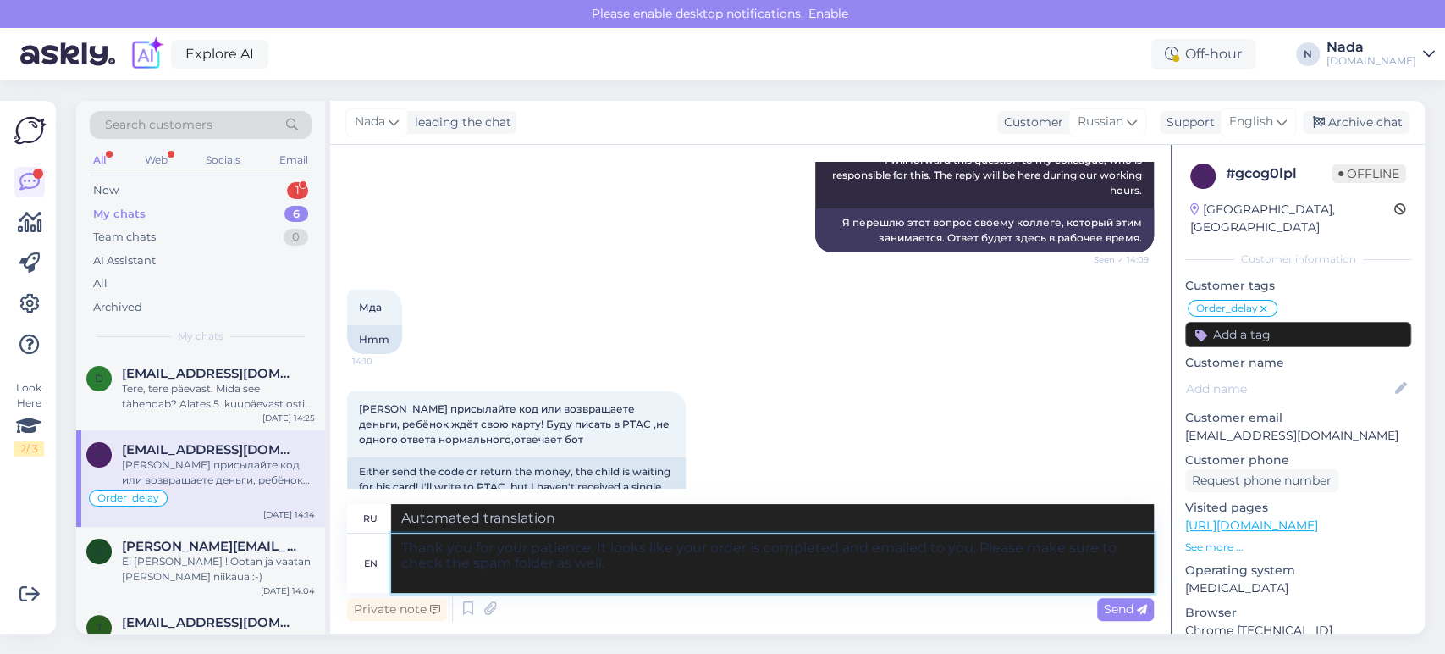
type textarea "Благодарим вас за терпение. Похоже, ваш заказ выполнен и отправлен вам по элект…"
type textarea "Thank you for your patience. It looks like your order is completed and emailed …"
click at [1116, 616] on span "Send" at bounding box center [1125, 608] width 43 height 15
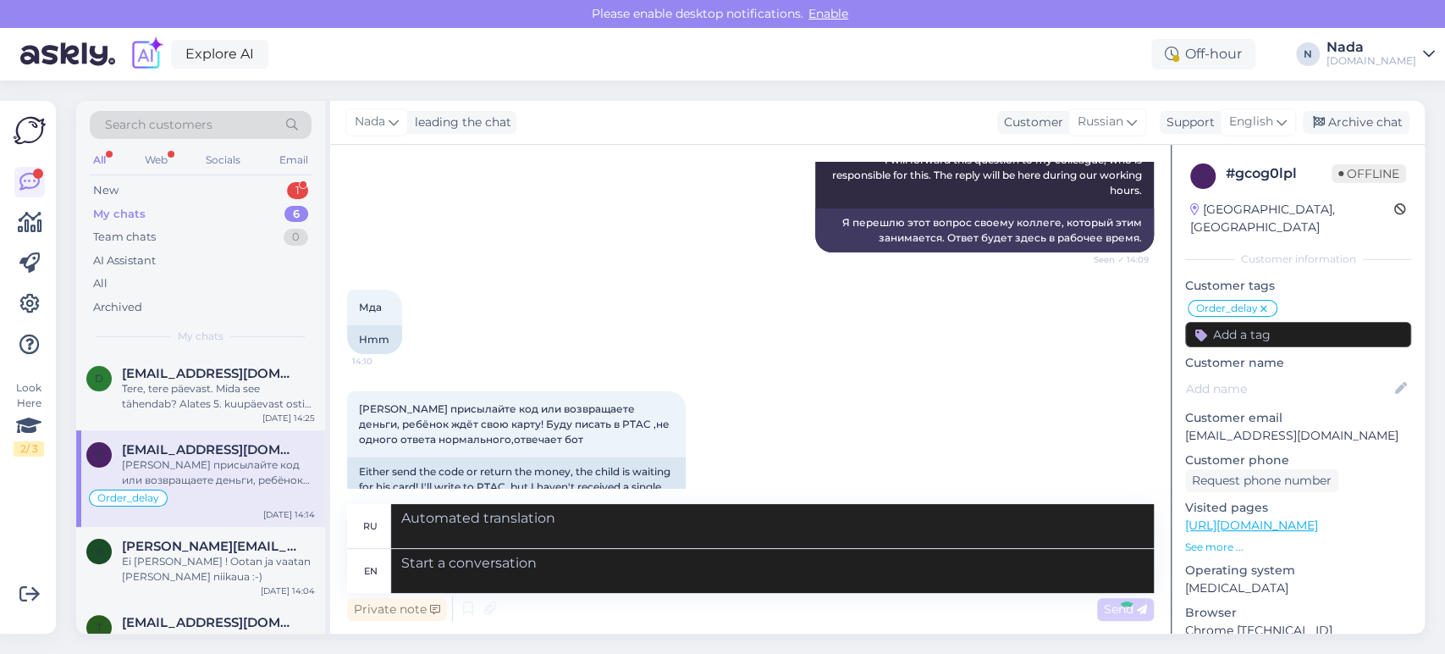
scroll to position [3035, 0]
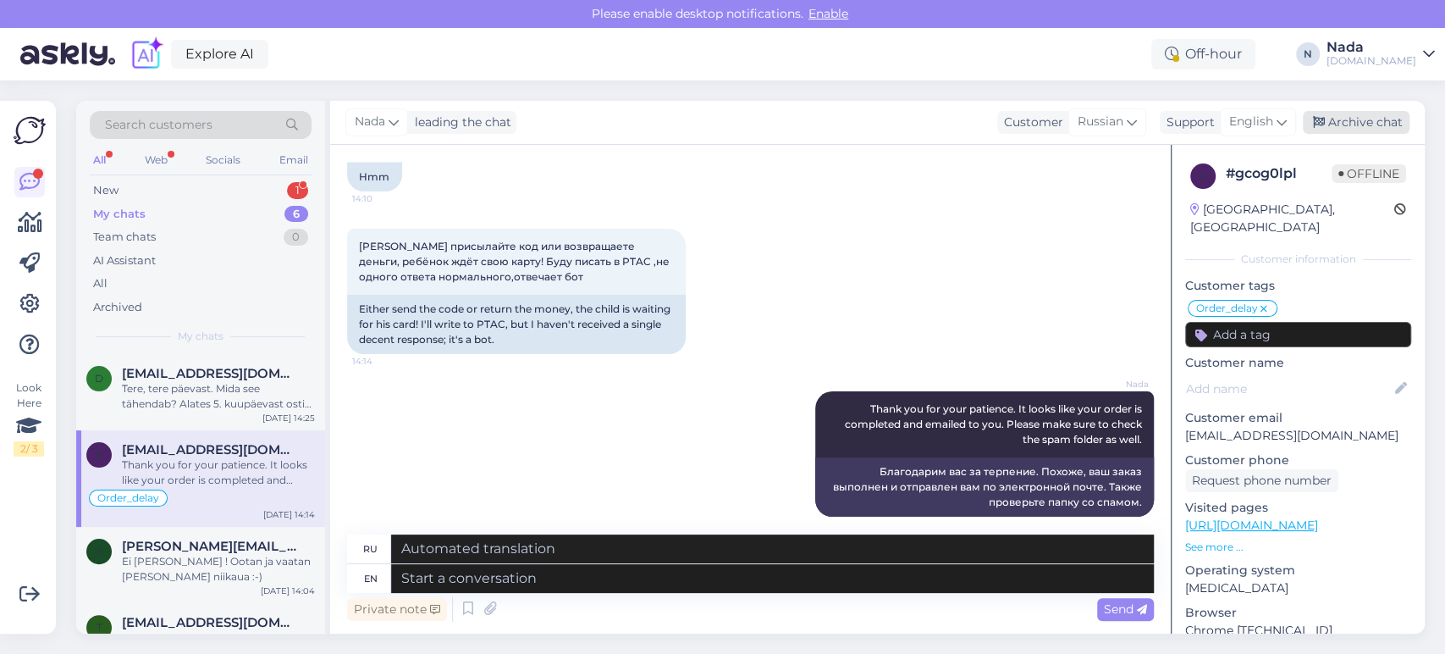
click at [1366, 114] on div "Archive chat" at bounding box center [1356, 122] width 107 height 23
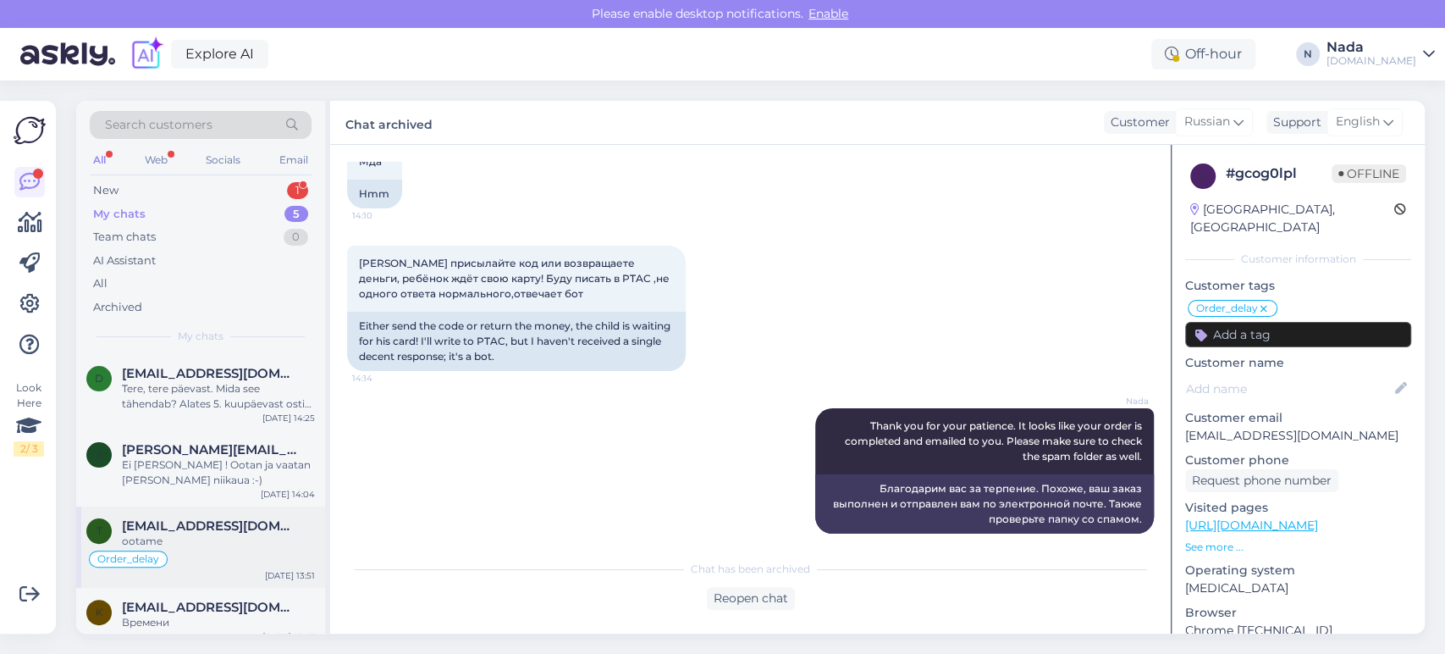
scroll to position [0, 0]
click at [229, 454] on span "[PERSON_NAME][EMAIL_ADDRESS][DOMAIN_NAME]" at bounding box center [210, 449] width 176 height 15
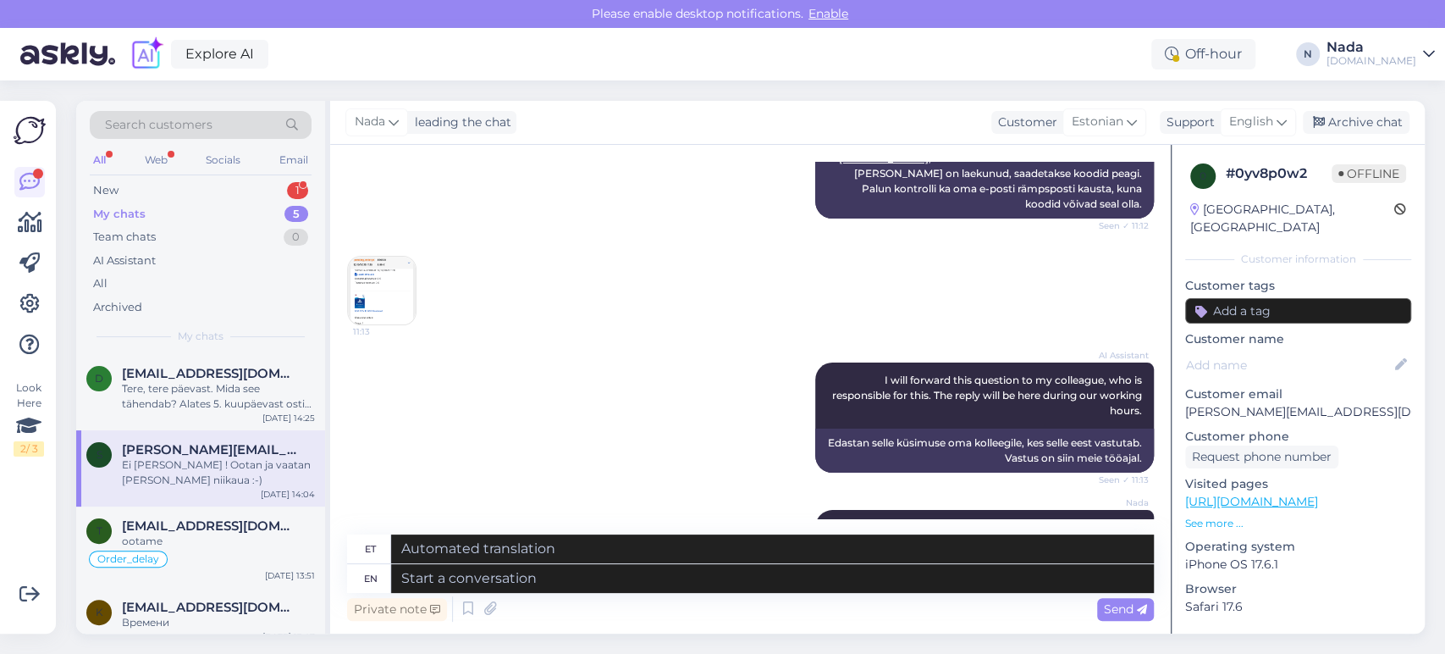
scroll to position [1424, 0]
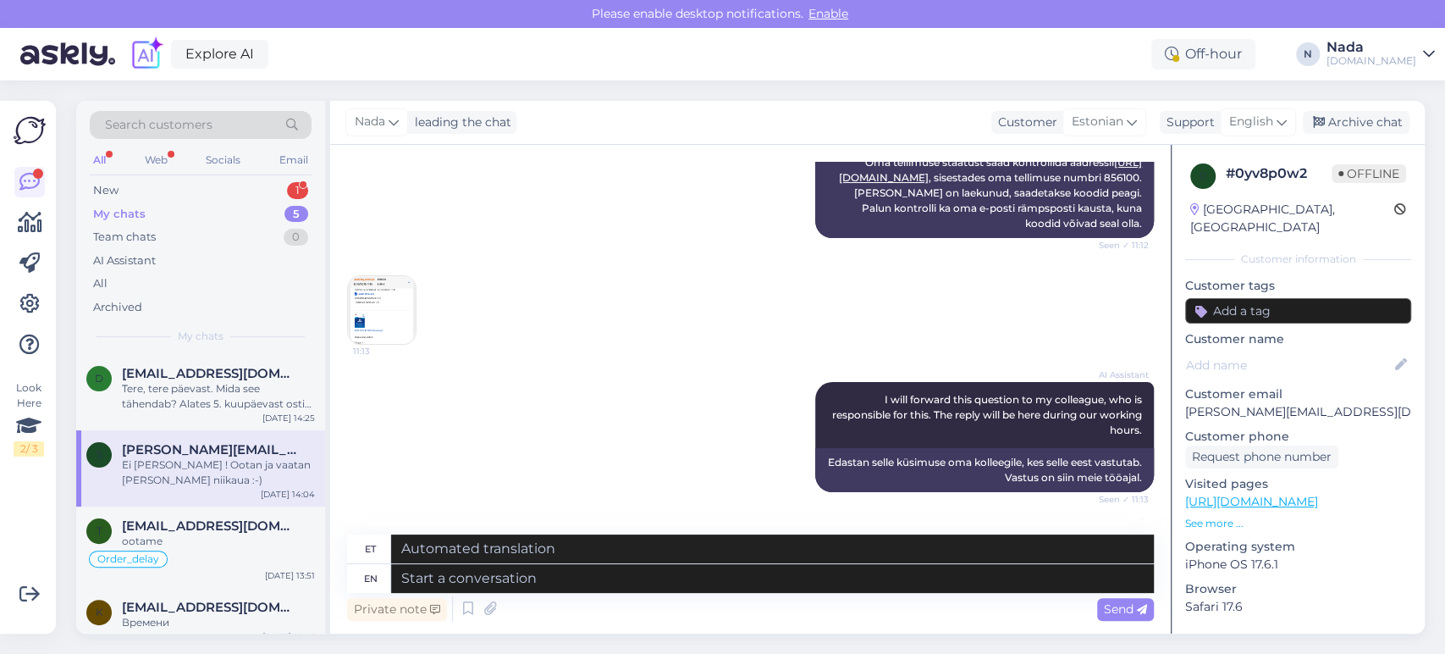
click at [401, 329] on img at bounding box center [382, 310] width 68 height 68
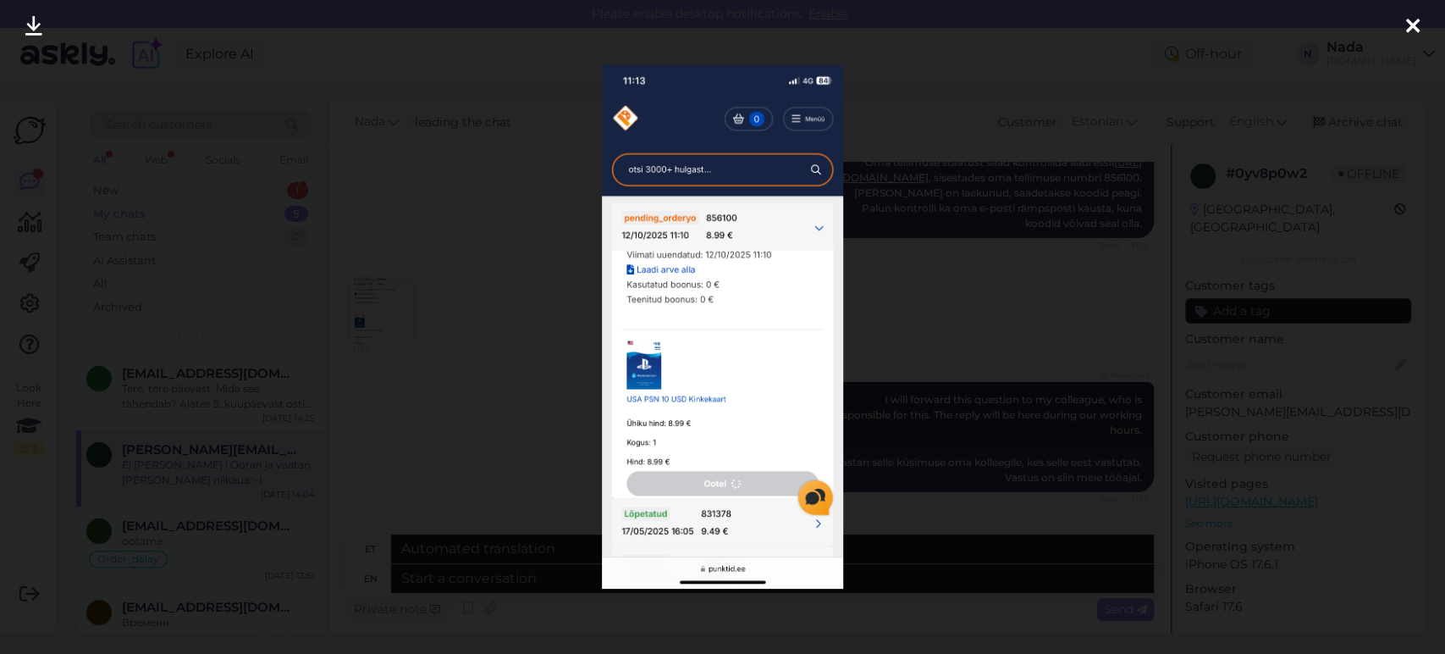
click at [465, 279] on div at bounding box center [722, 327] width 1445 height 654
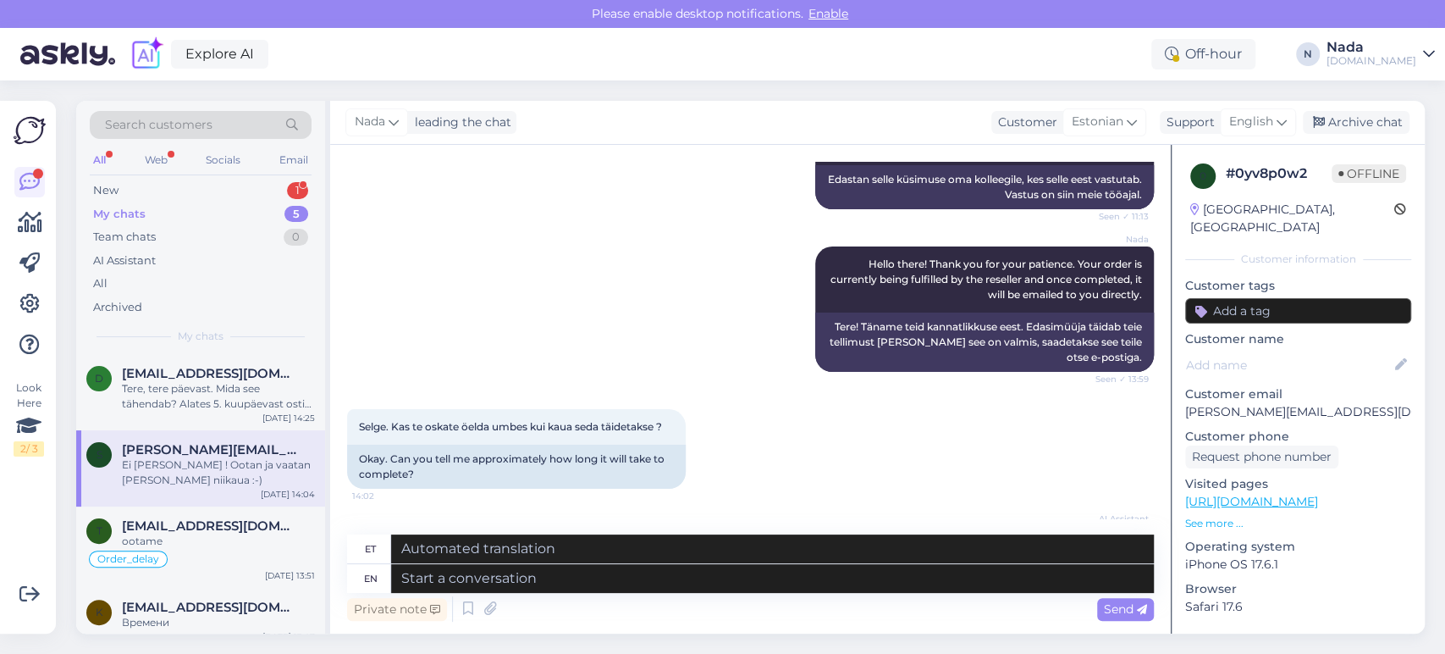
scroll to position [1989, 0]
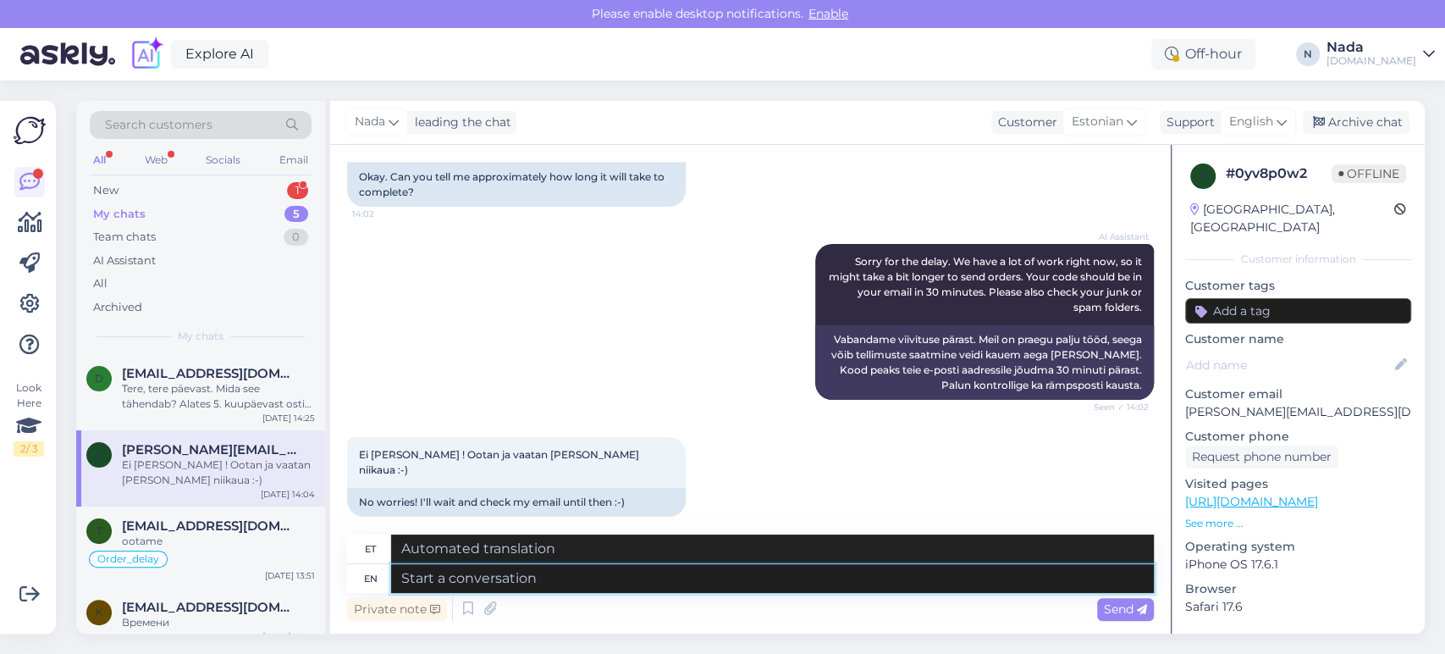
click at [710, 577] on textarea at bounding box center [772, 578] width 763 height 29
type textarea "Thank you"
type textarea "Tänan"
type textarea "Thank you f"
type textarea "Aitäh"
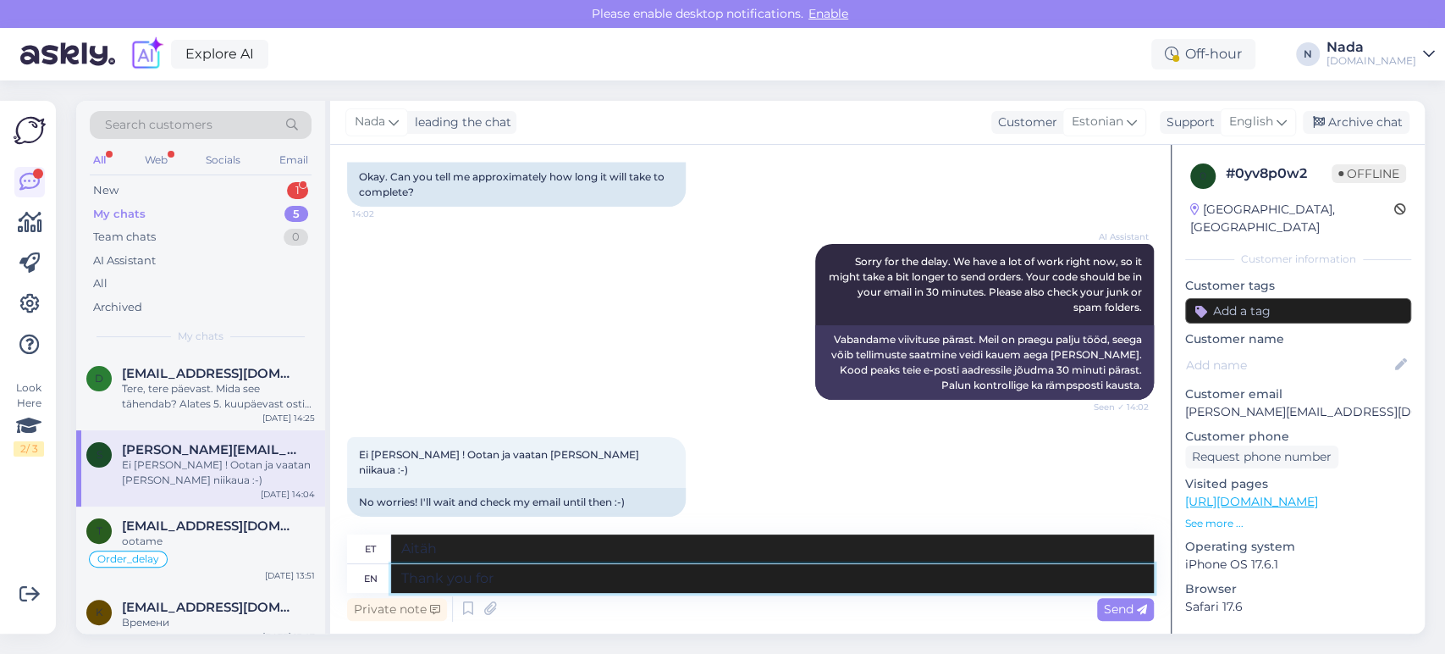
type textarea "Thank you for"
type textarea "Tänan teid"
type textarea "Thank you for your p"
type textarea "Tänan teid teie eest"
type textarea "Thank you for your patience, I"
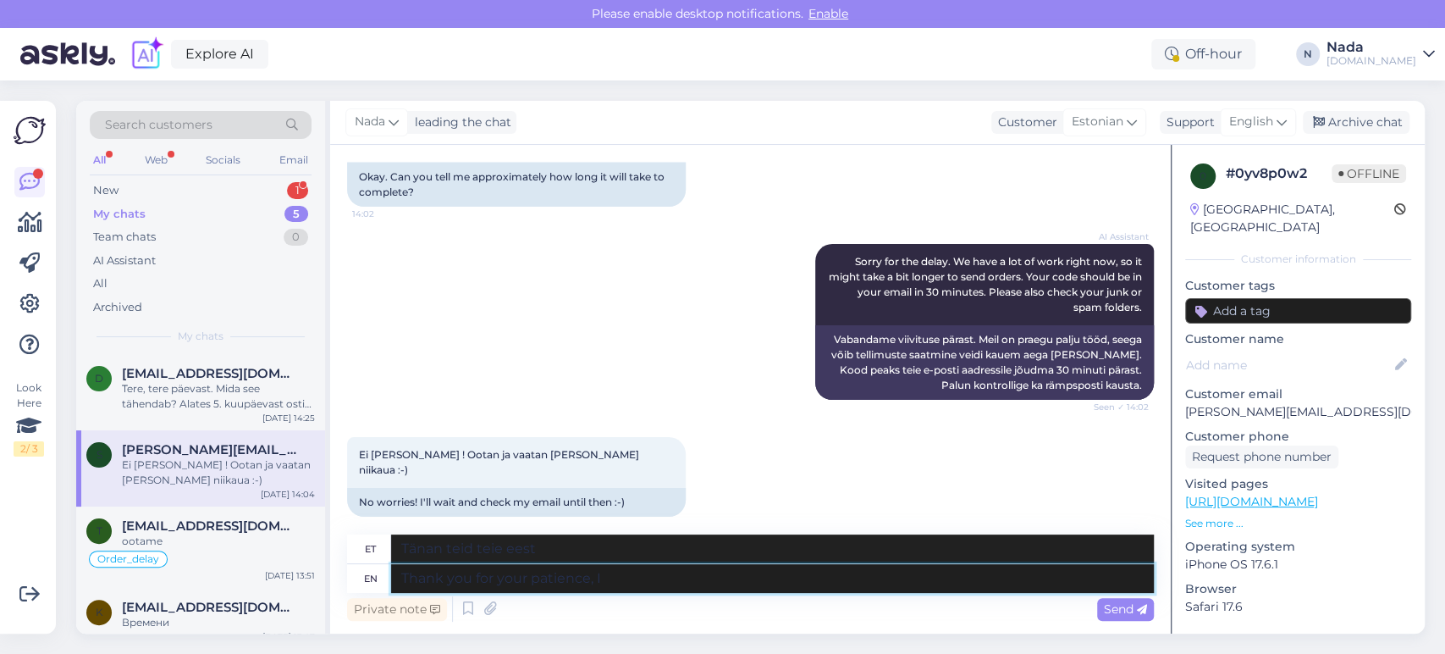
type textarea "Tänan teid kannatlikkuse eest,"
type textarea "Thank you for your patience, I h"
type textarea "Tänan teid kannatlikkuse eest, mina"
type textarea "Thank you for your patience, I have"
type textarea "Tänan teid kannatlikkuse eest, mul on"
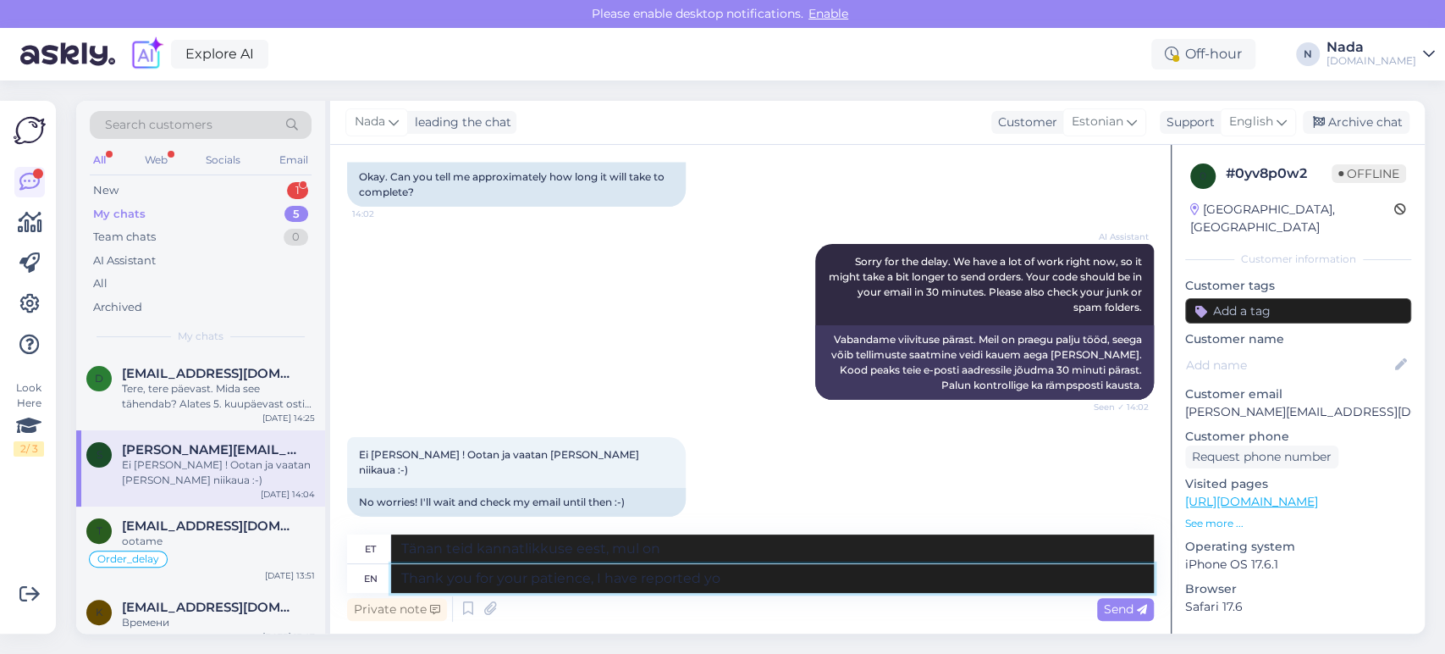
type textarea "Thank you for your patience, I have reported you"
type textarea "Tänan kannatlikkuse eest, [PERSON_NAME] teatanud"
type textarea "Thank you for your patience, I have reported your or"
type textarea "Tänan teid kannatlikkuse eest, [PERSON_NAME] kohta [PERSON_NAME] andnud"
type textarea "Thank you for your patience, I have reported your order n"
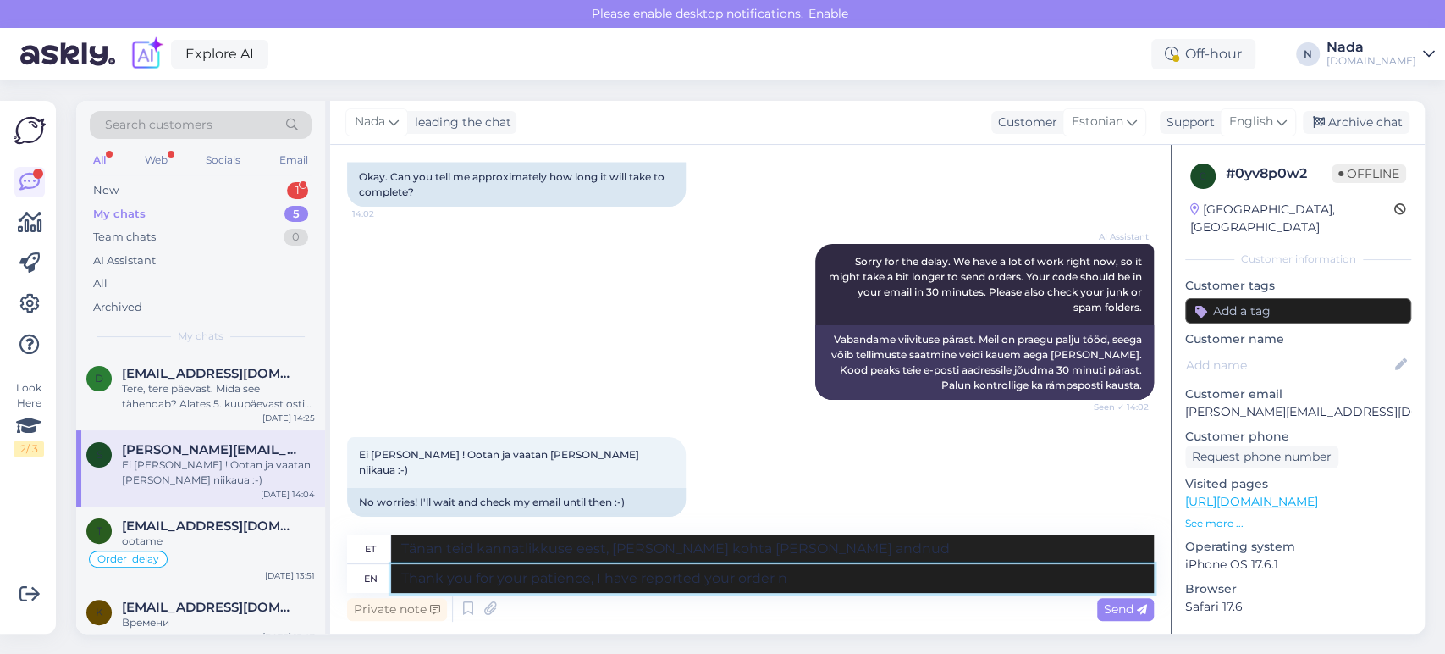
type textarea "Tänan kannatlikkuse eest, [PERSON_NAME] tellimuse registreerinud"
type textarea "Thank you for your patience, I have reported your order now to t"
type textarea "Tänan kannatlikkuse eest, [PERSON_NAME] tellimuse nüüd registreerinud"
type textarea "Thank you for your patience, I have reported your order now to th"
type textarea "Tänan teid kannatlikkuse eest, [PERSON_NAME] tellimuse nüüd edastanud."
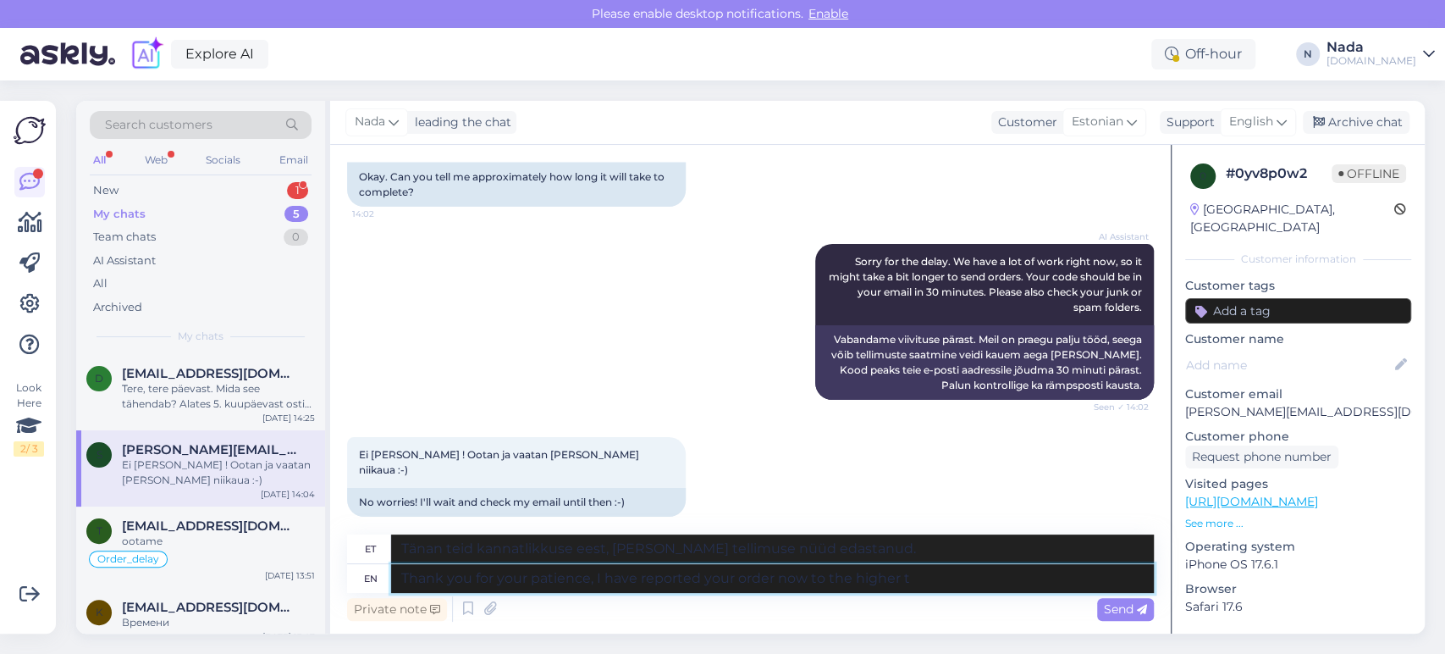
type textarea "Thank you for your patience, I have reported your order now to the higher te"
type textarea "Tänan teid kannatlikkuse eest, [PERSON_NAME] tellimuse nüüd kõrgemale asutusele…"
type textarea "Thank you for your patience, I have reported your order now to the higher team …"
type textarea "Tänan teid kannatlikkuse eest, [PERSON_NAME] tellimuse nüüd kõrgemale meeskonna…"
type textarea "Thank you for your patience, I have reported your order now to the higher team …"
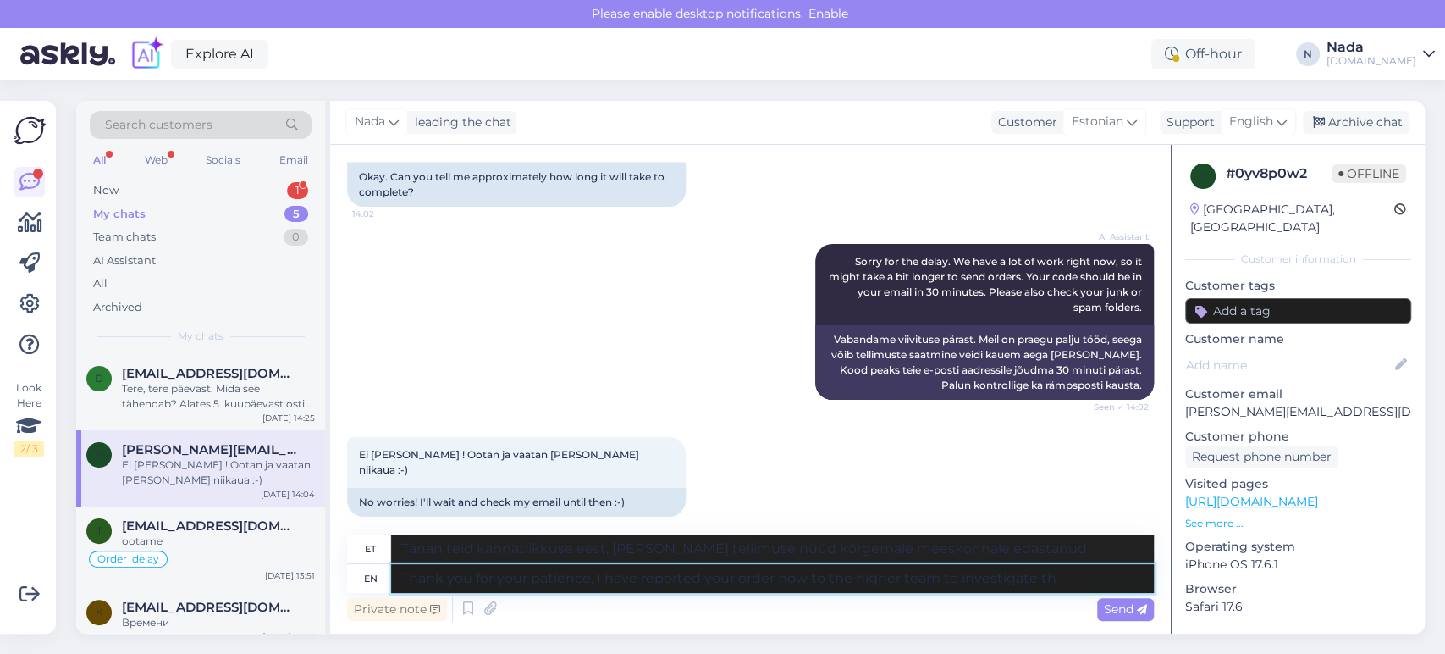
type textarea "Tänan teid kannatlikkuse eest, [PERSON_NAME] tellimuse nüüd kõrgemale meeskonna…"
type textarea "Thank you for your patience, I have reported your order now to the higher team …"
type textarea "Tänan teid kannatlikkuse eest, [PERSON_NAME] tellimuse edastanud kõrgemale mees…"
type textarea "Thank you for your patience, I have reported your order now to the higher team …"
type textarea "Tänan teid kannatlikkuse eest, [PERSON_NAME] tellimuse edastanud kõrgemale mees…"
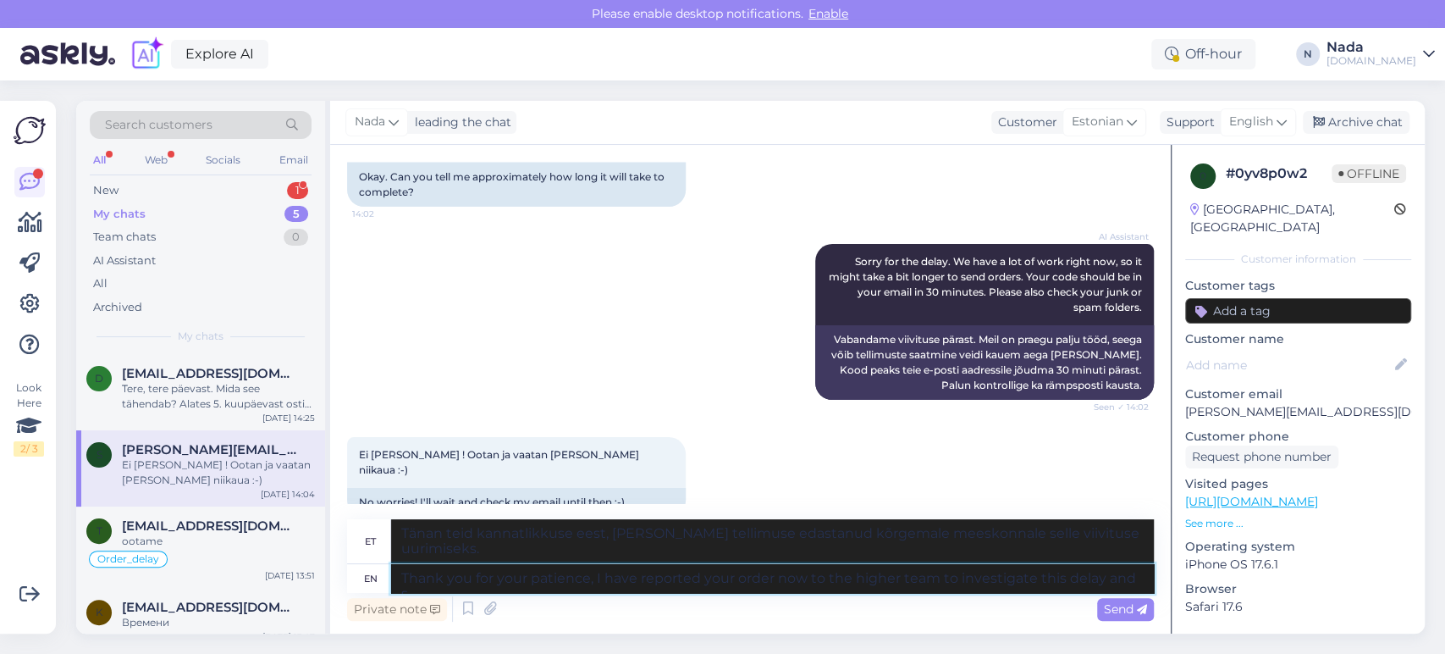
type textarea "Thank you for your patience, I have reported your order now to the higher team …"
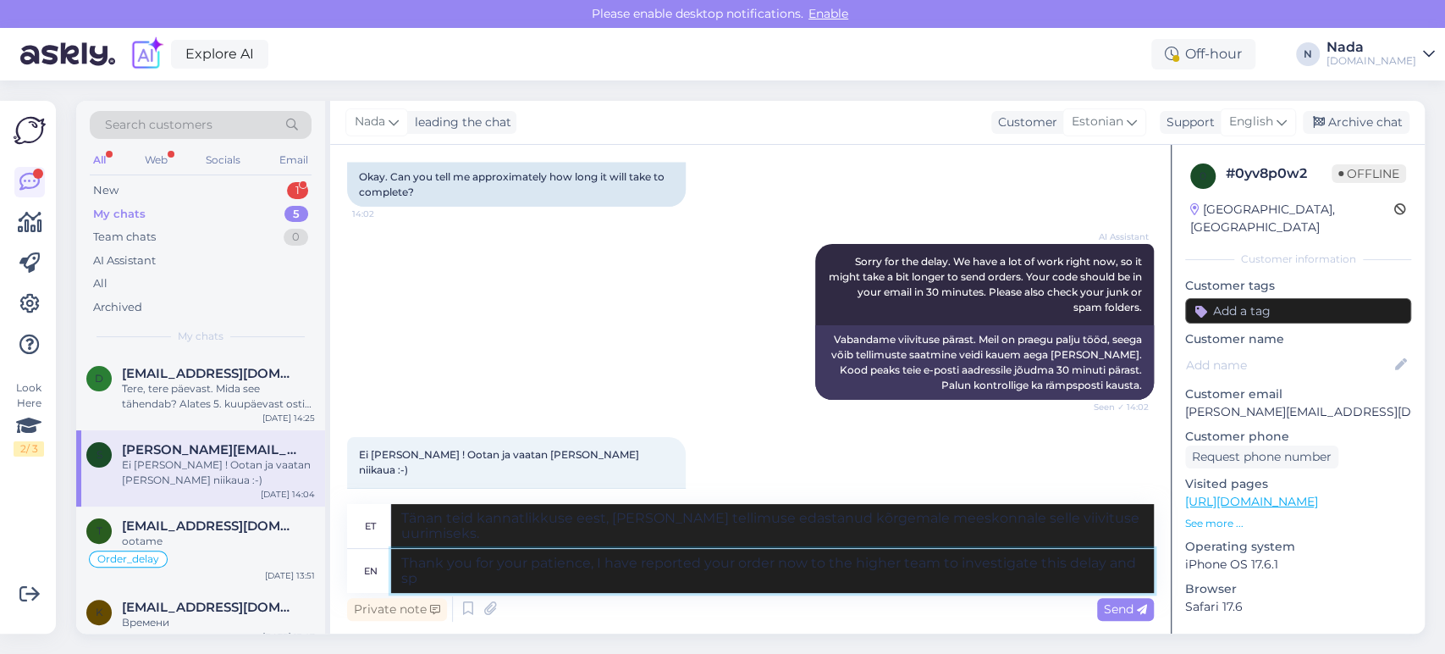
type textarea "Tänan teid kannatlikkuse eest, [PERSON_NAME] tellimuse edastanud kõrgemale mees…"
type textarea "Thank you for your patience, I have reported your order now to the higher team …"
type textarea "Tänan teid kannatlikkuse eest, [PERSON_NAME] tellimuse edastanud kõrgemale mees…"
type textarea "Thank you for your patience, I have reported your order now to the higher team …"
type textarea "Tänan teid kannatlikkuse eest, [PERSON_NAME] tellimuse edastanud kõrgemale mees…"
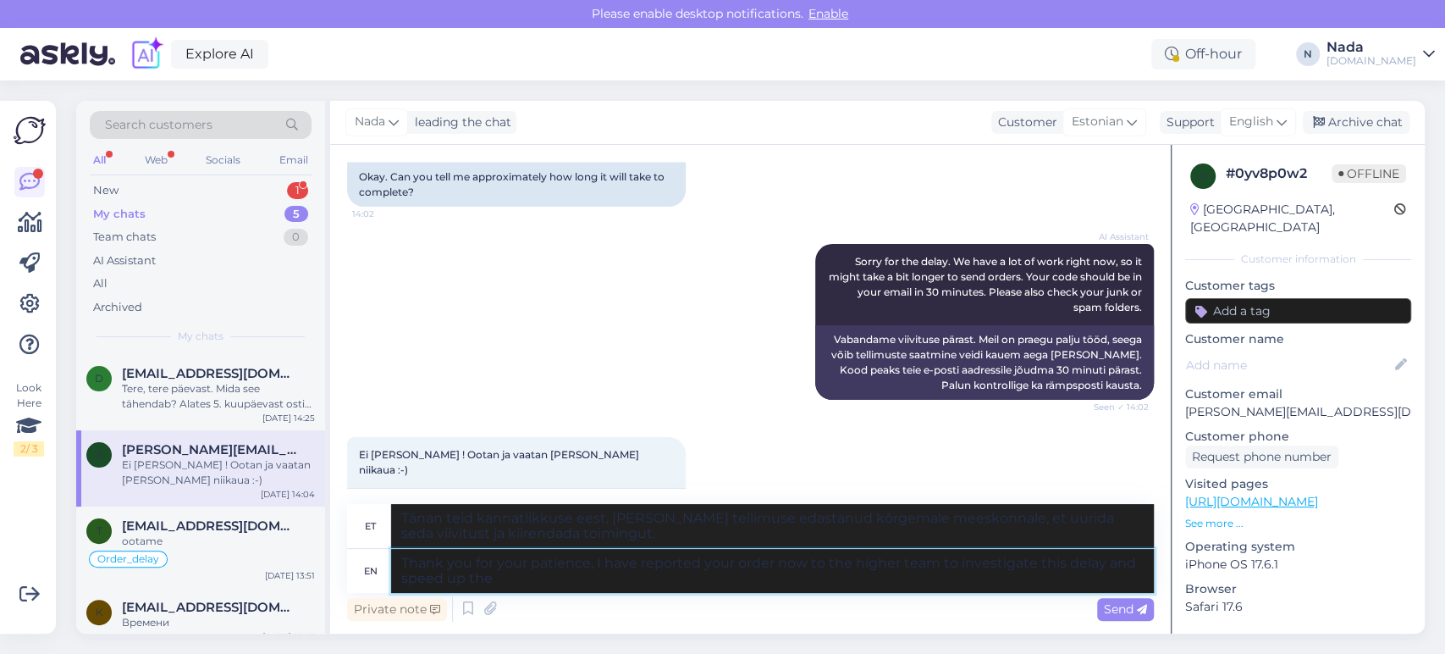
type textarea "Thank you for your patience, I have reported your order now to the higher team …"
type textarea "Tänan teid kannatlikkuse eest, [PERSON_NAME] tellimuse edastanud kõrgemale mees…"
type textarea "Thank you for your patience, I have reported your order now to the higher team …"
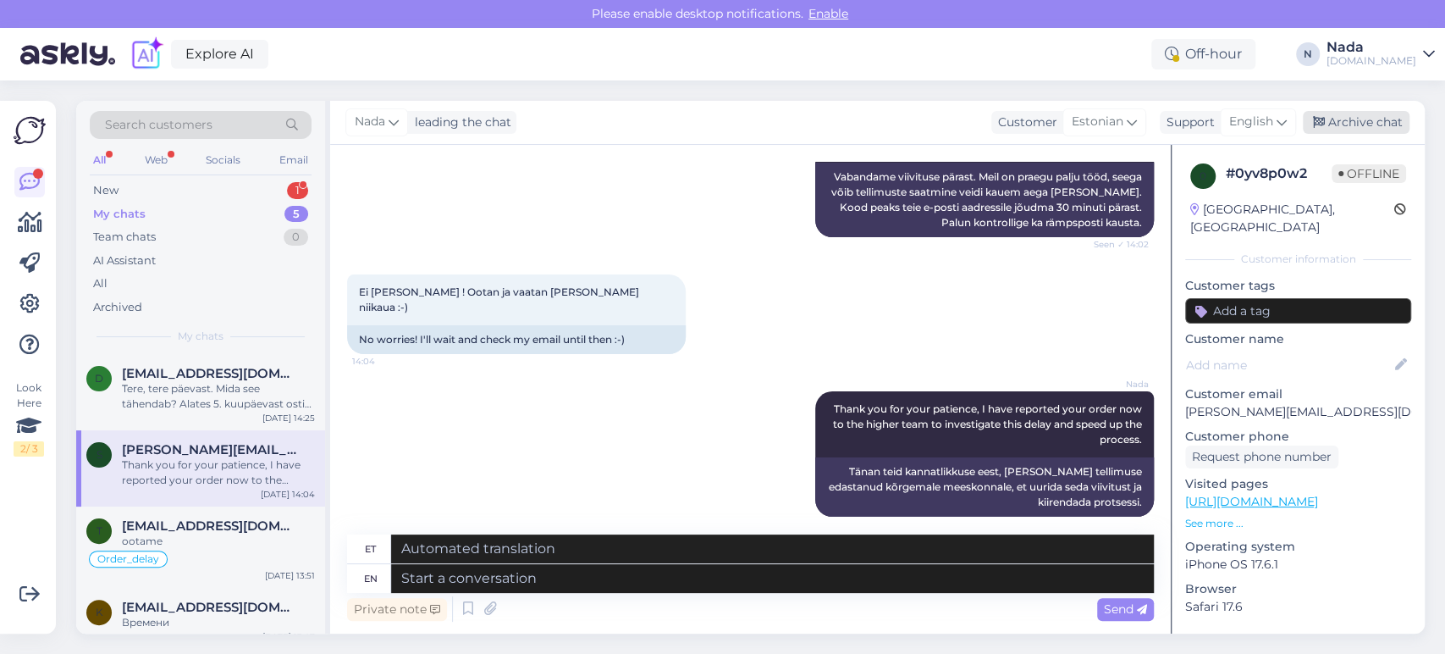
click at [1357, 114] on div "Archive chat" at bounding box center [1356, 122] width 107 height 23
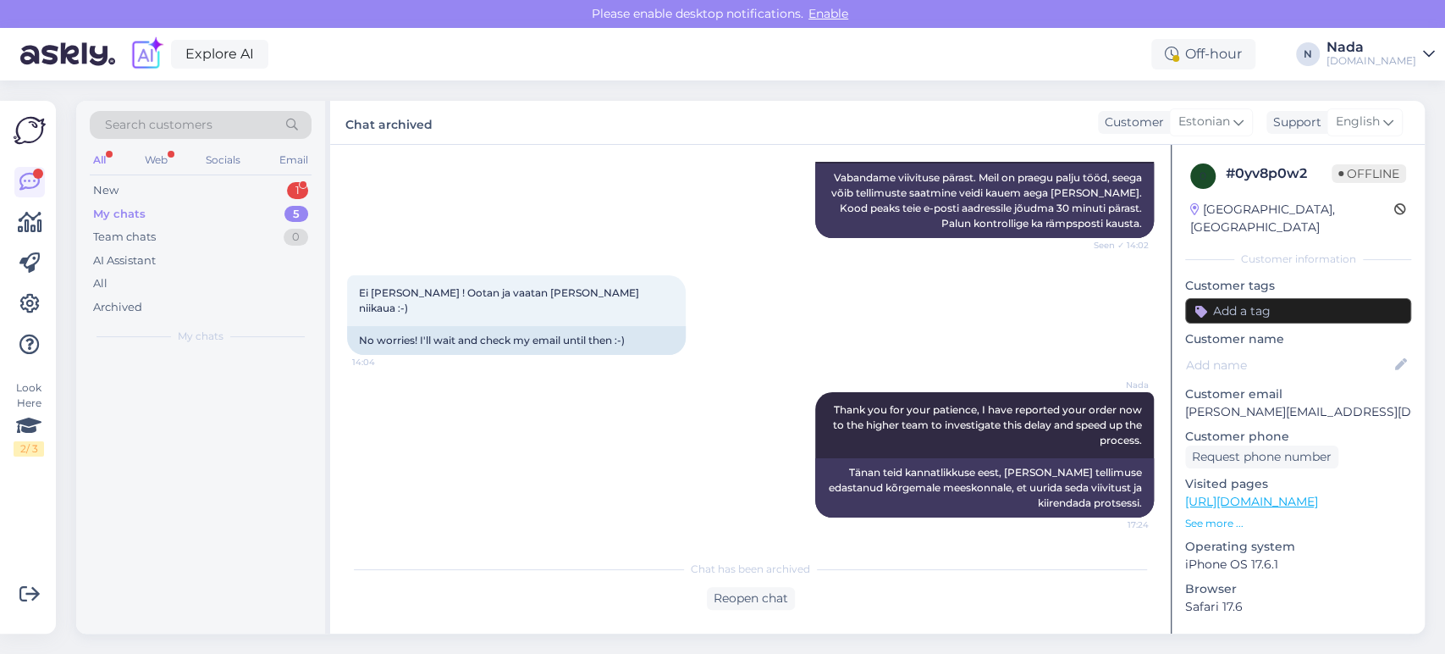
scroll to position [2134, 0]
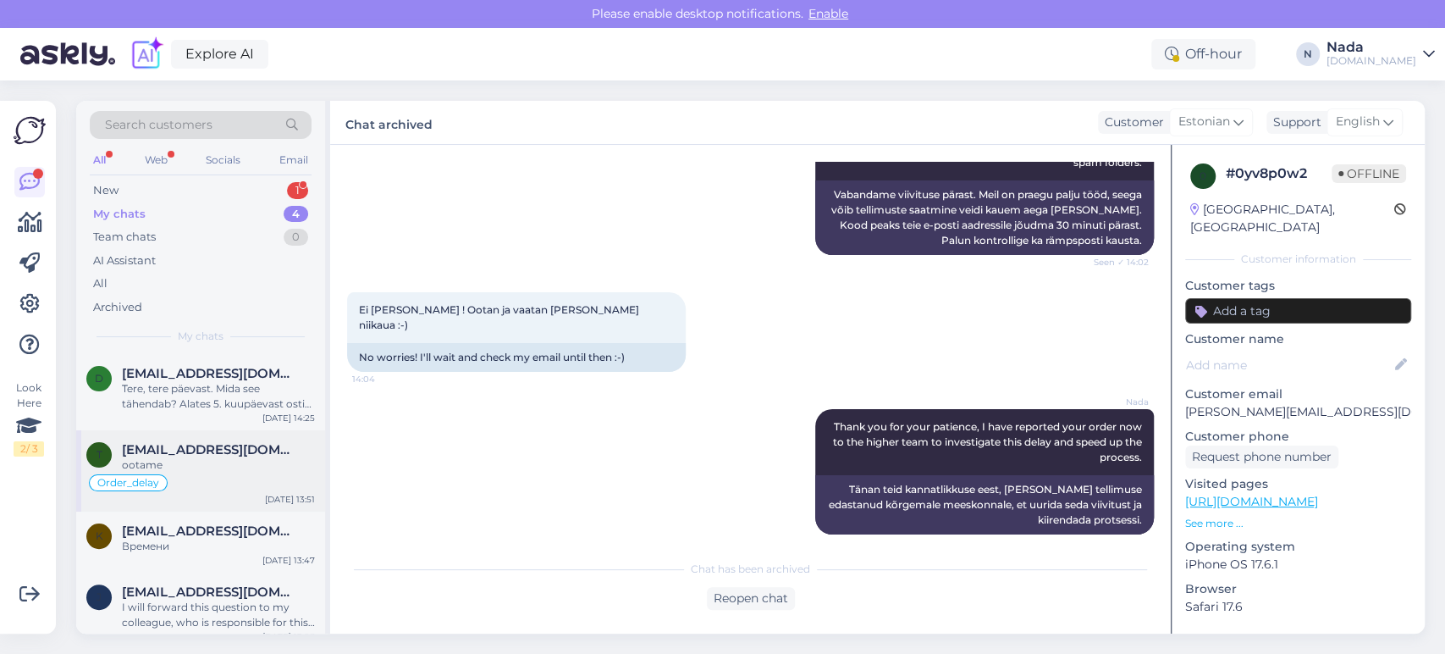
click at [193, 464] on div "ootame" at bounding box center [218, 464] width 193 height 15
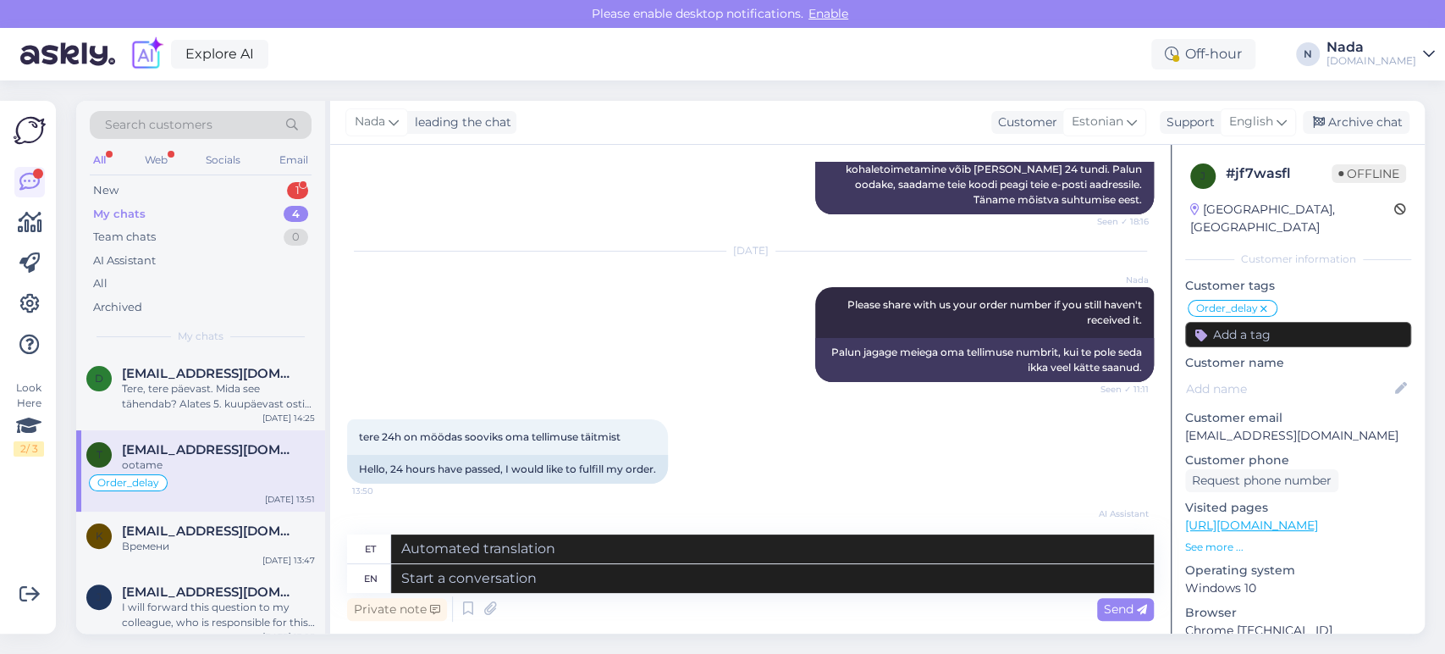
scroll to position [1826, 0]
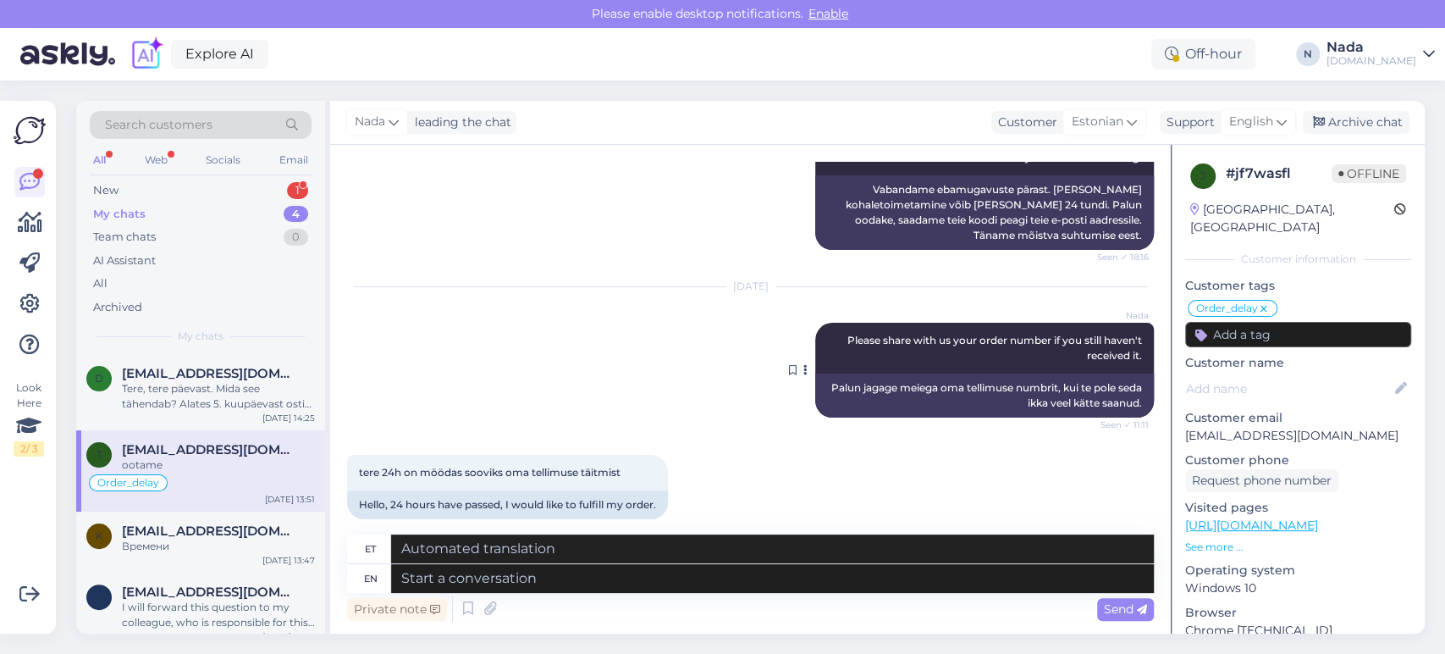
click at [1099, 360] on span "Please share with us your order number if you still haven't received it." at bounding box center [996, 348] width 297 height 28
click at [1099, 359] on span "Please share with us your order number if you still haven't received it." at bounding box center [996, 348] width 297 height 28
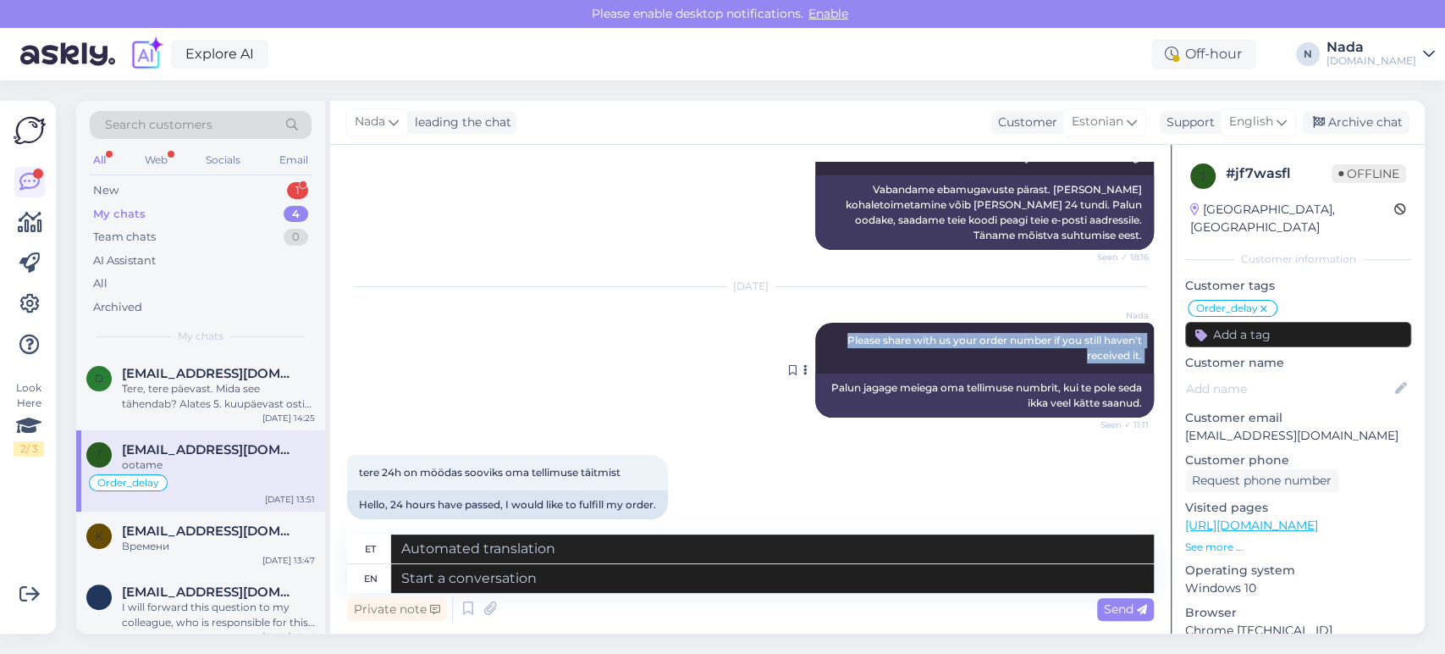
click at [1099, 359] on span "Please share with us your order number if you still haven't received it." at bounding box center [996, 348] width 297 height 28
copy div "Please share with us your order number if you still haven't received it. Seen ✓…"
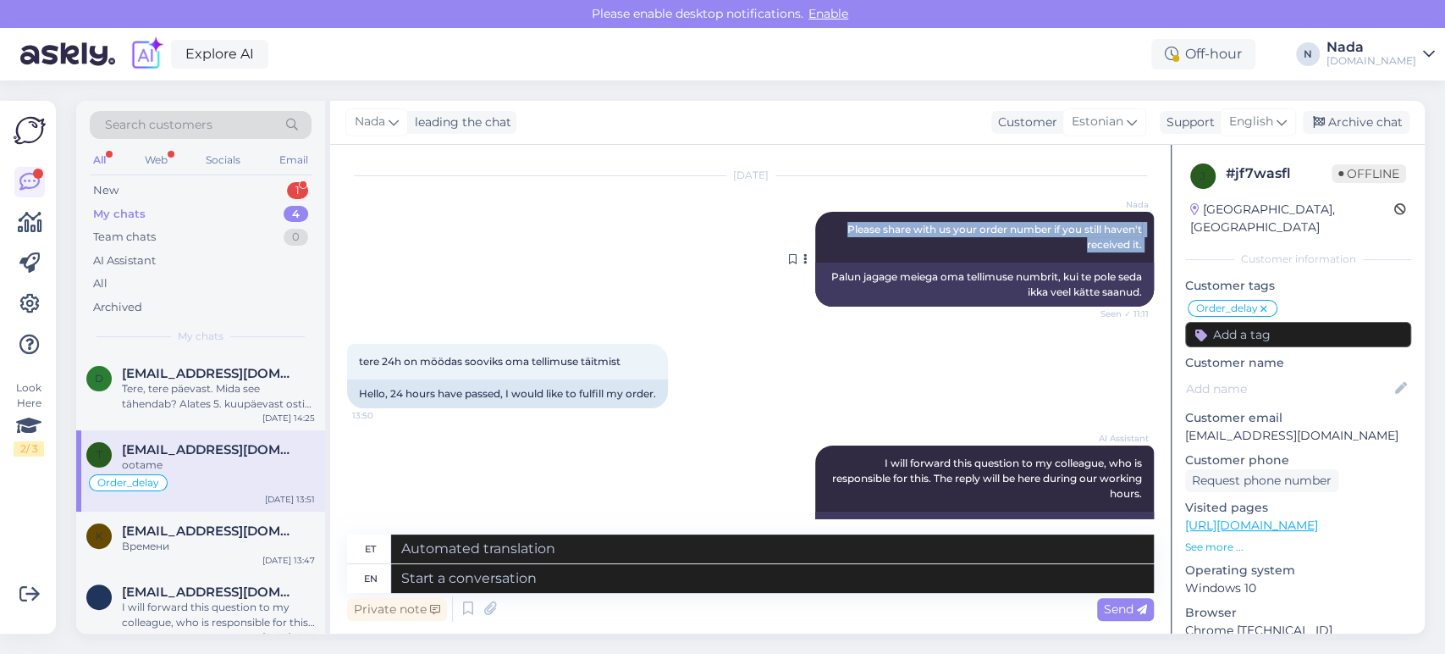
scroll to position [2108, 0]
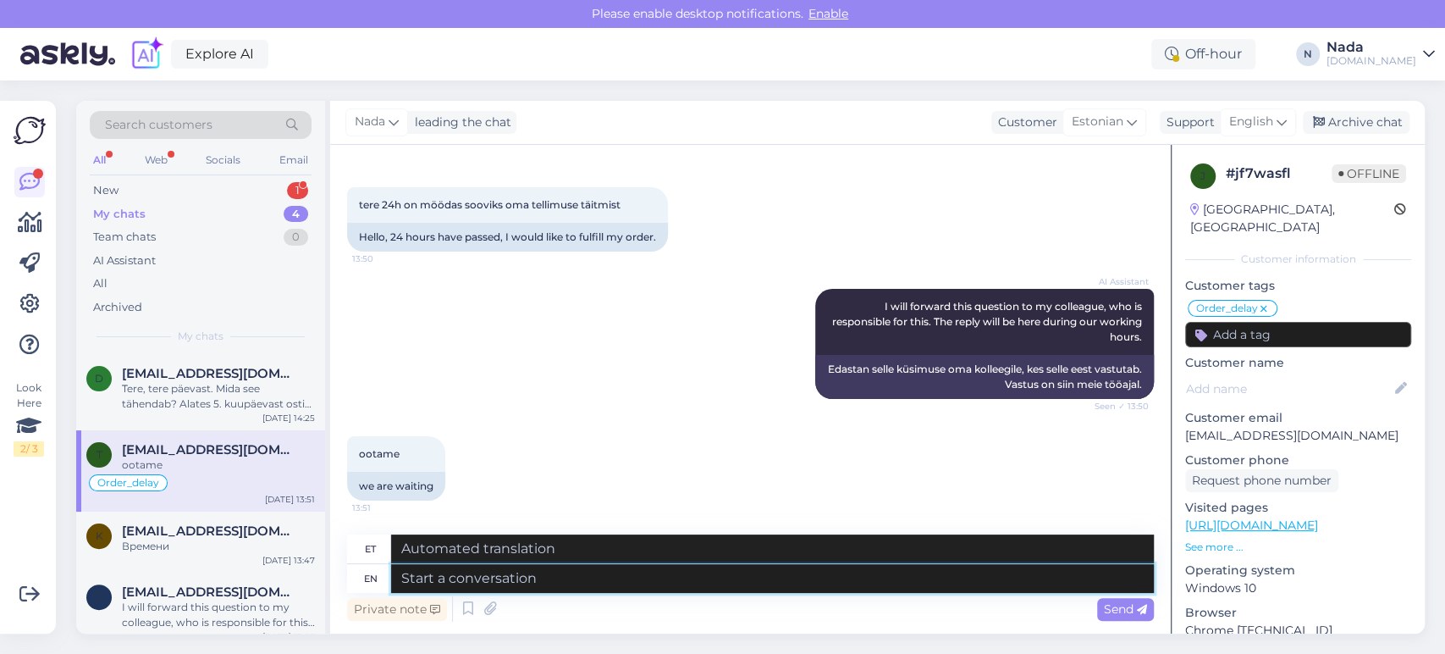
click at [789, 581] on textarea at bounding box center [772, 578] width 763 height 29
paste textarea "Please share with us your order number if you still haven't received it."
type textarea "Please share with us your order number if you still haven't received it."
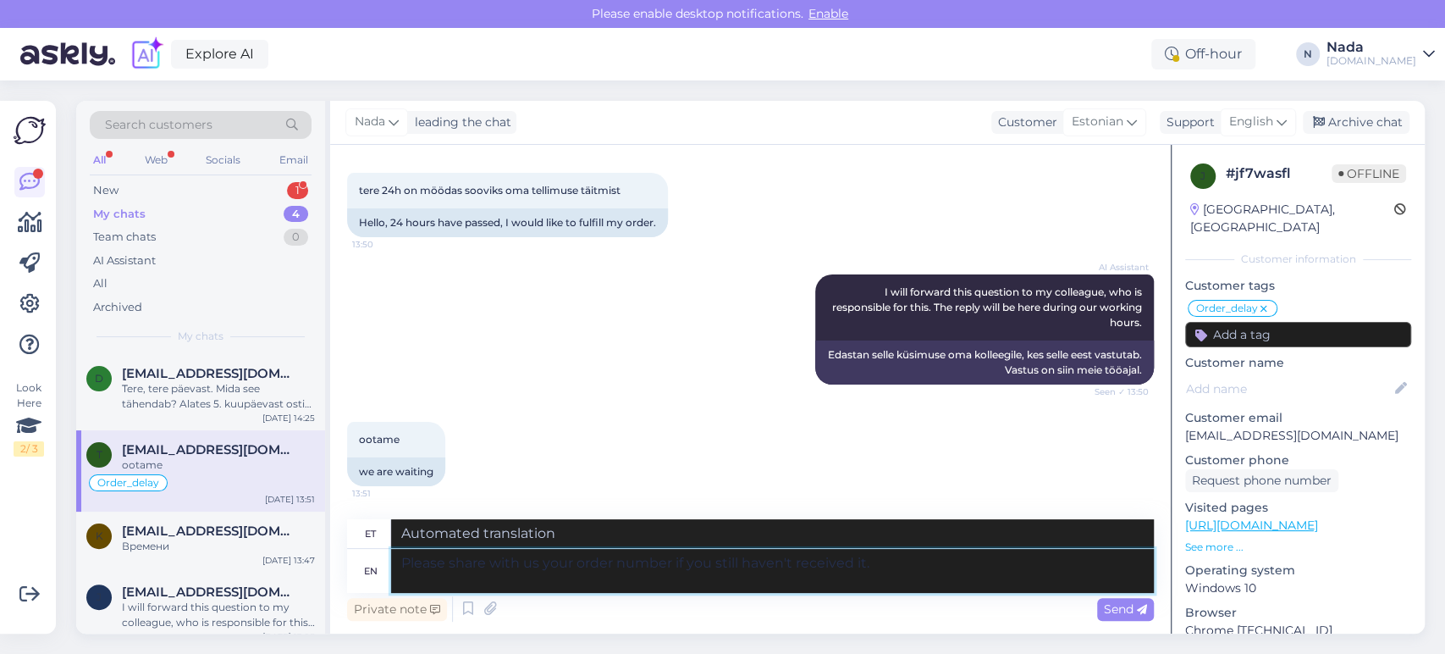
type textarea "Palun jagage meiega oma tellimuse numbrit, kui te pole seda ikka veel kätte saa…"
type textarea "Please share with us your order number if you still haven't received it."
click at [1108, 610] on span "Send" at bounding box center [1125, 608] width 43 height 15
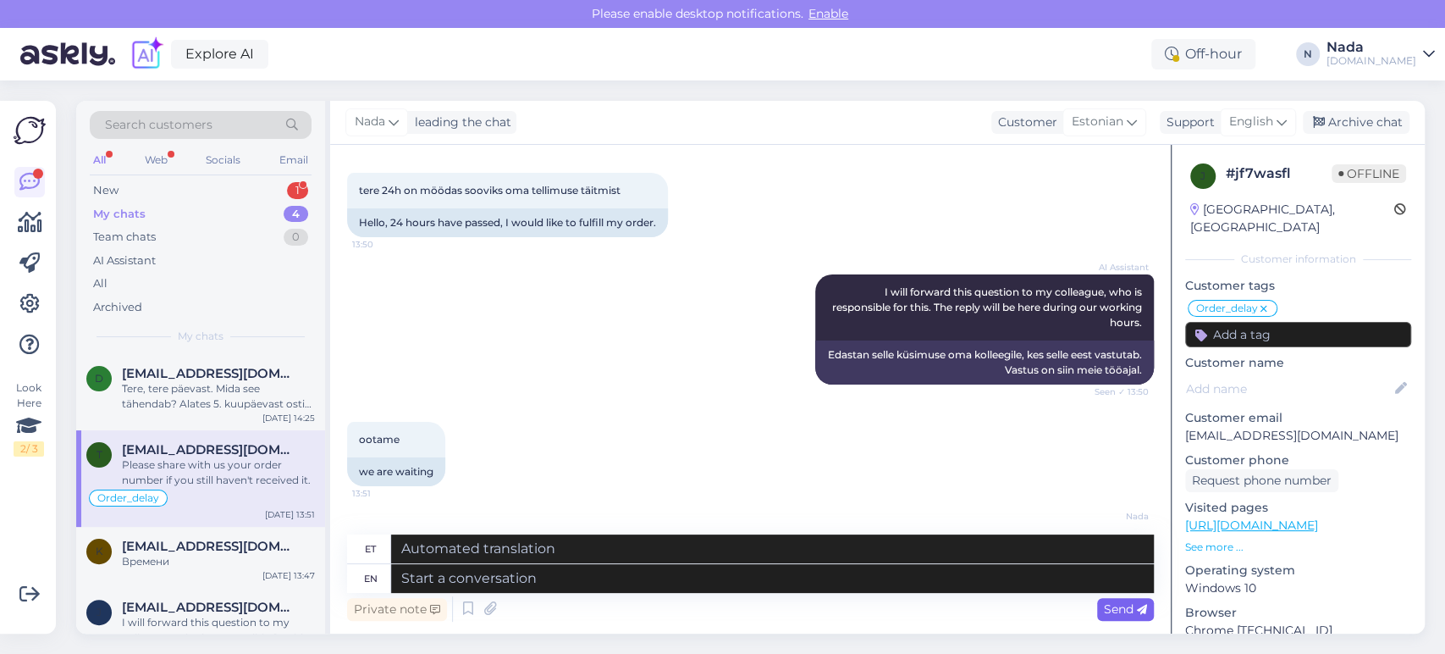
scroll to position [2240, 0]
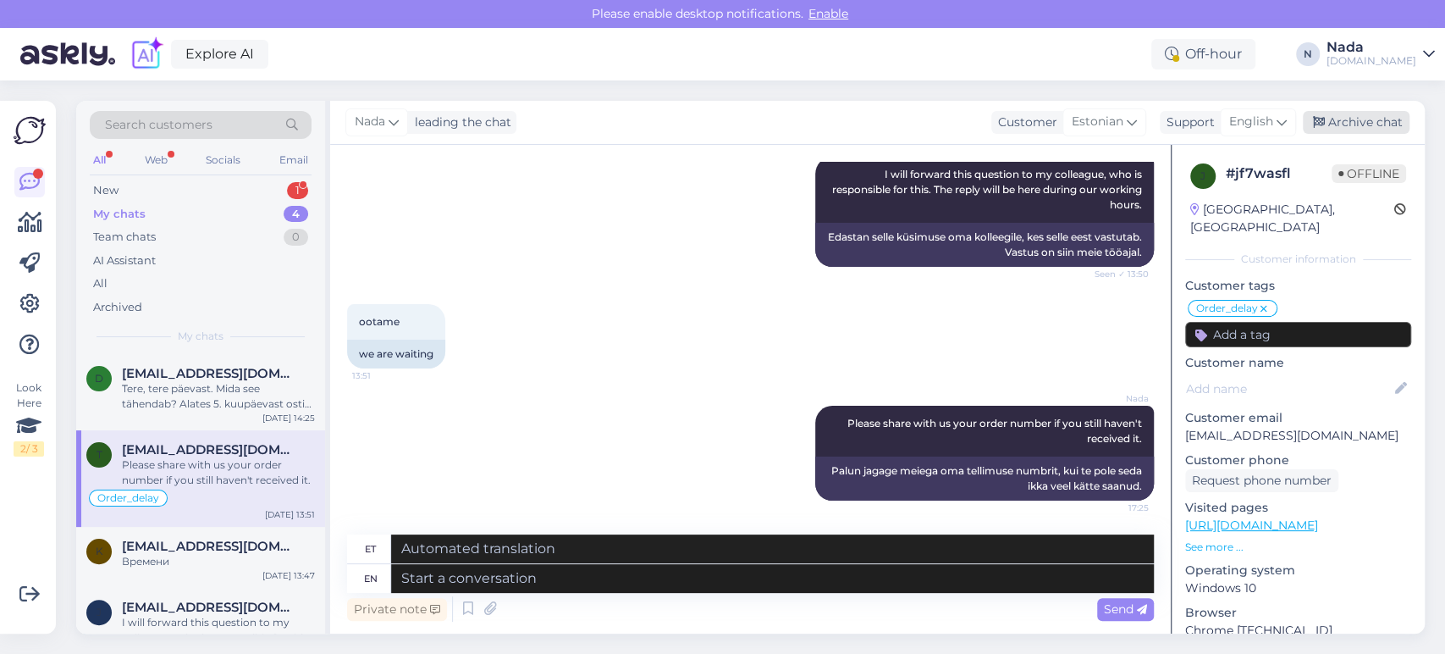
click at [1361, 113] on div "Archive chat" at bounding box center [1356, 122] width 107 height 23
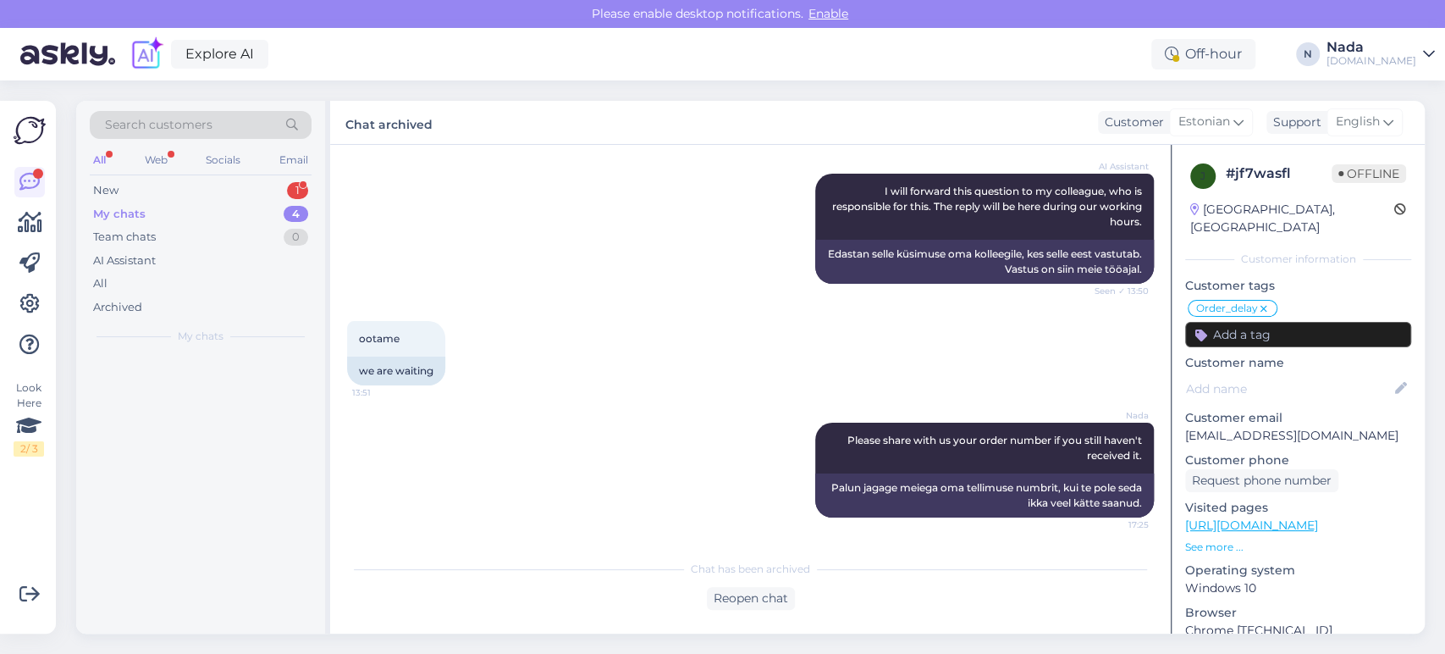
scroll to position [2223, 0]
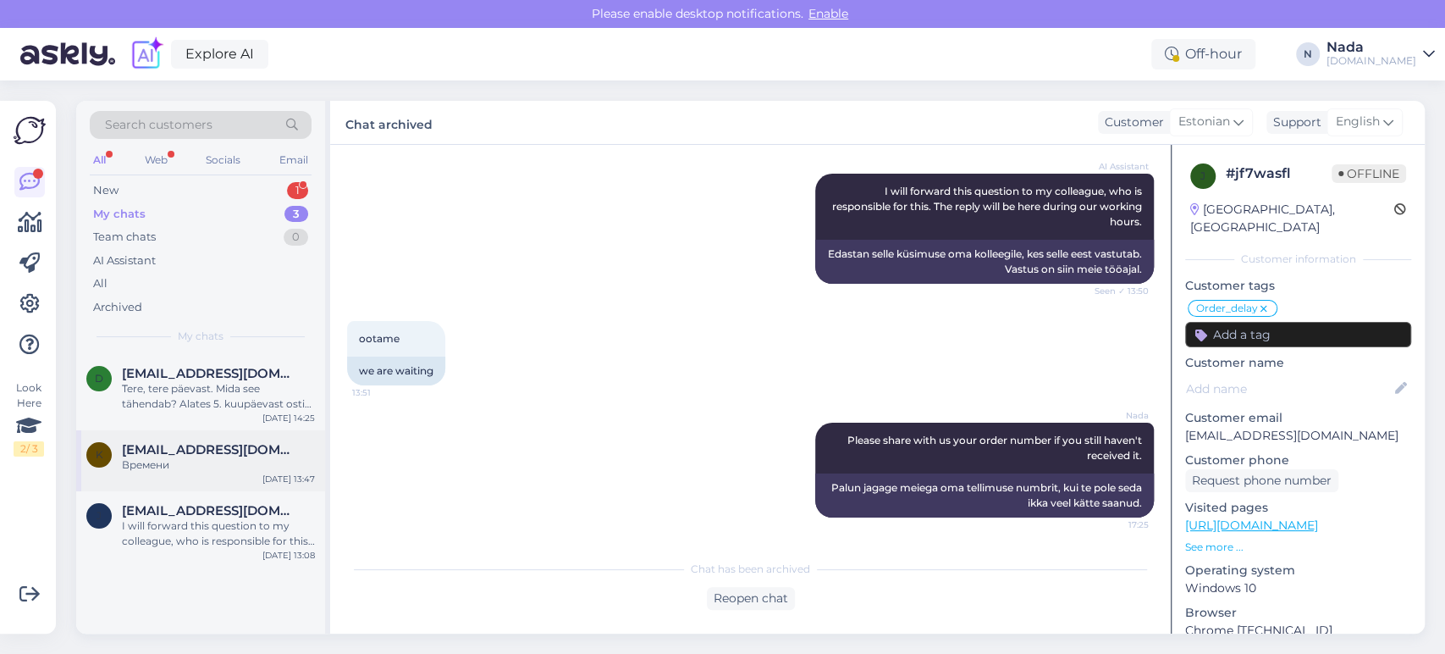
click at [229, 451] on span "[EMAIL_ADDRESS][DOMAIN_NAME]" at bounding box center [210, 449] width 176 height 15
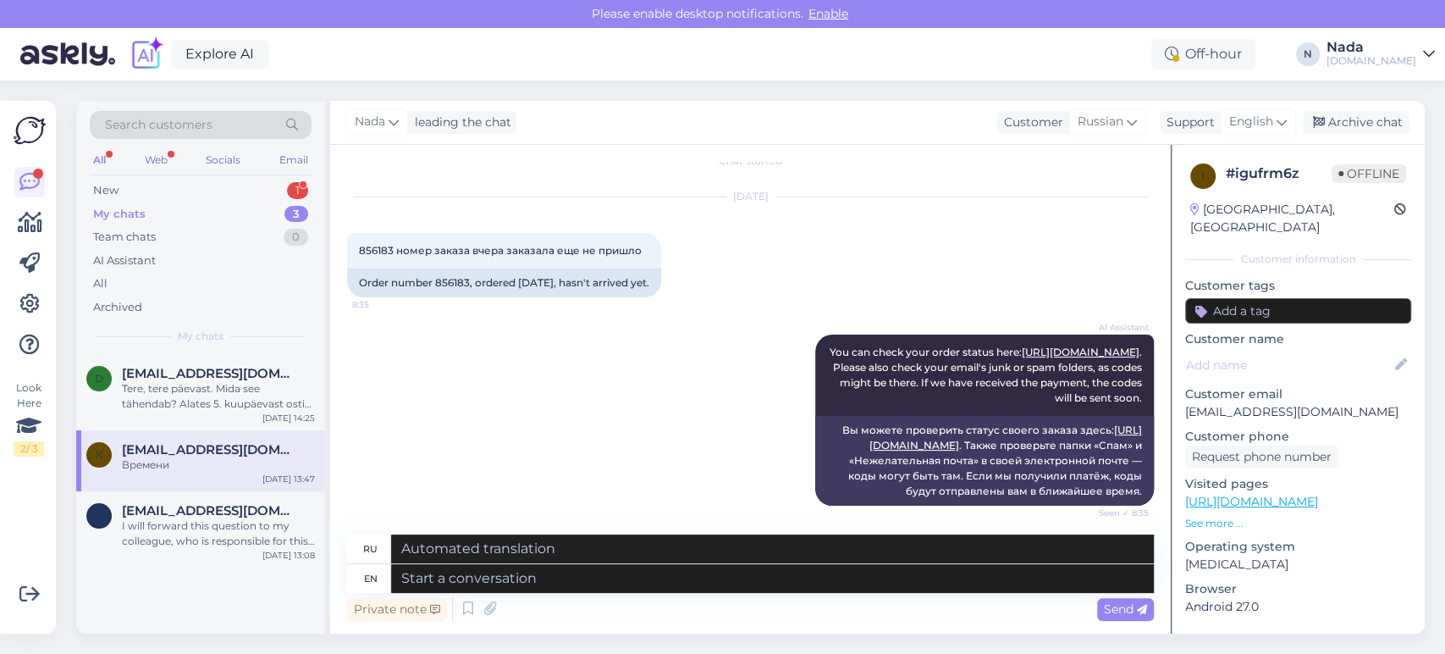
scroll to position [0, 0]
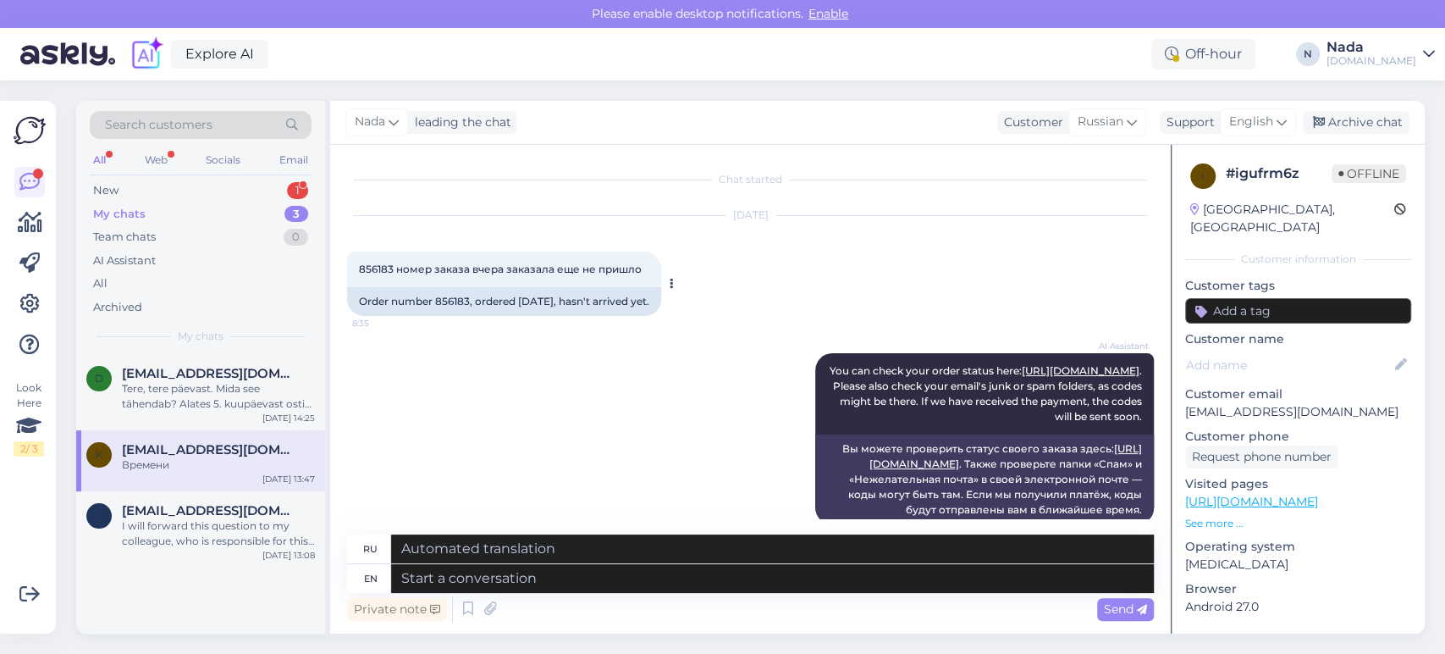
click at [448, 302] on div "Order number 856183, ordered [DATE], hasn't arrived yet." at bounding box center [504, 301] width 314 height 29
click at [448, 301] on div "Order number 856183, ordered [DATE], hasn't arrived yet." at bounding box center [504, 301] width 314 height 29
copy div "856183"
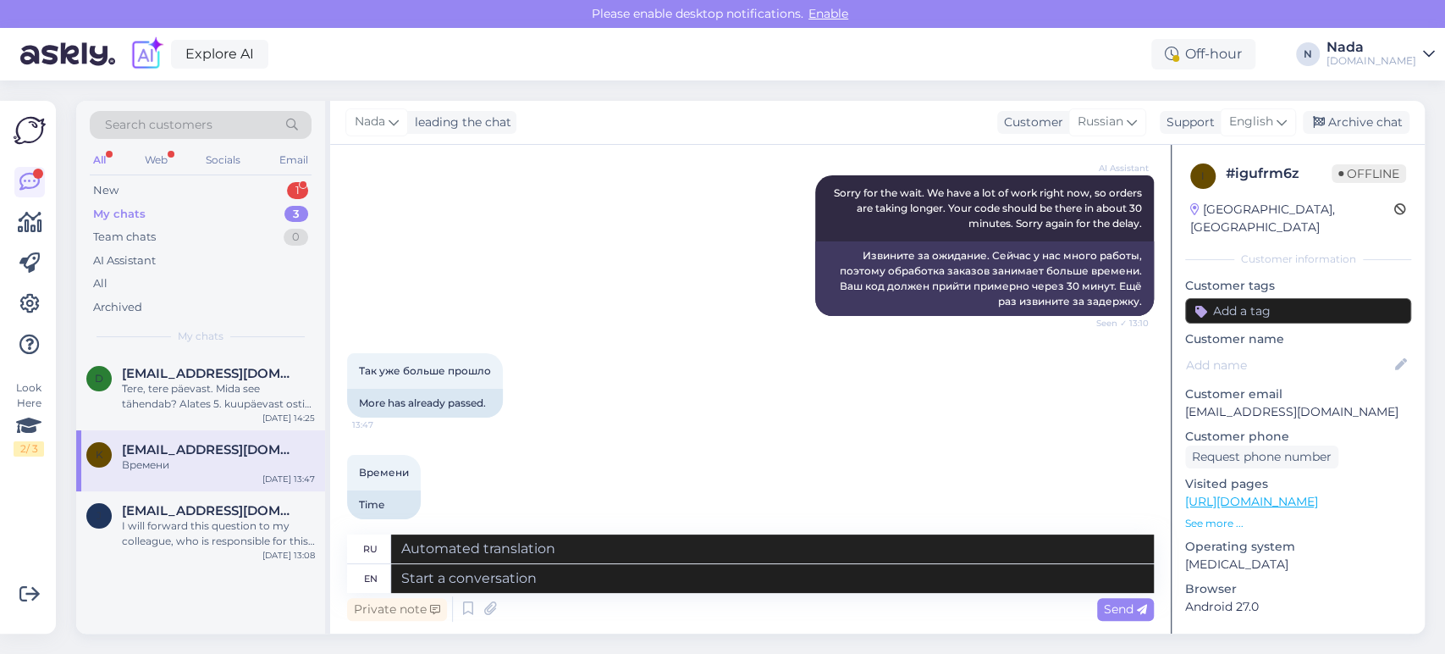
scroll to position [1064, 0]
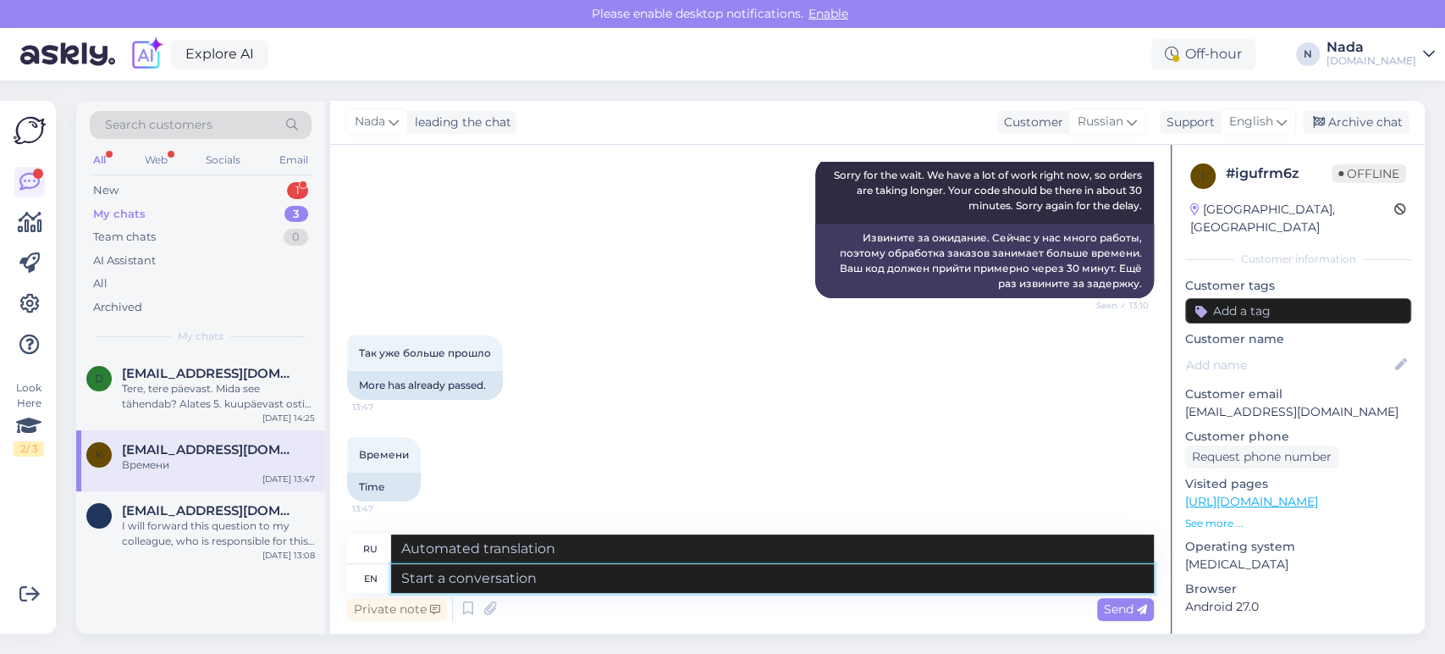
click at [643, 583] on textarea at bounding box center [772, 578] width 763 height 29
paste textarea "Thank you for your patience. It looks like your order is completed and emailed …"
type textarea "Thank you for your patience. It looks like your order is completed and emailed …"
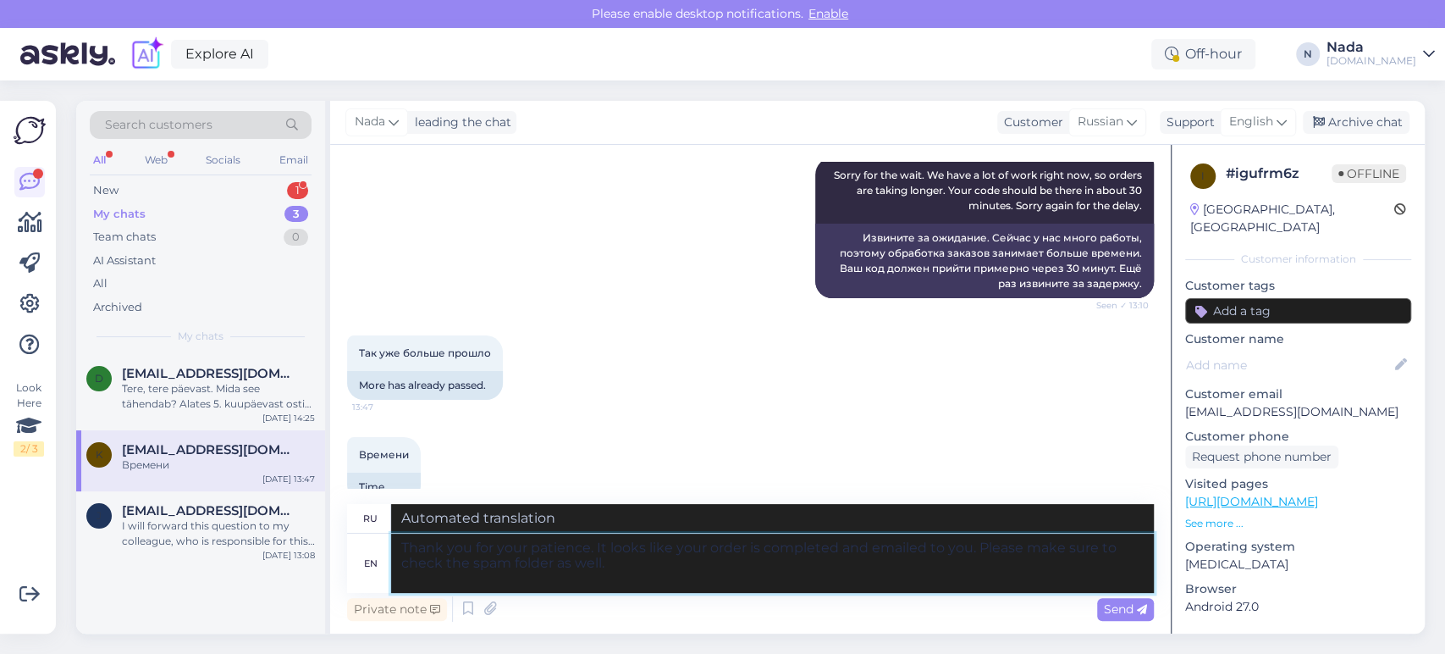
type textarea "Благодарим вас за терпение. Похоже, ваш заказ выполнен и отправлен вам по элект…"
type textarea "Thank you for your patience. It looks like your order is completed and emailed …"
click at [1105, 608] on span "Send" at bounding box center [1125, 608] width 43 height 15
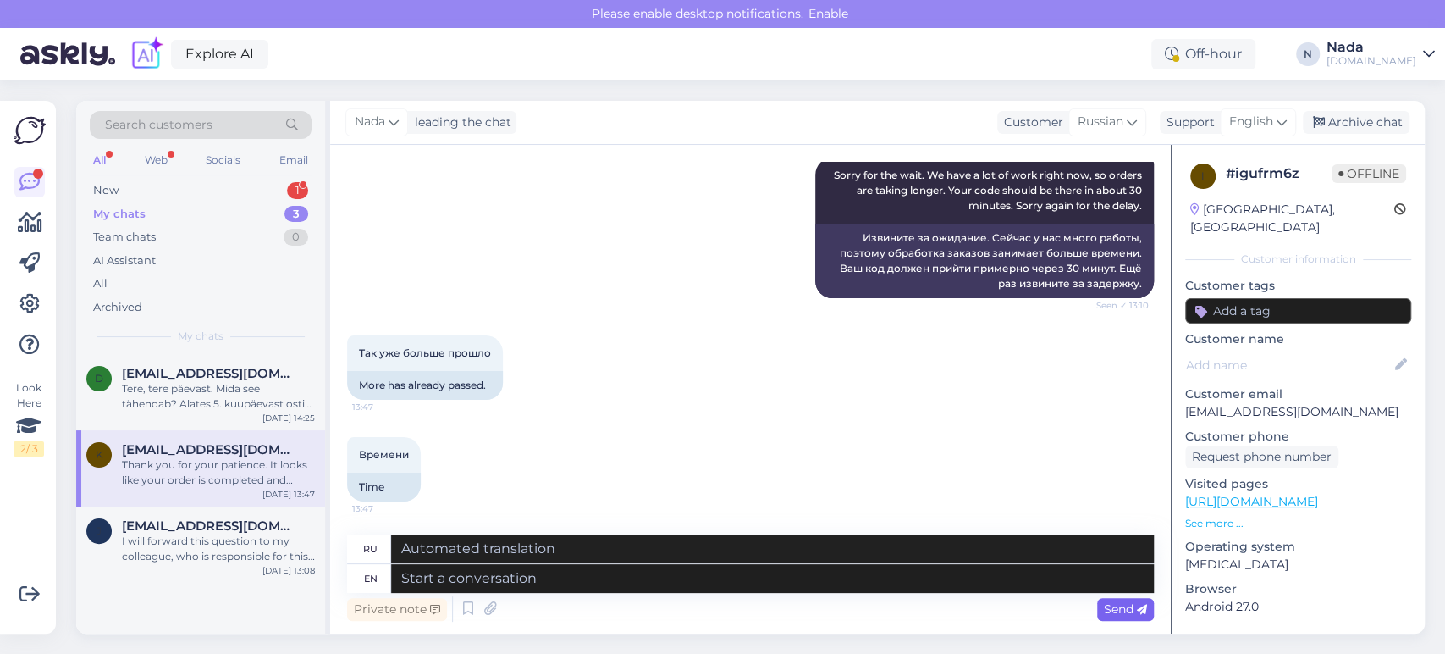
scroll to position [1227, 0]
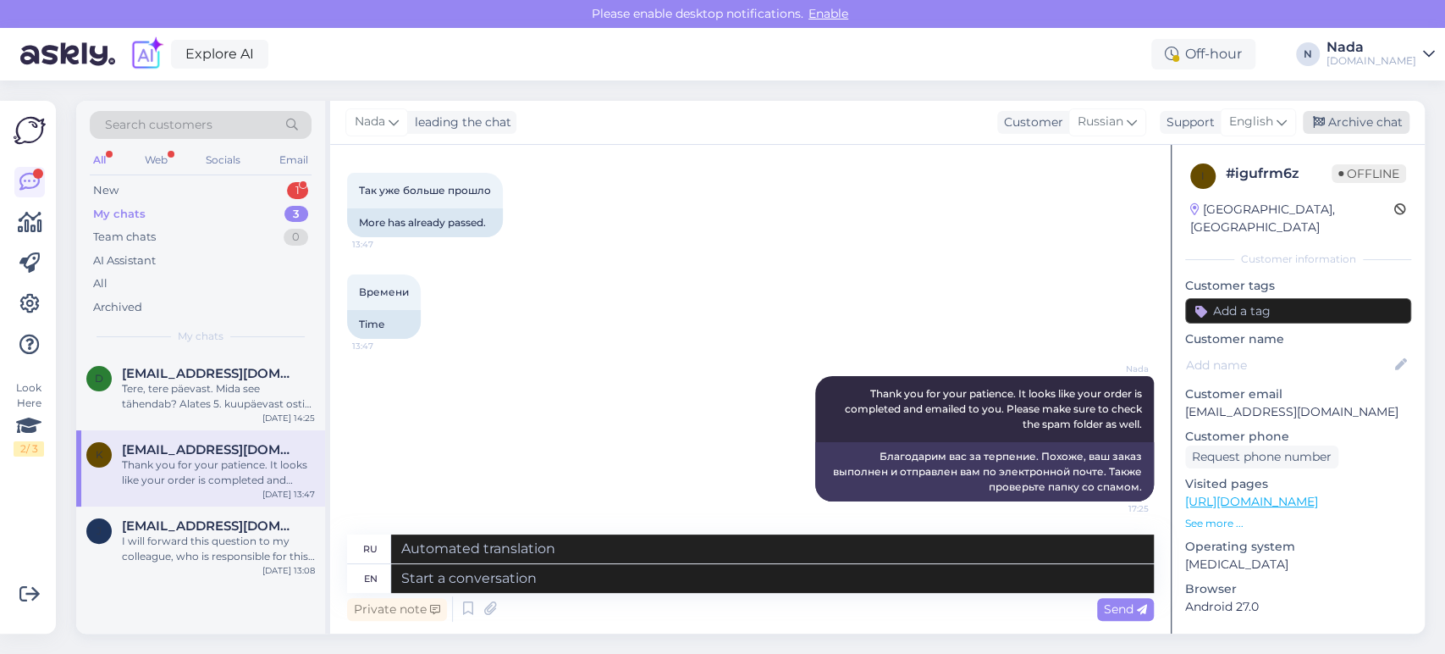
click at [1389, 124] on div "Archive chat" at bounding box center [1356, 122] width 107 height 23
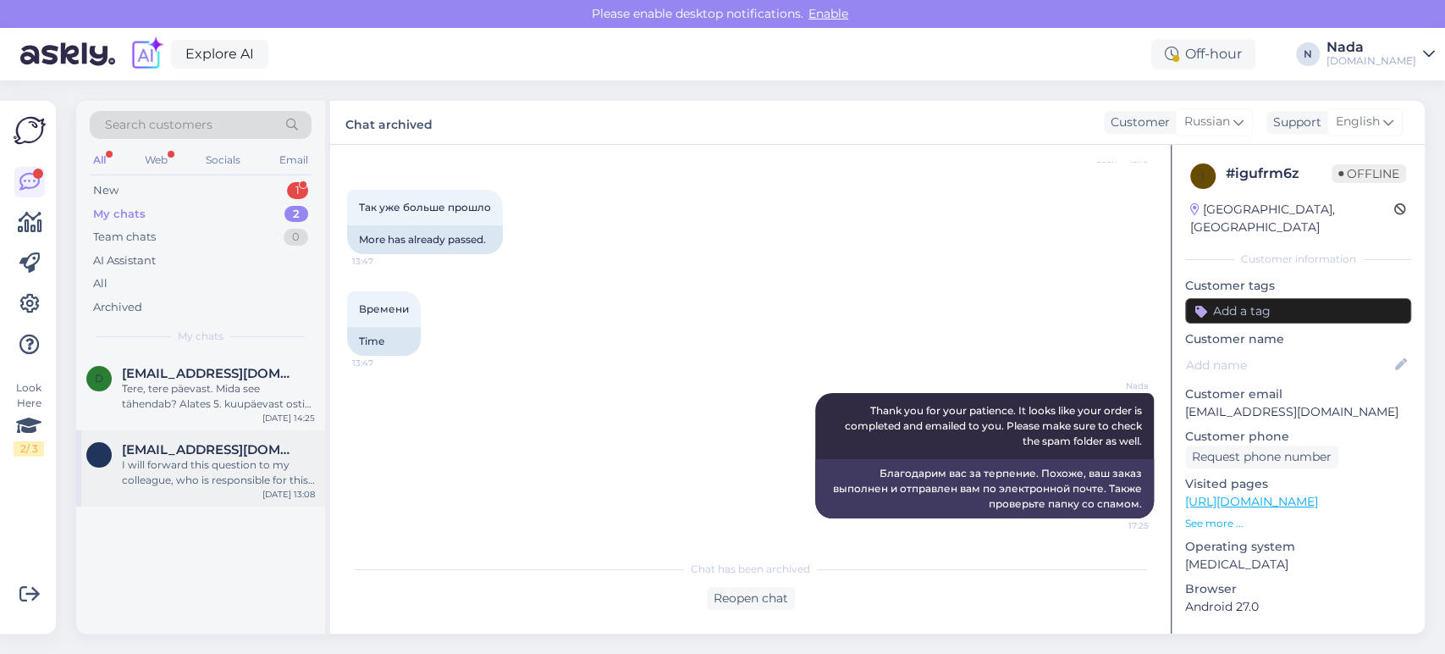
click at [235, 461] on div "I will forward this question to my colleague, who is responsible for this. The …" at bounding box center [218, 472] width 193 height 30
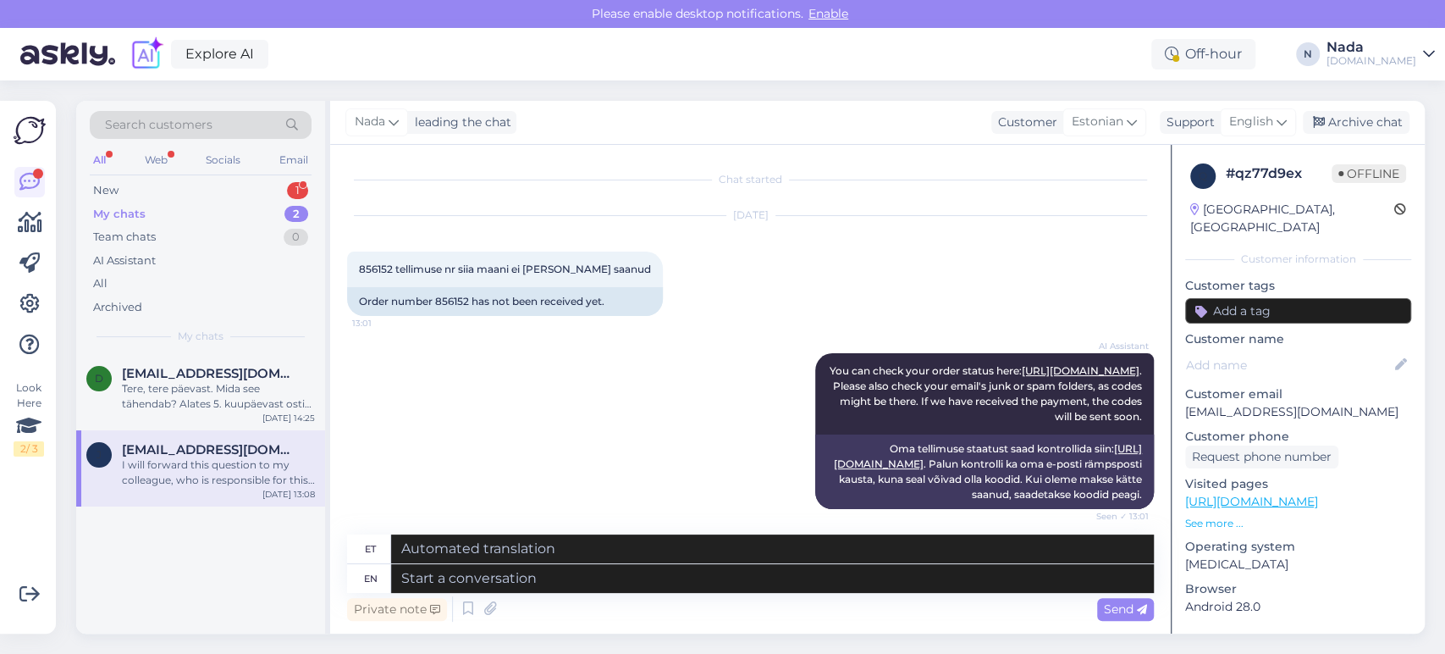
scroll to position [262, 0]
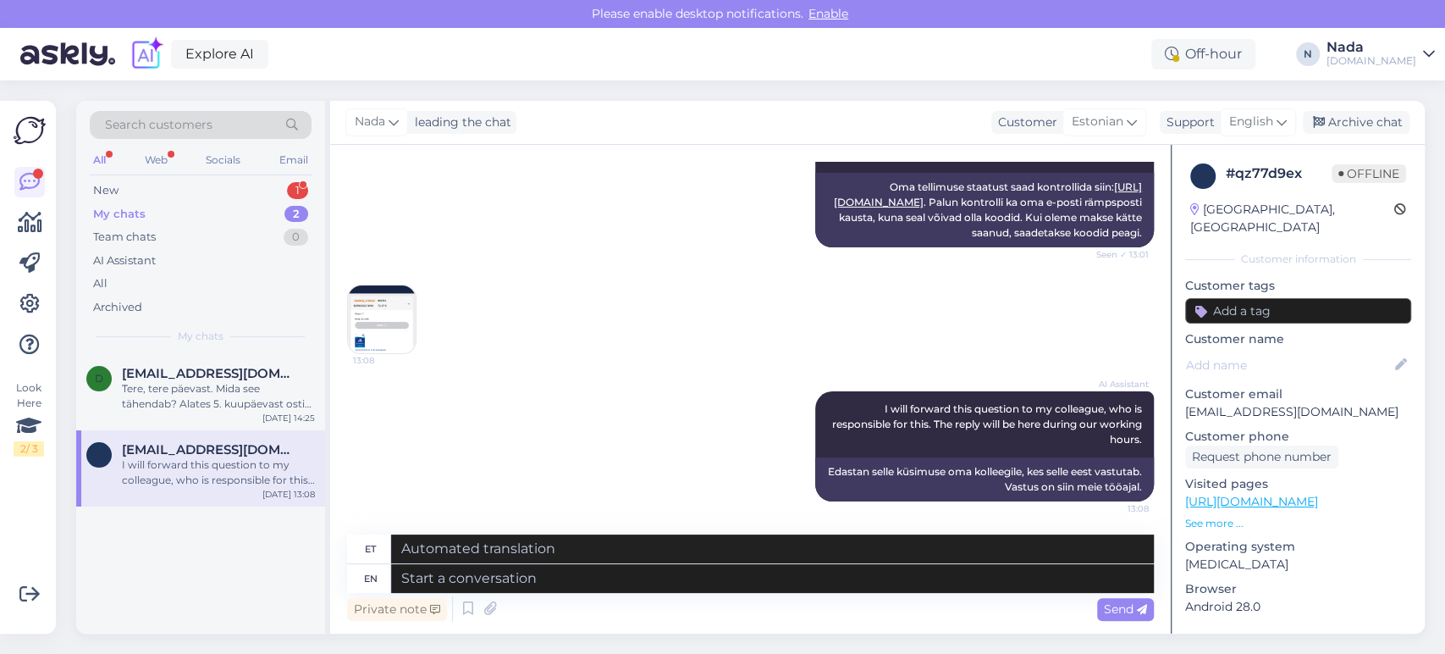
click at [355, 323] on img at bounding box center [382, 319] width 68 height 68
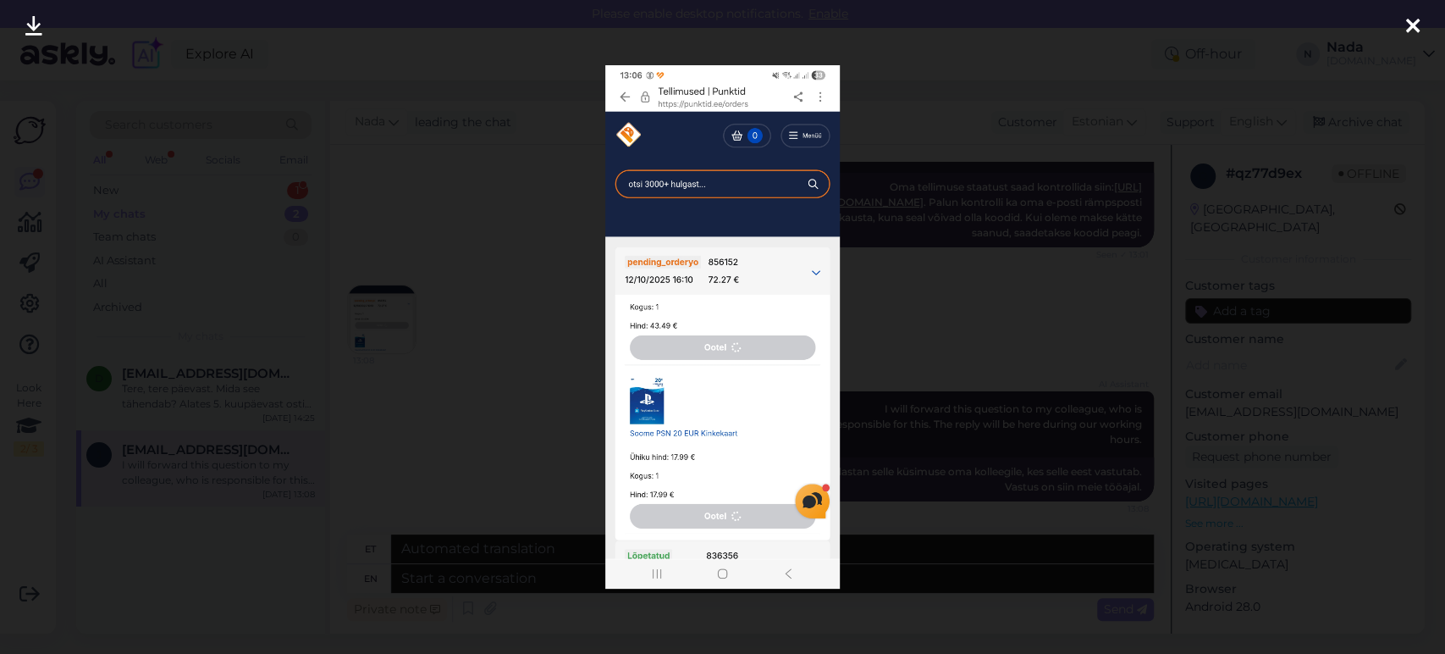
click at [534, 295] on div at bounding box center [722, 327] width 1445 height 654
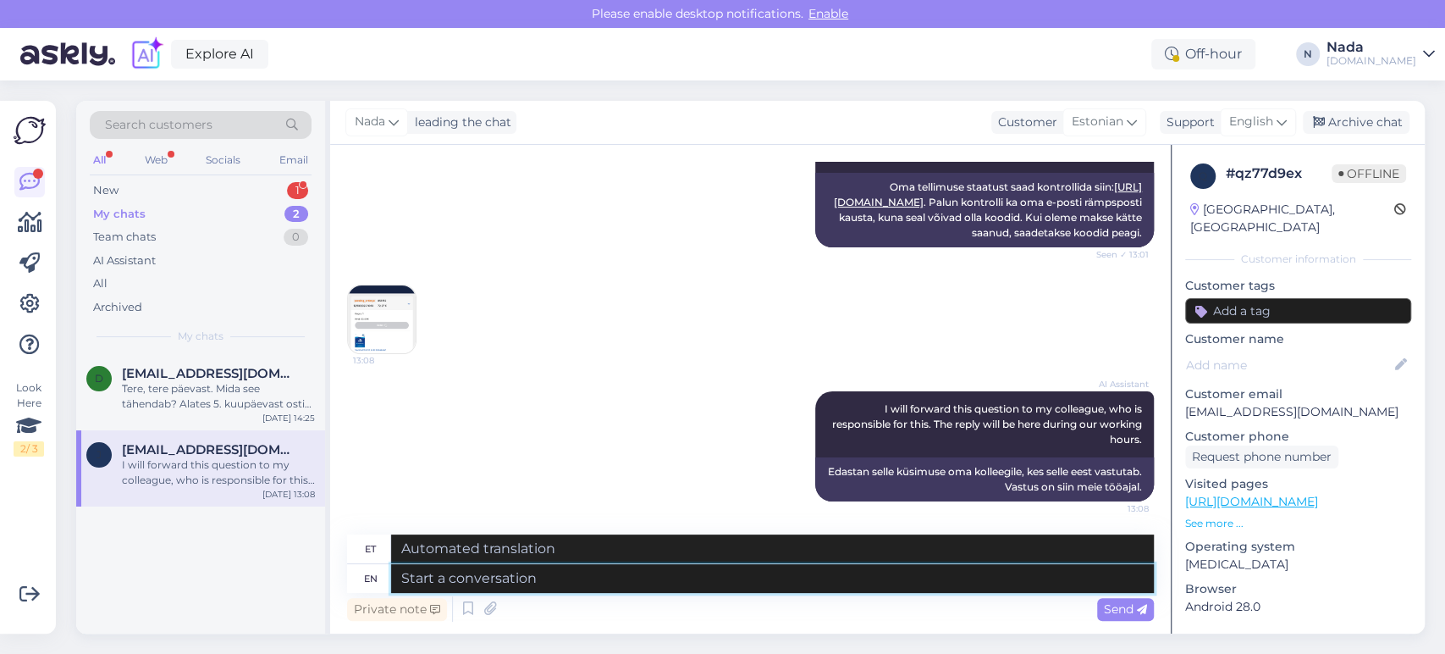
click at [759, 577] on textarea at bounding box center [772, 578] width 763 height 29
paste textarea "Thank you for your patience. It looks like your order is completed and emailed …"
type textarea "Thank you for your patience. It looks like your order is completed and emailed …"
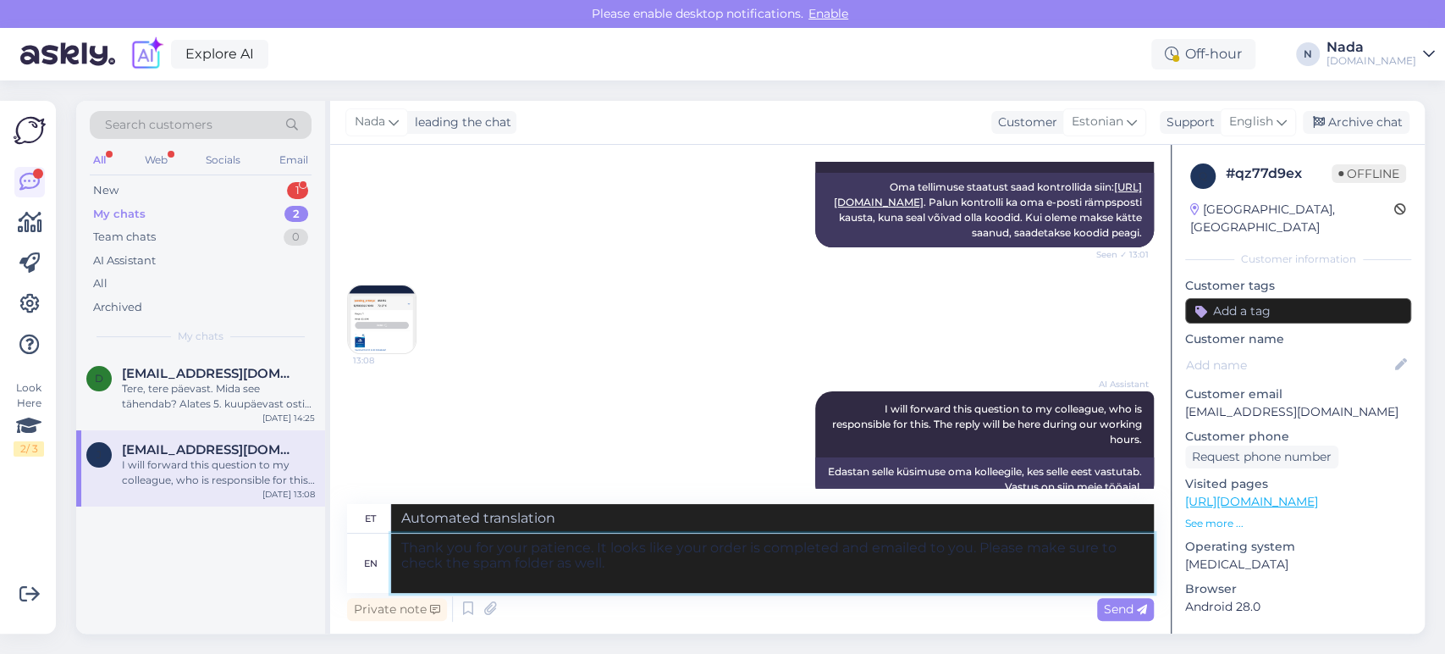
type textarea "Täname kannatlikkuse eest. Paistab, et teie tellimus on esitatud ja teile e-pos…"
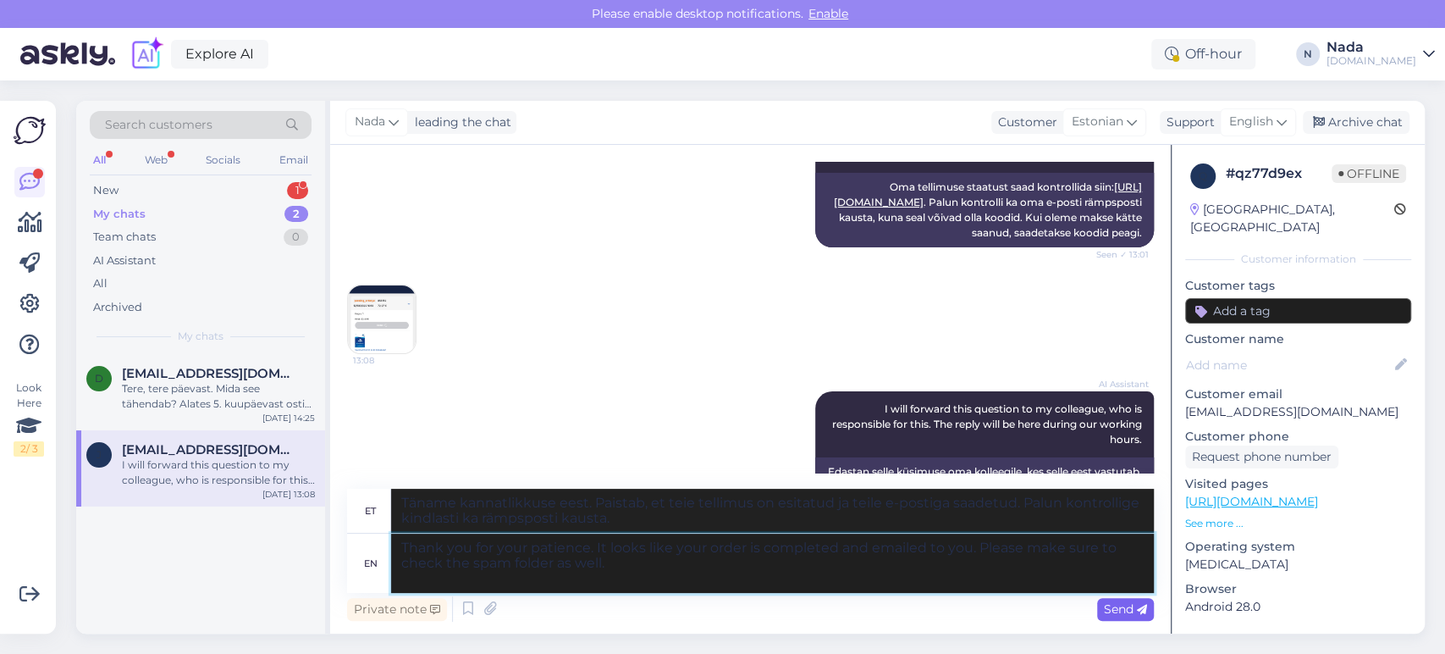
type textarea "Thank you for your patience. It looks like your order is completed and emailed …"
click at [1137, 606] on icon at bounding box center [1142, 610] width 10 height 10
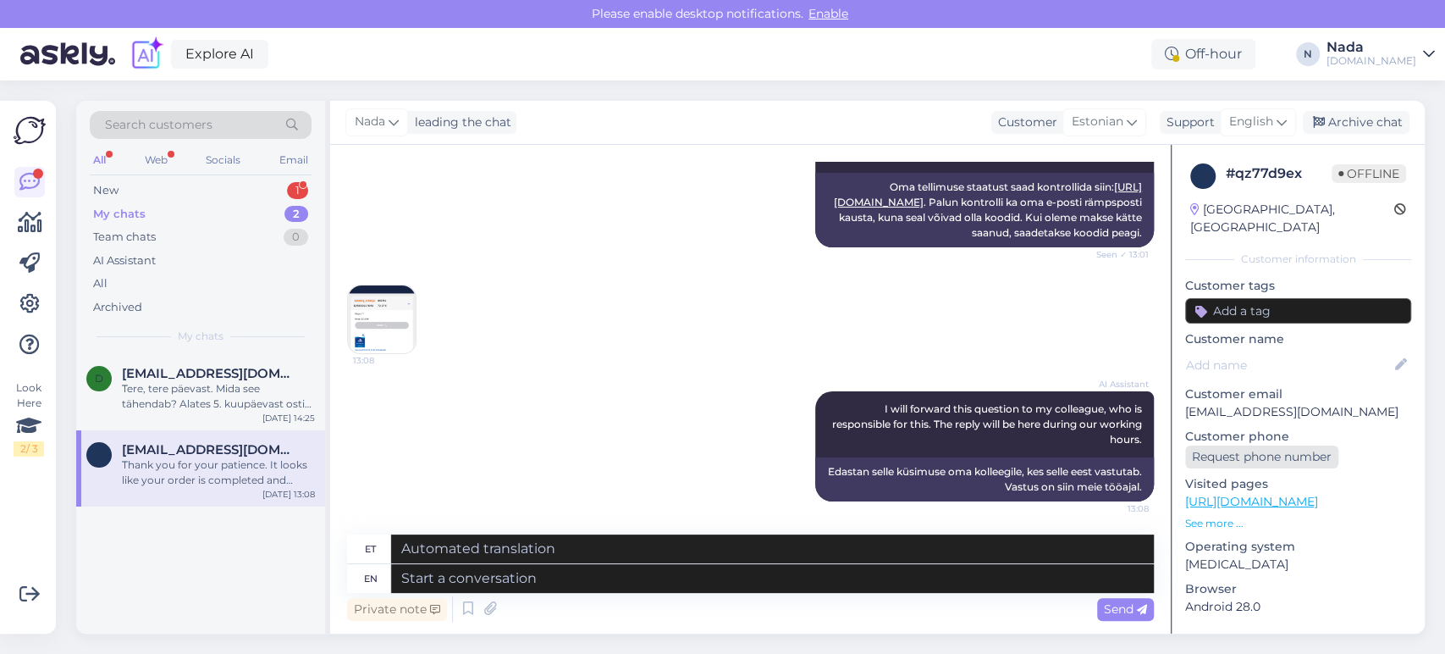
scroll to position [424, 0]
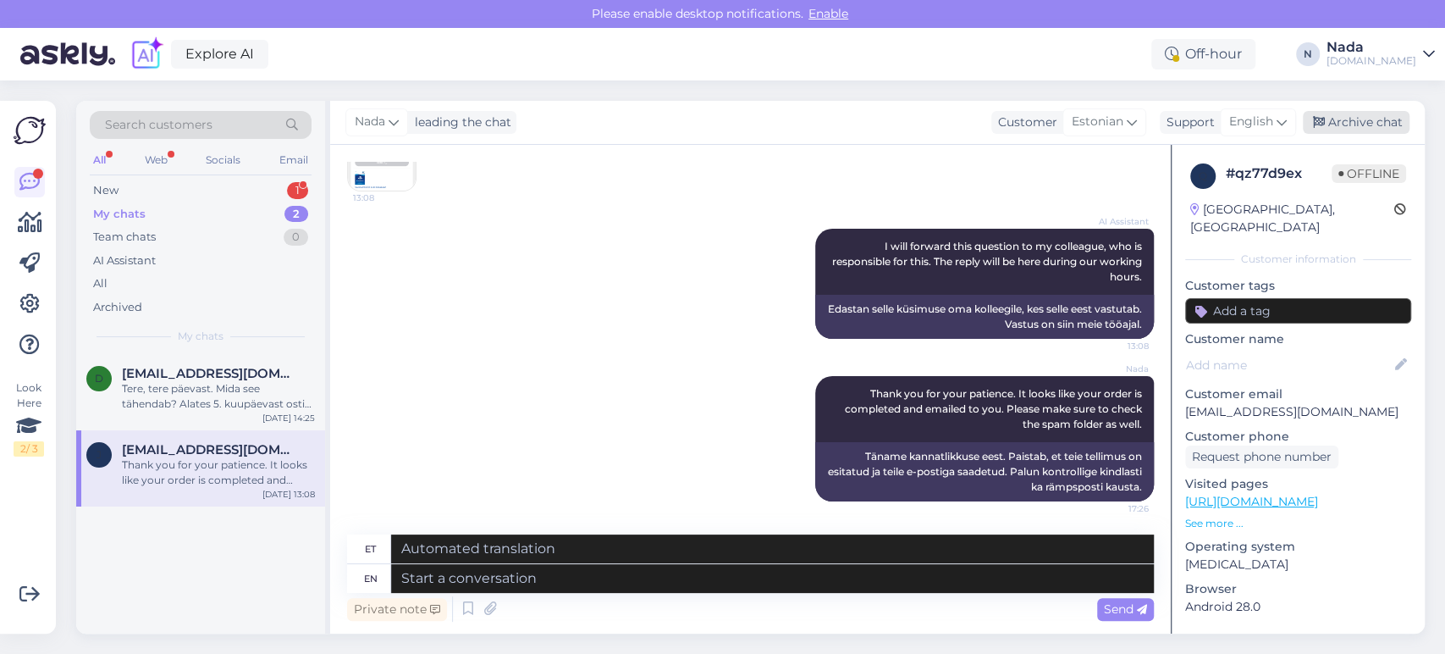
click at [1382, 127] on div "Archive chat" at bounding box center [1356, 122] width 107 height 23
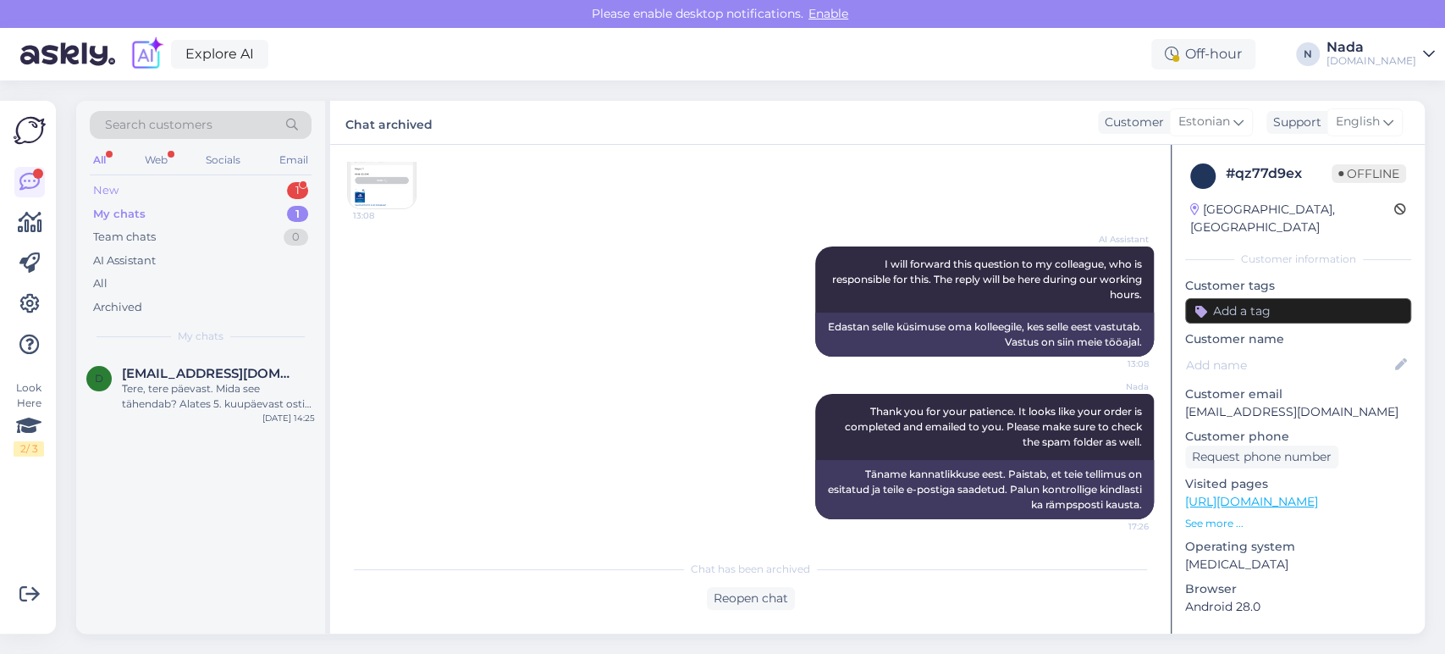
click at [129, 195] on div "New 1" at bounding box center [201, 191] width 222 height 24
click at [226, 387] on div "kontrolliga palun kas tellimusel nr 856092 on õige email. Ei ole emailie midagi…" at bounding box center [218, 396] width 193 height 30
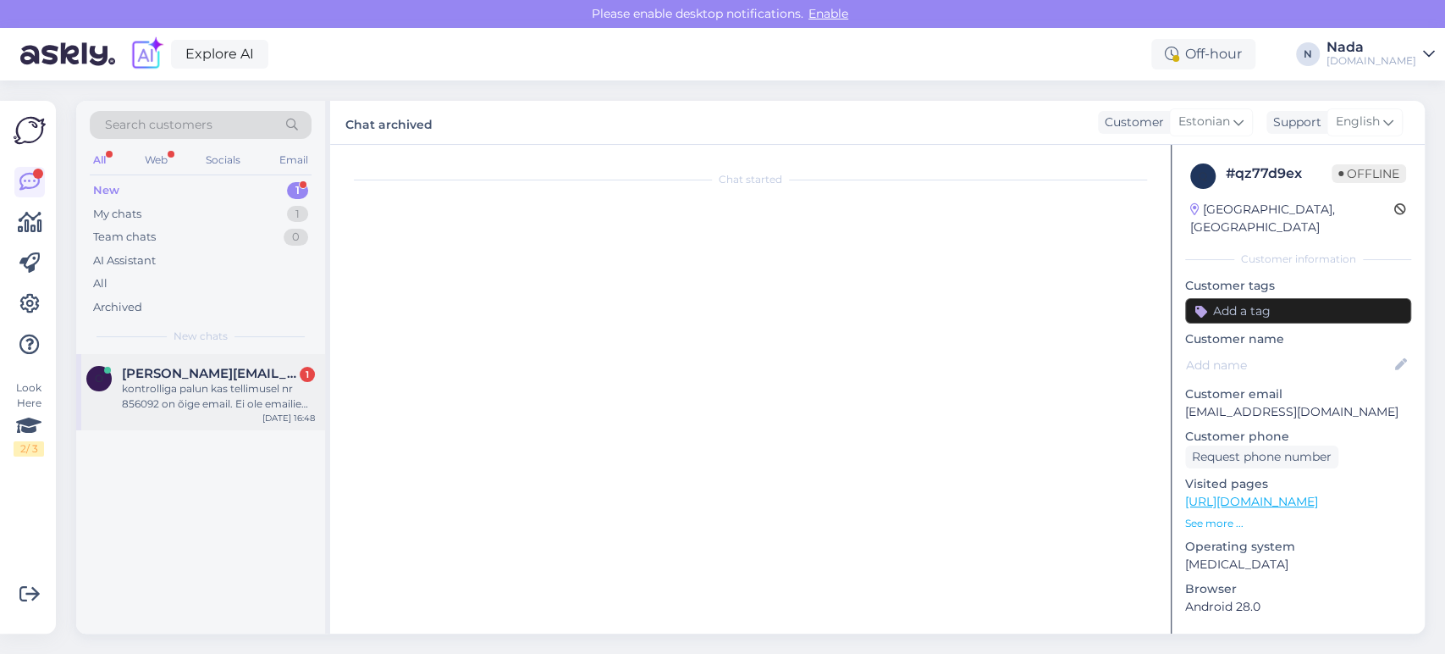
scroll to position [1035, 0]
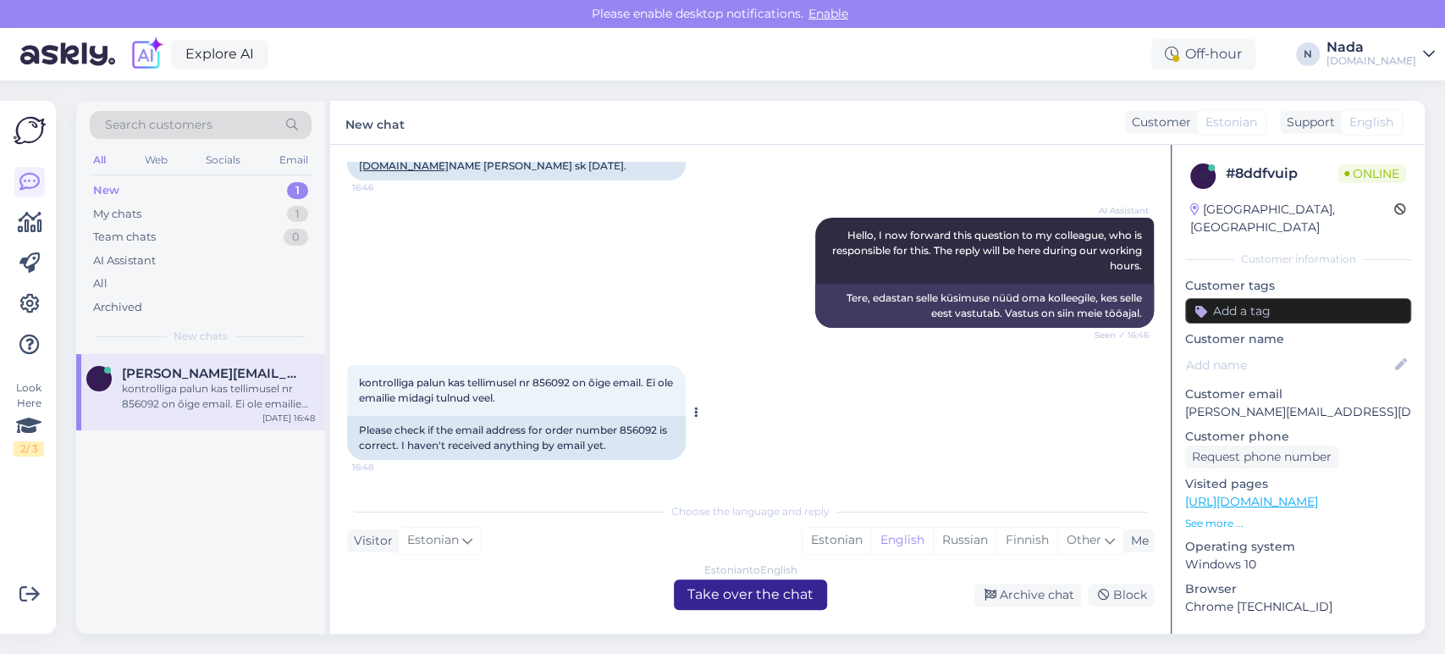
click at [635, 425] on div "Please check if the email address for order number 856092 is correct. I haven't…" at bounding box center [516, 438] width 339 height 44
copy div "856092"
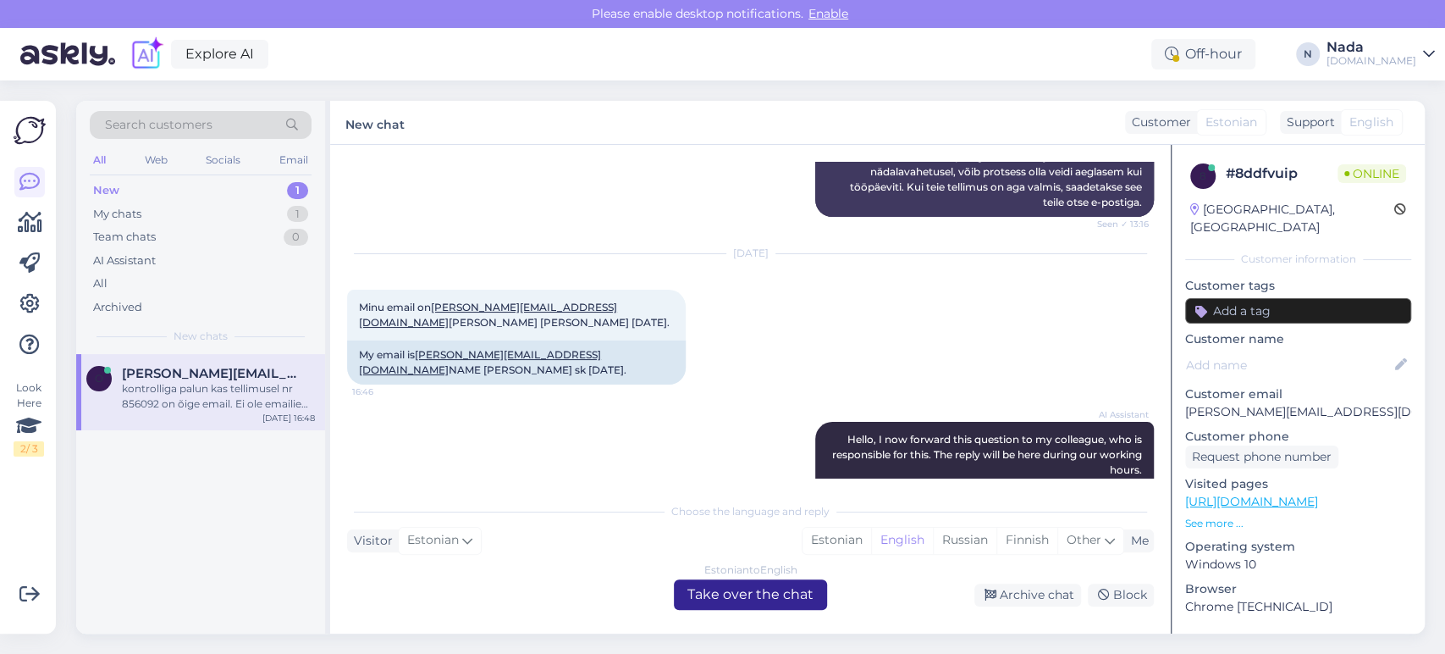
scroll to position [847, 0]
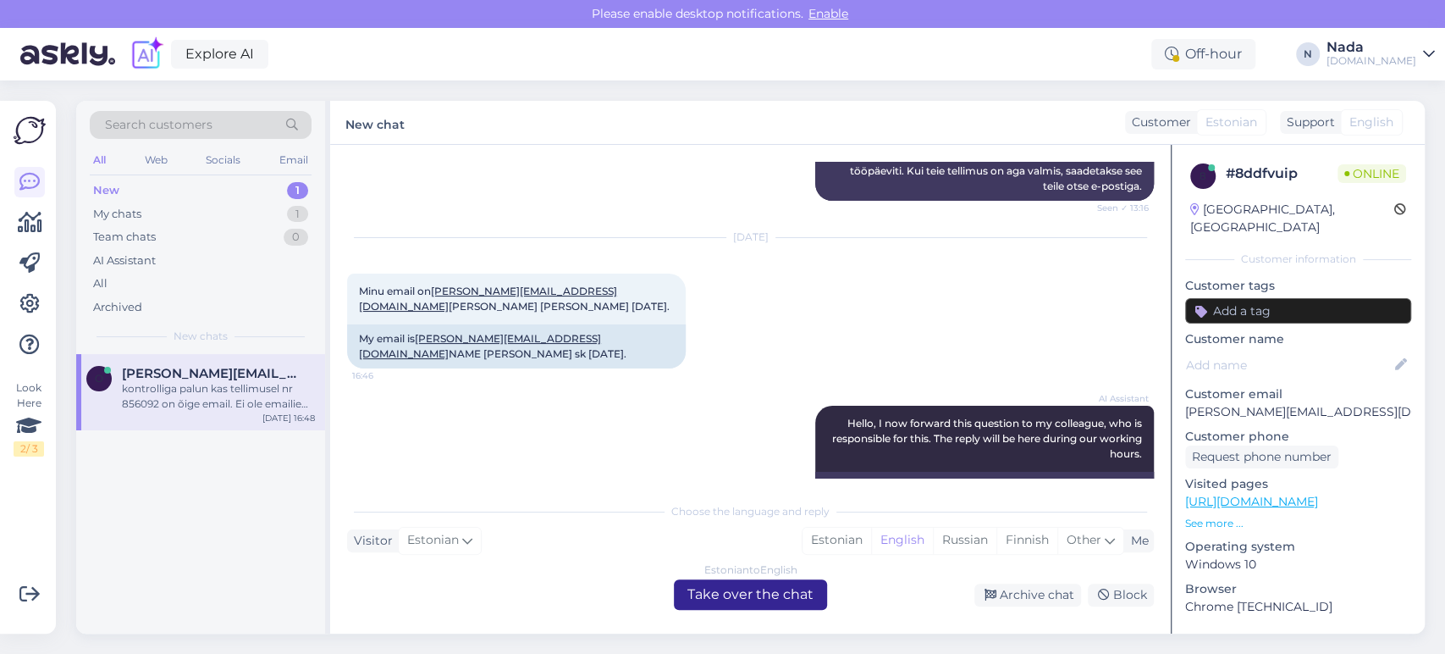
click at [759, 593] on div "Estonian to English Take over the chat" at bounding box center [750, 594] width 153 height 30
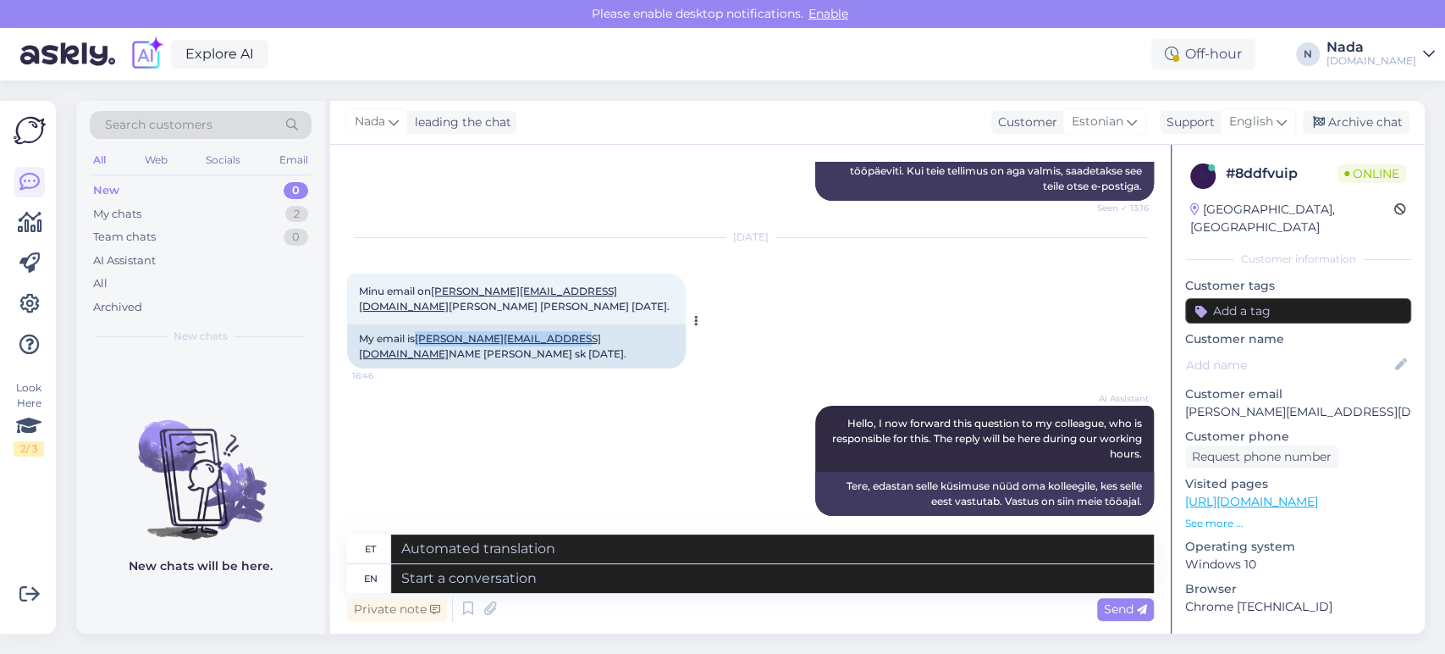
drag, startPoint x: 417, startPoint y: 337, endPoint x: 561, endPoint y: 334, distance: 144.0
click at [561, 334] on div "My email is [PERSON_NAME][EMAIL_ADDRESS][DOMAIN_NAME] NAME [PERSON_NAME] sk [DA…" at bounding box center [516, 346] width 339 height 44
copy div "[PERSON_NAME][EMAIL_ADDRESS][DOMAIN_NAME]"
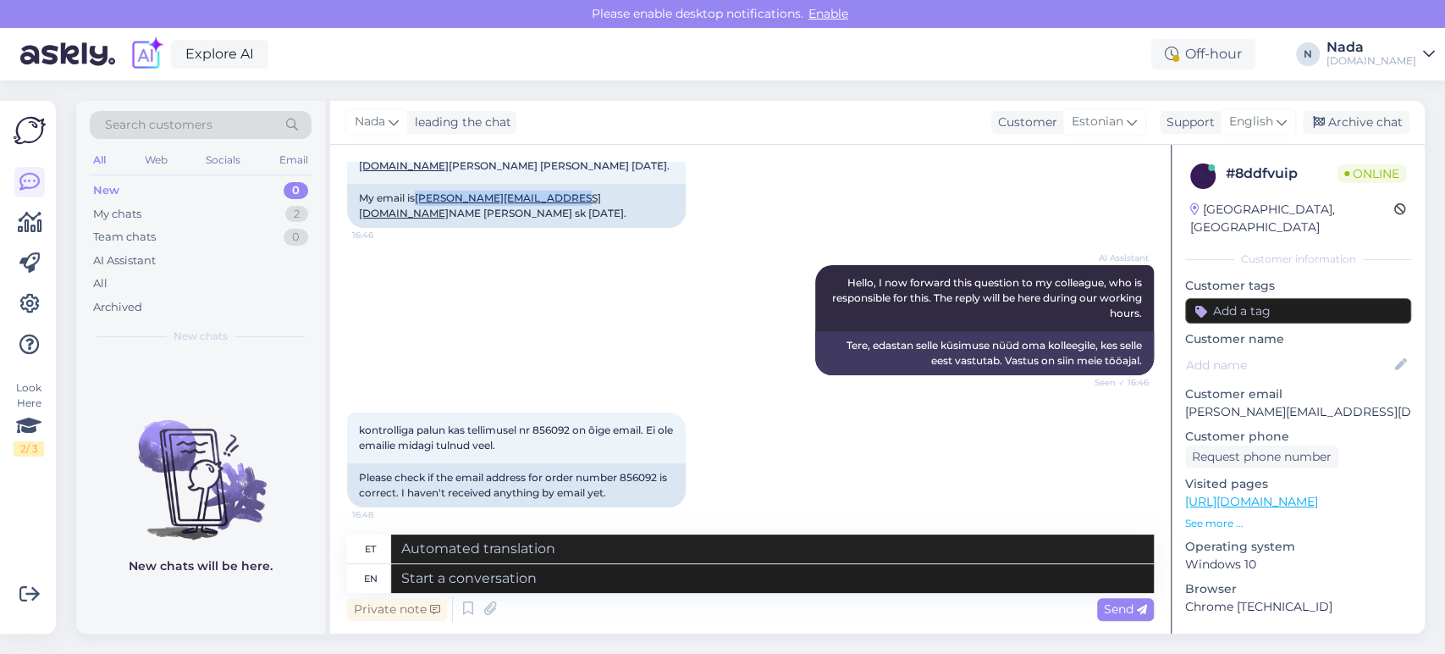
scroll to position [993, 0]
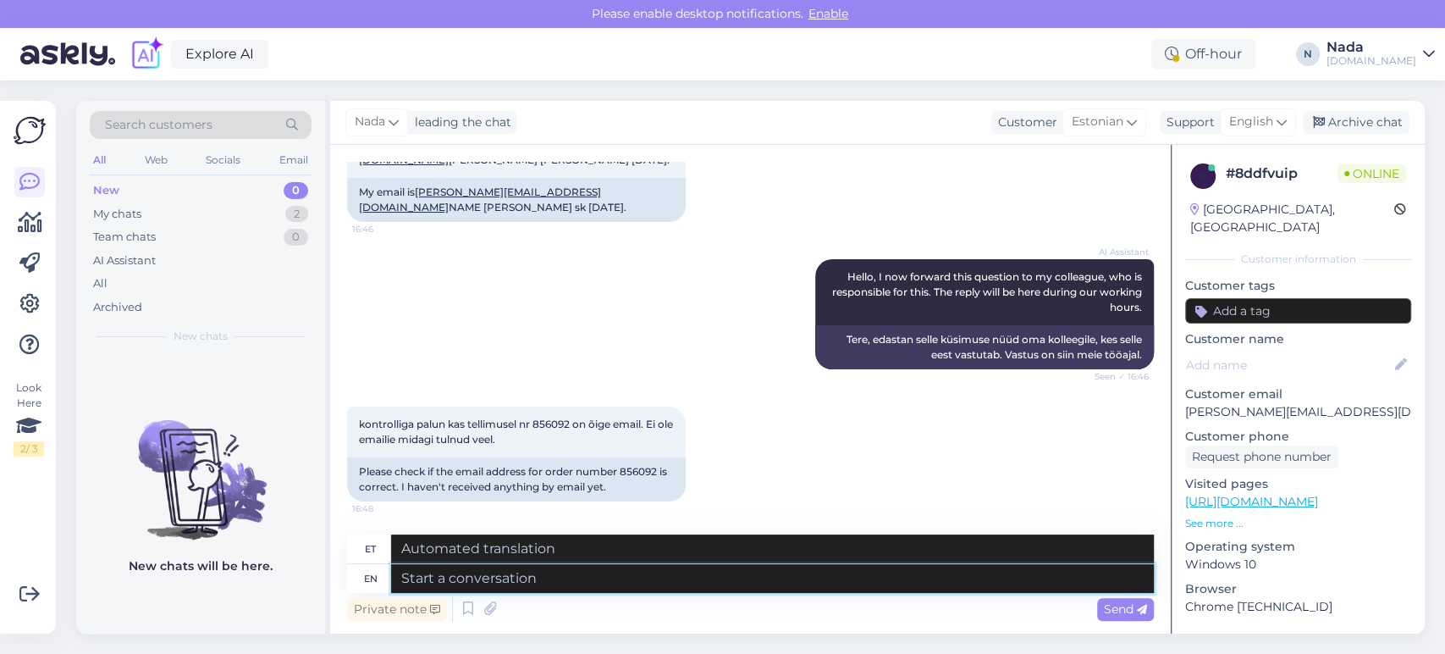
click at [700, 581] on textarea at bounding box center [772, 578] width 763 height 29
paste textarea "Thank you for your patience. It looks like your order is completed and emailed …"
type textarea "Thank you for your patience. It looks like your order is completed and emailed …"
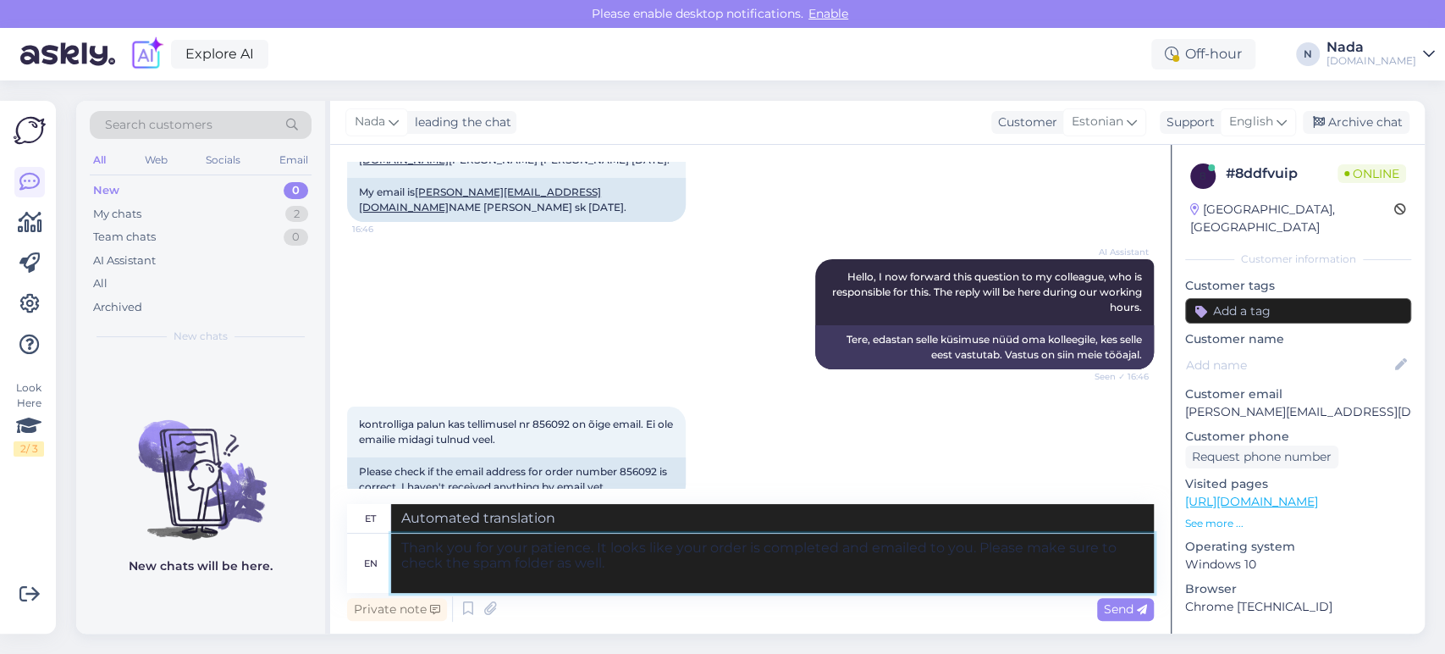
type textarea "Täname kannatlikkuse eest. Paistab, et teie tellimus on esitatud ja teile e-pos…"
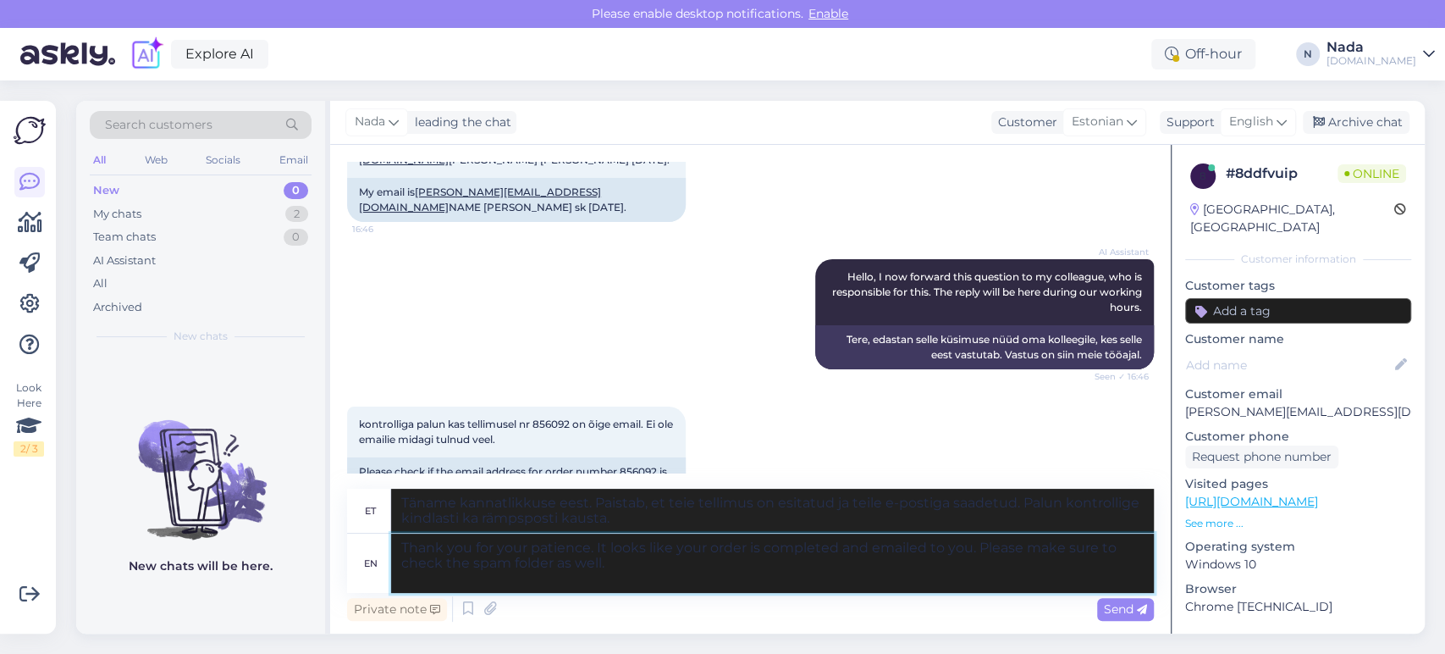
click at [969, 545] on textarea "Thank you for your patience. It looks like your order is completed and emailed …" at bounding box center [772, 562] width 763 height 59
type textarea "Thank you for your patience. It looks like your order is completed and emailed …"
type textarea "Täname kannatlikkuse eest. Paistab, et teie tellimus on esitatud ja saadetud te…"
paste textarea "[PERSON_NAME][EMAIL_ADDRESS][PERSON_NAME][DOMAIN_NAME]"
type textarea "Thank you for your patience. It looks like your order is completed and emailed …"
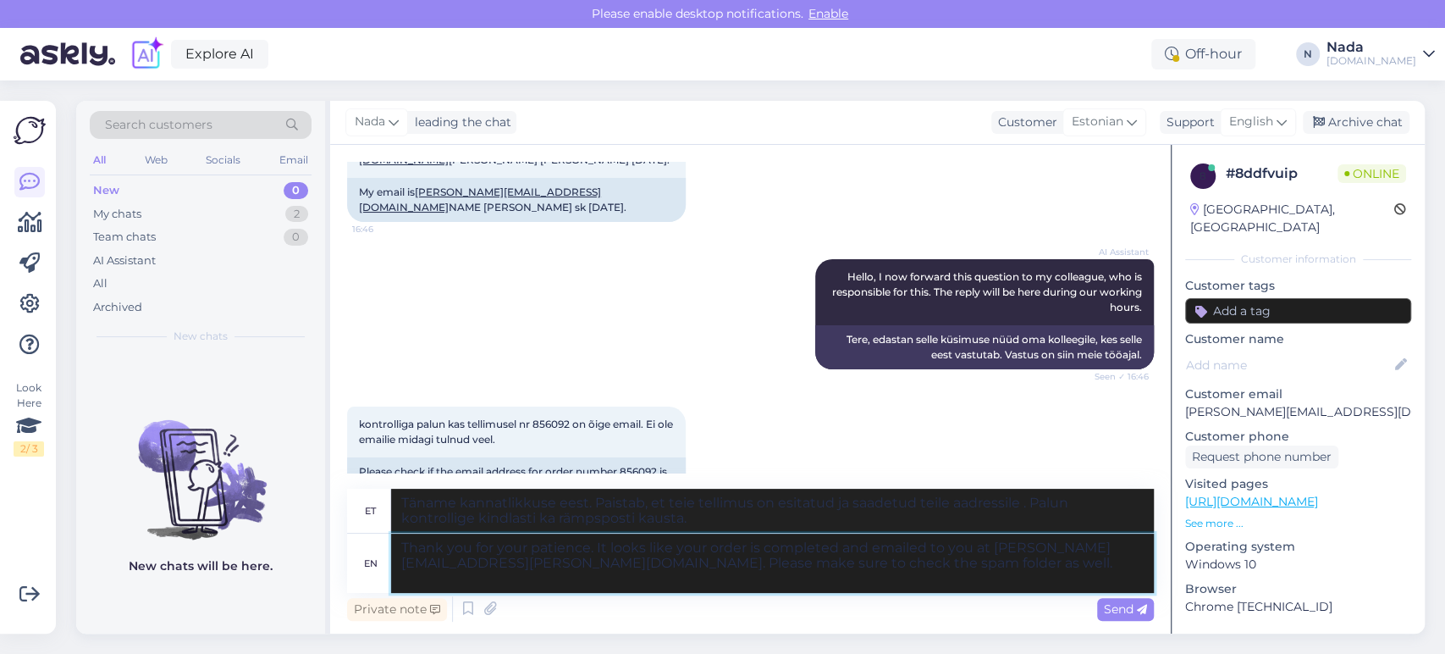
type textarea "Täname kannatlikkuse eest. Paistab, et teie tellimus on esitatud ja saadetud te…"
type textarea "Thank you for your patience. It looks like your order is completed and emailed …"
click at [1123, 616] on span "Send" at bounding box center [1125, 608] width 43 height 15
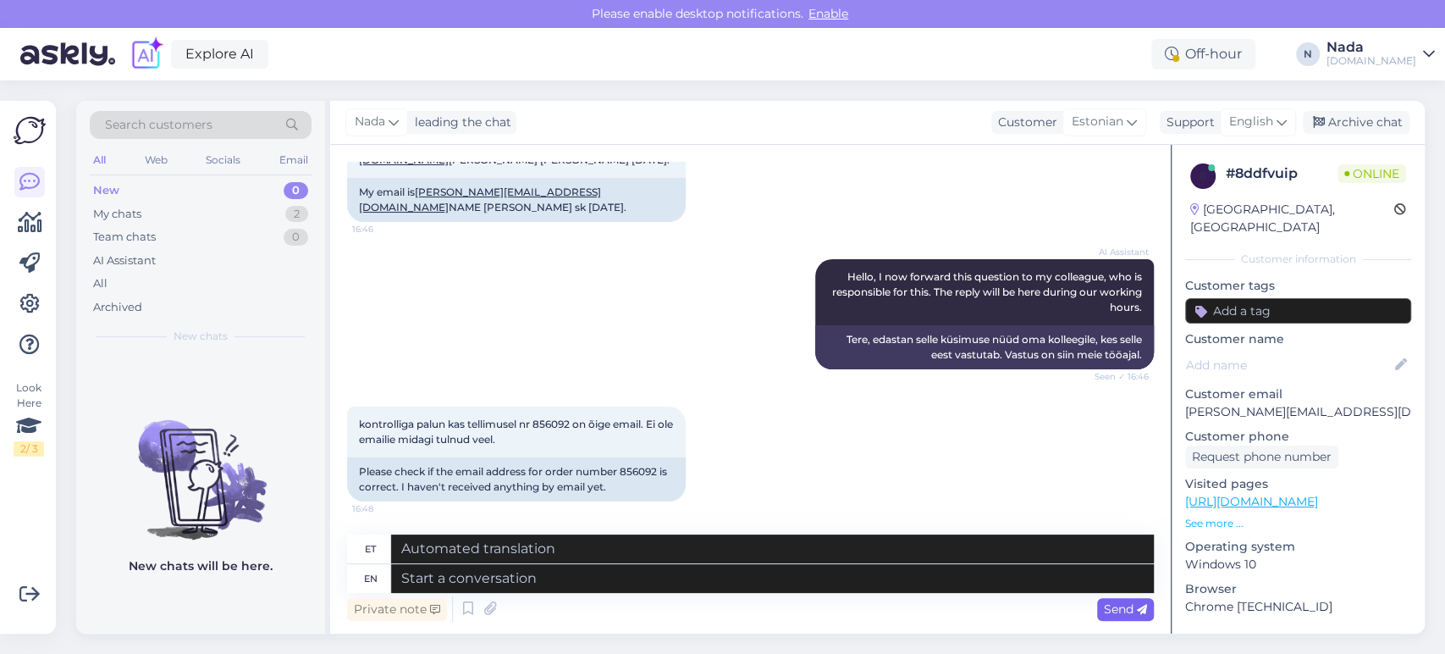
scroll to position [1172, 0]
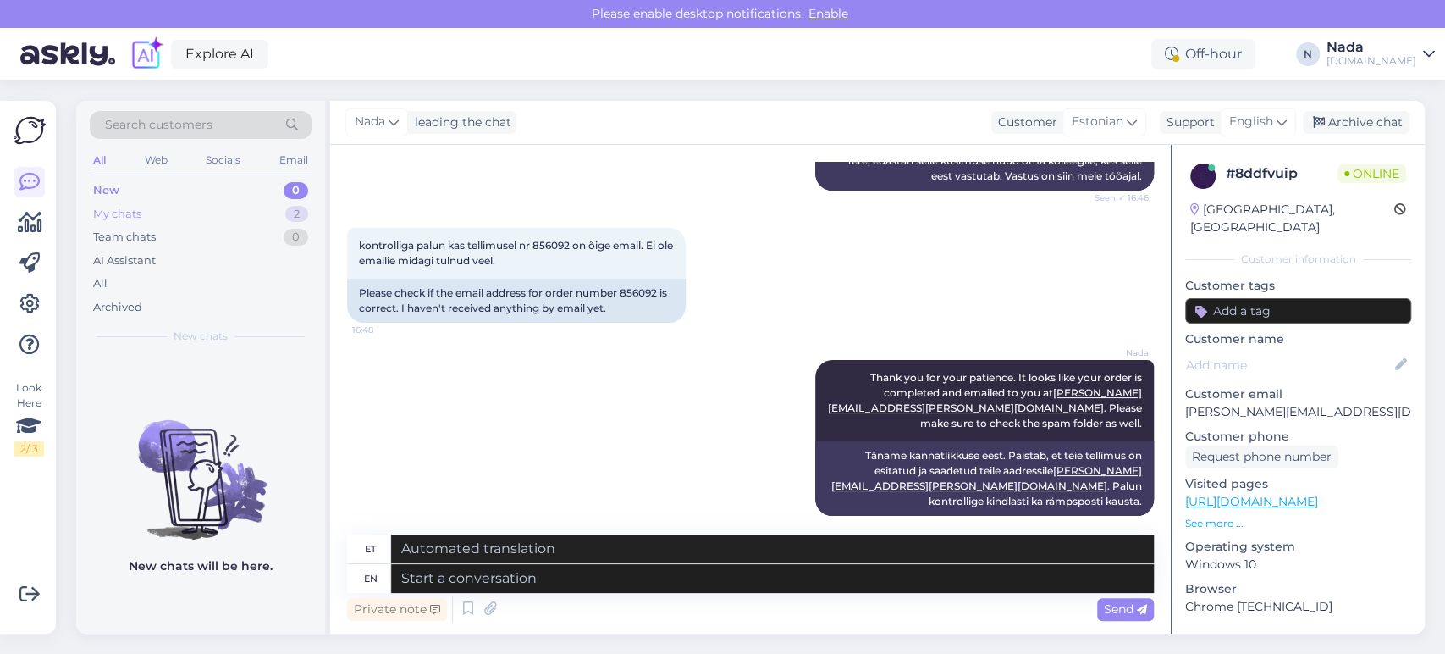
click at [144, 218] on div "My chats 2" at bounding box center [201, 214] width 222 height 24
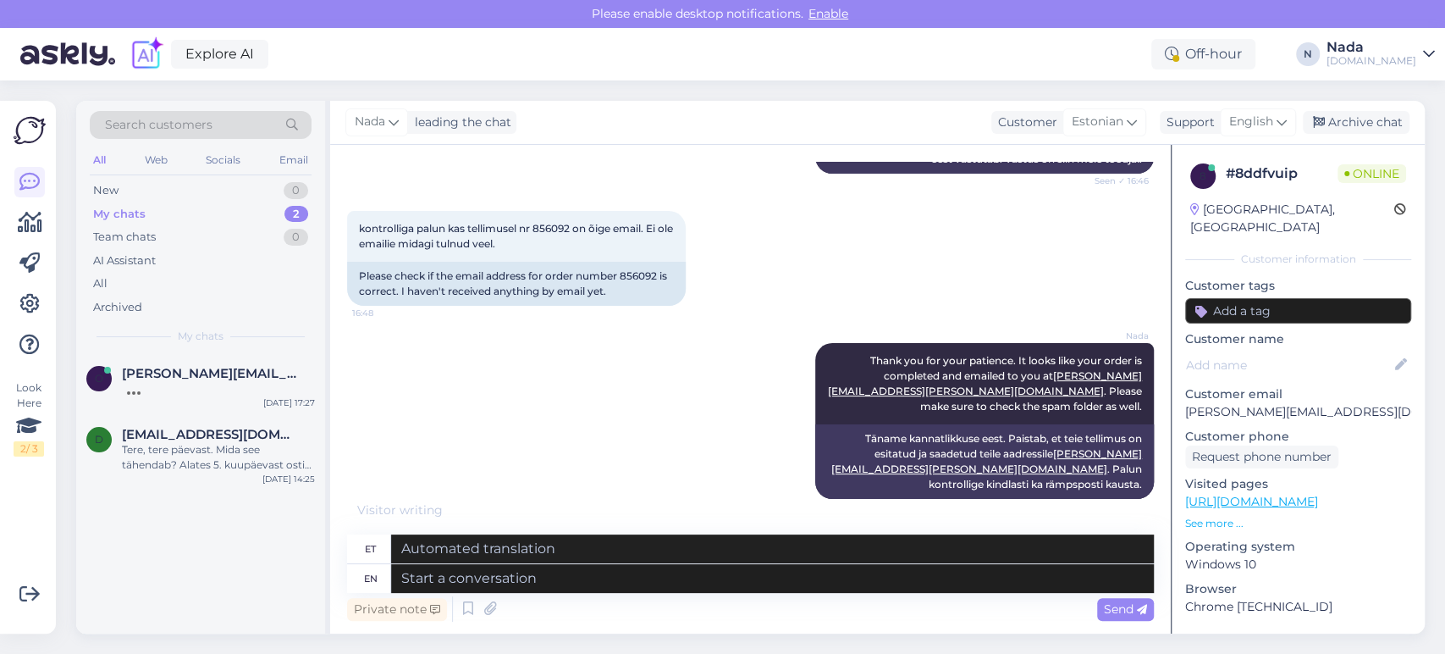
scroll to position [1303, 0]
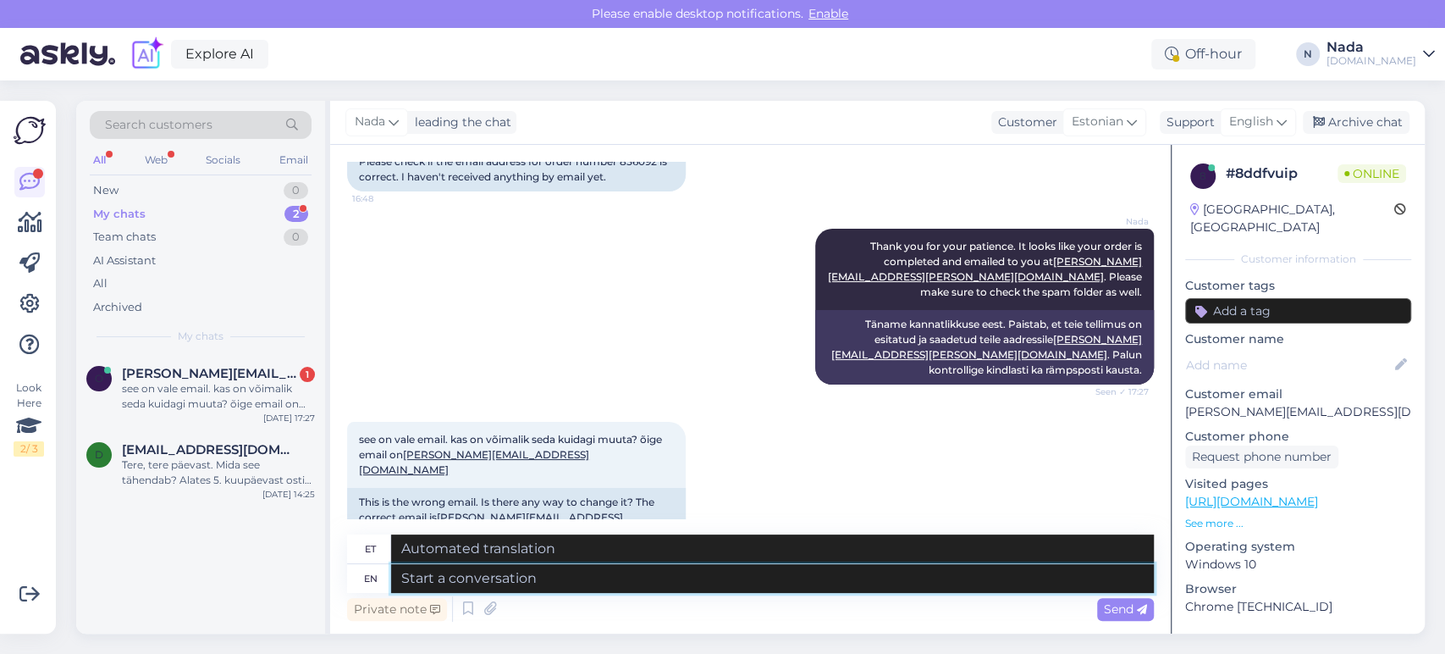
click at [455, 586] on textarea at bounding box center [772, 578] width 763 height 29
type textarea "Thank yo"
type textarea "Tänan"
type textarea "Thank you fo"
type textarea "Aitäh"
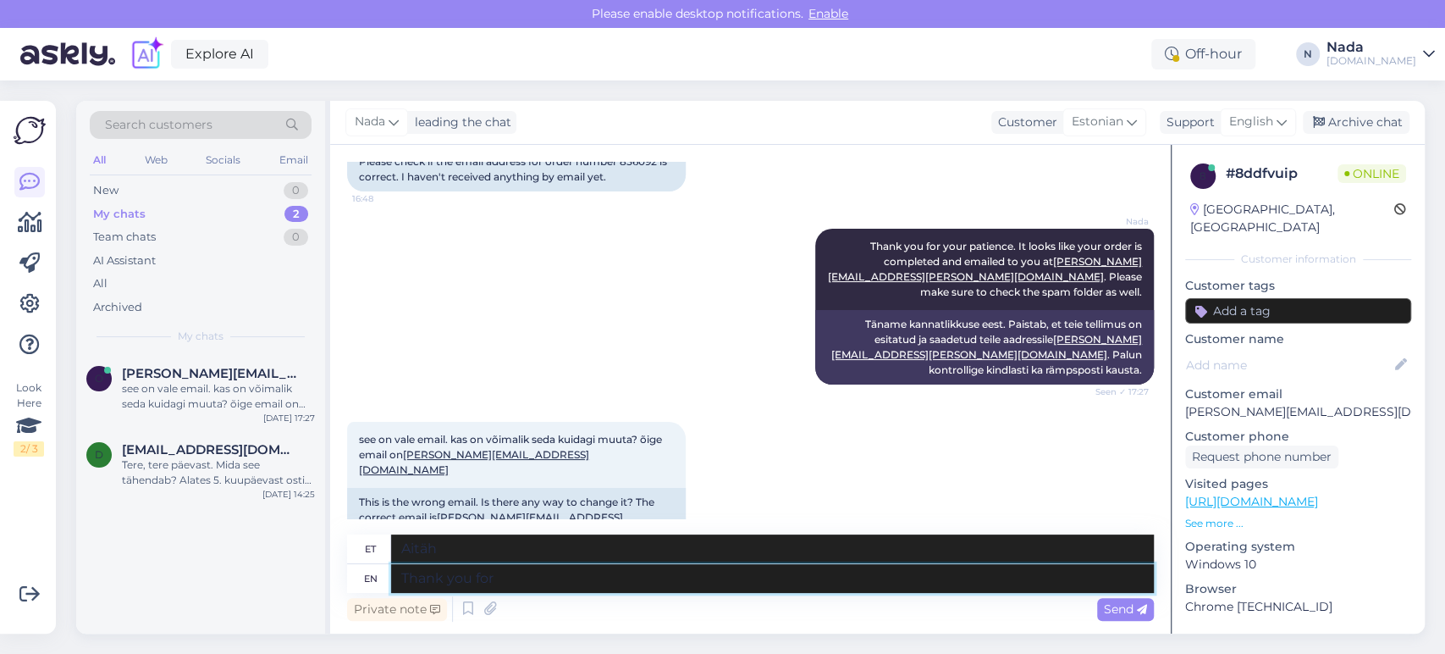
type textarea "Thank you for"
type textarea "Tänan teid"
type textarea "Thank you for lettig"
type textarea "Tänan teid lugemise eest"
type textarea "Thank you for letting"
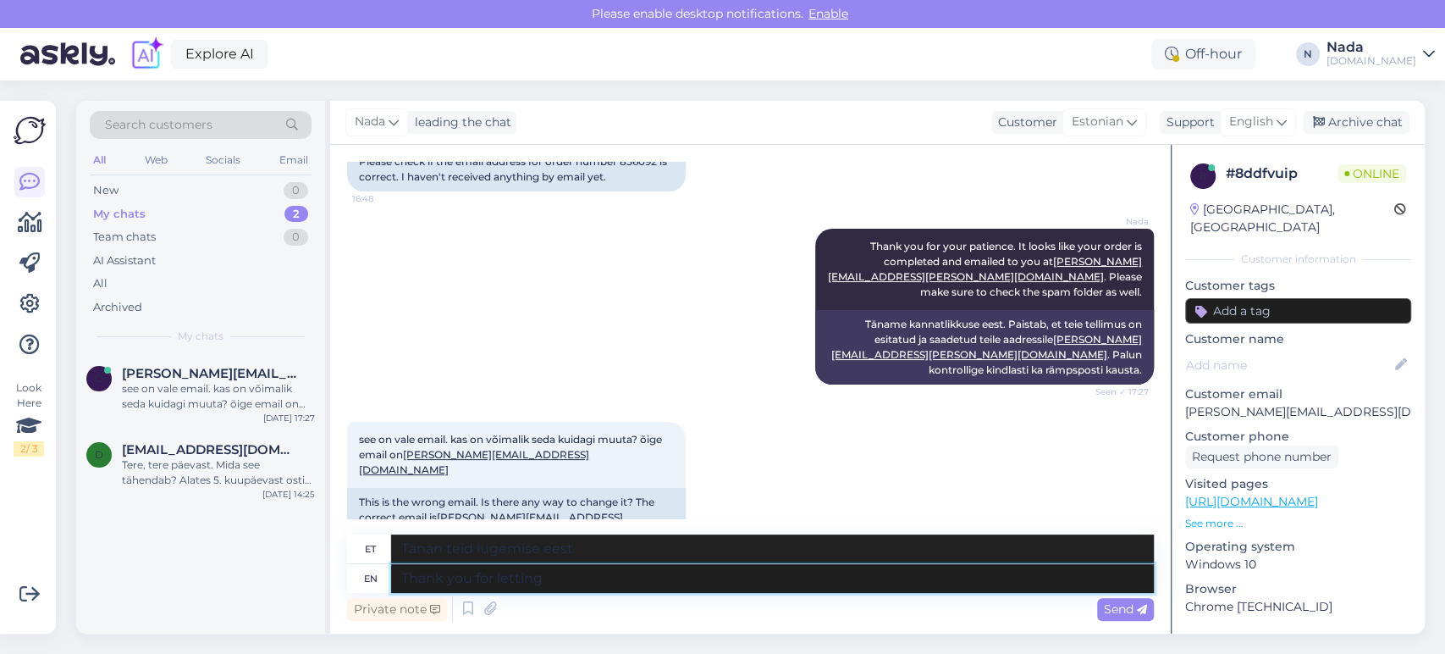
type textarea "Tänan teid lubamast"
type textarea "Thank you for letting me k"
type textarea "Tänan, et lubasid mul"
type textarea "Thank you for letting me know,"
type textarea "Tänan teid teada andmast,"
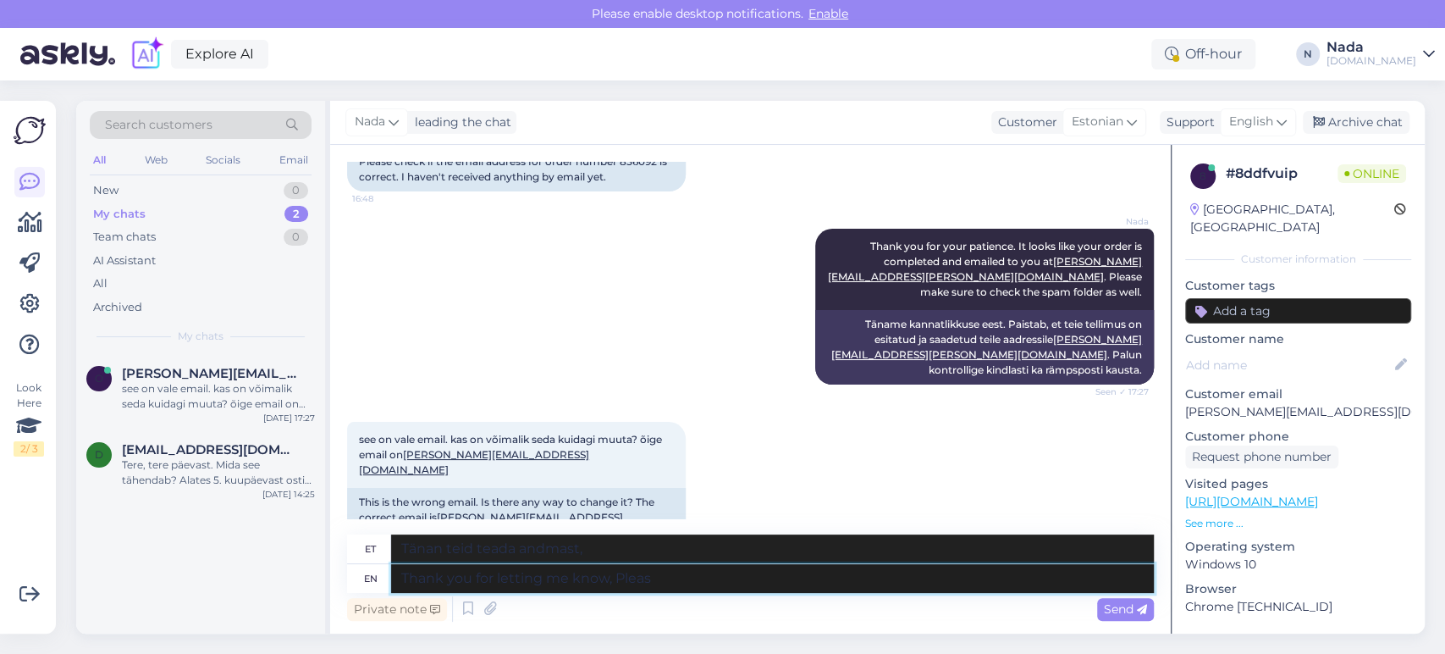
type textarea "Thank you for letting me know, [PERSON_NAME]"
type textarea "Tänan teid teada andmise eest, palun"
type textarea "Thank you for letting me know,"
type textarea "Tänan teid teada andmast,"
type textarea "Thank you for letting me know."
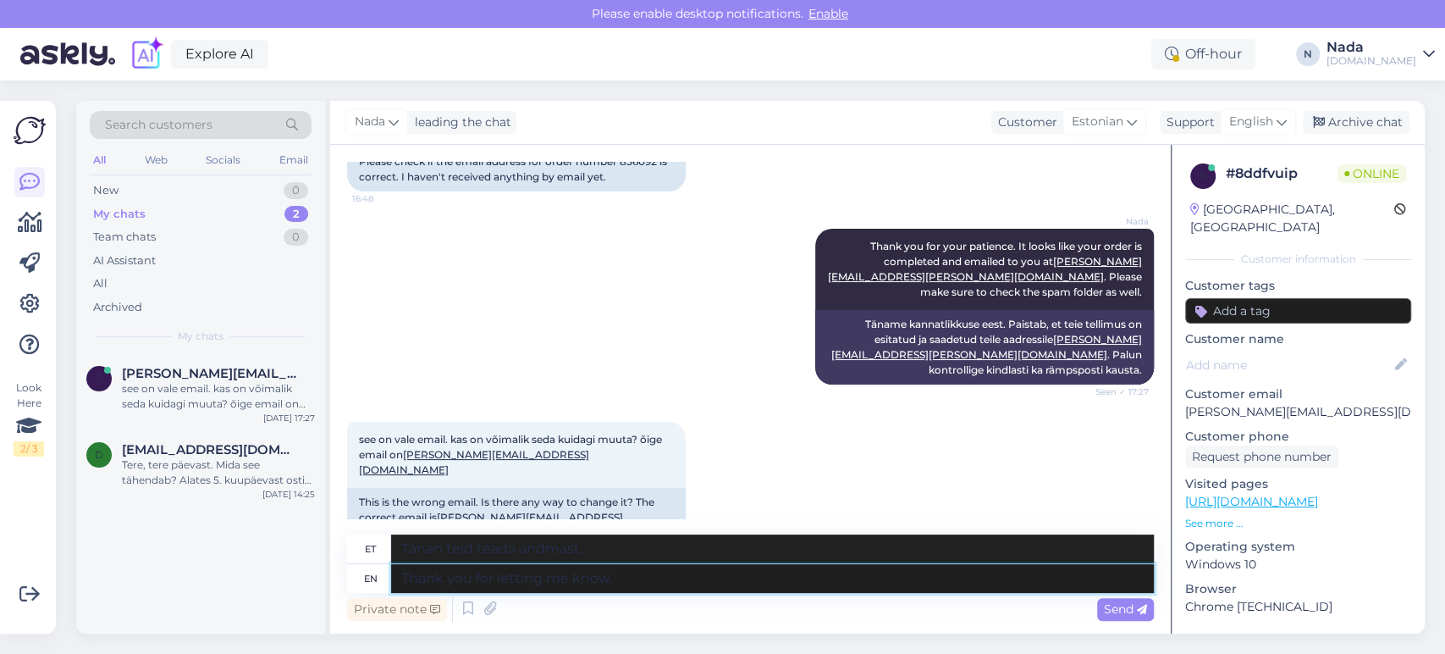
type textarea "Tänan teid teada andmast."
type textarea "Thank you for letting me know. Please be"
type textarea "Tänan teid teada andmast. [GEOGRAPHIC_DATA]"
type textarea "Thank you for letting me know. Please bear wi"
type textarea "Tänan teid teada andmast. [PERSON_NAME] kannatlikud."
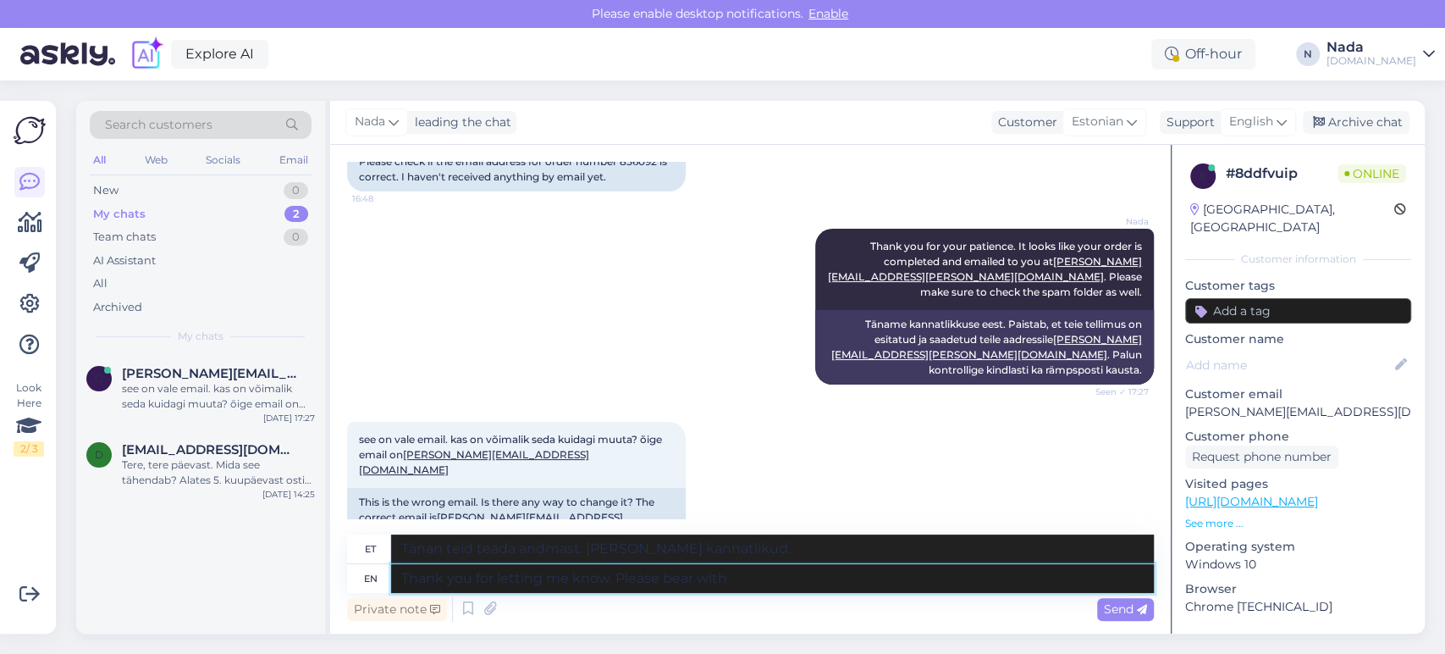
type textarea "Thank you for letting me know. Please bear with"
type textarea "Tänan teid teada andmast. Palun kannatlikkust."
type textarea "Thank you for letting me know. Please bear with me w"
type textarea "Tänan teid teada andmast. Palun kannatage mind."
type textarea "Thank you for letting me know. Please bear with me while"
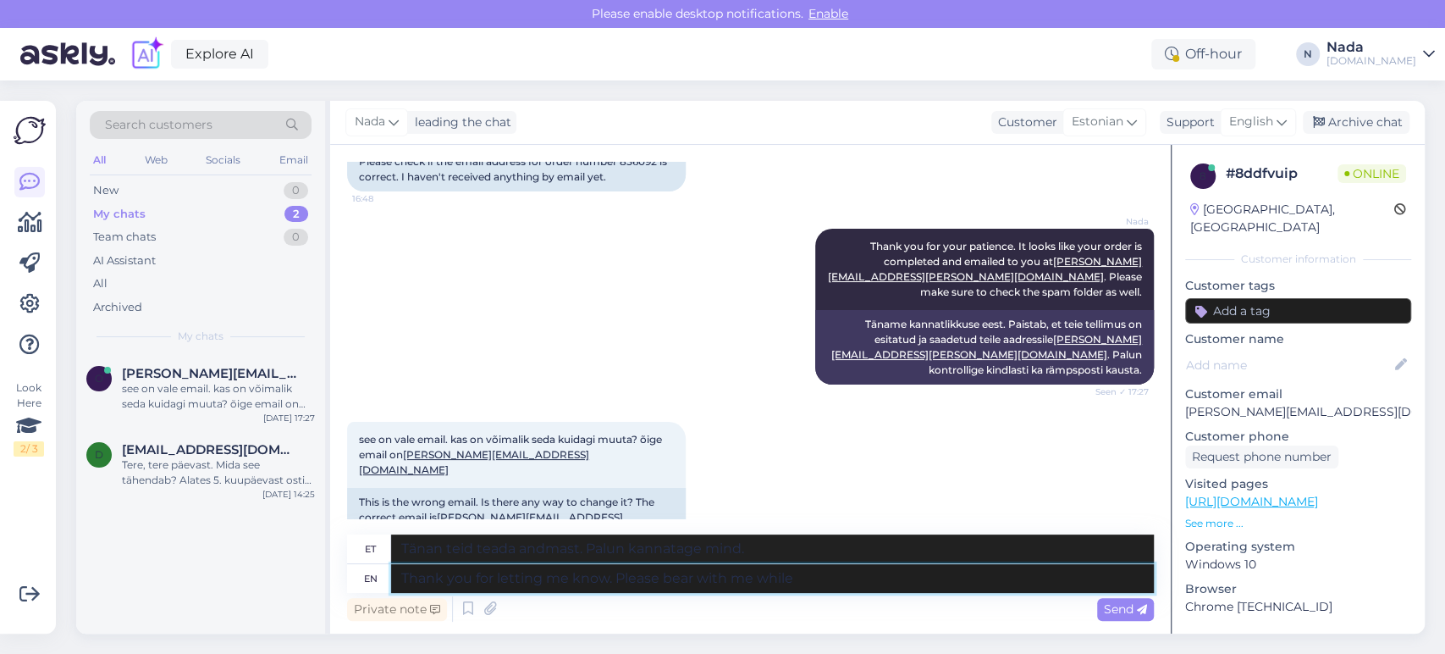
type textarea "Tänan teid teada andmast. [PERSON_NAME] kannatlikud."
type textarea "Thank you for letting me know. Please bear with me while I u"
type textarea "Tänan teid teada andmast. [PERSON_NAME] kannatlikud, kuni ma..."
type textarea "Thank you for letting me know. Please bear with me while I update th"
type textarea "Tänan teid teada andmast. [PERSON_NAME] kannatlikud, kuni ma uuendan."
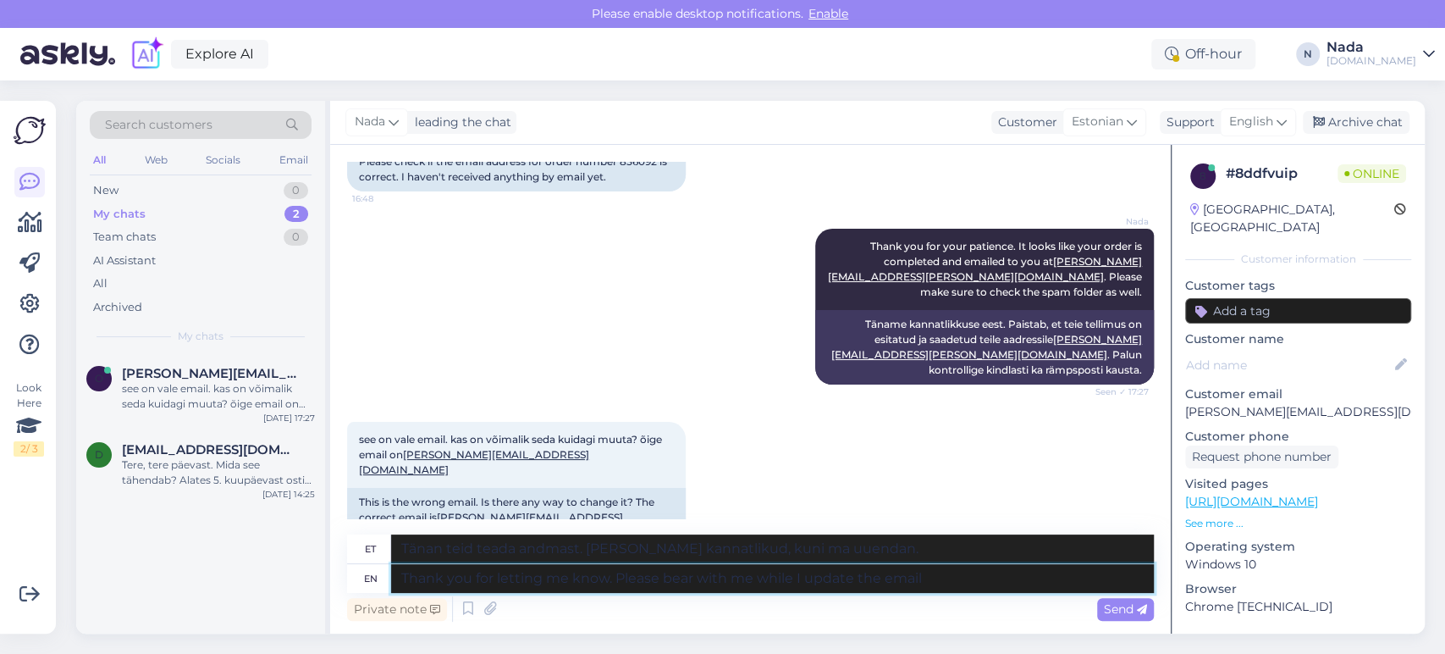
type textarea "Thank you for letting me know. Please bear with me while I update the email o"
type textarea "Tänan teid teada andmast. [PERSON_NAME] kannatlikud, kuni ma e-kirja uuendan."
type textarea "Thank you for letting me know. Please bear with me while I update the email on …"
type textarea "Tänan teid teada andmast. [PERSON_NAME] kannatlikud, kuni ma teie e-kirja värsk…"
type textarea "Thank you for letting me know. Please bear with me while I update the email on …"
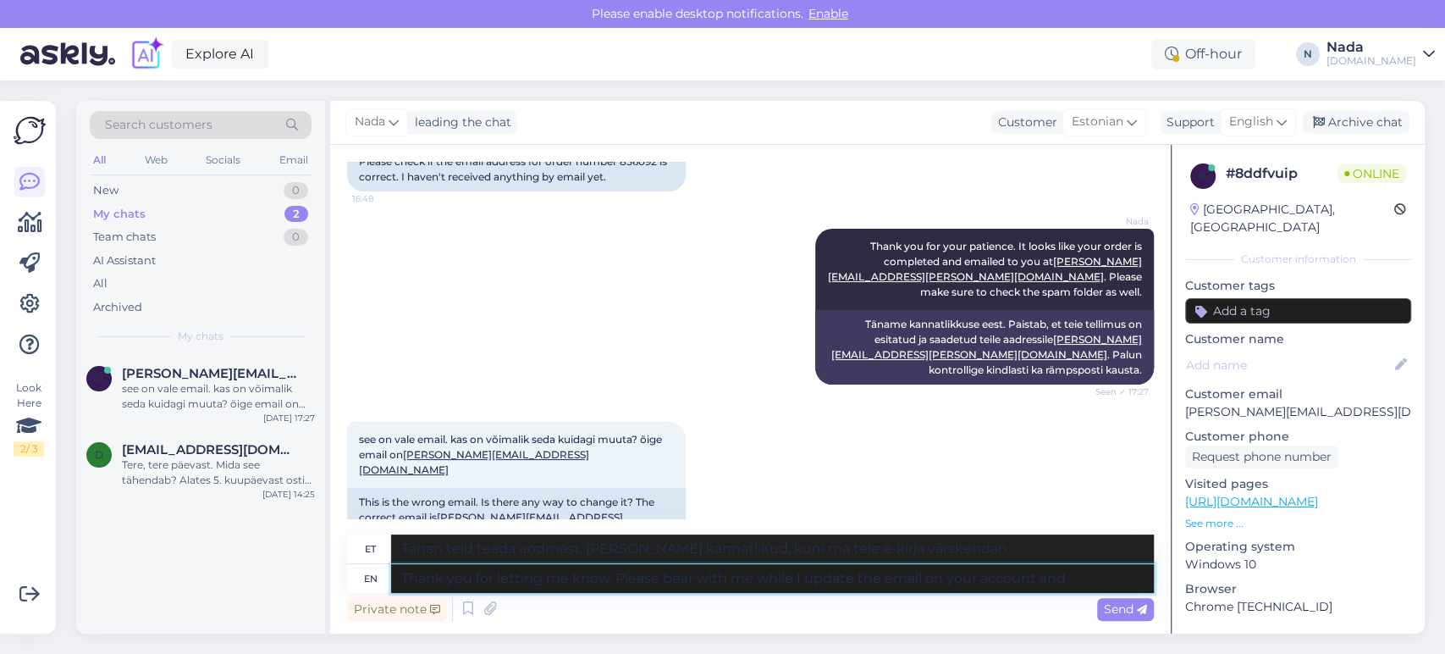
type textarea "Tänan teid teada andmast. [PERSON_NAME] kannatlikud, [PERSON_NAME] konto meilia…"
type textarea "Thank you for letting me know. Please bear with me while I update the email on …"
type textarea "Tänan teid teada andmast. [PERSON_NAME] kannatlikud, kuni ma teie konto meilisõ…"
type textarea "Thank you for letting me know. Please bear with me while I update the email on …"
type textarea "Tänan teid teada andmast. [PERSON_NAME] kannatlikud, kuni ma teie konto meilisõ…"
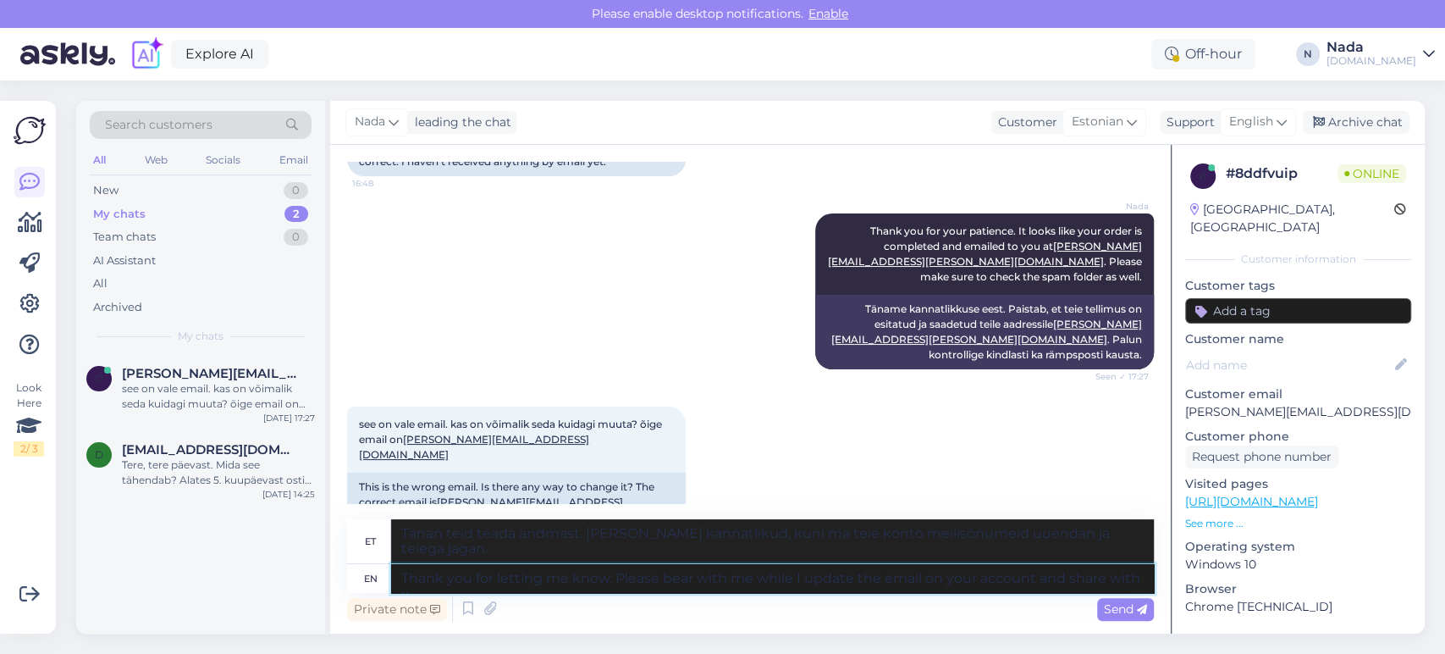
scroll to position [1321, 0]
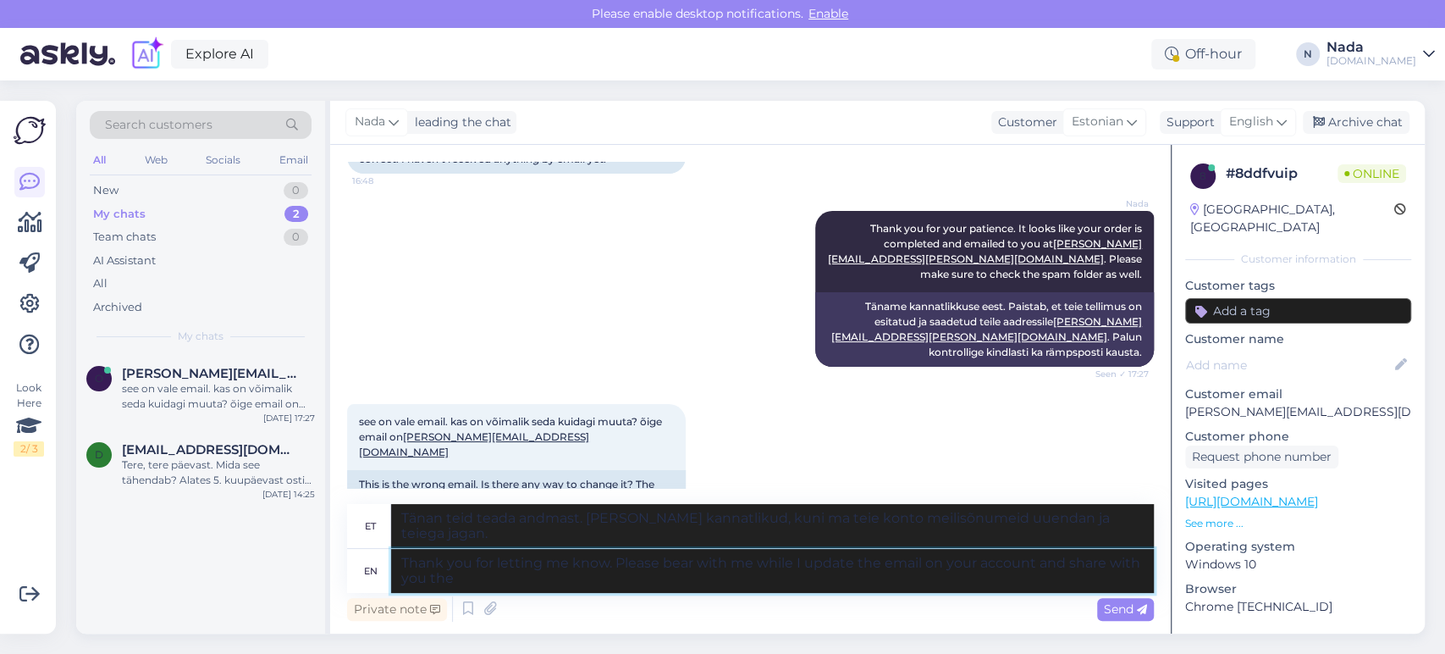
type textarea "Thank you for letting me know. Please bear with me while I update the email on …"
type textarea "Tänan teid teada andmast. [PERSON_NAME] kannatlikud, kuni ma teie konto meilisõ…"
type textarea "Thank you for letting me know. Please bear with me while I update the email on …"
type textarea "Tänan teid teada andmast. [PERSON_NAME] kannatlikud, kuni ma teie konto meilisõ…"
type textarea "Thank you for letting me know. Please bear with me while I update the email on …"
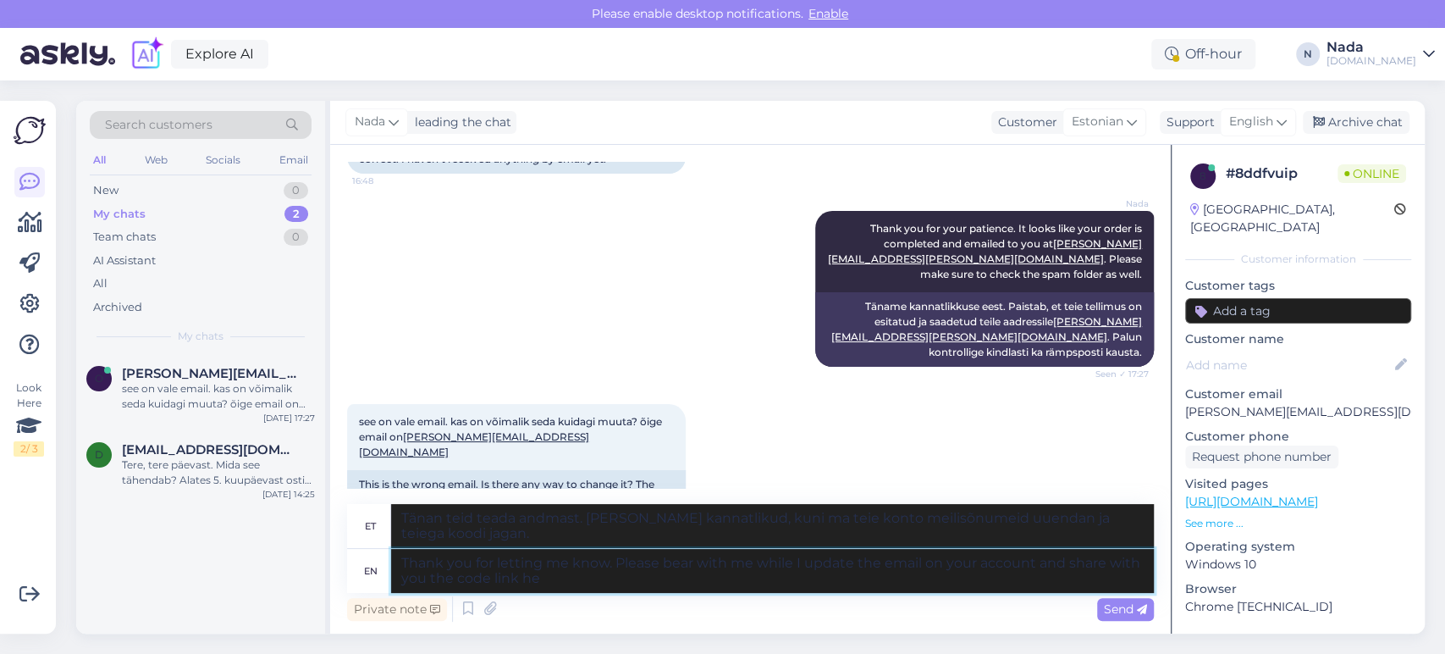
type textarea "Tänan teid teada andmast. [PERSON_NAME] kannatlikud, kuni ma teie konto meilisõ…"
type textarea "Thank you for letting me know. Please bear with me while I update the email on …"
type textarea "Tänan teid teada andmast. [PERSON_NAME] kannatlikud, kuni ma teie konto meilisõ…"
type textarea "Thank you for letting me know. Please bear with me while I update the email on …"
type textarea "Tänan teid teada andmast. [PERSON_NAME] kannatlikud, kuni ma teie konto e-posti…"
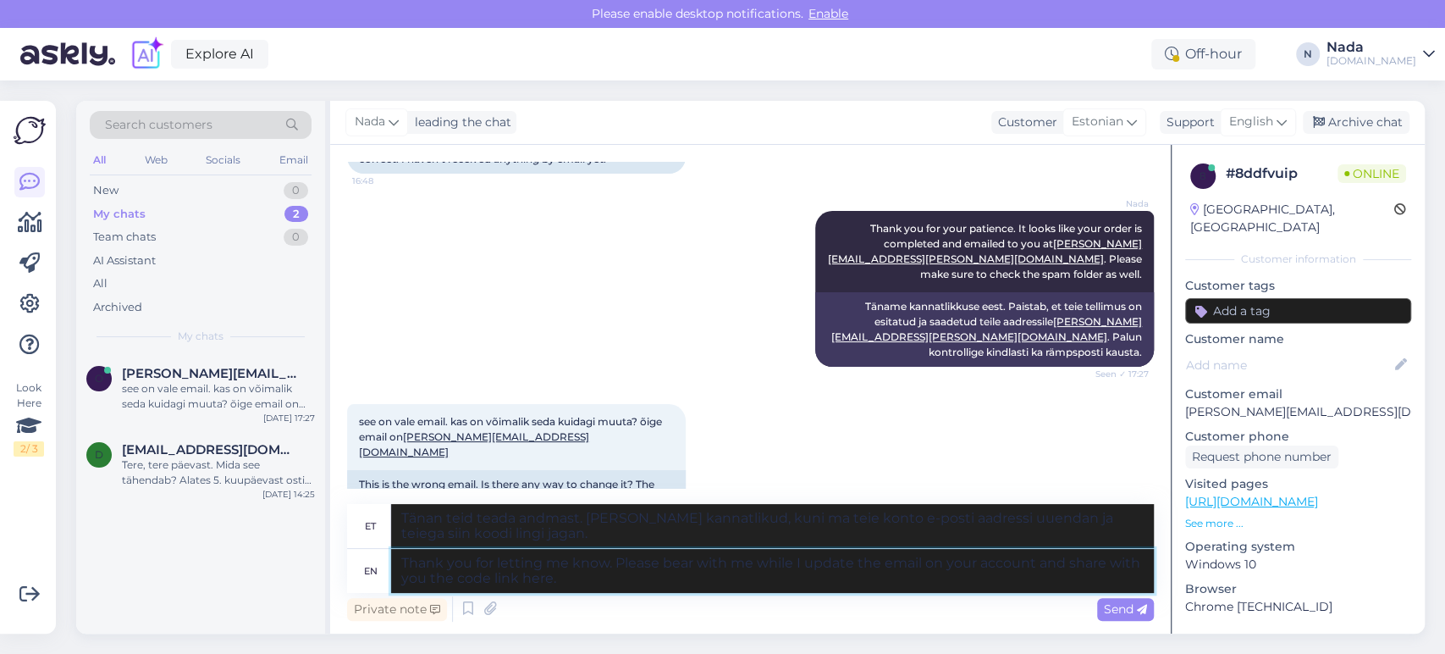
type textarea "Thank you for letting me know. Please bear with me while I update the email on …"
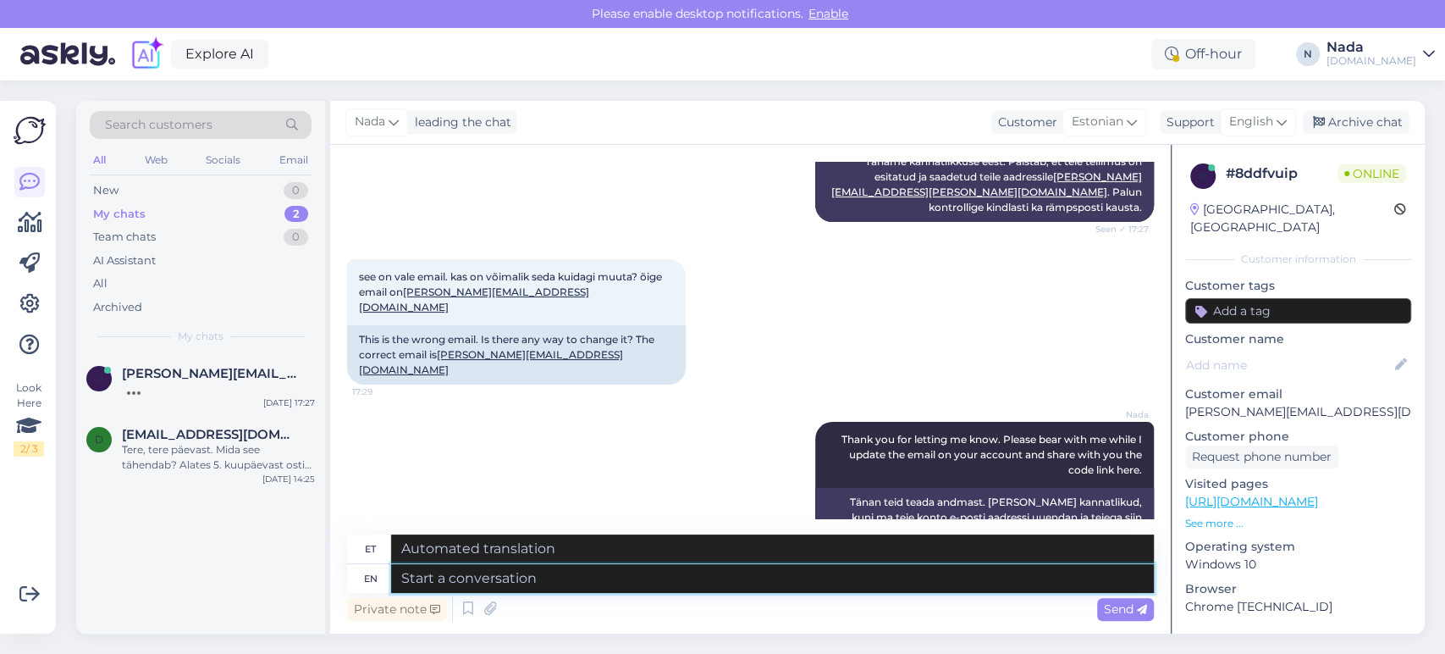
scroll to position [1567, 0]
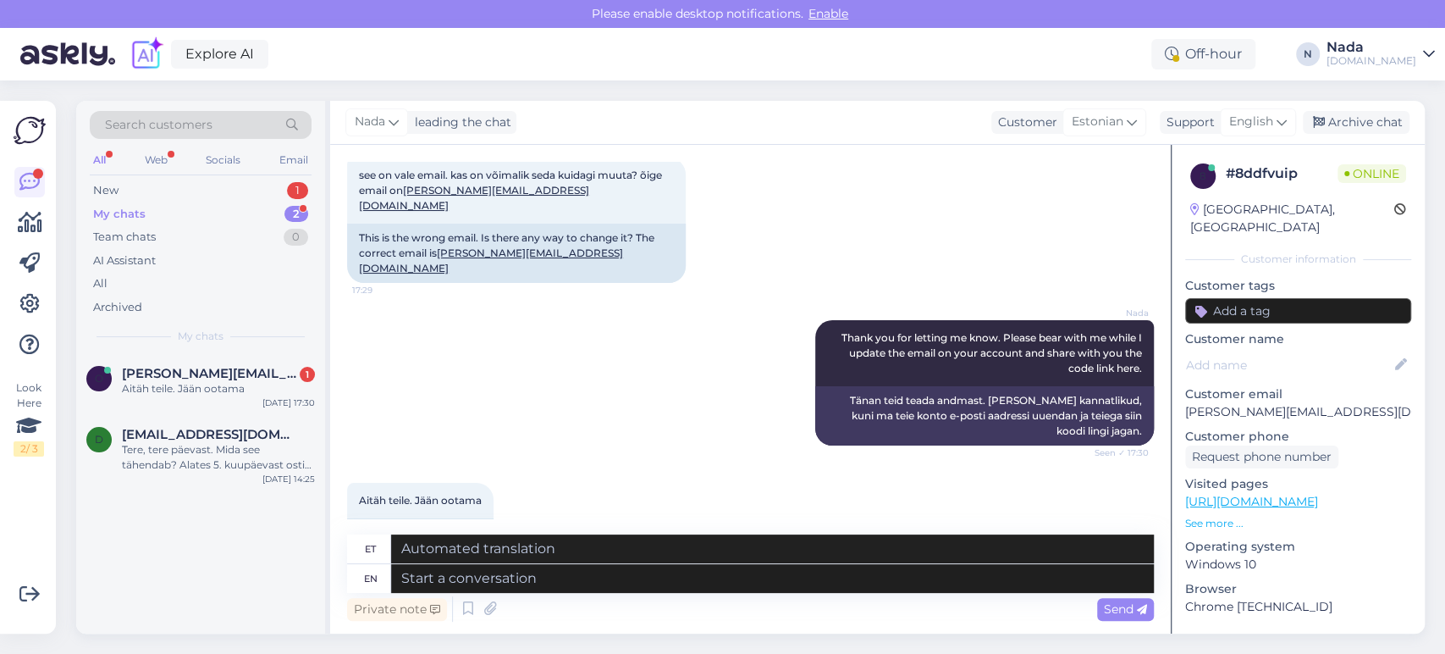
click at [630, 464] on div "Aitäh teile. Jään ootama 17:30 Thank you. I'll wait." at bounding box center [750, 515] width 807 height 102
drag, startPoint x: 587, startPoint y: 215, endPoint x: 528, endPoint y: 252, distance: 69.3
click at [470, 228] on div "This is the wrong email. Is there any way to change it? The correct email is [P…" at bounding box center [516, 253] width 339 height 59
drag, startPoint x: 644, startPoint y: 363, endPoint x: 765, endPoint y: 371, distance: 121.3
click at [644, 364] on div "[PERSON_NAME] Thank you for letting me know. Please bear with me while I update…" at bounding box center [750, 382] width 807 height 163
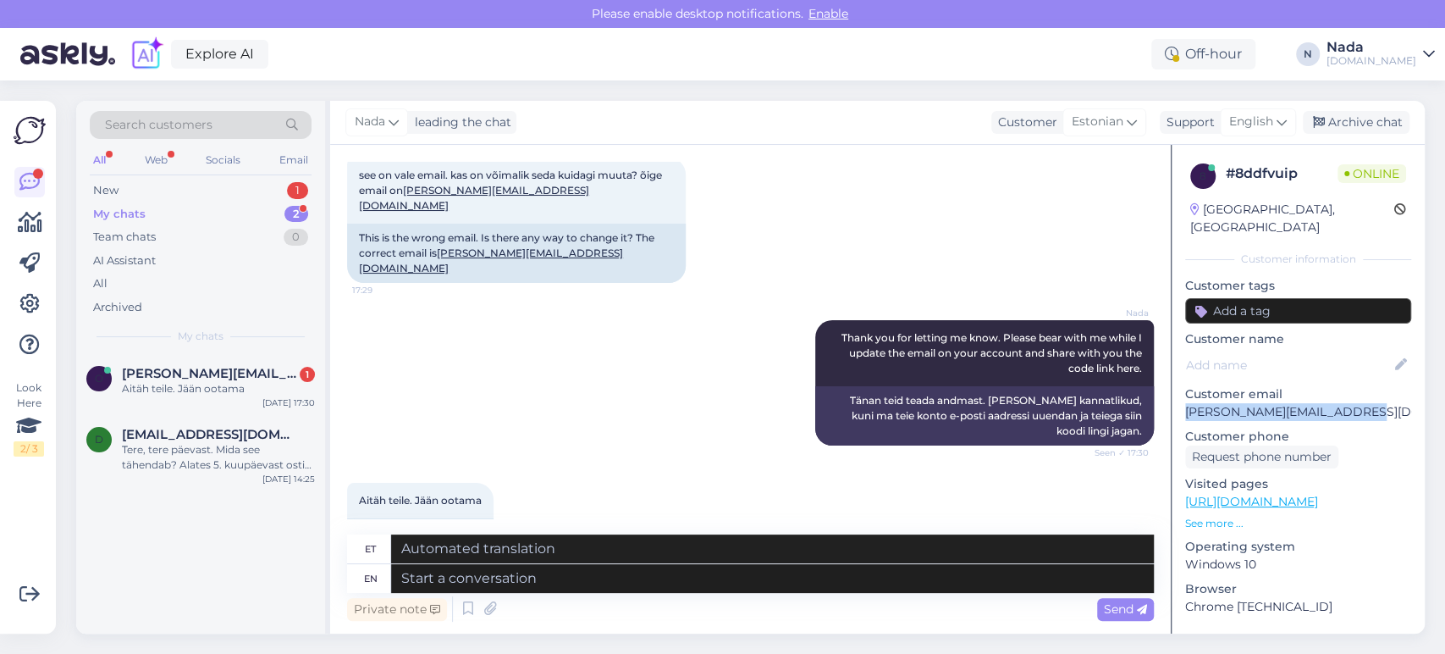
drag, startPoint x: 1321, startPoint y: 391, endPoint x: 1181, endPoint y: 397, distance: 139.8
click at [1181, 397] on div "8 # 8ddfvuip Online [GEOGRAPHIC_DATA], [GEOGRAPHIC_DATA] Customer information C…" at bounding box center [1298, 502] width 253 height 714
copy p "[PERSON_NAME][EMAIL_ADDRESS][DOMAIN_NAME]"
click at [650, 581] on textarea at bounding box center [772, 578] width 763 height 29
type textarea "Thank yo"
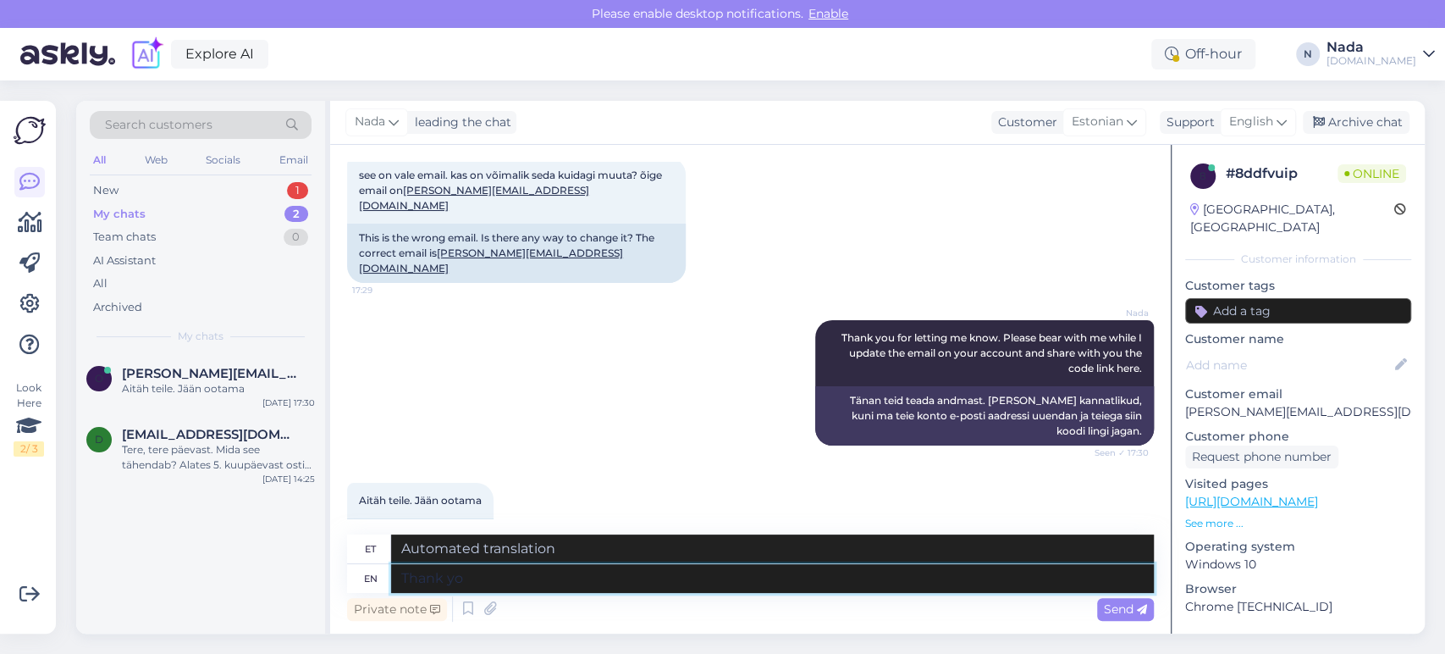
type textarea "Tänan"
type textarea "Thank you"
type textarea "Aitäh"
type textarea "Thank you for"
type textarea "Tänan teid"
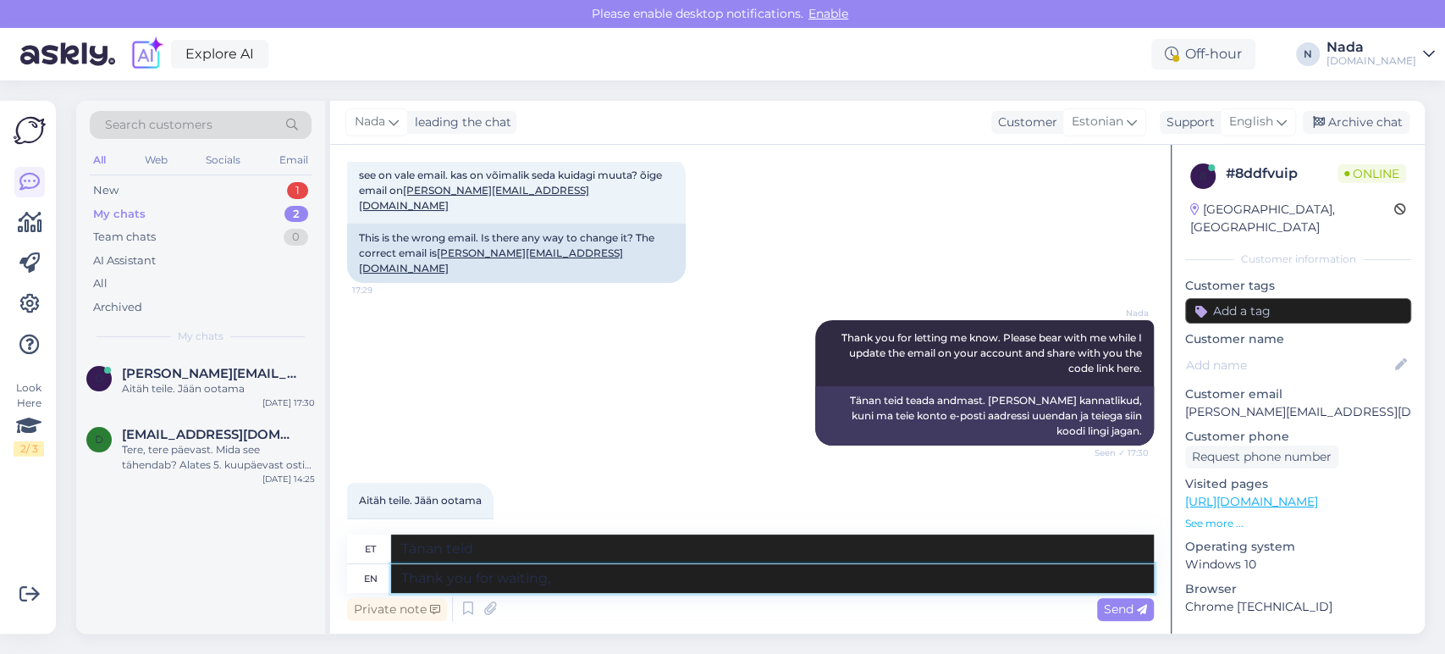
type textarea "Thank you for waiting,"
type textarea "Tänan ootamast,"
type textarea "Thank you for waiting, Please m"
click at [611, 582] on textarea "Thank you for waiting, Please mke sure to login to your account with the correc…" at bounding box center [772, 578] width 763 height 29
click at [976, 578] on textarea "Thank you for waiting, Please make sure to login to your account with the corre…" at bounding box center [772, 578] width 763 height 29
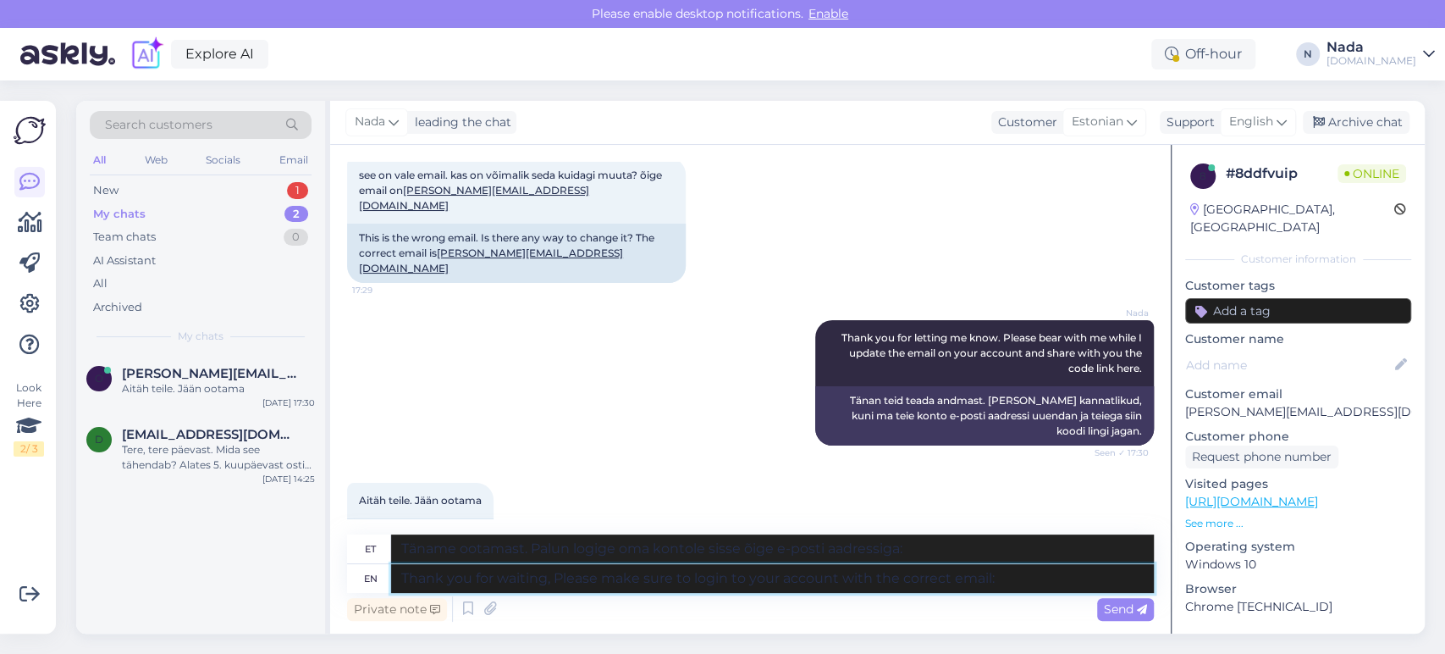
click at [1055, 579] on textarea "Thank you for waiting, Please make sure to login to your account with the corre…" at bounding box center [772, 578] width 763 height 29
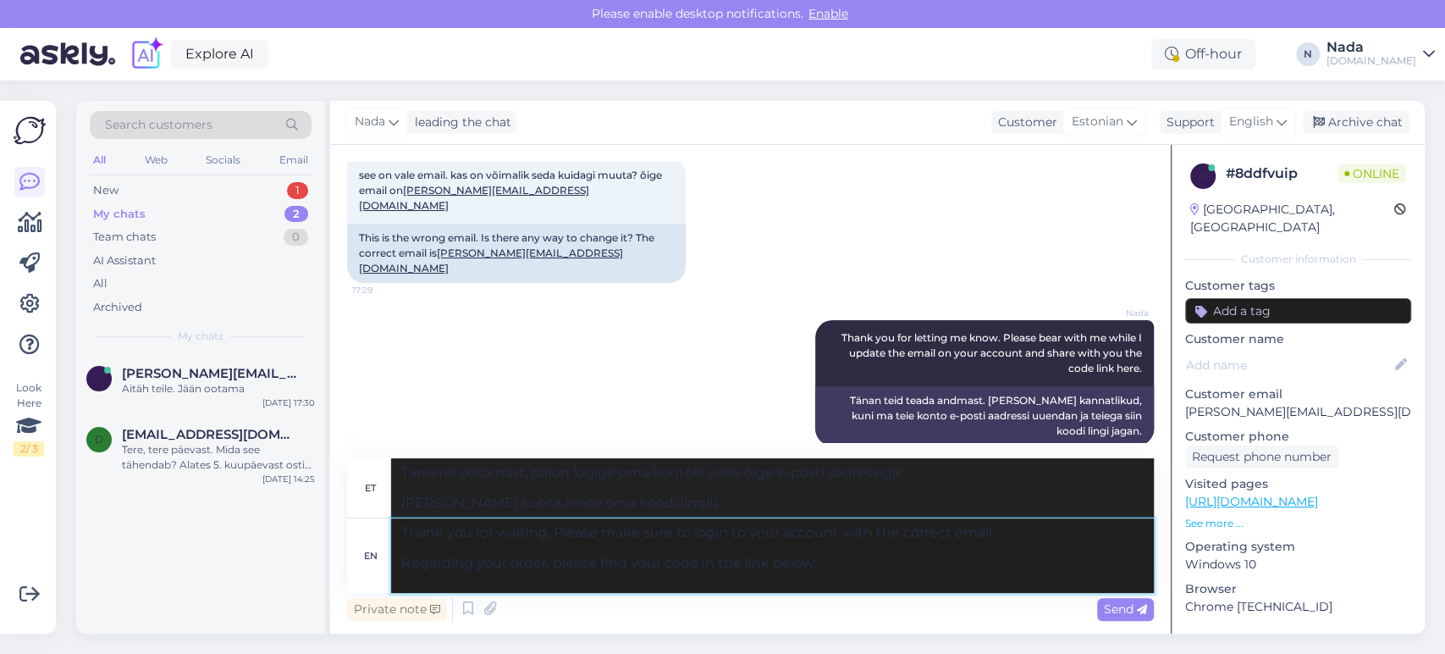
paste textarea "[URL][DOMAIN_NAME]"
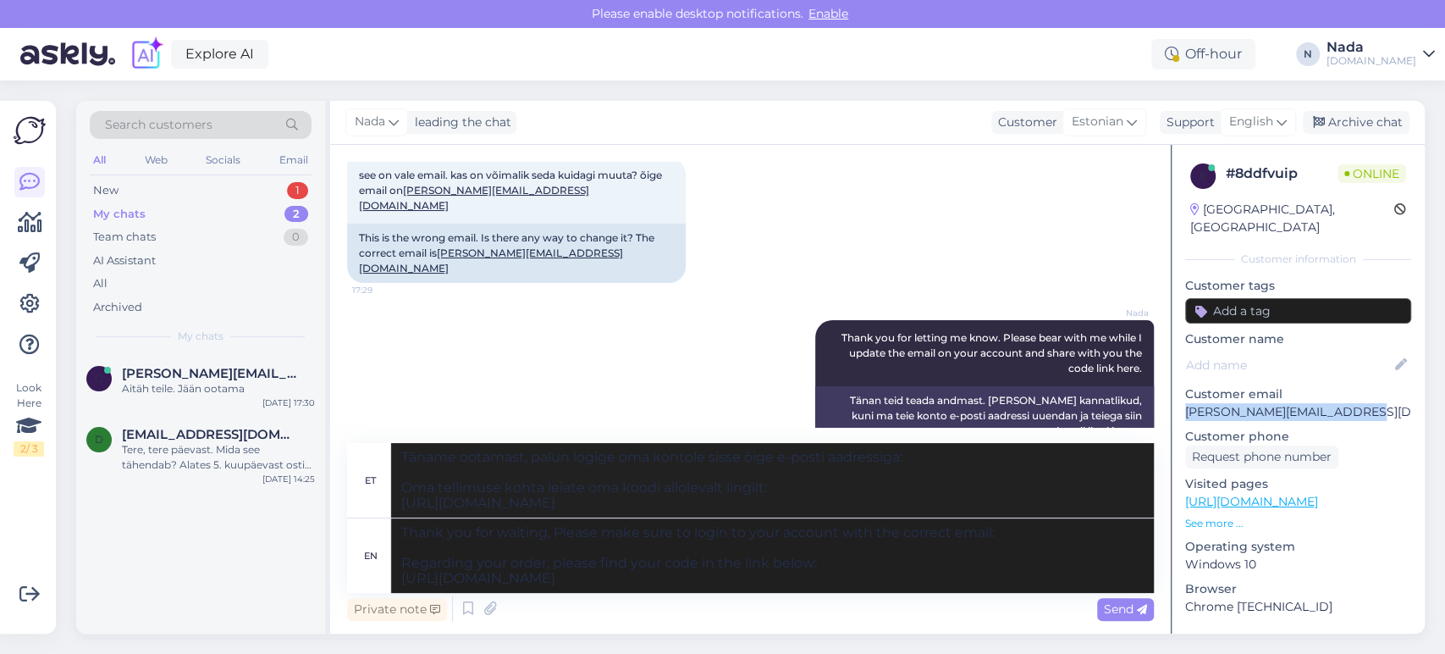
drag, startPoint x: 1368, startPoint y: 392, endPoint x: 1179, endPoint y: 395, distance: 189.7
click at [1179, 395] on div "8 # 8ddfvuip Online [GEOGRAPHIC_DATA], [GEOGRAPHIC_DATA] Customer information C…" at bounding box center [1298, 502] width 253 height 714
copy p "[PERSON_NAME][EMAIL_ADDRESS][DOMAIN_NAME]"
click at [1018, 530] on textarea "Thank you for waiting, Please make sure to login to your account with the corre…" at bounding box center [772, 555] width 763 height 75
paste textarea "[PERSON_NAME][EMAIL_ADDRESS][DOMAIN_NAME]"
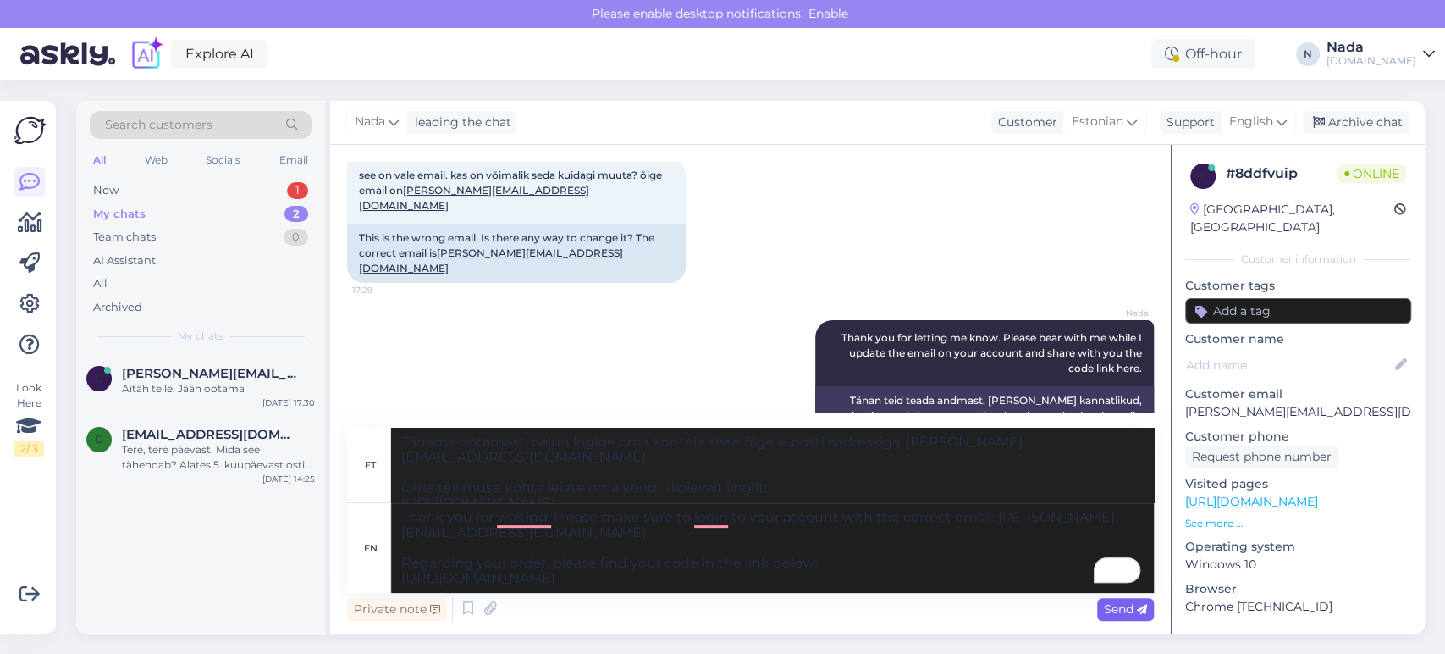
click at [1126, 604] on span "Send" at bounding box center [1125, 608] width 43 height 15
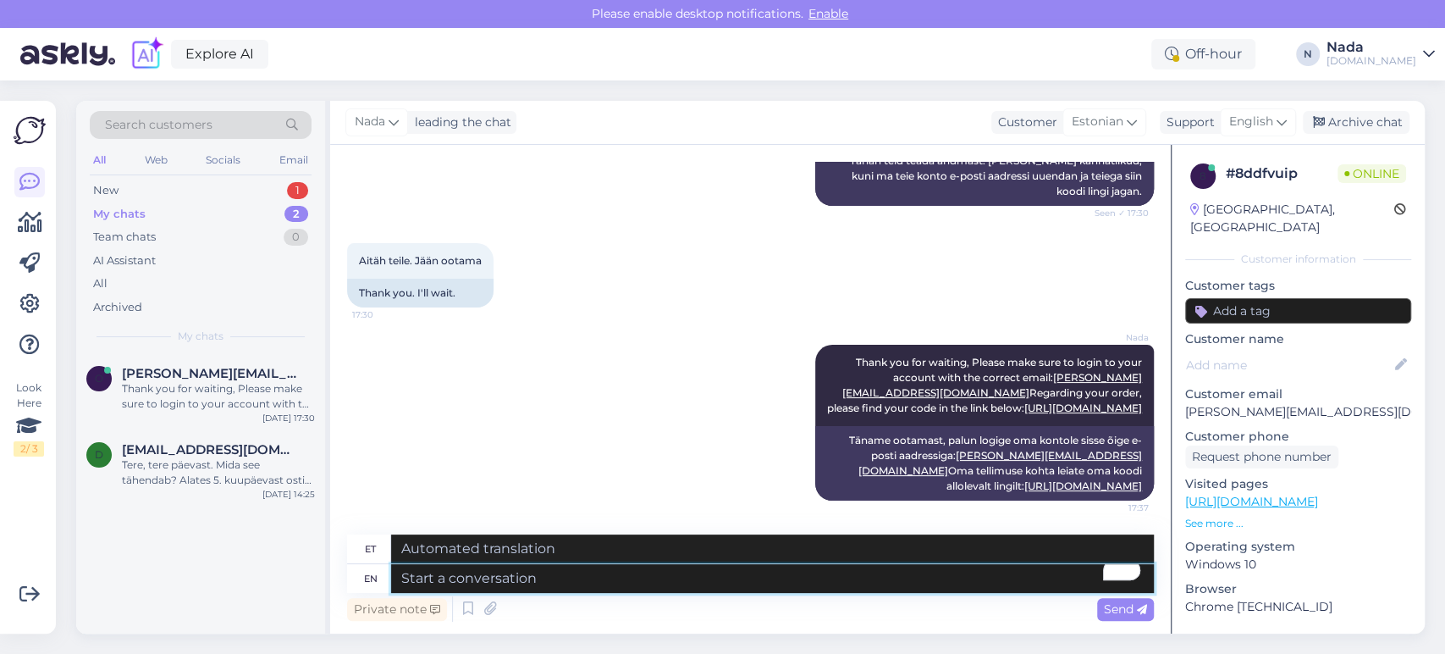
click at [678, 576] on textarea "To enrich screen reader interactions, please activate Accessibility in Grammarl…" at bounding box center [772, 578] width 763 height 29
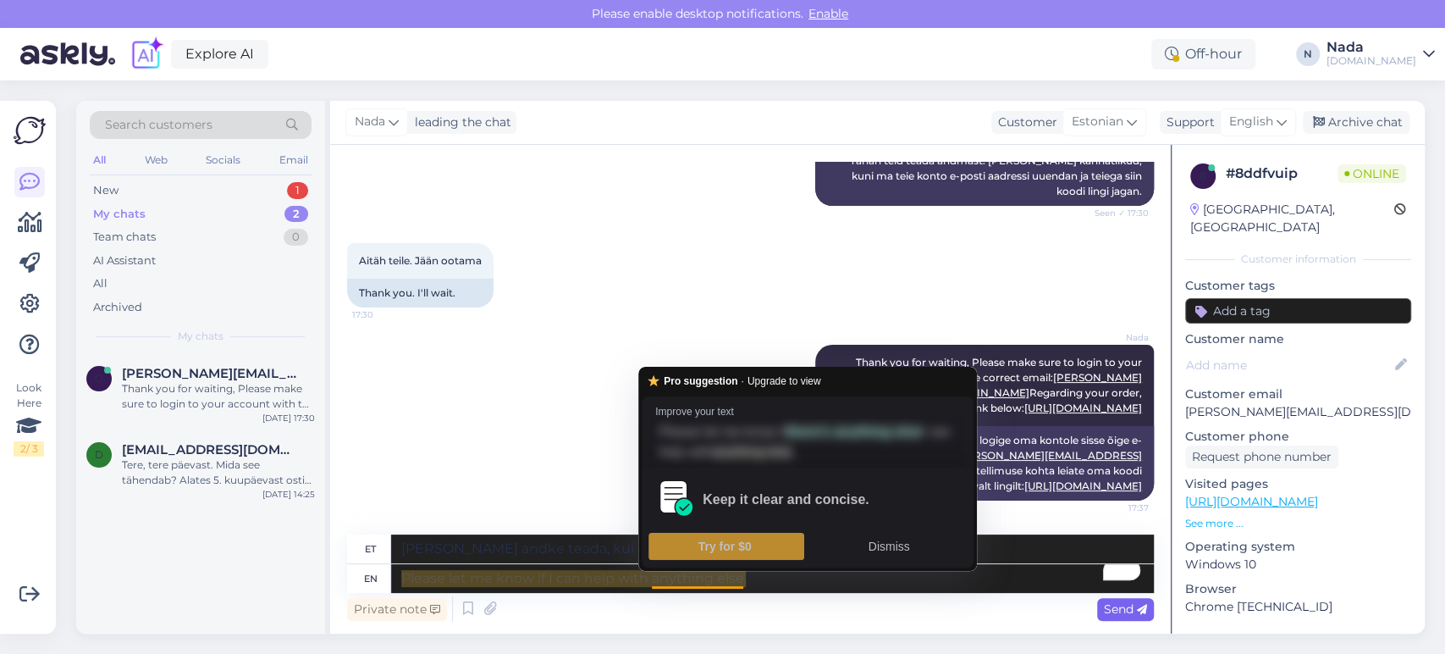
click at [1124, 609] on span "Send" at bounding box center [1125, 608] width 43 height 15
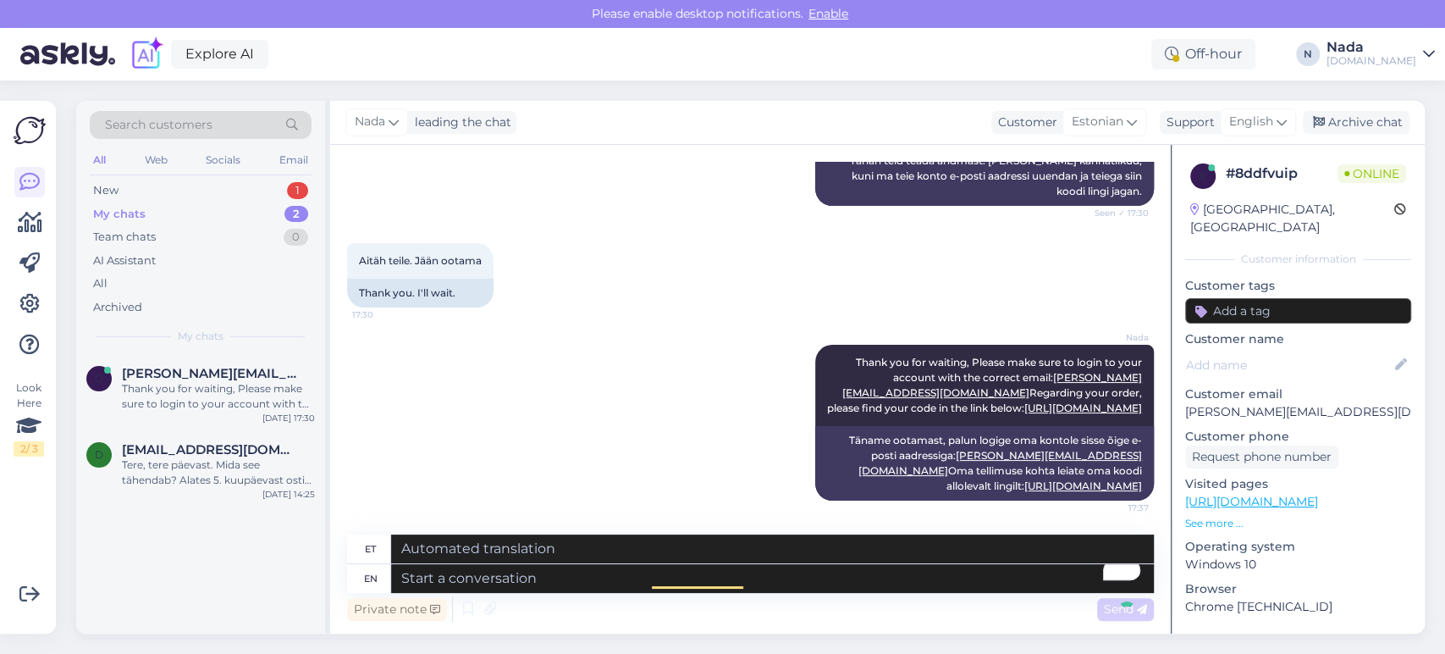
scroll to position [1908, 0]
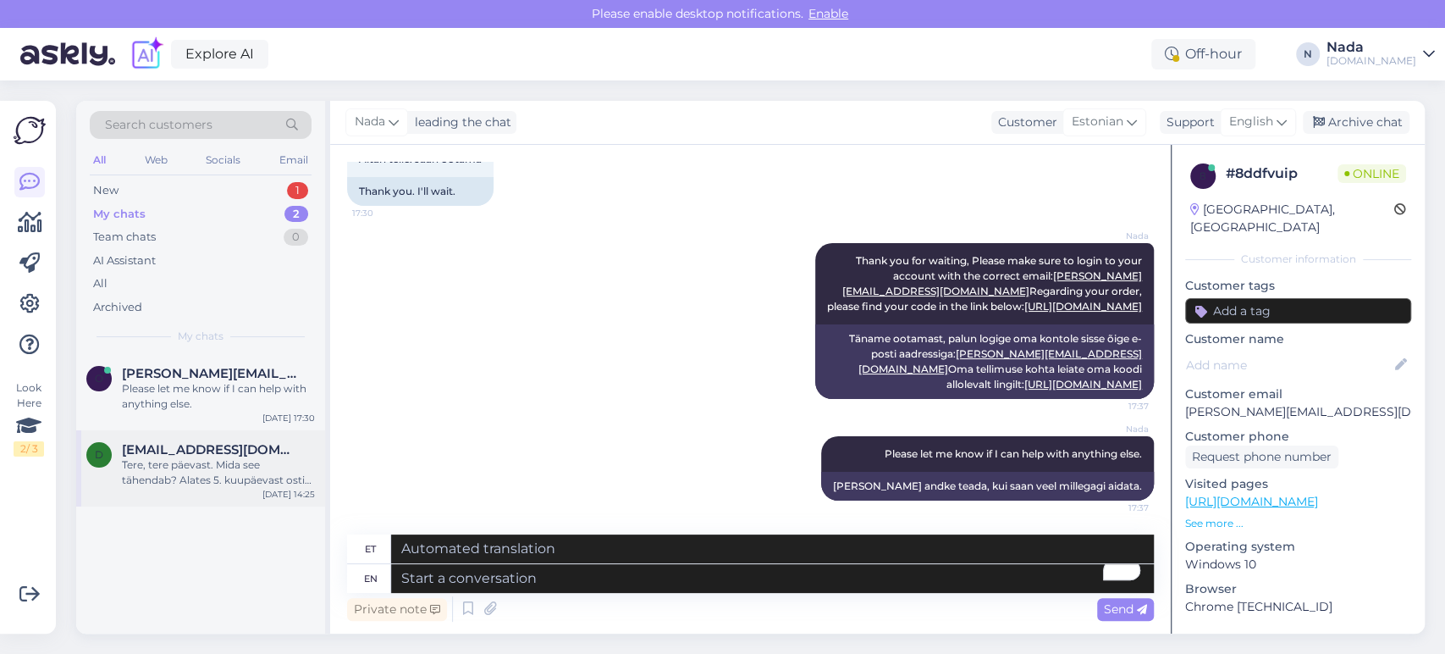
click at [242, 467] on div "Tere, tere päevast. Mida see tähendab? Alates 5. kuupäevast ostis mu naine 400 …" at bounding box center [218, 472] width 193 height 30
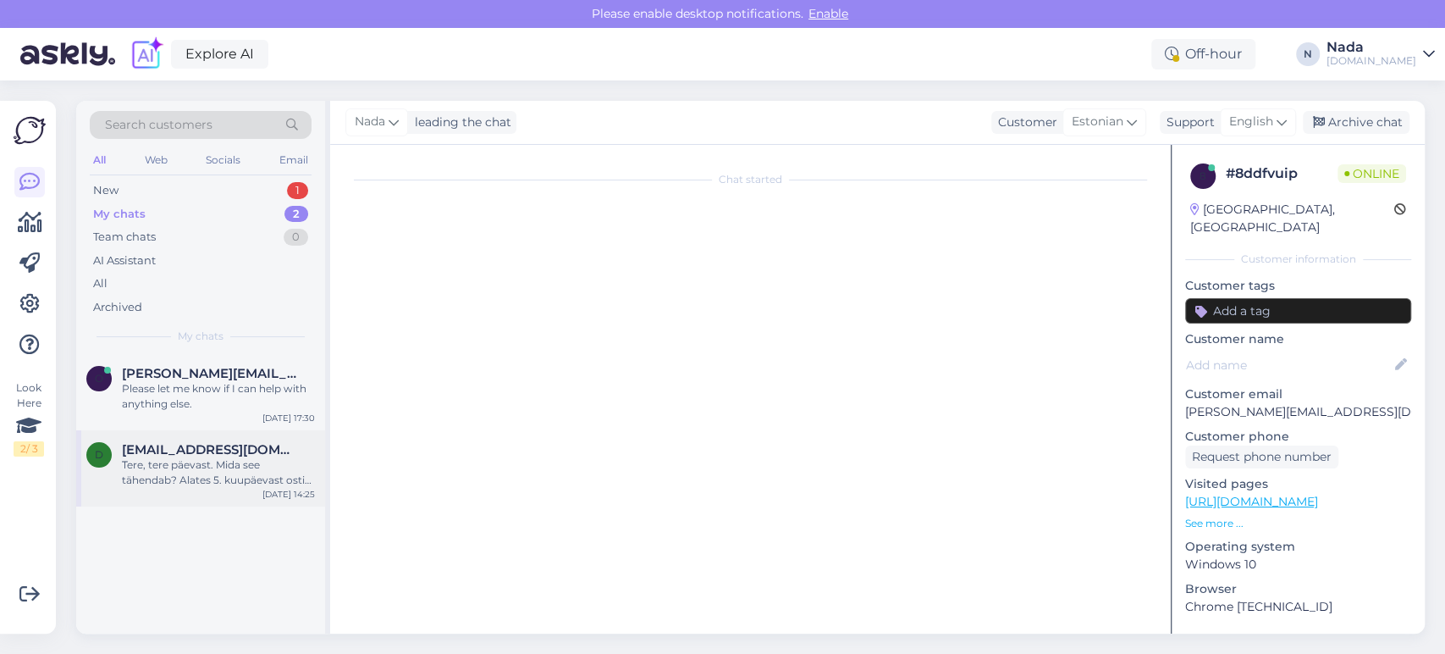
scroll to position [35, 0]
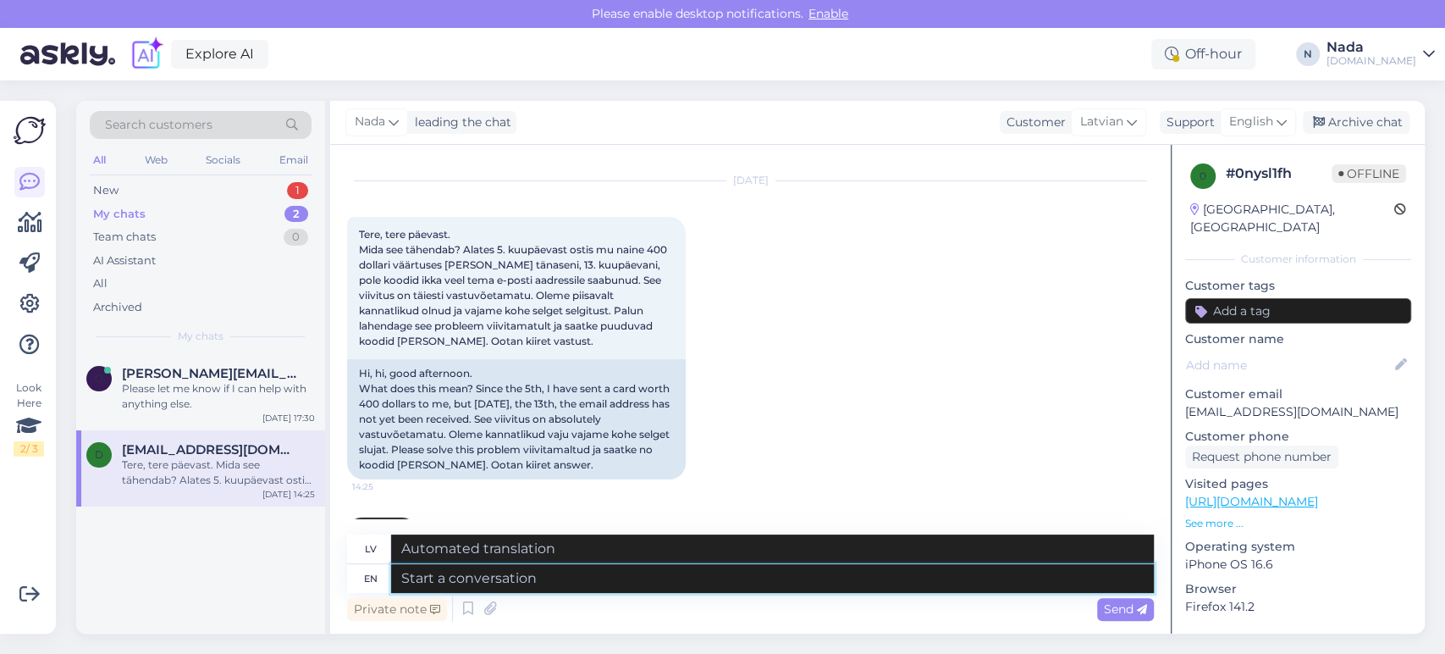
click at [601, 574] on textarea at bounding box center [772, 578] width 763 height 29
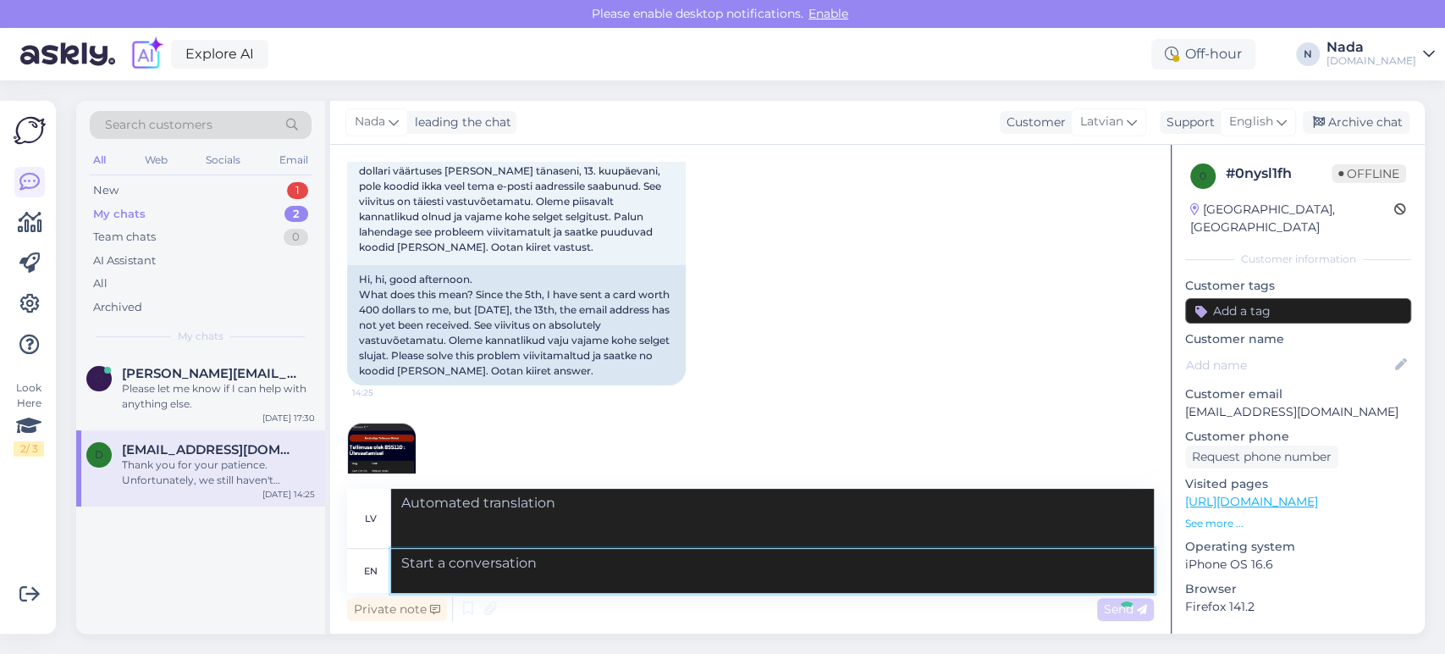
scroll to position [632, 0]
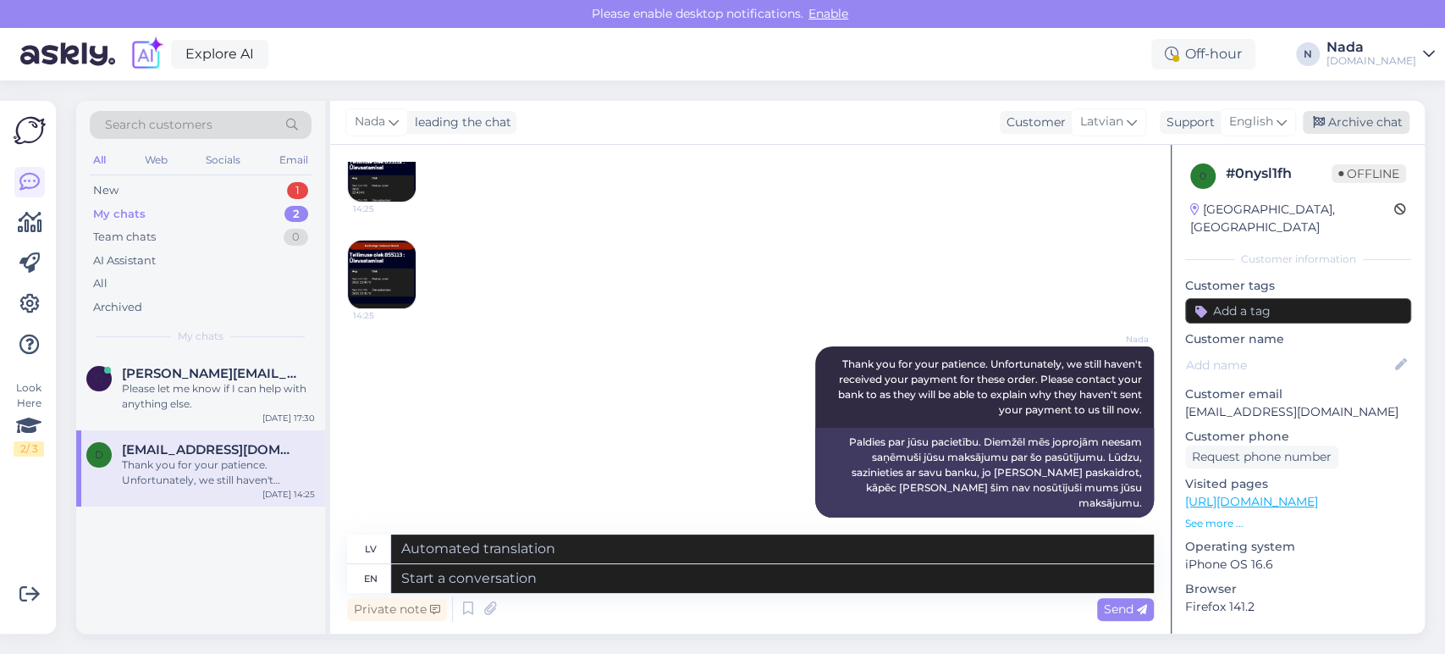
click at [1329, 123] on div "Archive chat" at bounding box center [1356, 122] width 107 height 23
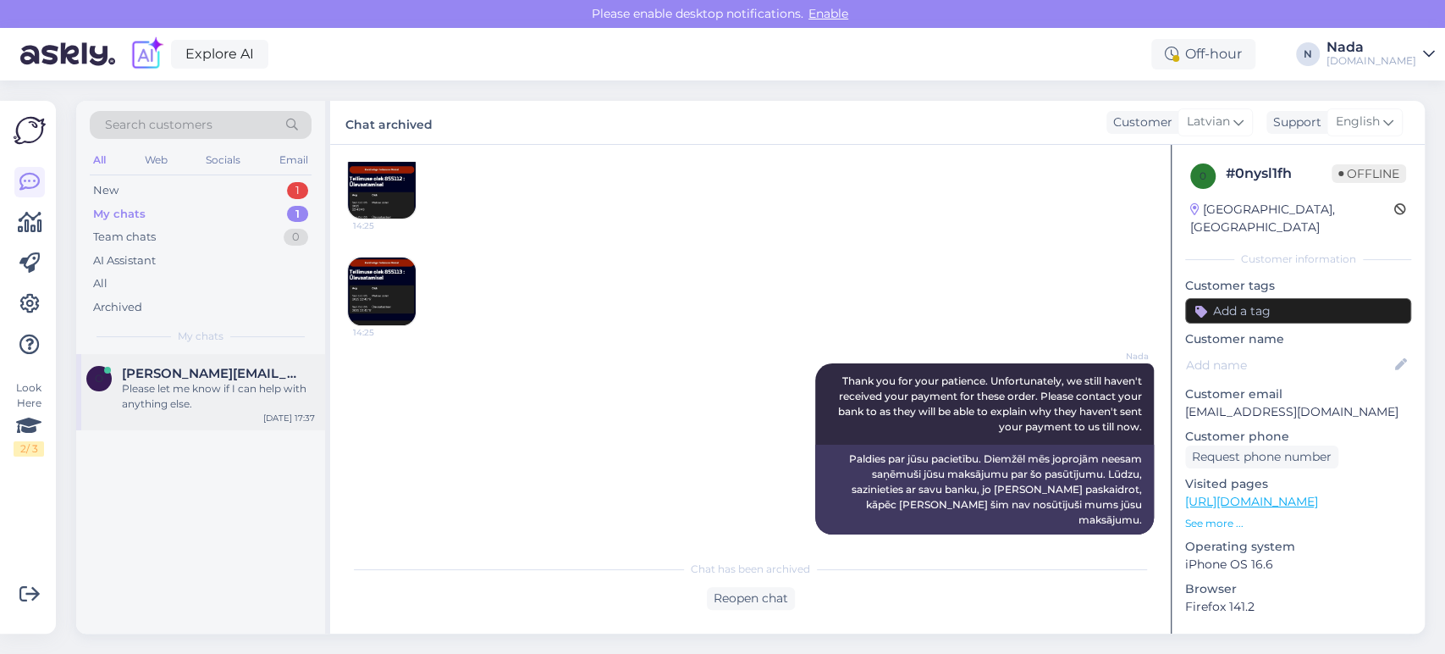
click at [232, 417] on div "o [EMAIL_ADDRESS][DOMAIN_NAME] Please let me know if I can help with anything e…" at bounding box center [200, 392] width 249 height 76
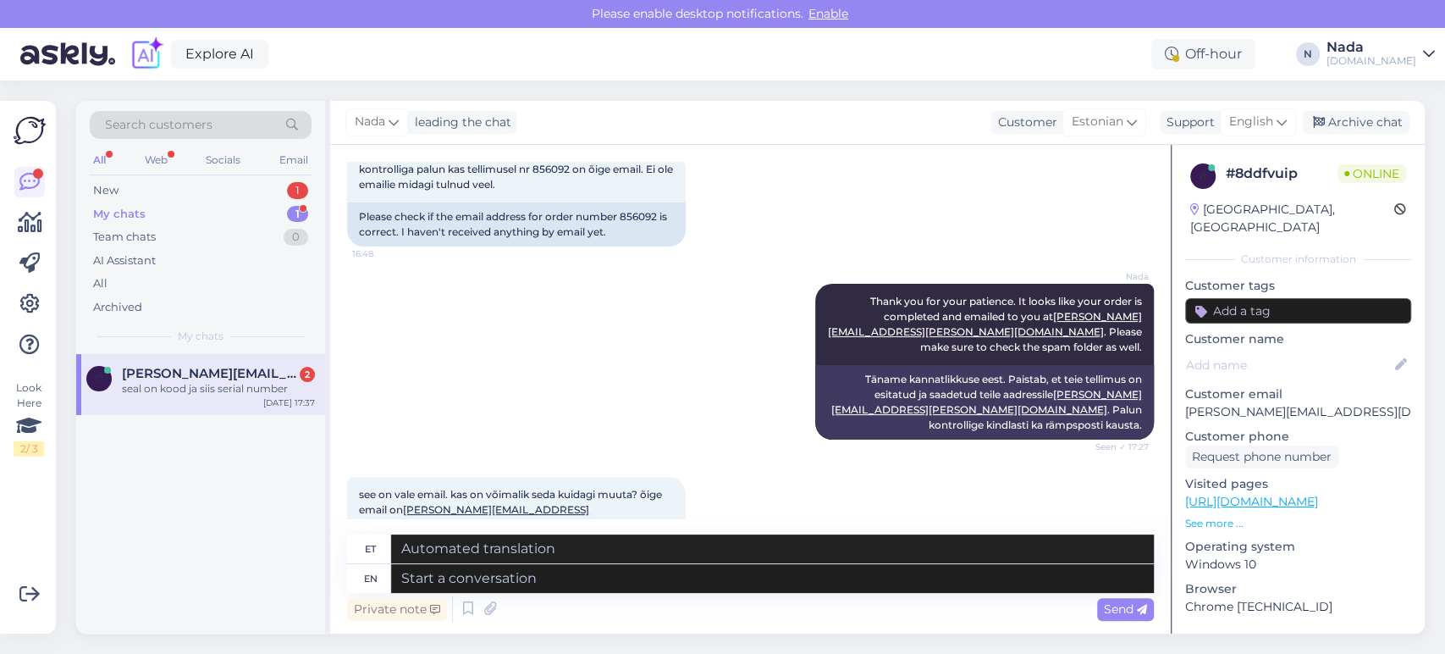
scroll to position [1171, 0]
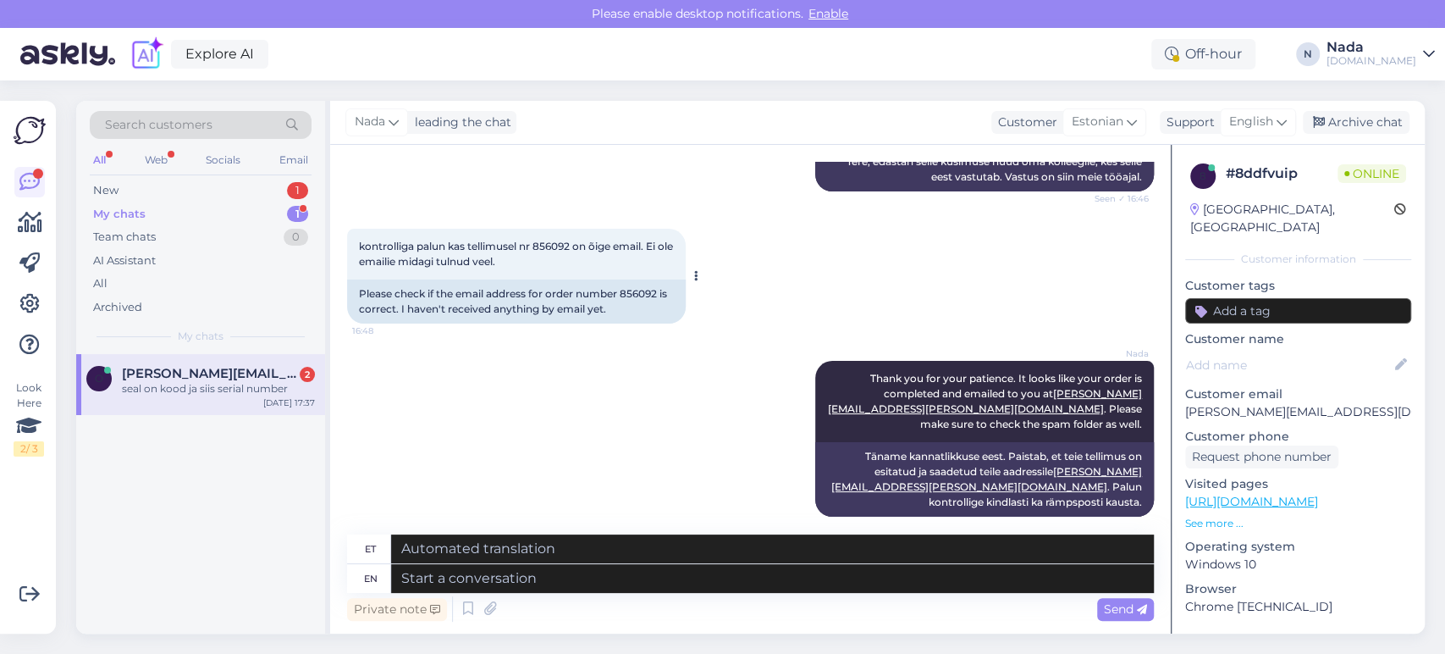
click at [651, 289] on div "Please check if the email address for order number 856092 is correct. I haven't…" at bounding box center [516, 301] width 339 height 44
click at [650, 289] on div "Please check if the email address for order number 856092 is correct. I haven't…" at bounding box center [516, 301] width 339 height 44
copy div "856092"
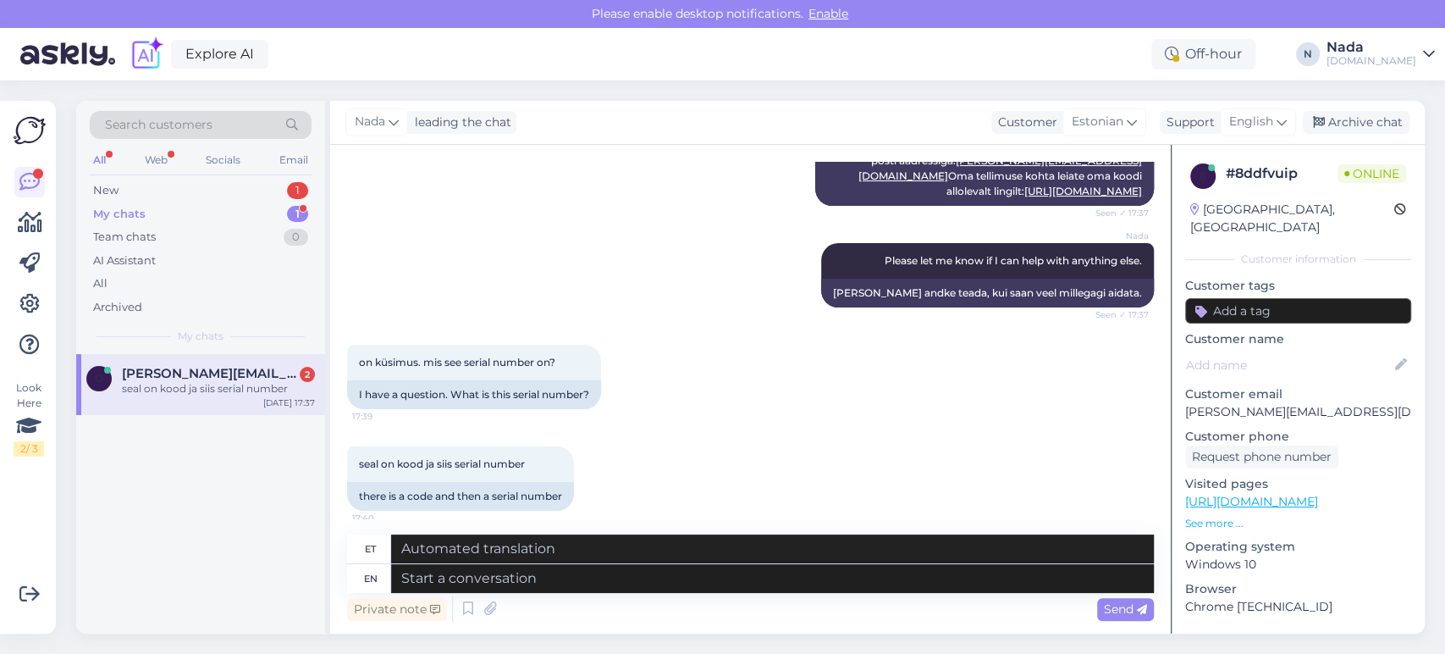
scroll to position [2111, 0]
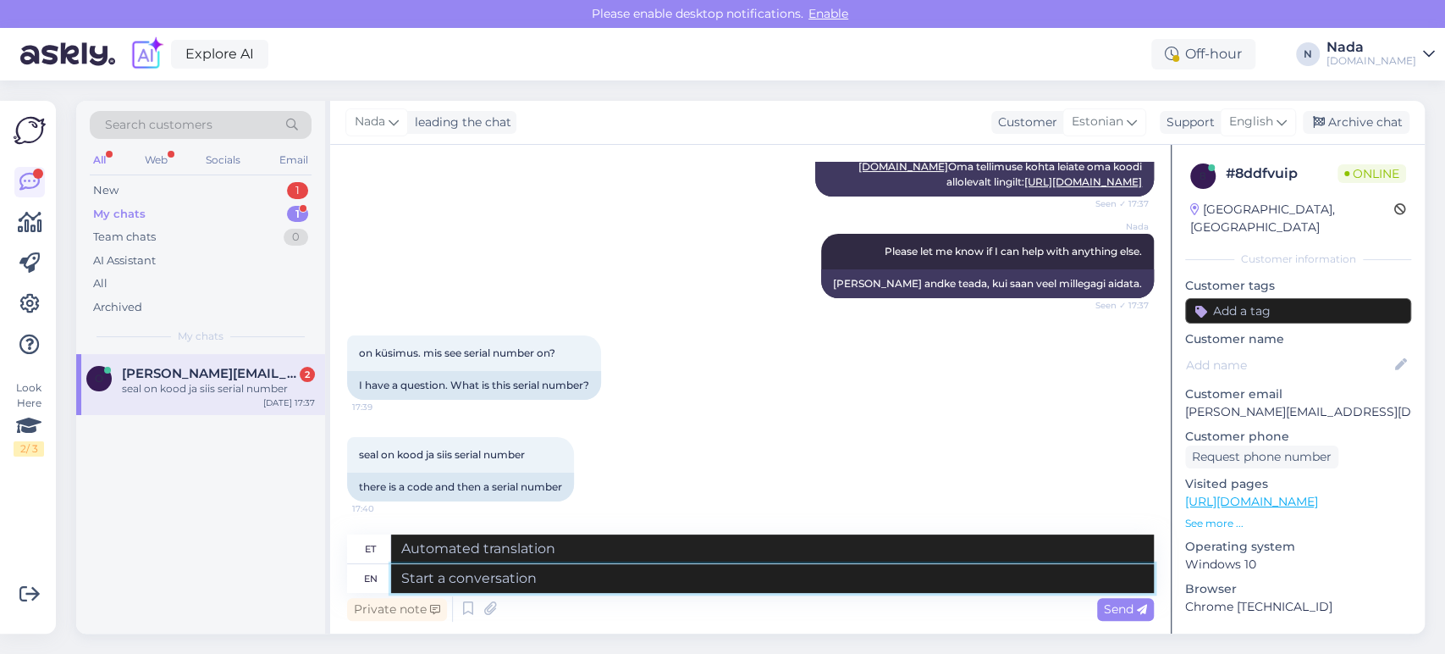
click at [671, 582] on textarea at bounding box center [772, 578] width 763 height 29
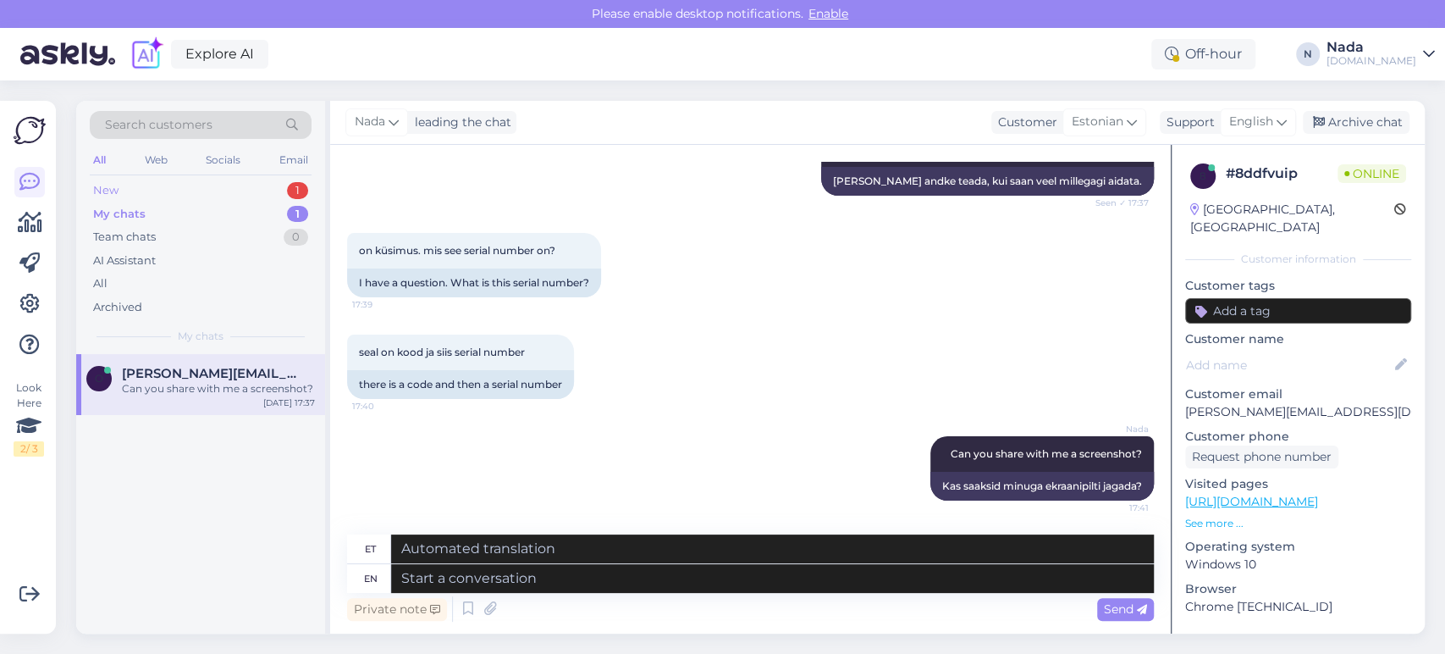
click at [110, 182] on div "New" at bounding box center [105, 190] width 25 height 17
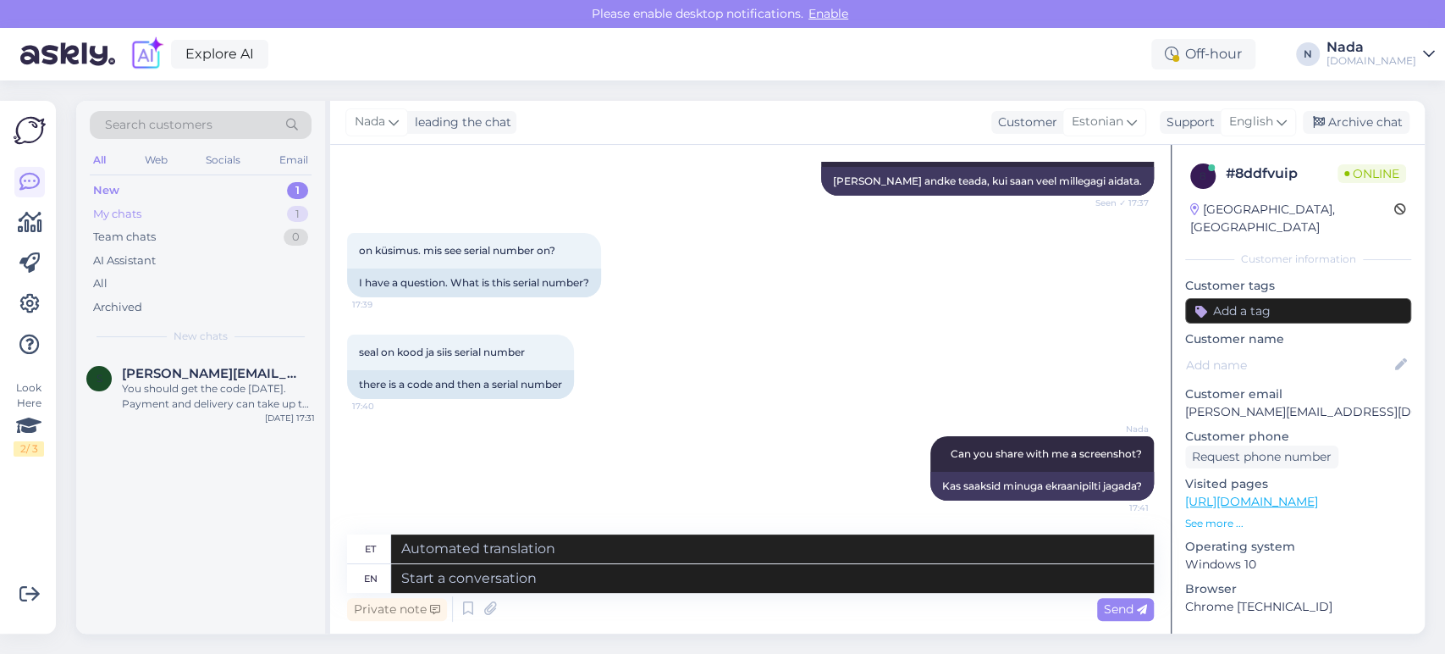
click at [146, 215] on div "My chats 1" at bounding box center [201, 214] width 222 height 24
click at [801, 577] on textarea at bounding box center [772, 578] width 763 height 29
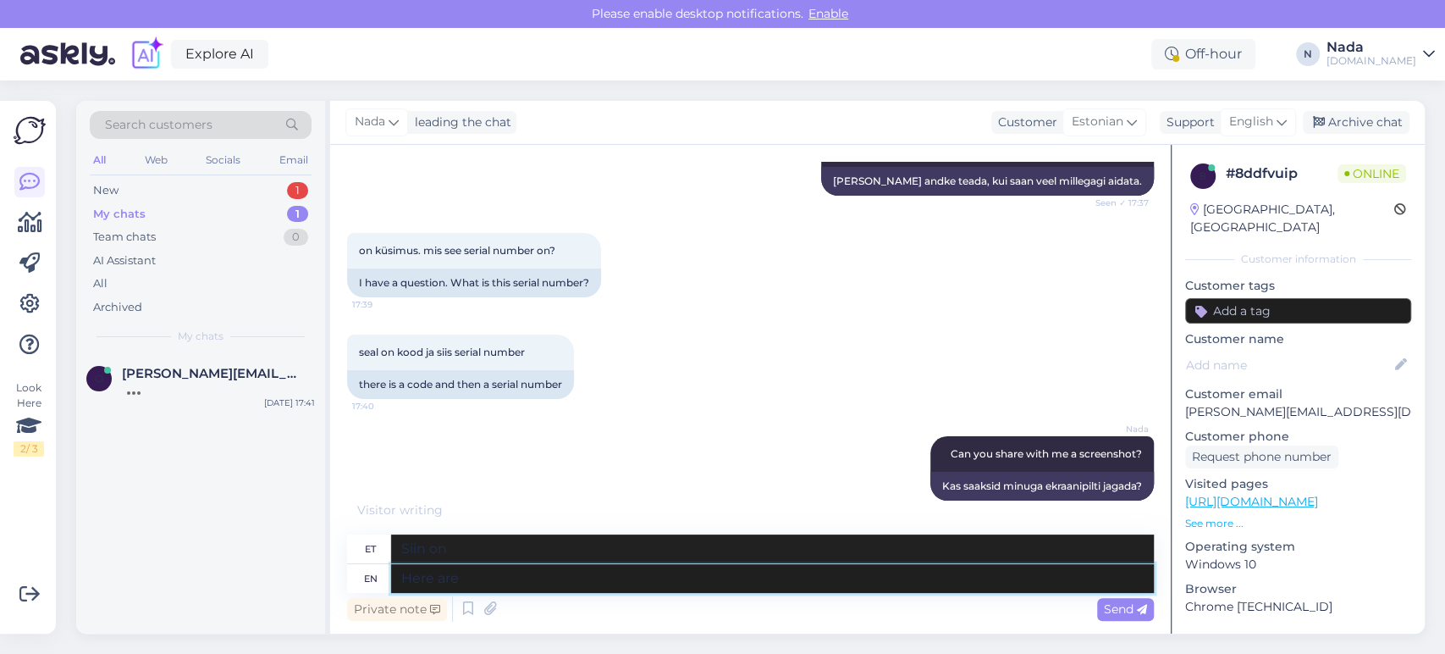
scroll to position [2421, 0]
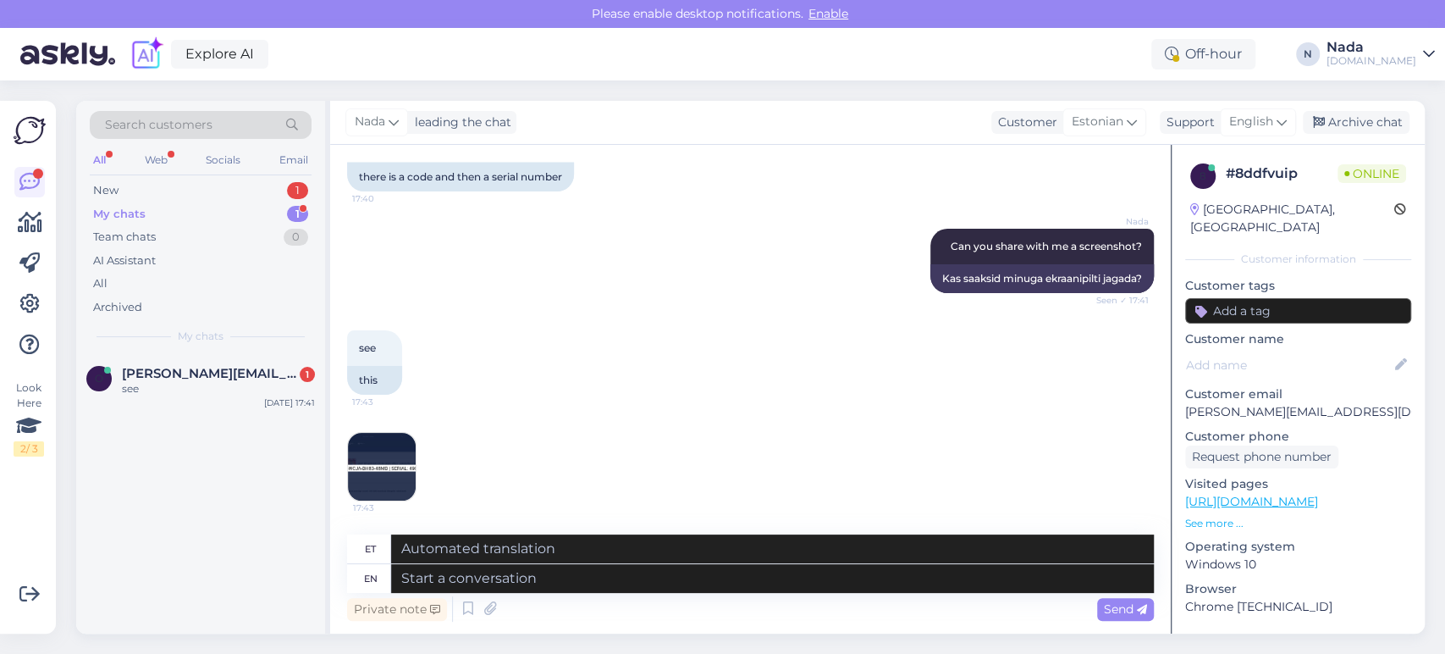
click at [373, 467] on img at bounding box center [382, 467] width 68 height 68
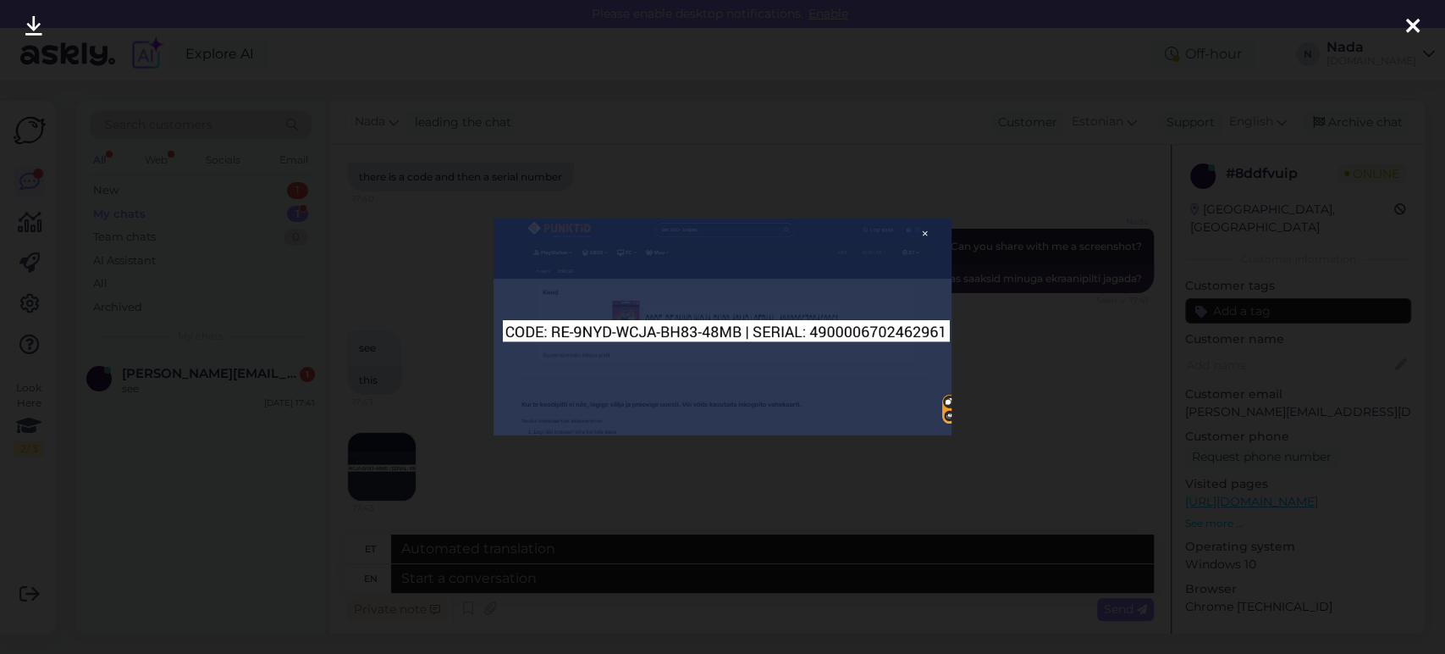
click at [625, 504] on div at bounding box center [722, 327] width 1445 height 654
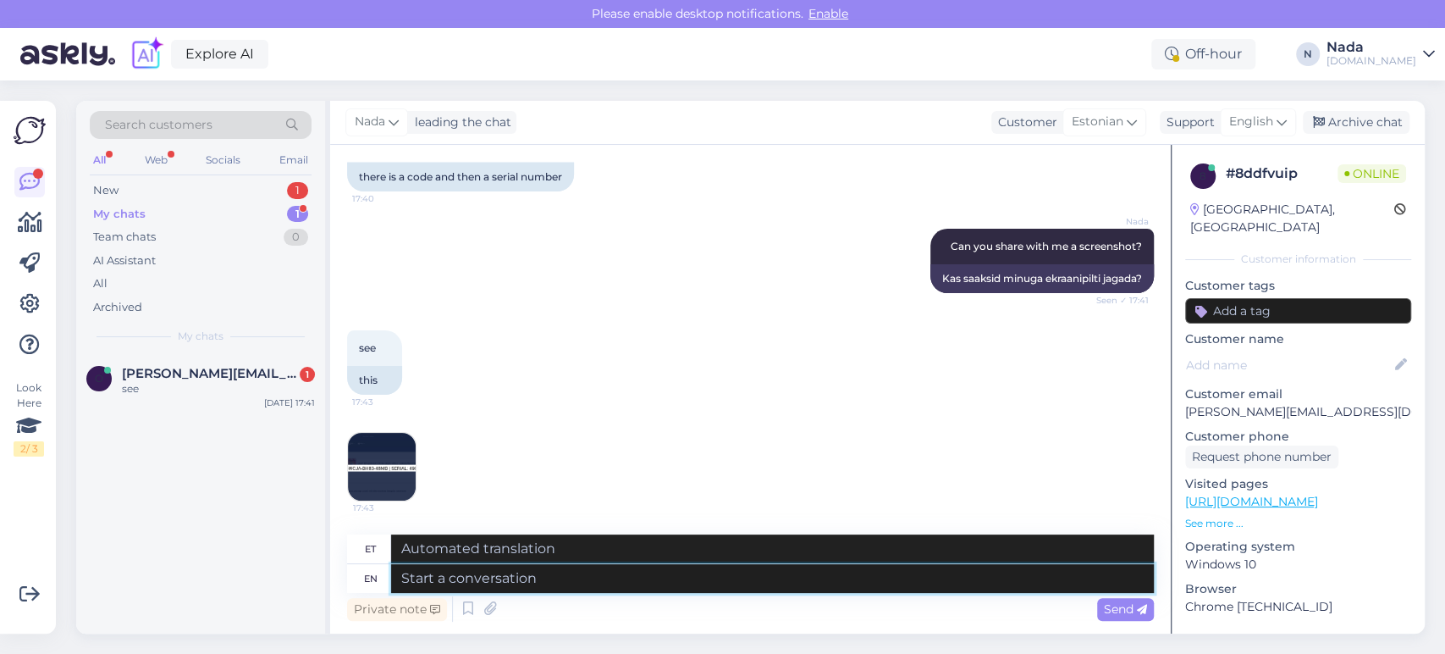
click at [630, 585] on textarea at bounding box center [772, 578] width 763 height 29
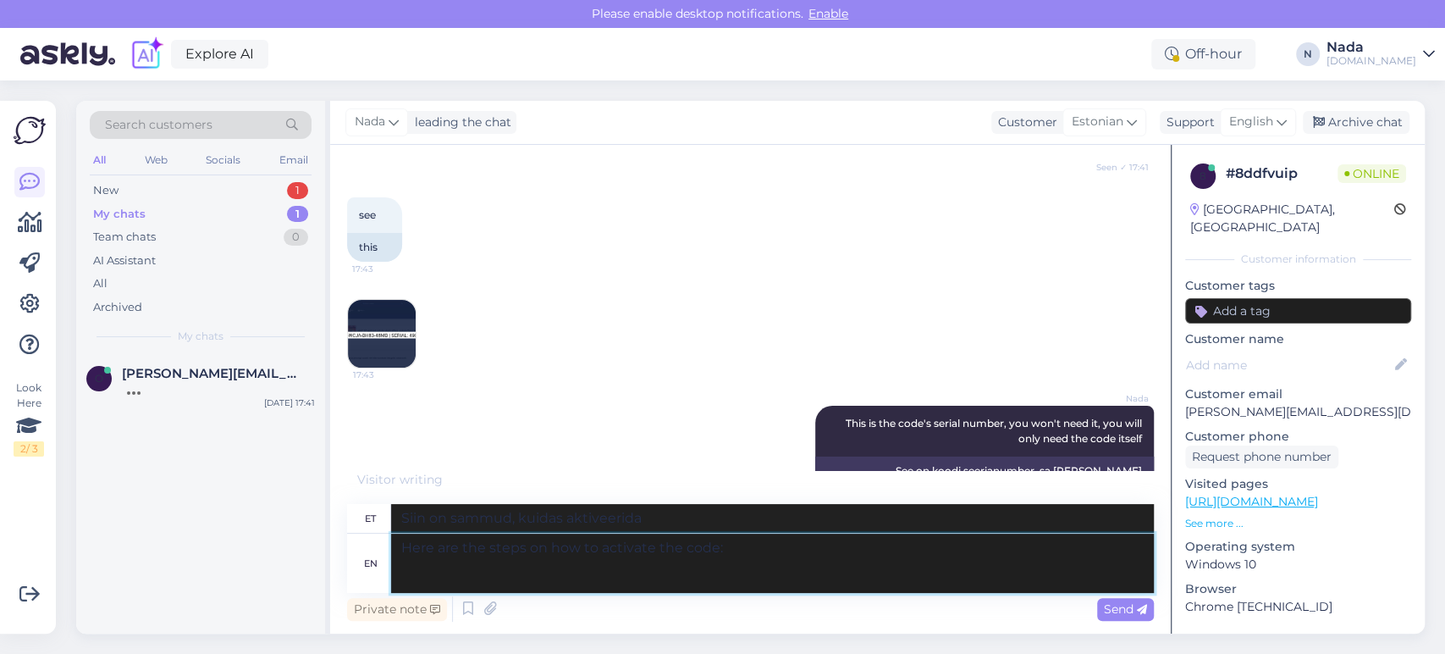
paste textarea "Log into your account on a browser: [URL][DOMAIN_NAME] Go to the Game Card Rede…"
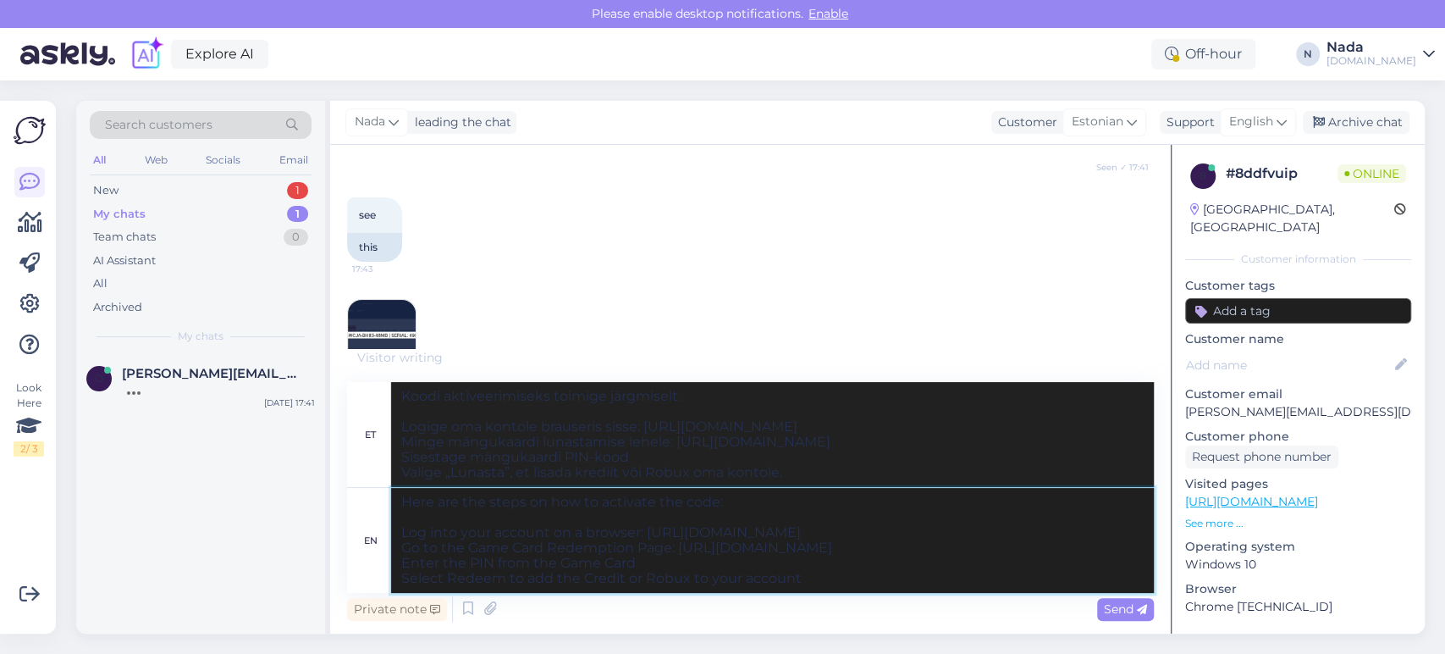
drag, startPoint x: 640, startPoint y: 558, endPoint x: 471, endPoint y: 565, distance: 169.5
click at [471, 565] on textarea "Here are the steps on how to activate the code: Log into your account on a brow…" at bounding box center [772, 540] width 763 height 105
click at [1104, 607] on span "Send" at bounding box center [1125, 608] width 43 height 15
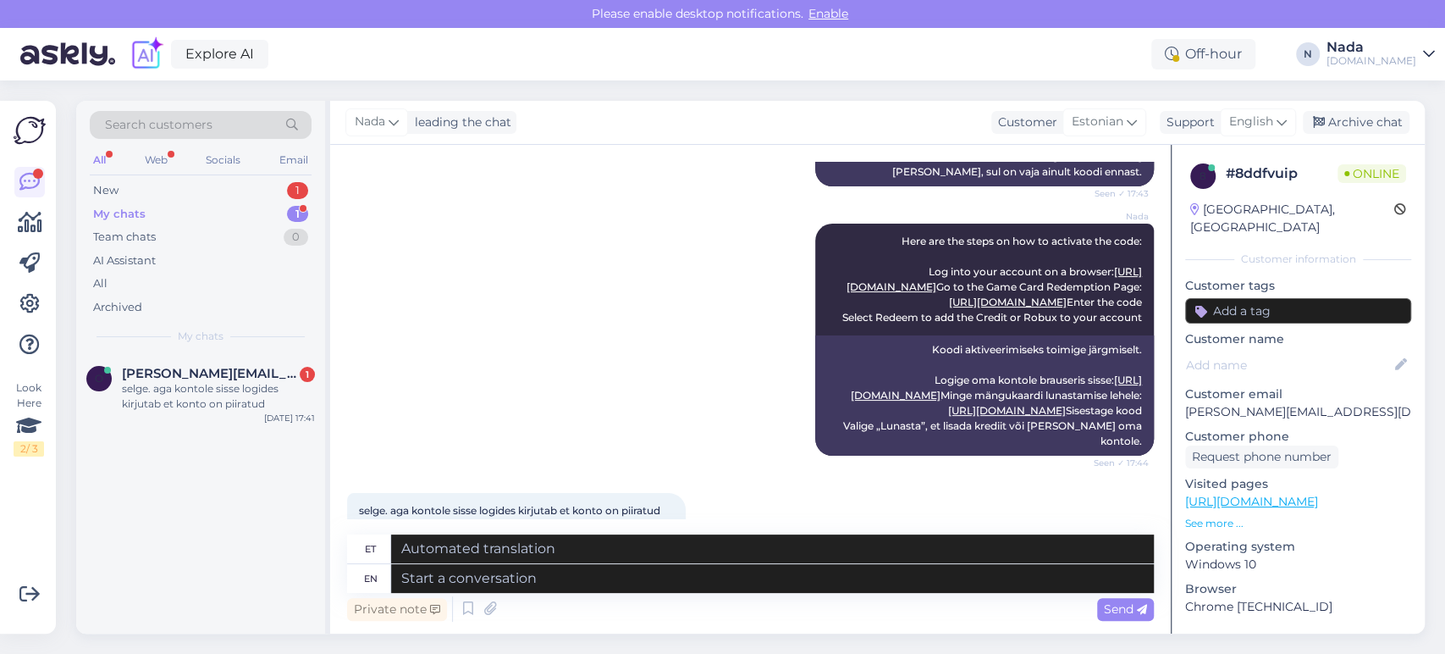
scroll to position [2985, 0]
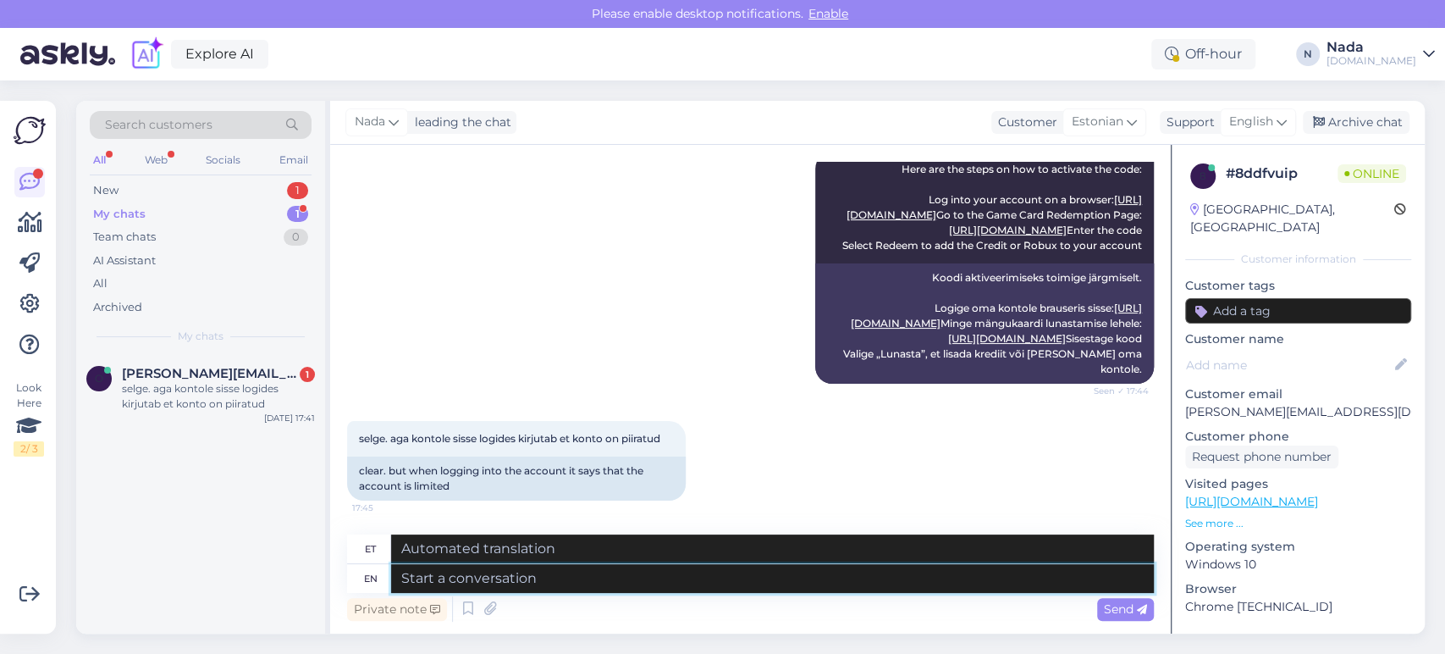
click at [779, 586] on textarea at bounding box center [772, 578] width 763 height 29
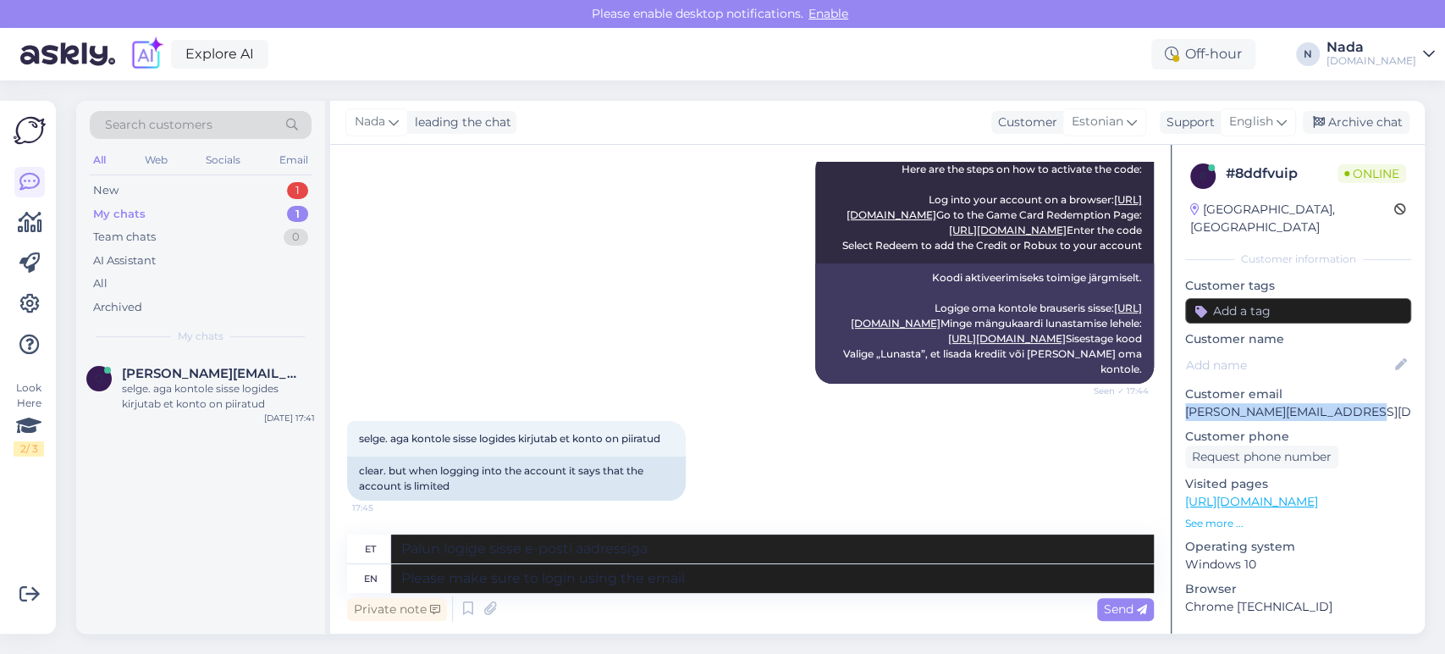
drag, startPoint x: 1350, startPoint y: 391, endPoint x: 1185, endPoint y: 395, distance: 165.1
click at [1185, 403] on p "[PERSON_NAME][EMAIL_ADDRESS][DOMAIN_NAME]" at bounding box center [1298, 412] width 226 height 18
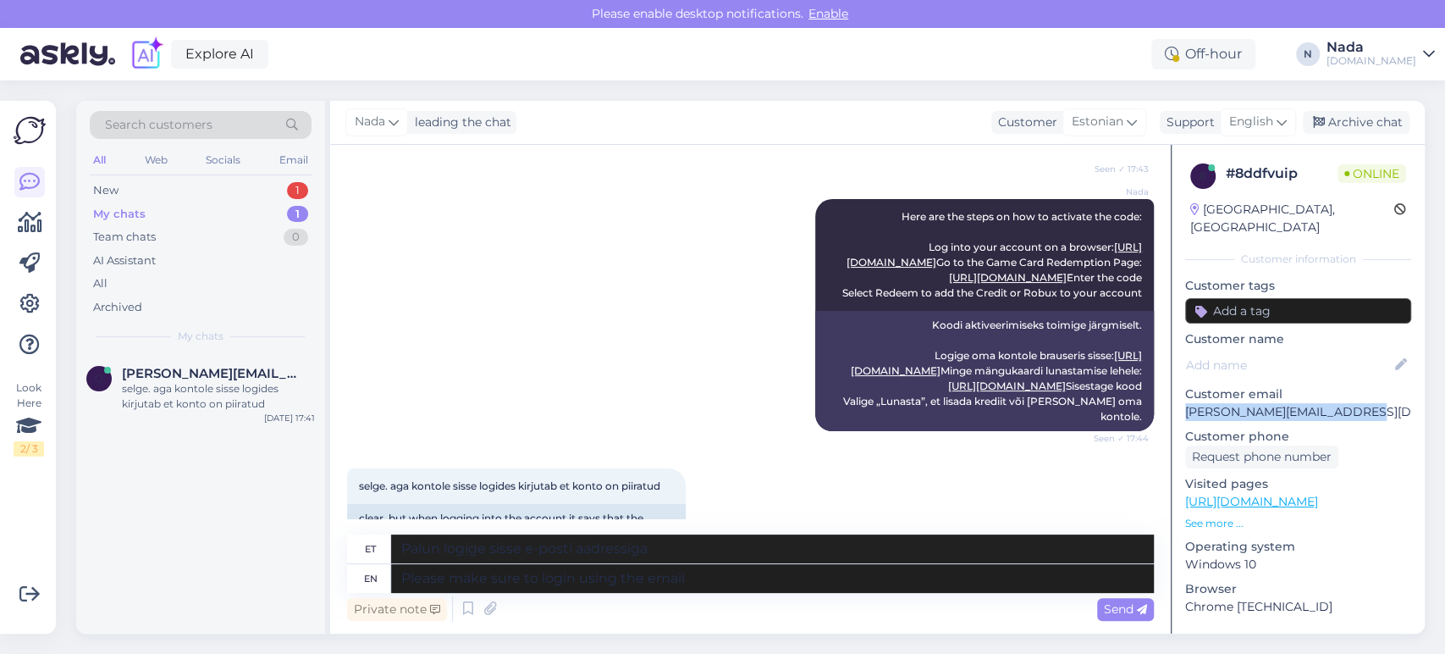
scroll to position [2891, 0]
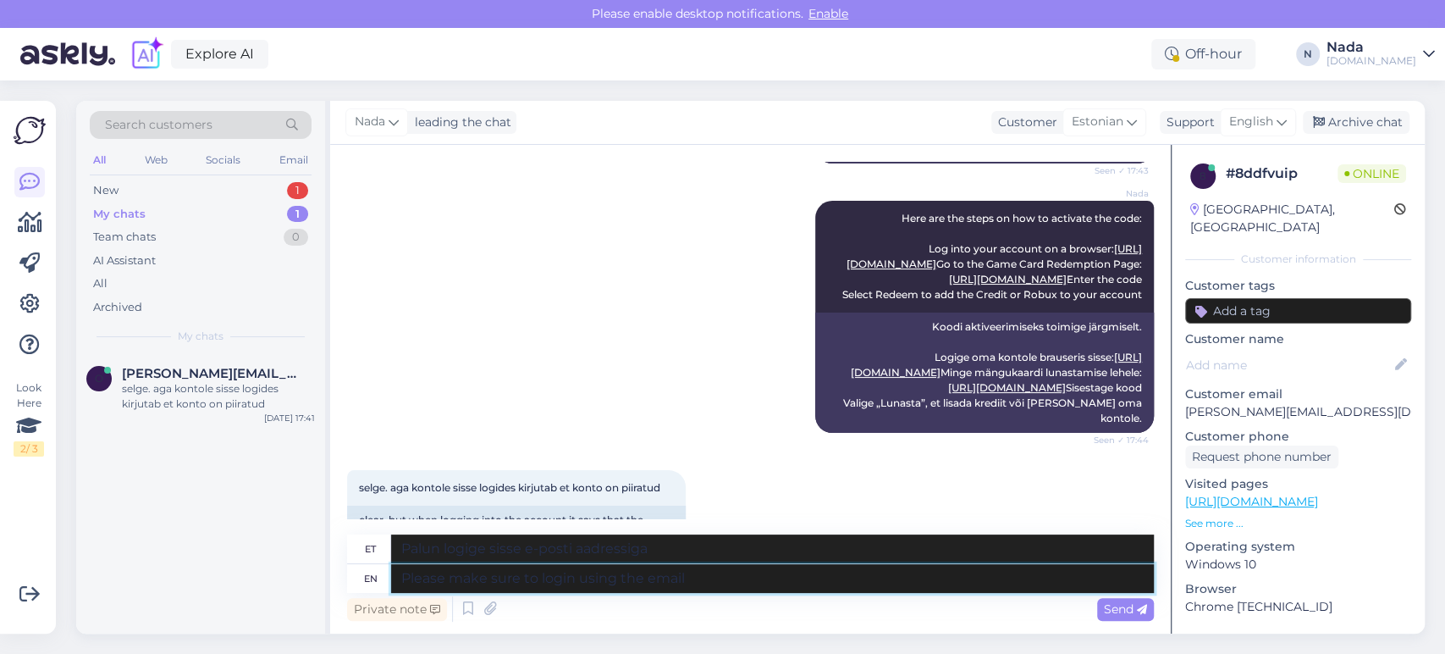
drag, startPoint x: 704, startPoint y: 581, endPoint x: 287, endPoint y: 607, distance: 417.4
click at [287, 607] on div "Search customers All Web Socials Email New 1 My chats 1 Team chats 0 AI Assista…" at bounding box center [750, 367] width 1349 height 533
drag, startPoint x: 968, startPoint y: 261, endPoint x: 1129, endPoint y: 269, distance: 161.9
click at [1129, 269] on div "Nada Here are the steps on how to activate the code: Log into your account on a…" at bounding box center [984, 257] width 339 height 112
copy link "[URL][DOMAIN_NAME]"
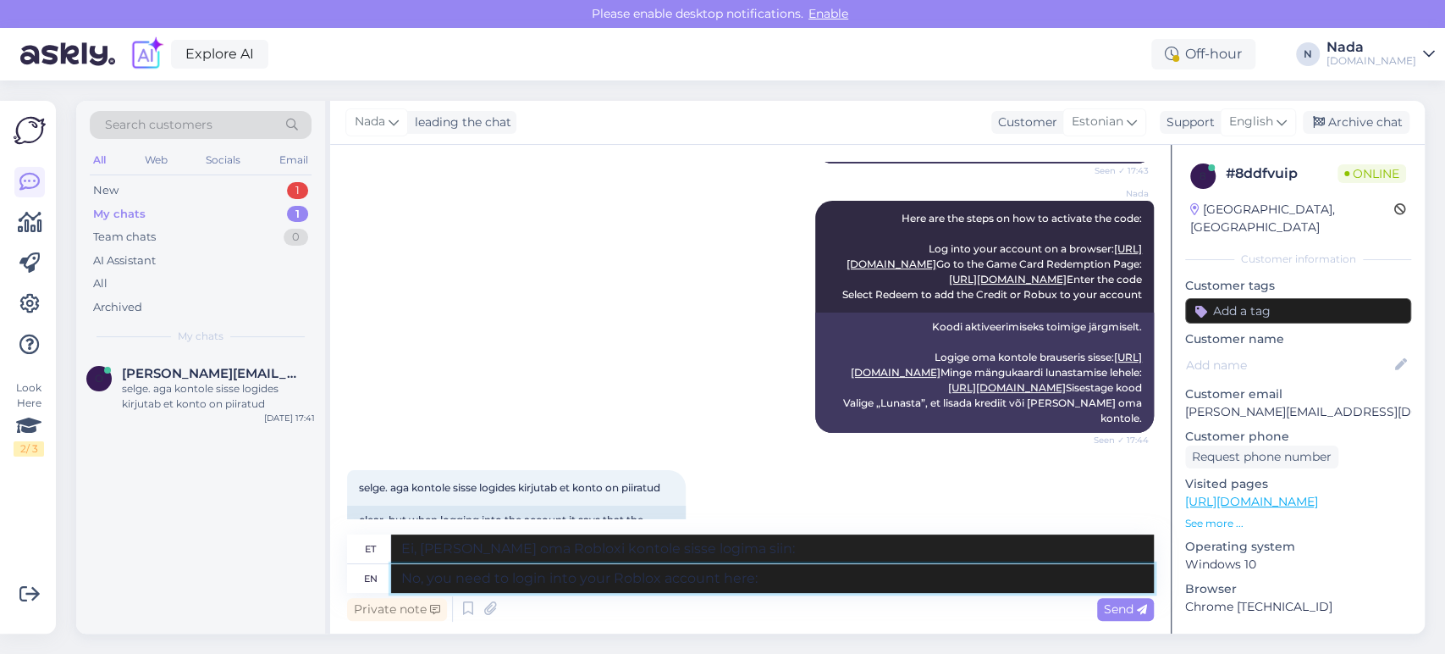
click at [815, 583] on textarea "No, you need to login into your Roblox account here:" at bounding box center [772, 578] width 763 height 29
paste textarea "[URL][DOMAIN_NAME]"
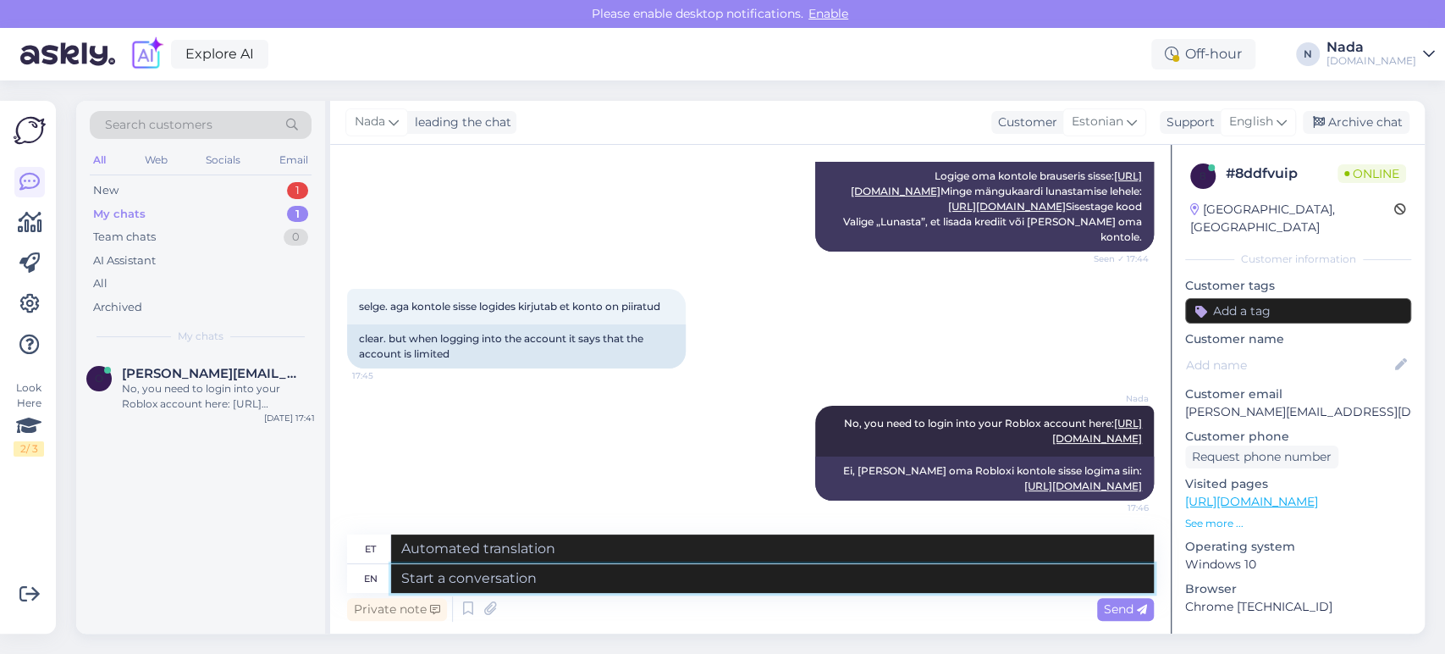
scroll to position [3117, 0]
click at [1052, 439] on link "[URL][DOMAIN_NAME]" at bounding box center [1097, 431] width 90 height 28
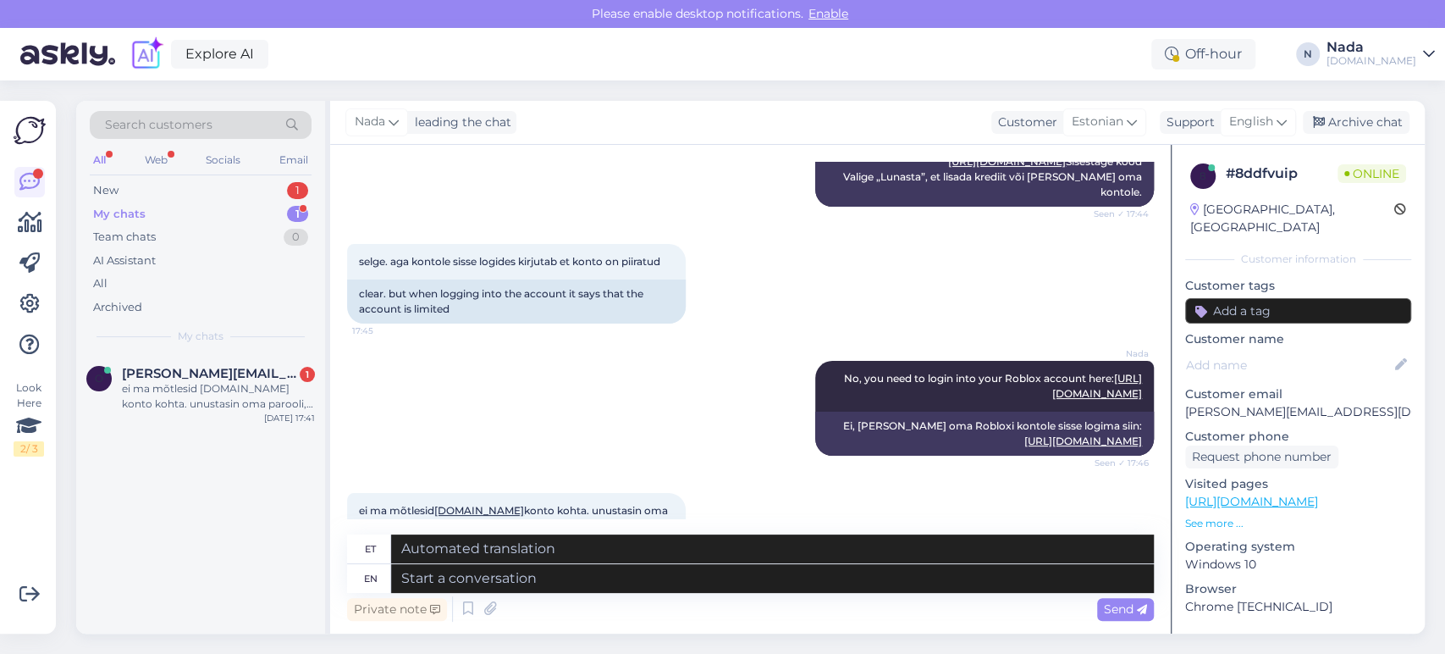
scroll to position [3249, 0]
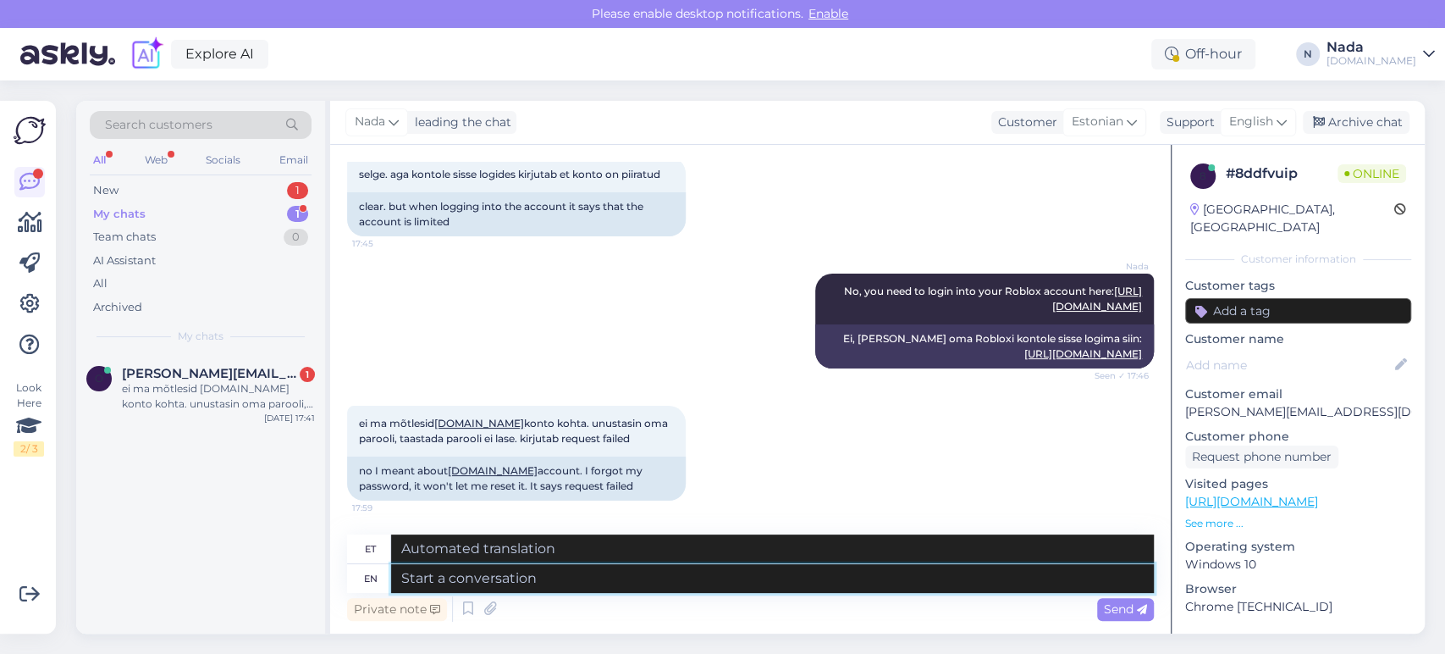
click at [799, 589] on textarea at bounding box center [772, 578] width 763 height 29
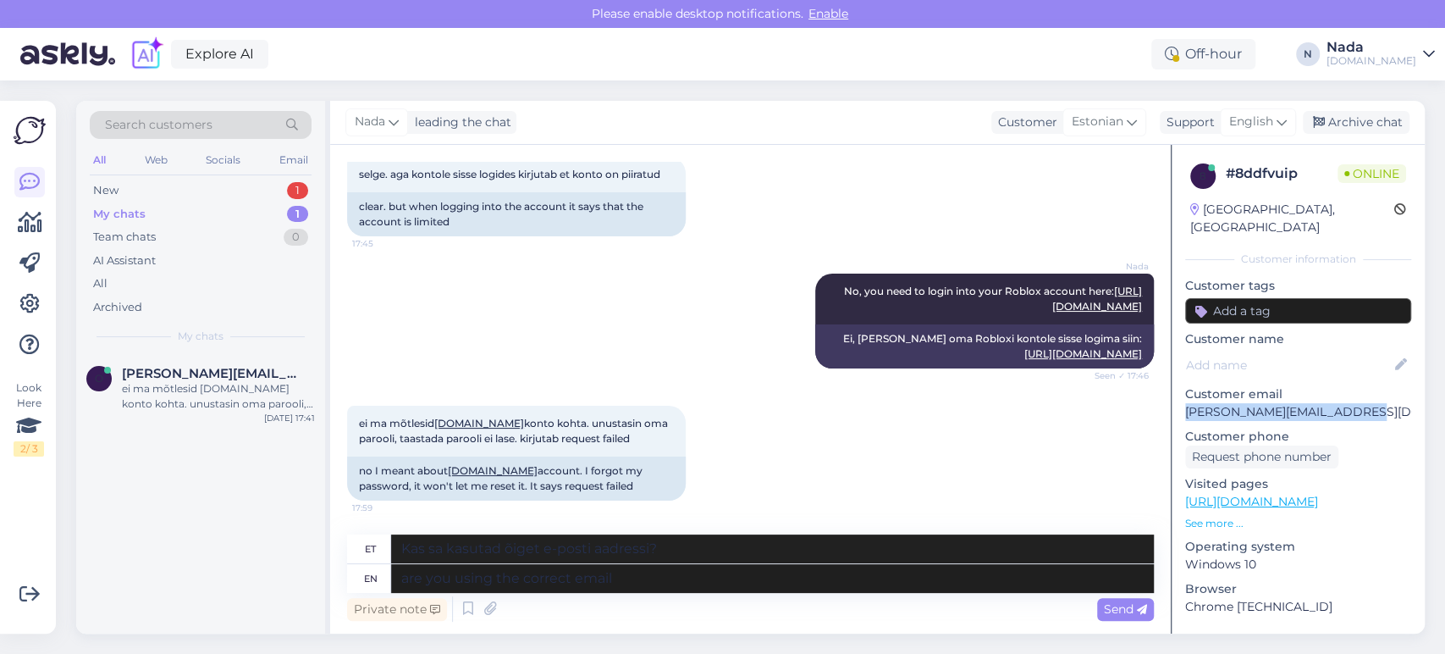
drag, startPoint x: 1352, startPoint y: 395, endPoint x: 1187, endPoint y: 396, distance: 165.1
click at [1187, 403] on p "[PERSON_NAME][EMAIL_ADDRESS][DOMAIN_NAME]" at bounding box center [1298, 412] width 226 height 18
click at [694, 585] on textarea "are you using the correct email" at bounding box center [772, 578] width 763 height 29
paste textarea "[PERSON_NAME][EMAIL_ADDRESS][DOMAIN_NAME]"
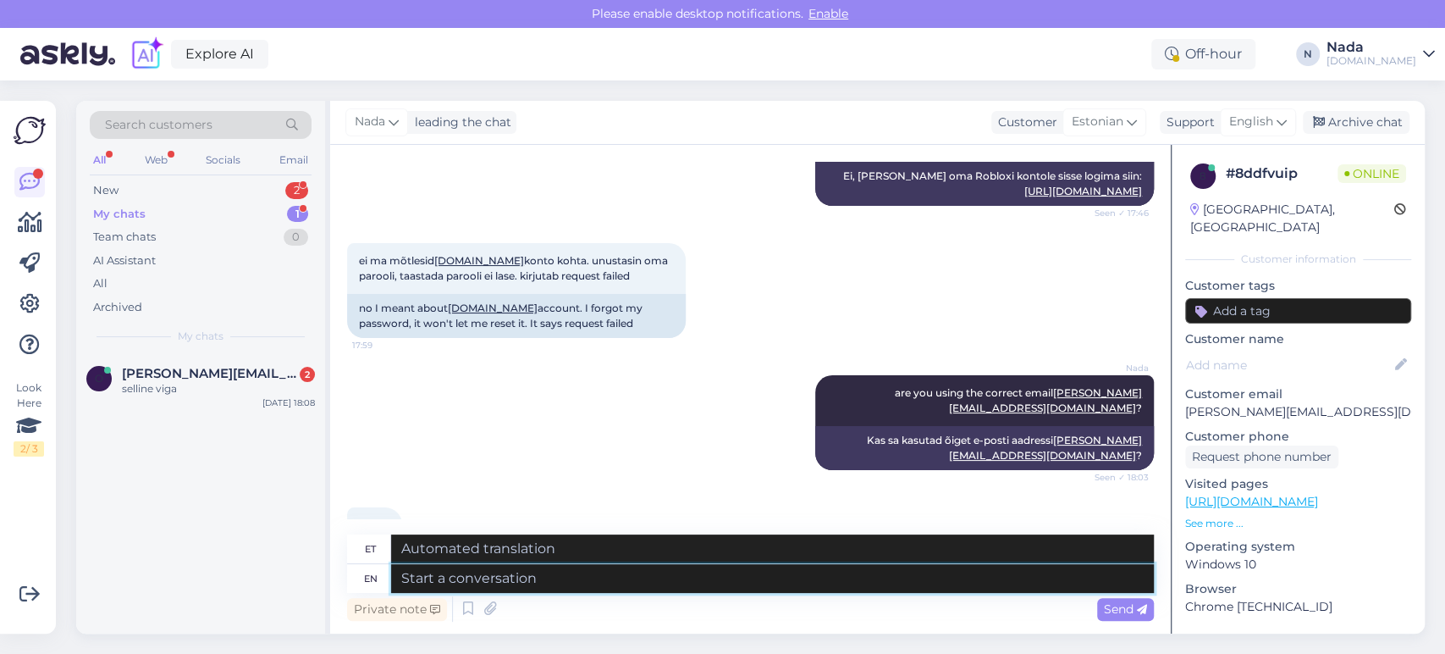
scroll to position [3675, 0]
